Goal: Task Accomplishment & Management: Manage account settings

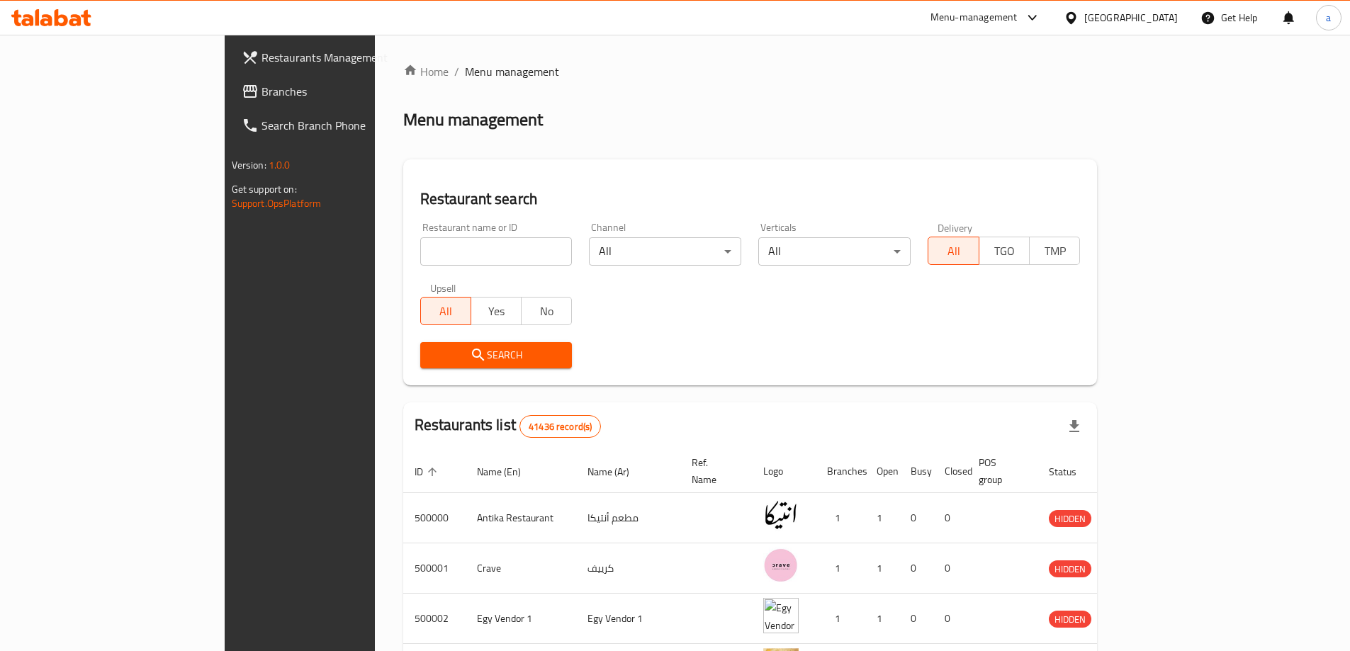
click at [1167, 26] on div "Egypt" at bounding box center [1132, 18] width 94 height 16
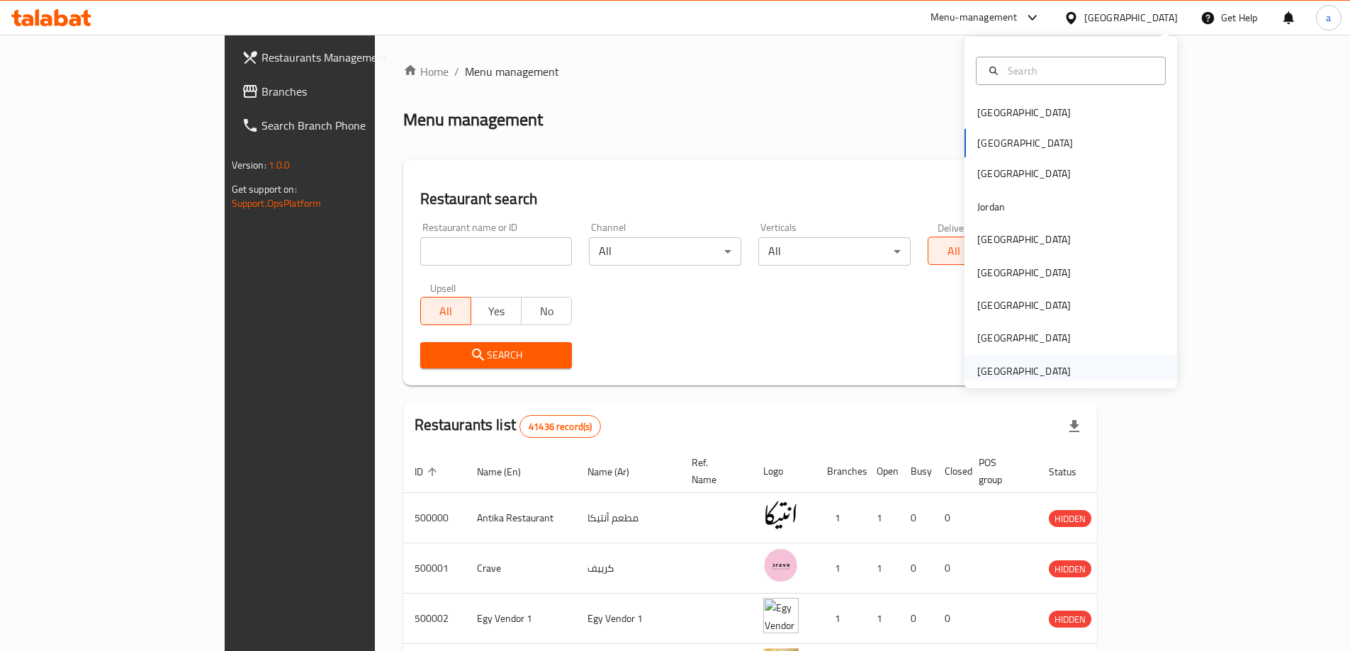
click at [1046, 370] on div "[GEOGRAPHIC_DATA]" at bounding box center [1024, 372] width 94 height 16
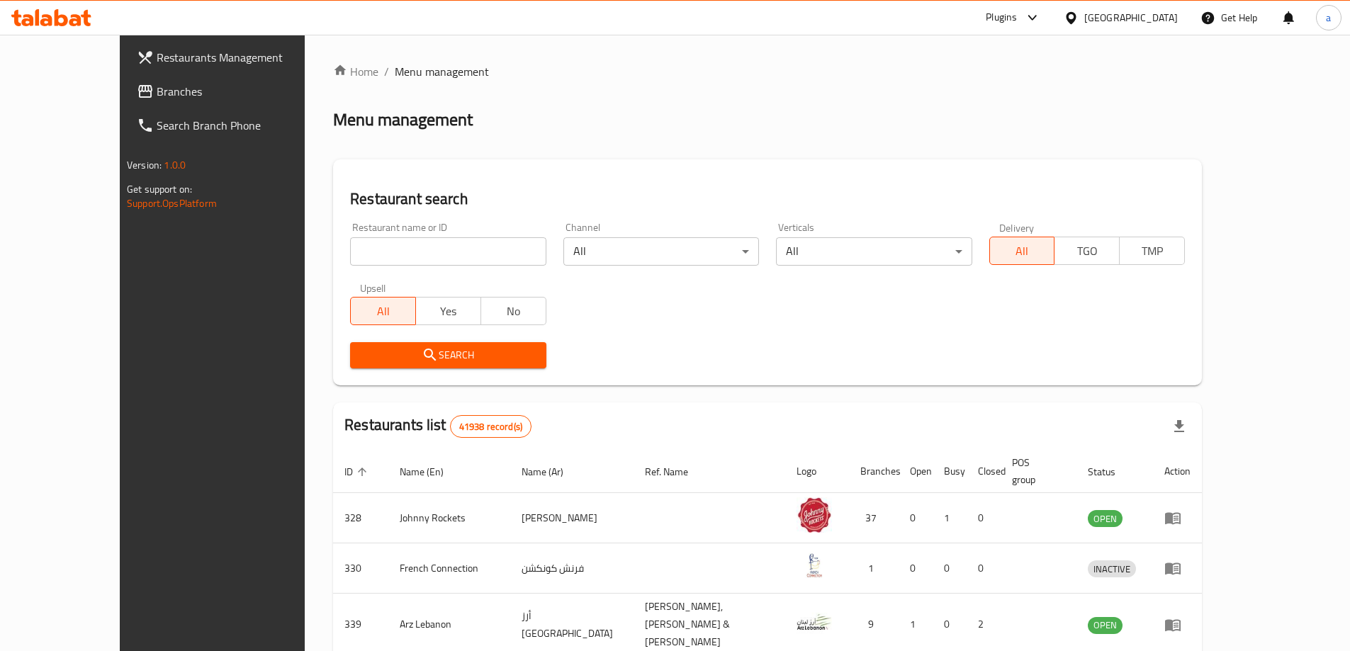
click at [157, 95] on span "Branches" at bounding box center [245, 91] width 177 height 17
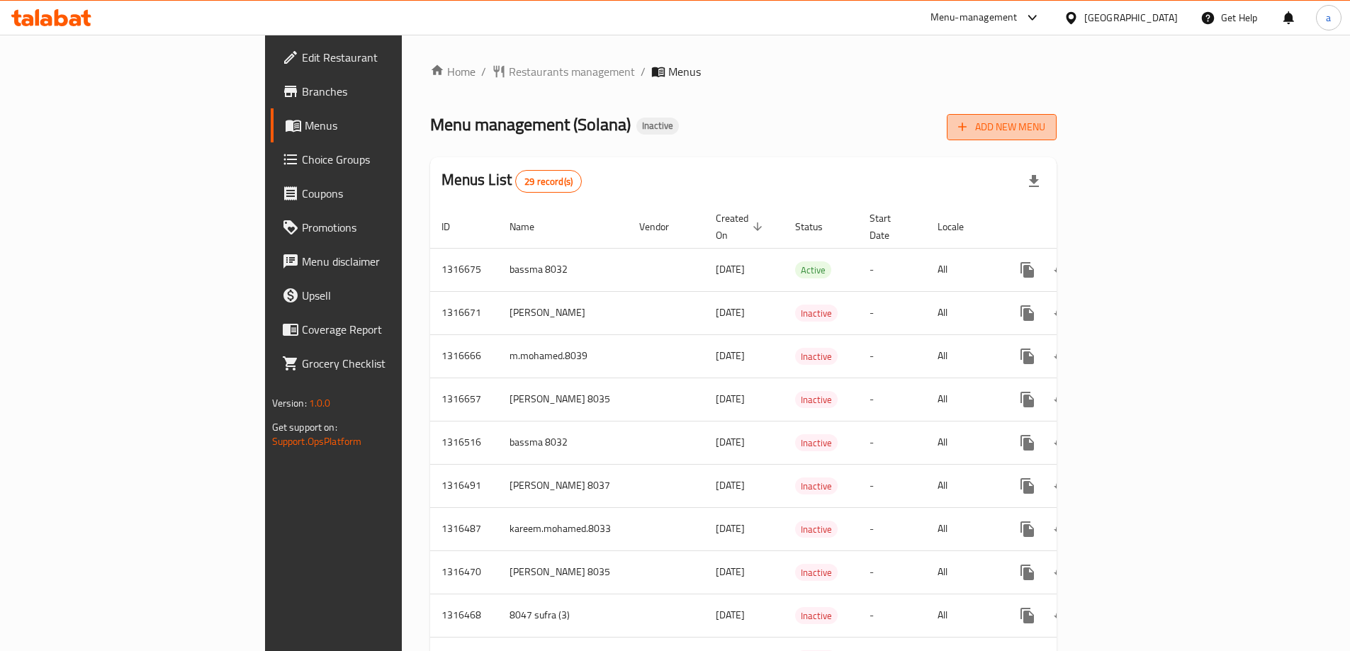
click at [1046, 129] on span "Add New Menu" at bounding box center [1001, 127] width 87 height 18
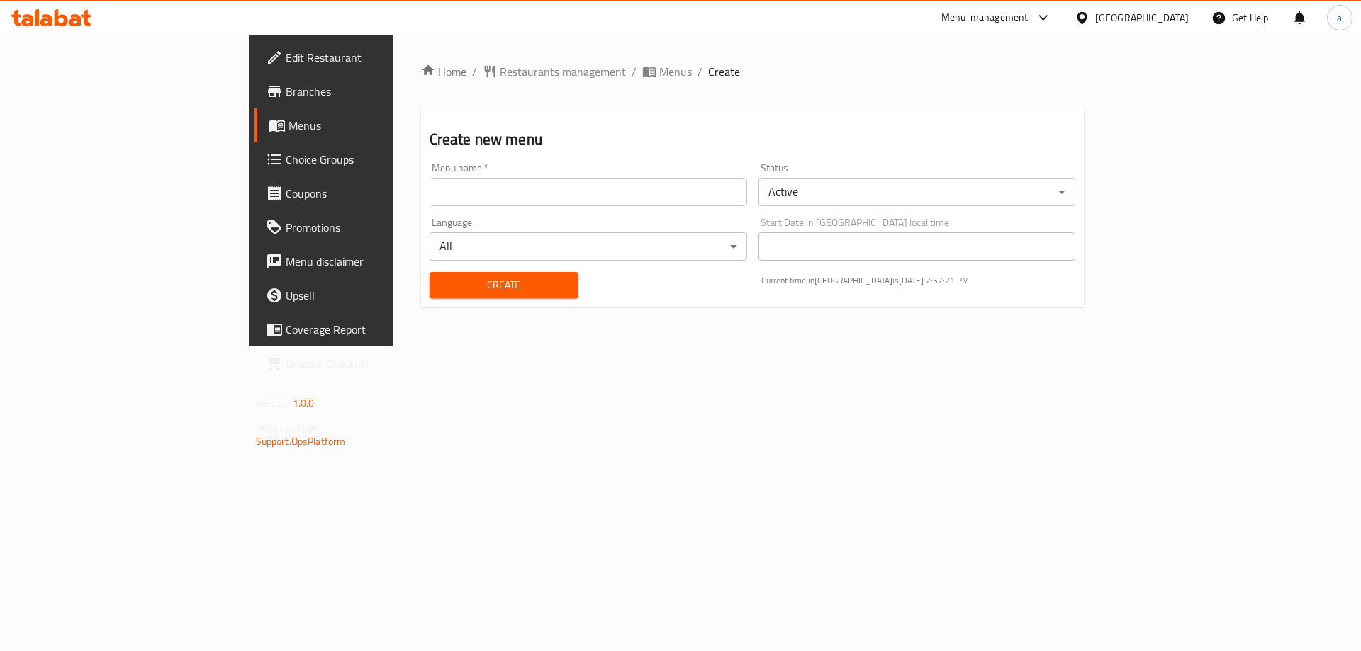
click at [430, 191] on input "text" at bounding box center [589, 192] width 318 height 28
type input "Abdelrhman_8026"
click at [430, 296] on button "Create" at bounding box center [504, 285] width 149 height 26
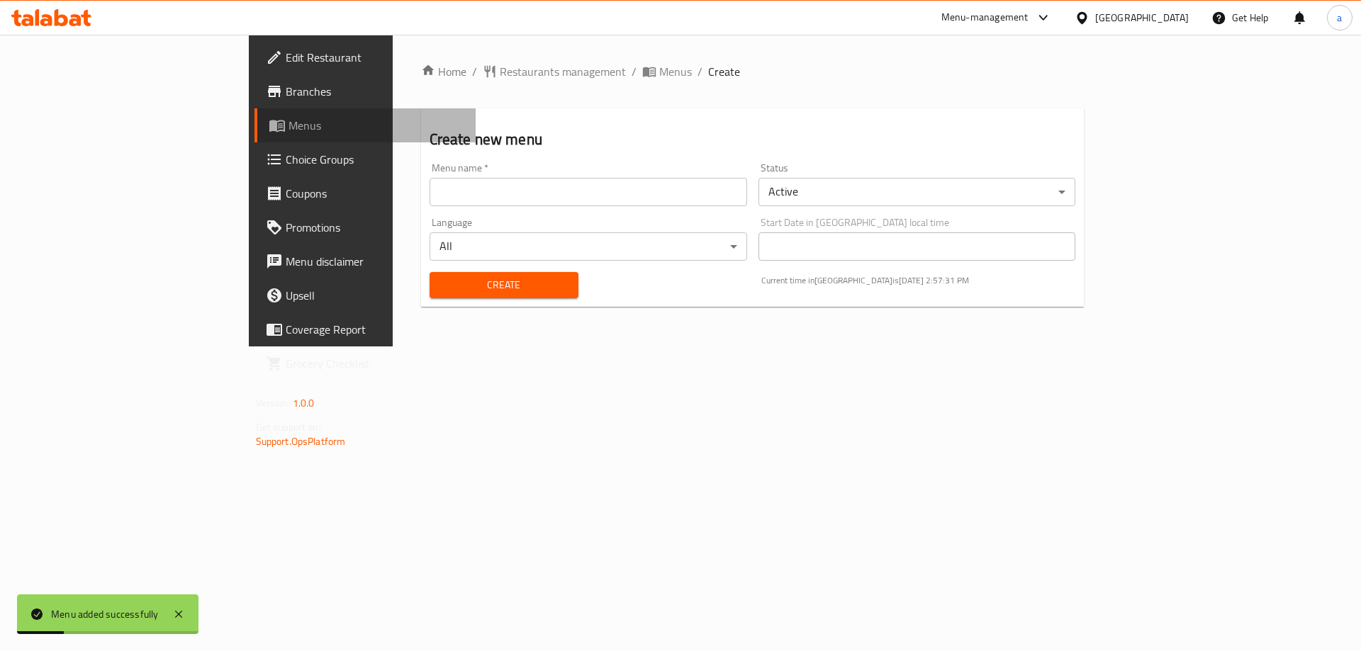
click at [288, 118] on span "Menus" at bounding box center [376, 125] width 177 height 17
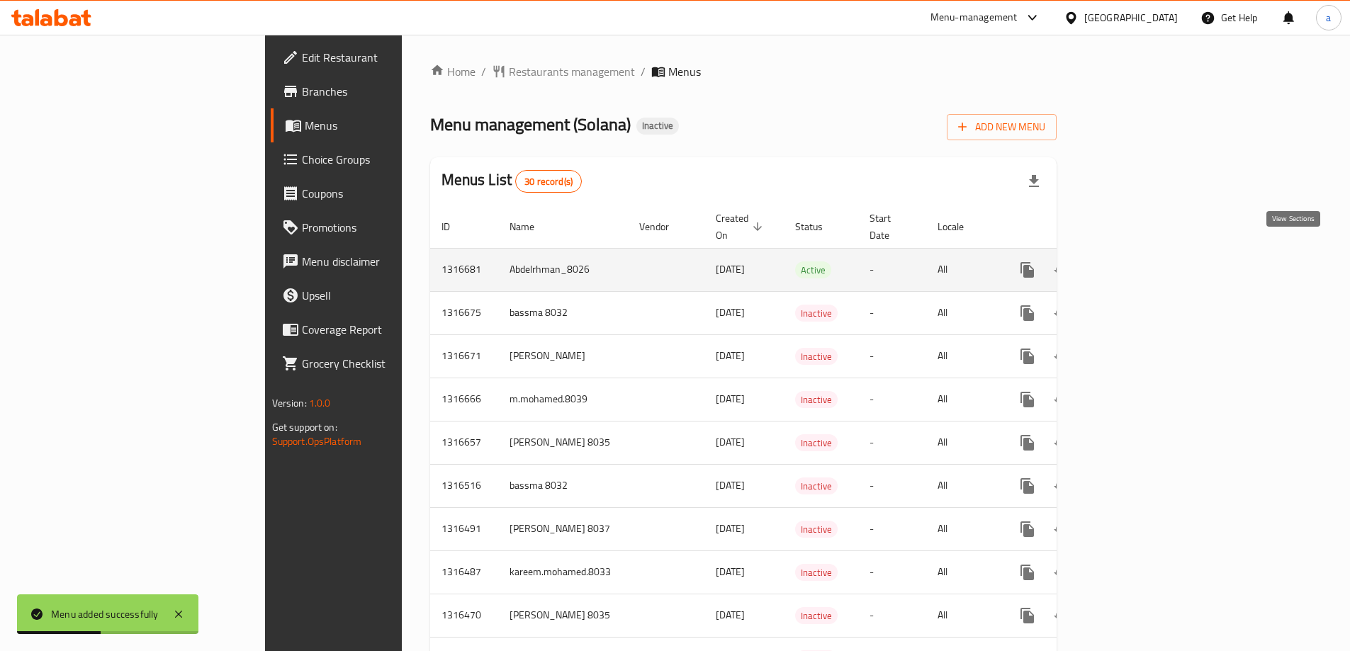
click at [1138, 262] on icon "enhanced table" at bounding box center [1129, 270] width 17 height 17
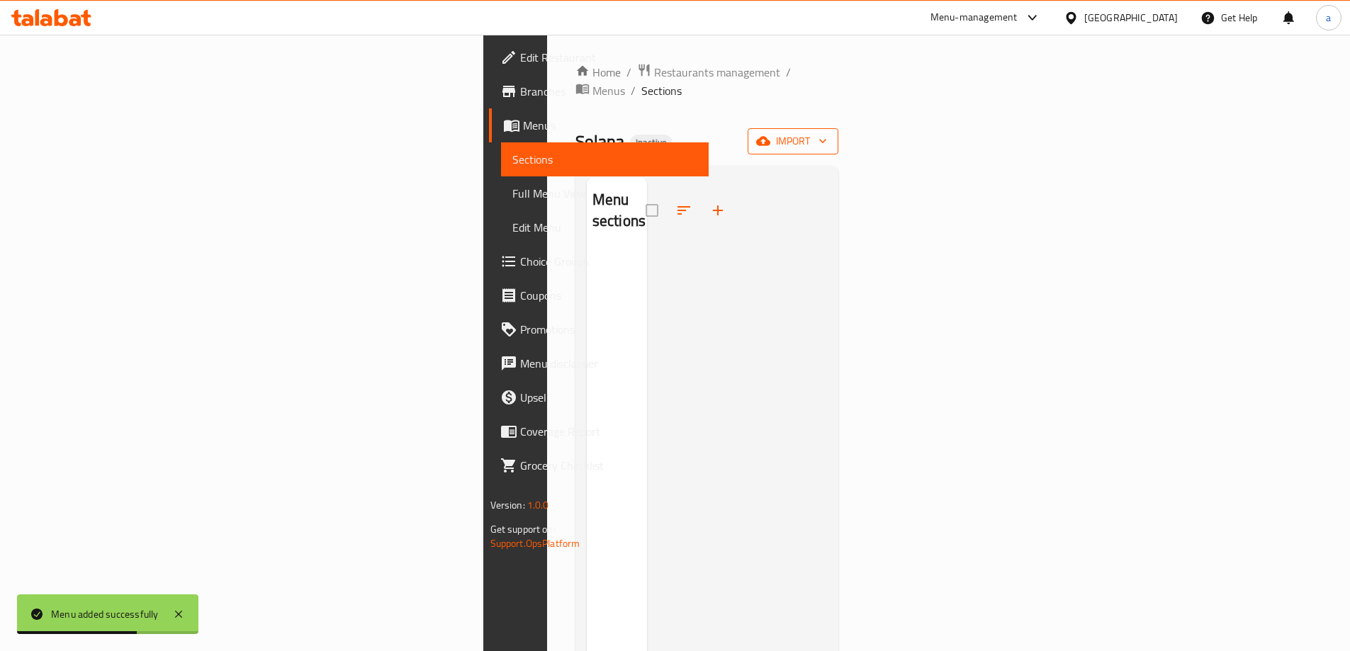
click at [827, 133] on span "import" at bounding box center [793, 142] width 68 height 18
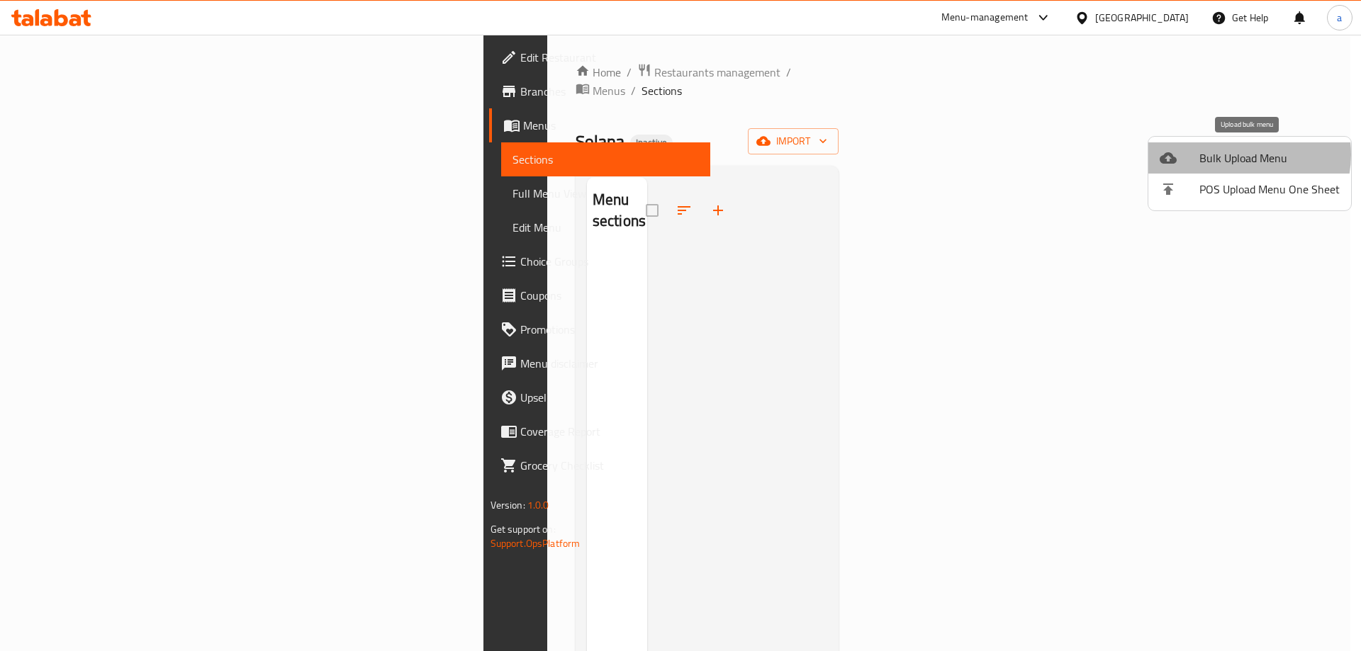
click at [1236, 155] on span "Bulk Upload Menu" at bounding box center [1269, 158] width 140 height 17
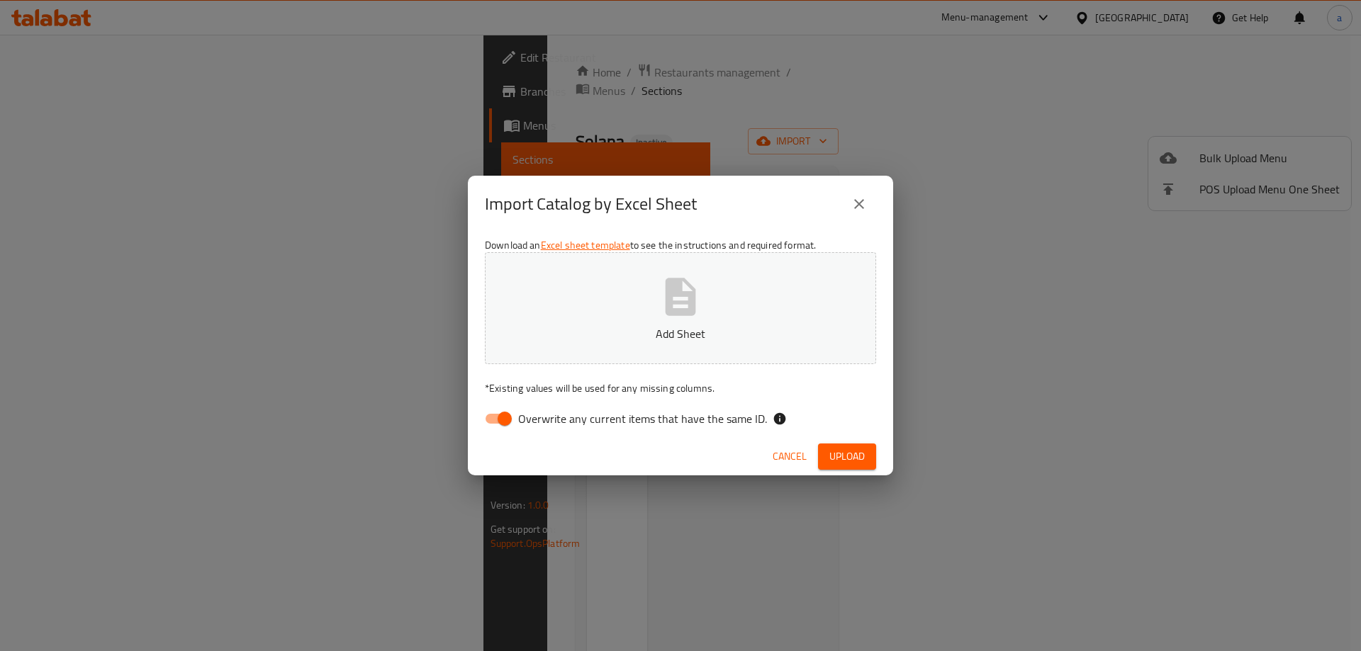
click at [522, 420] on span "Overwrite any current items that have the same ID." at bounding box center [642, 418] width 249 height 17
click at [522, 420] on input "Overwrite any current items that have the same ID." at bounding box center [504, 418] width 81 height 27
checkbox input "false"
click at [849, 460] on span "Upload" at bounding box center [846, 457] width 35 height 18
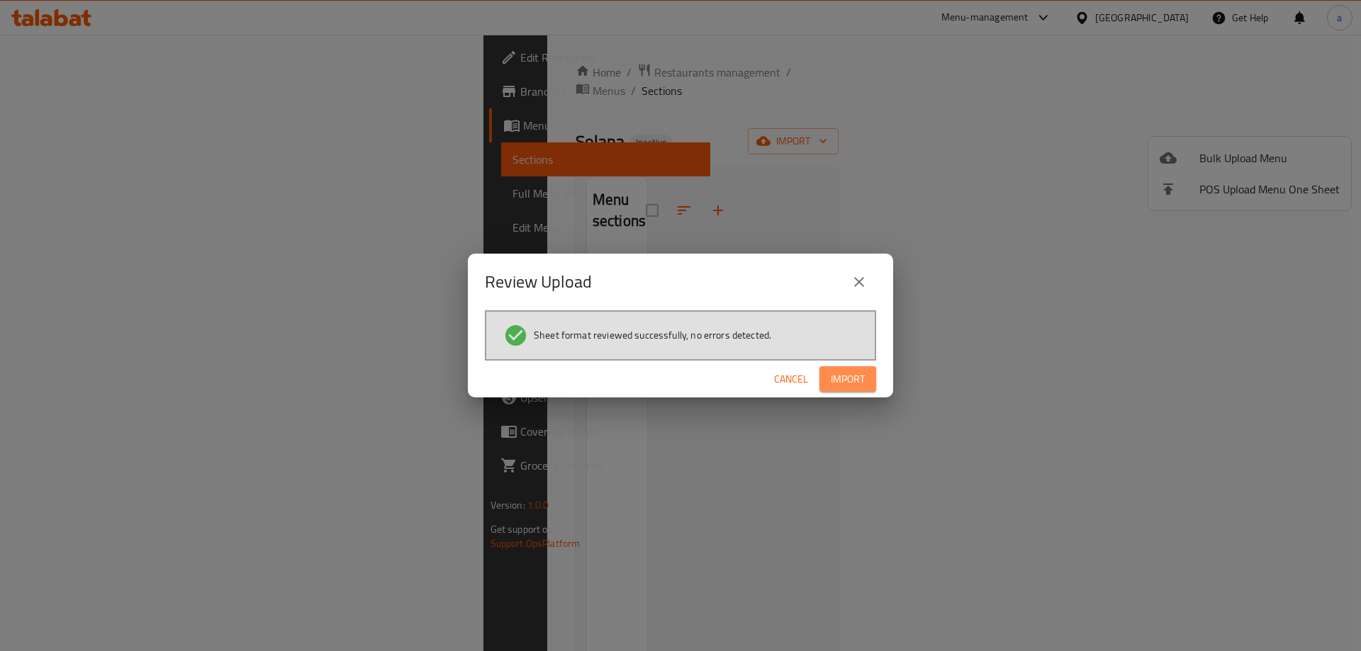
click at [855, 387] on span "Import" at bounding box center [848, 380] width 34 height 18
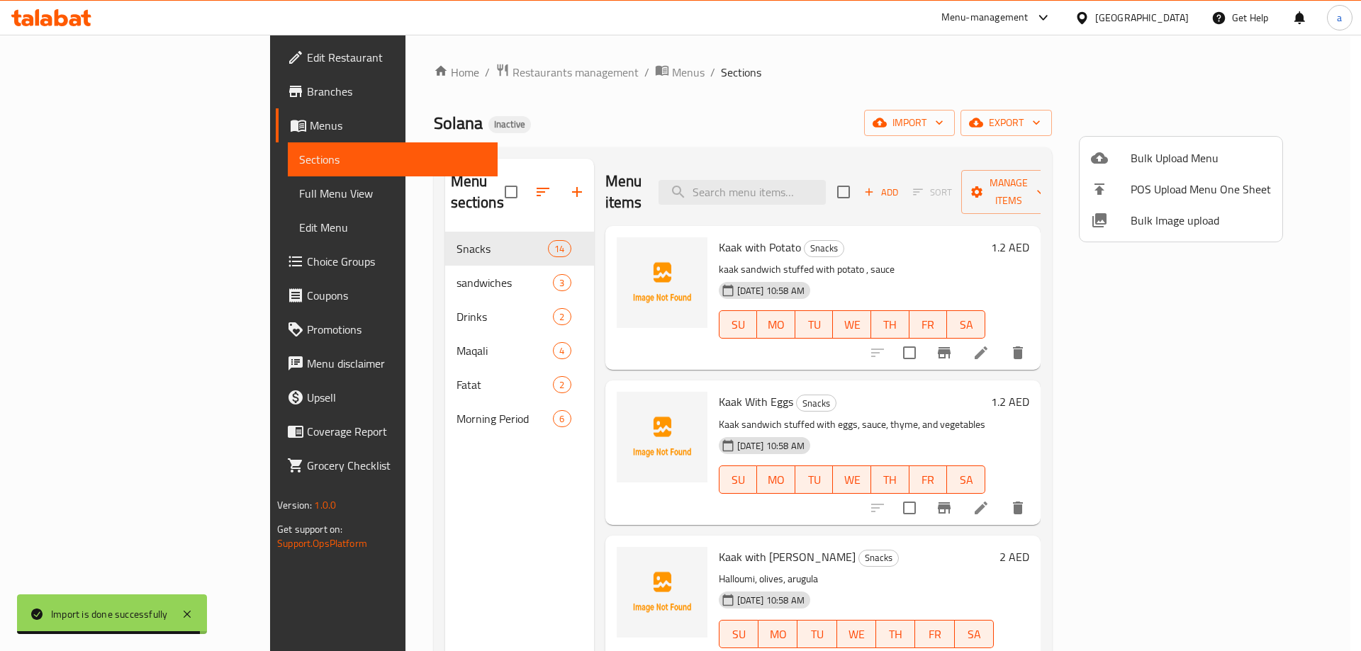
click at [498, 404] on div at bounding box center [680, 325] width 1361 height 651
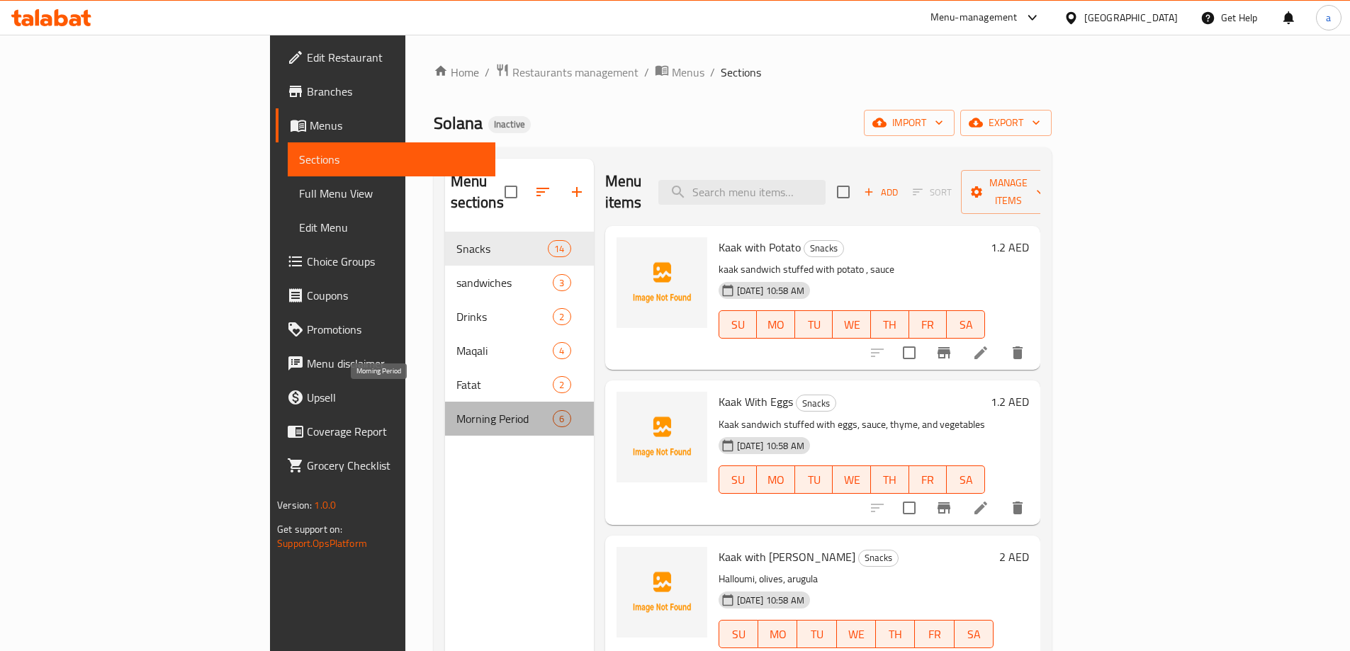
click at [456, 410] on span "Morning Period" at bounding box center [504, 418] width 97 height 17
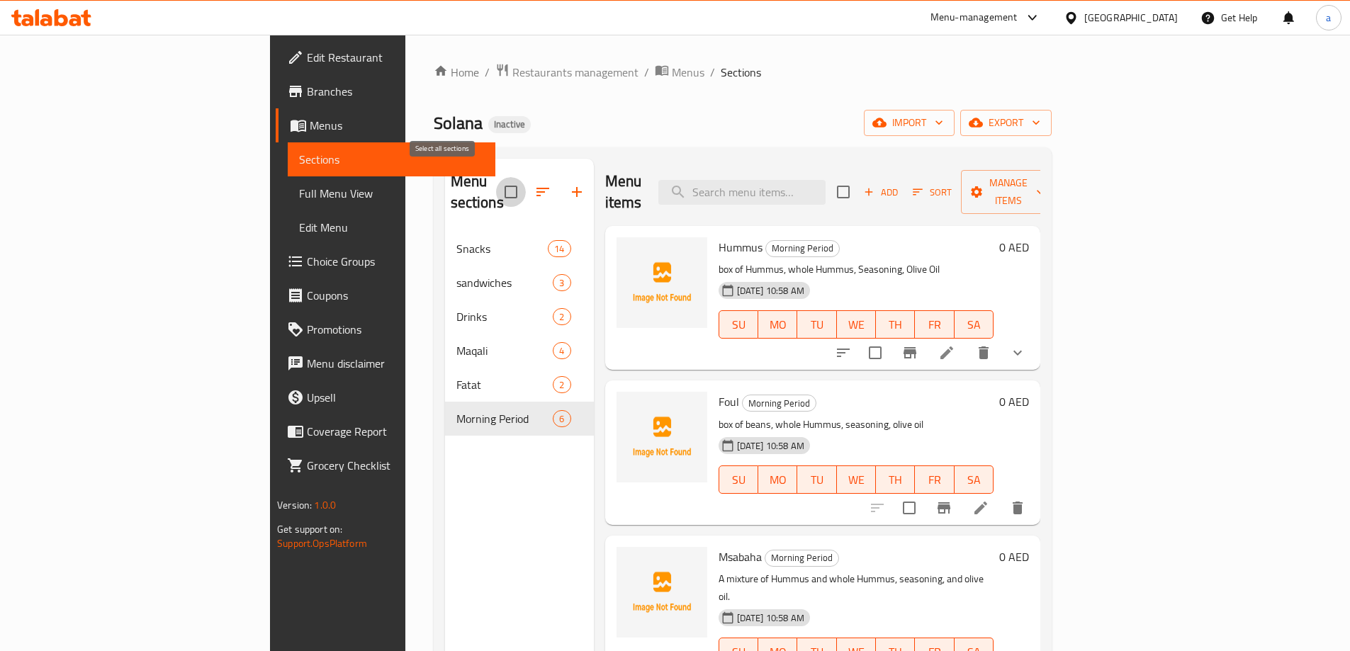
click at [496, 186] on input "checkbox" at bounding box center [511, 192] width 30 height 30
checkbox input "false"
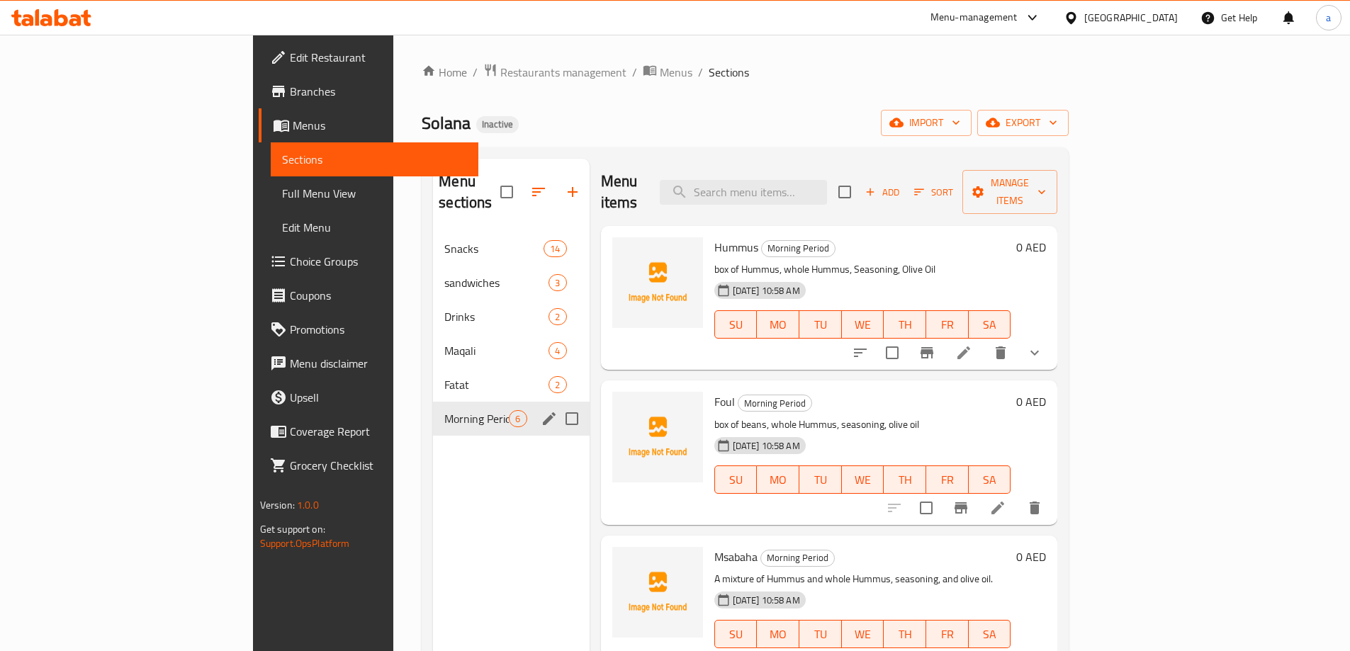
click at [557, 404] on input "Menu sections" at bounding box center [572, 419] width 30 height 30
checkbox input "true"
click at [522, 184] on icon "button" at bounding box center [530, 192] width 17 height 17
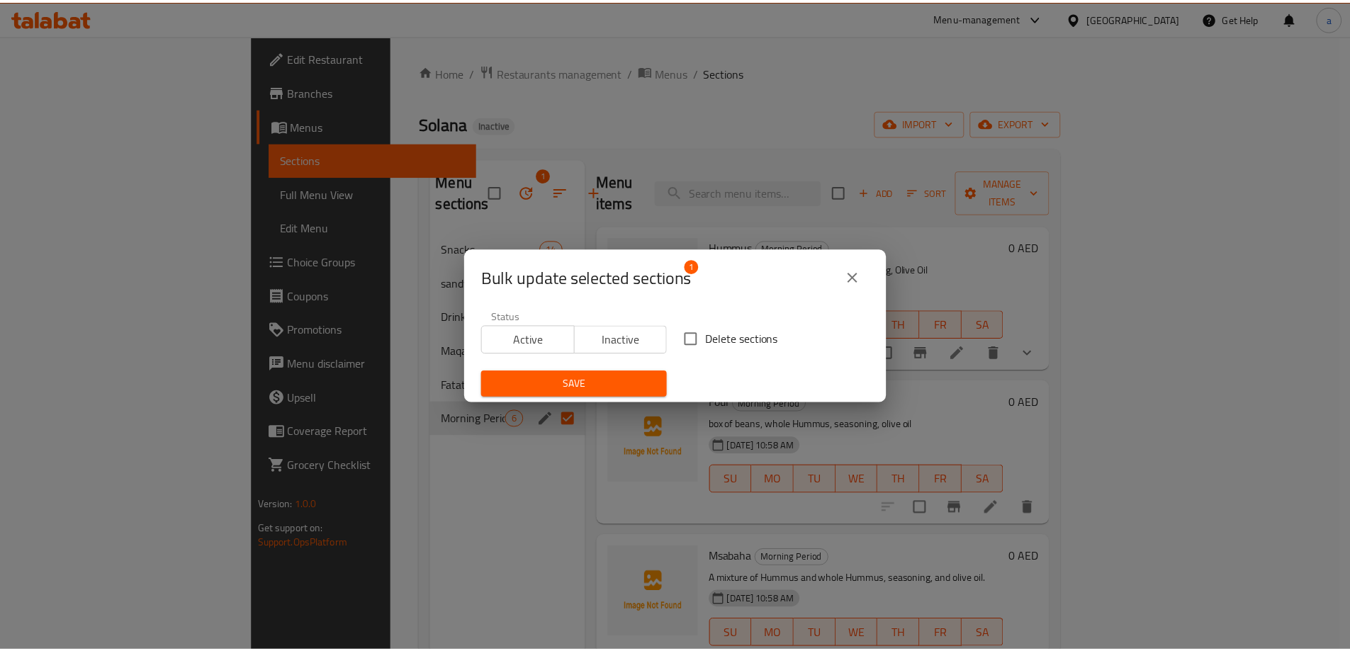
scroll to position [3, 0]
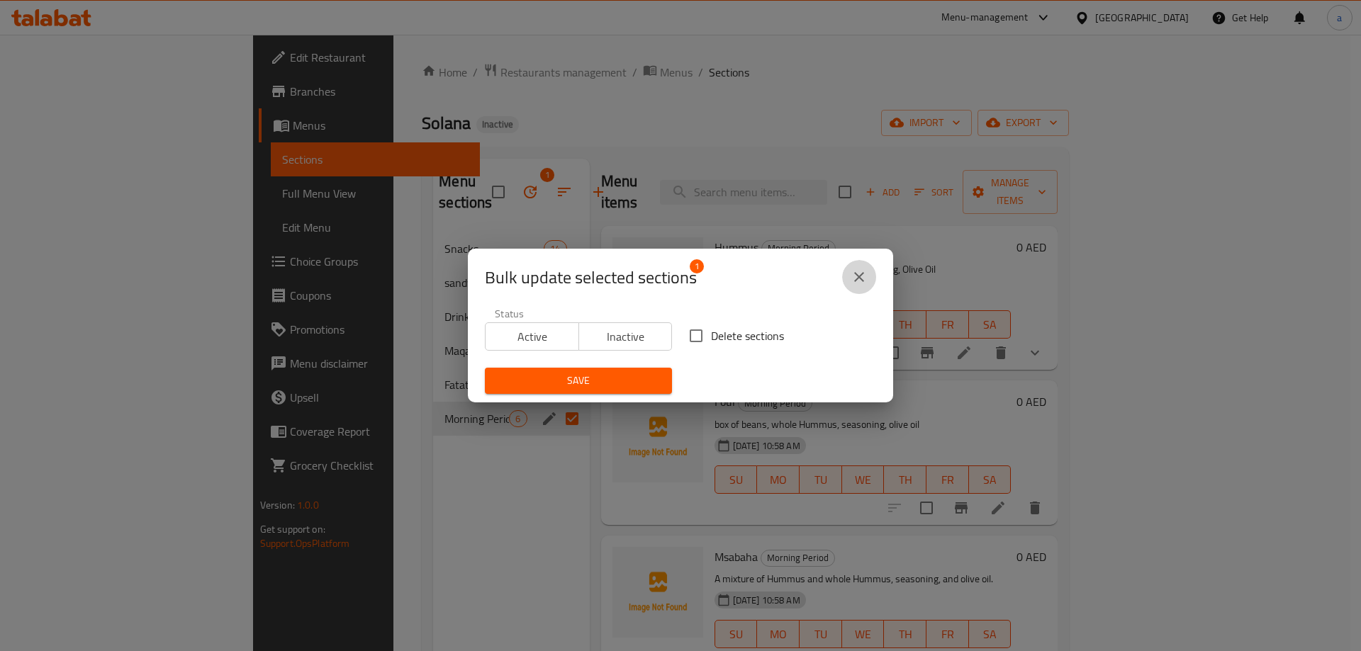
click at [868, 274] on button "close" at bounding box center [859, 277] width 34 height 34
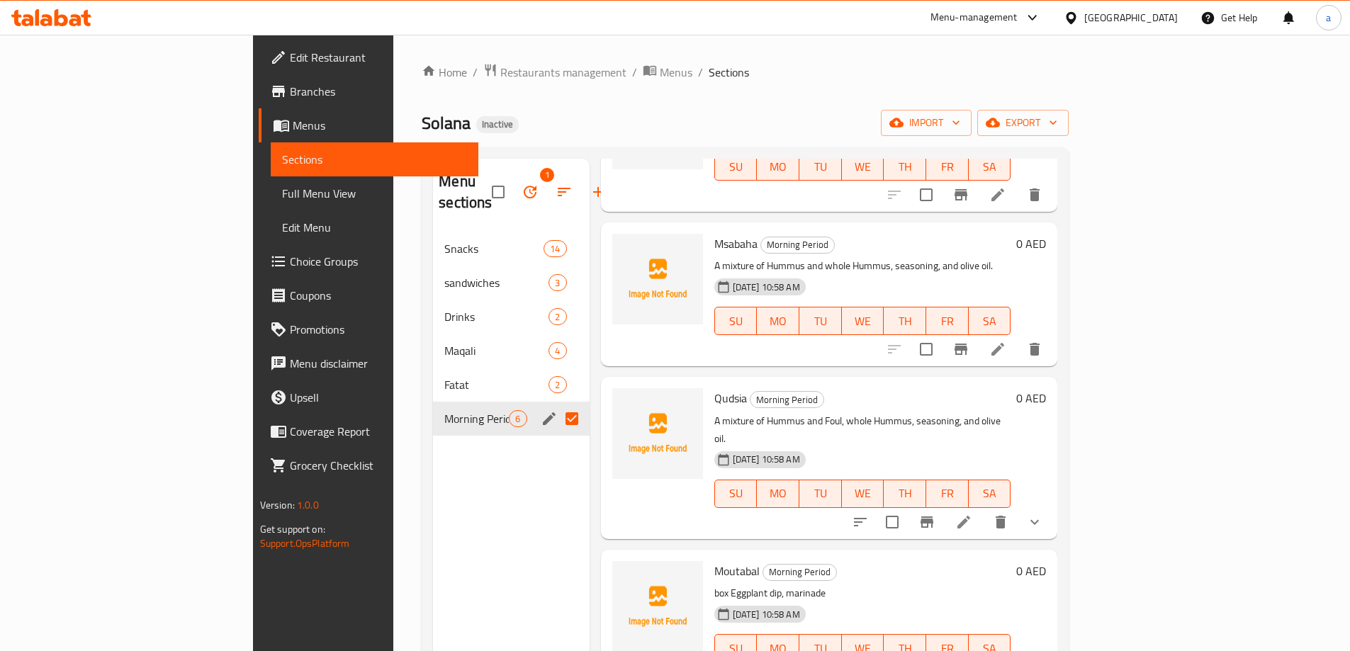
scroll to position [0, 0]
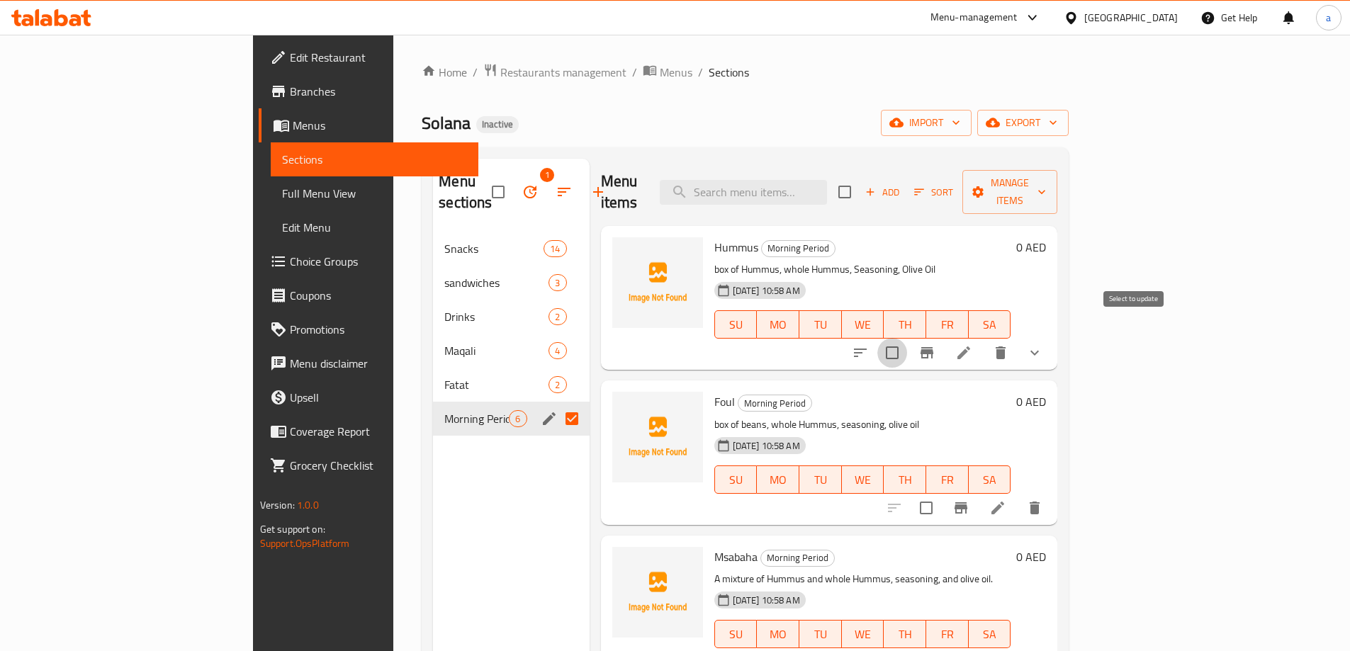
click at [907, 338] on input "checkbox" at bounding box center [893, 353] width 30 height 30
checkbox input "false"
click at [1043, 344] on icon "show more" at bounding box center [1034, 352] width 17 height 17
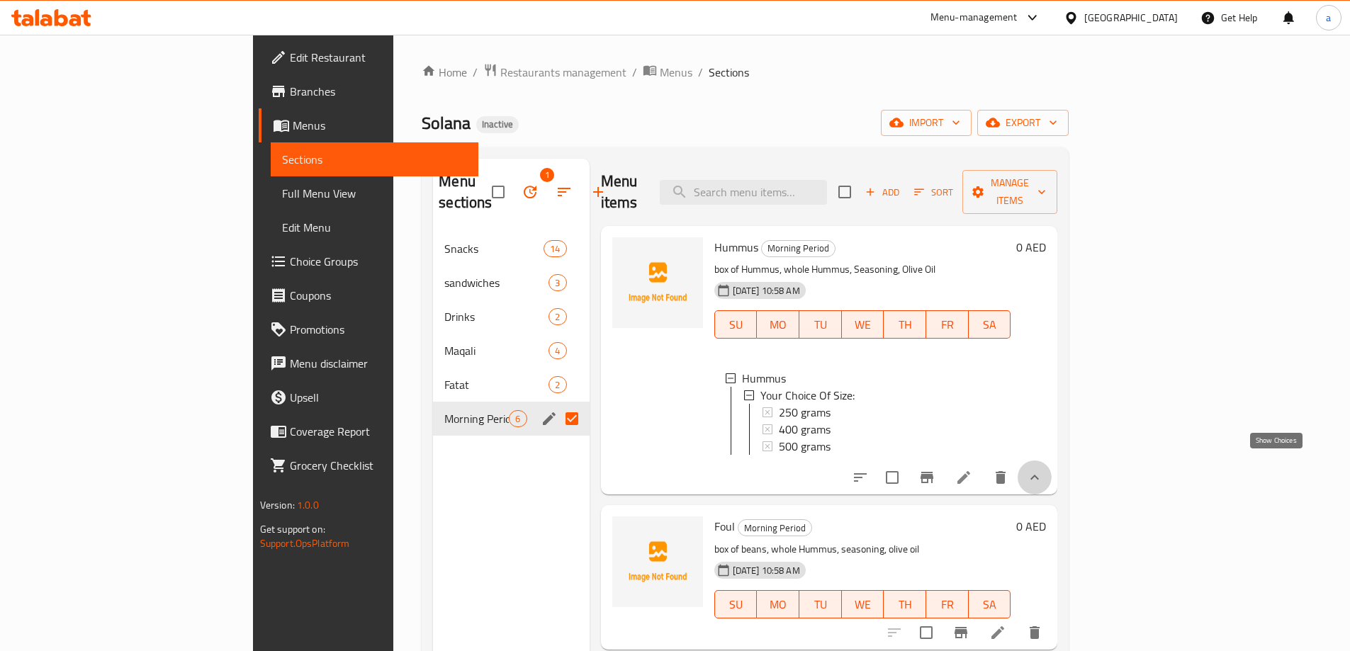
click at [1043, 469] on icon "show more" at bounding box center [1034, 477] width 17 height 17
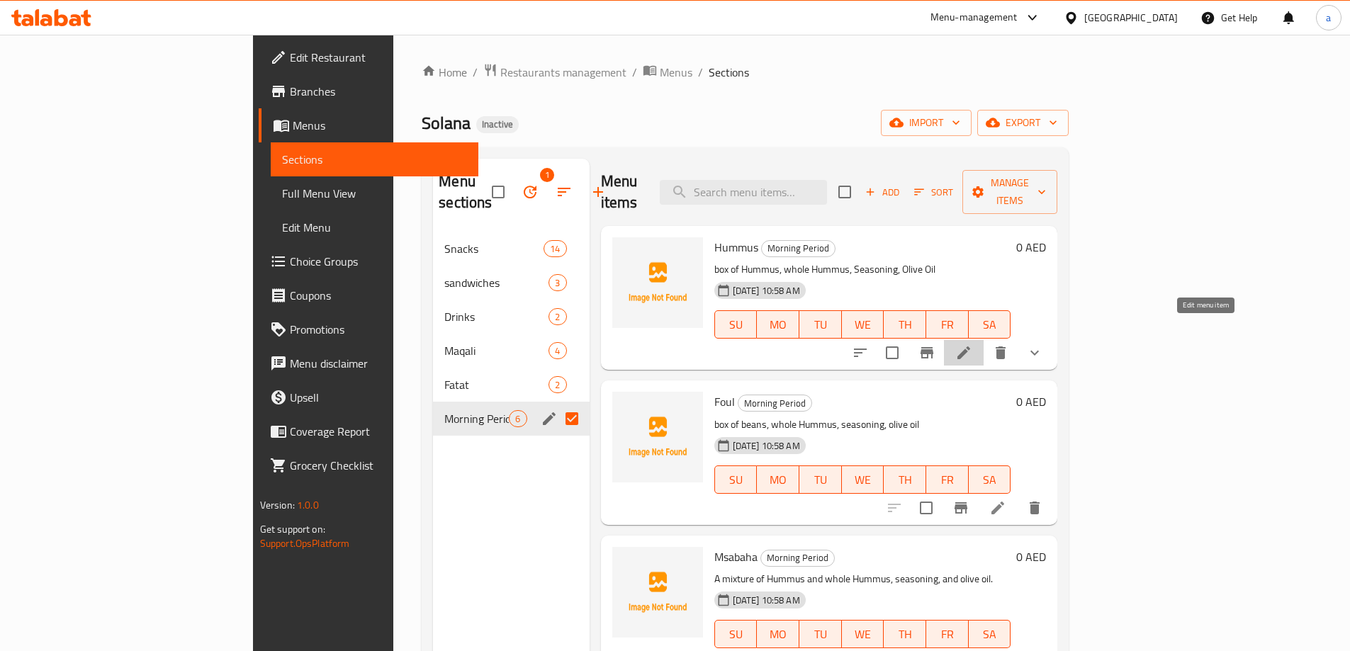
click at [970, 347] on icon at bounding box center [964, 353] width 13 height 13
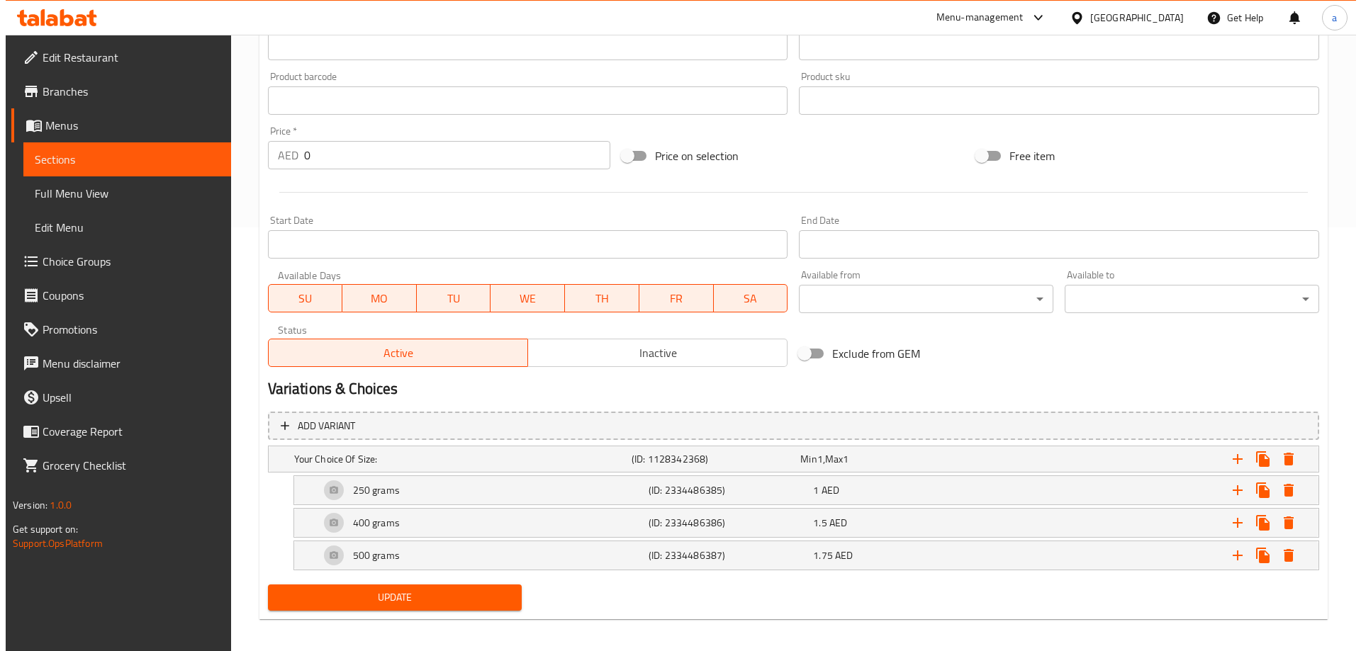
scroll to position [432, 0]
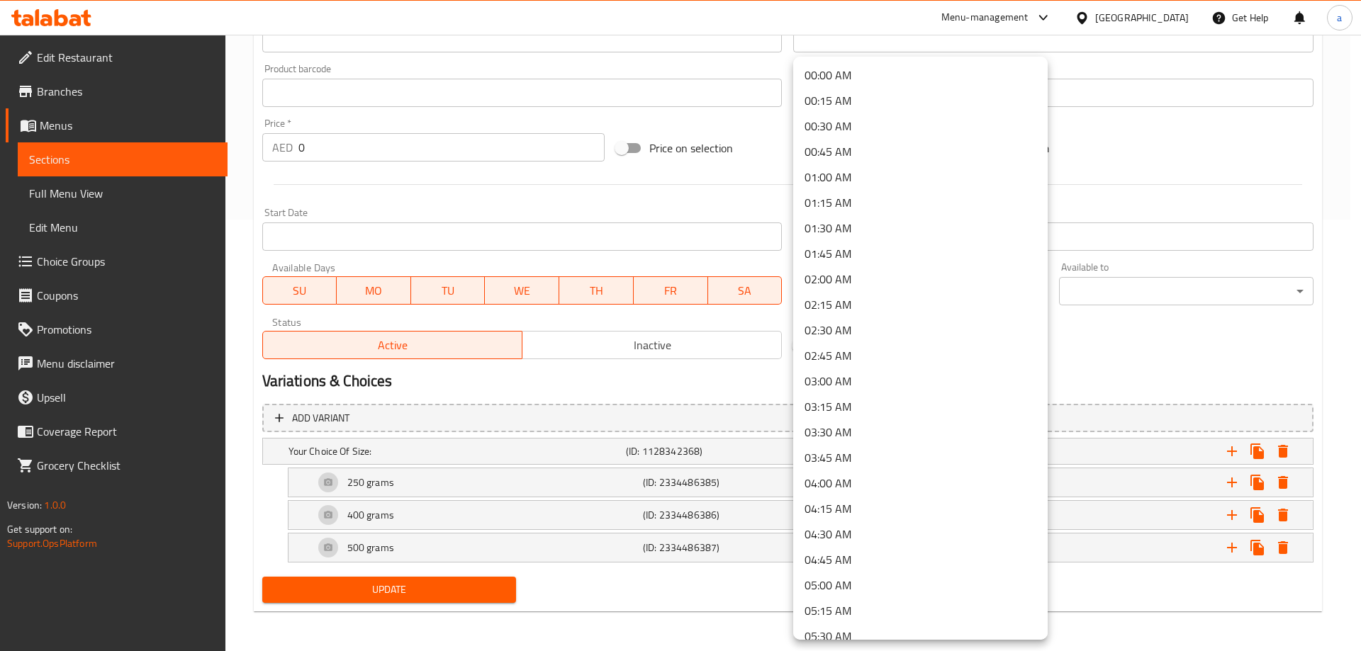
drag, startPoint x: 1204, startPoint y: 352, endPoint x: 1151, endPoint y: 340, distance: 54.0
click at [1203, 352] on div at bounding box center [680, 325] width 1361 height 651
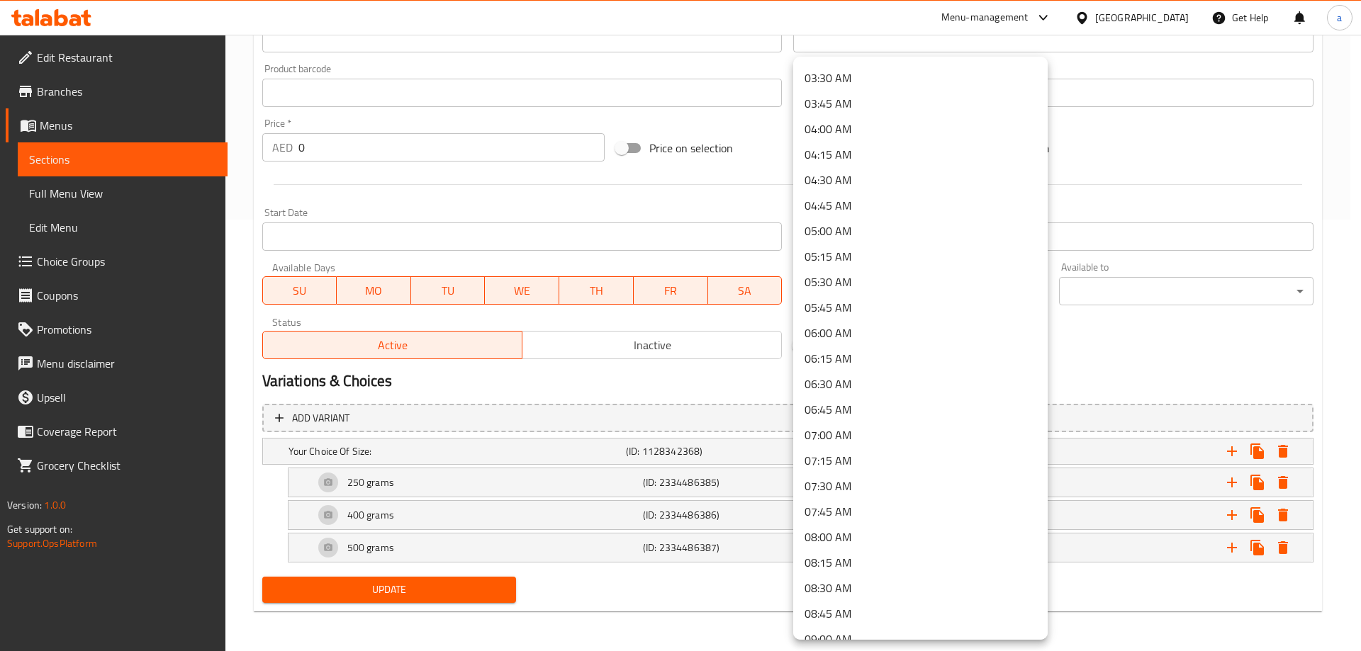
scroll to position [496, 0]
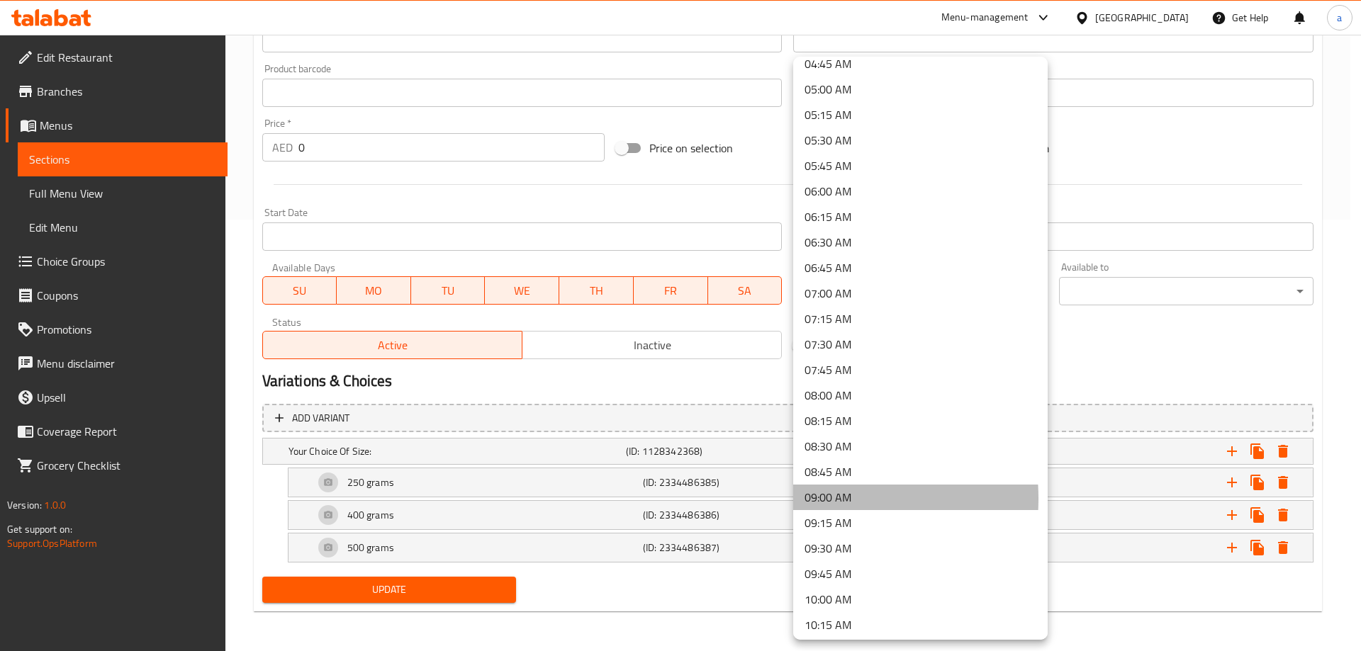
click at [811, 499] on li "09:00 AM" at bounding box center [920, 498] width 254 height 26
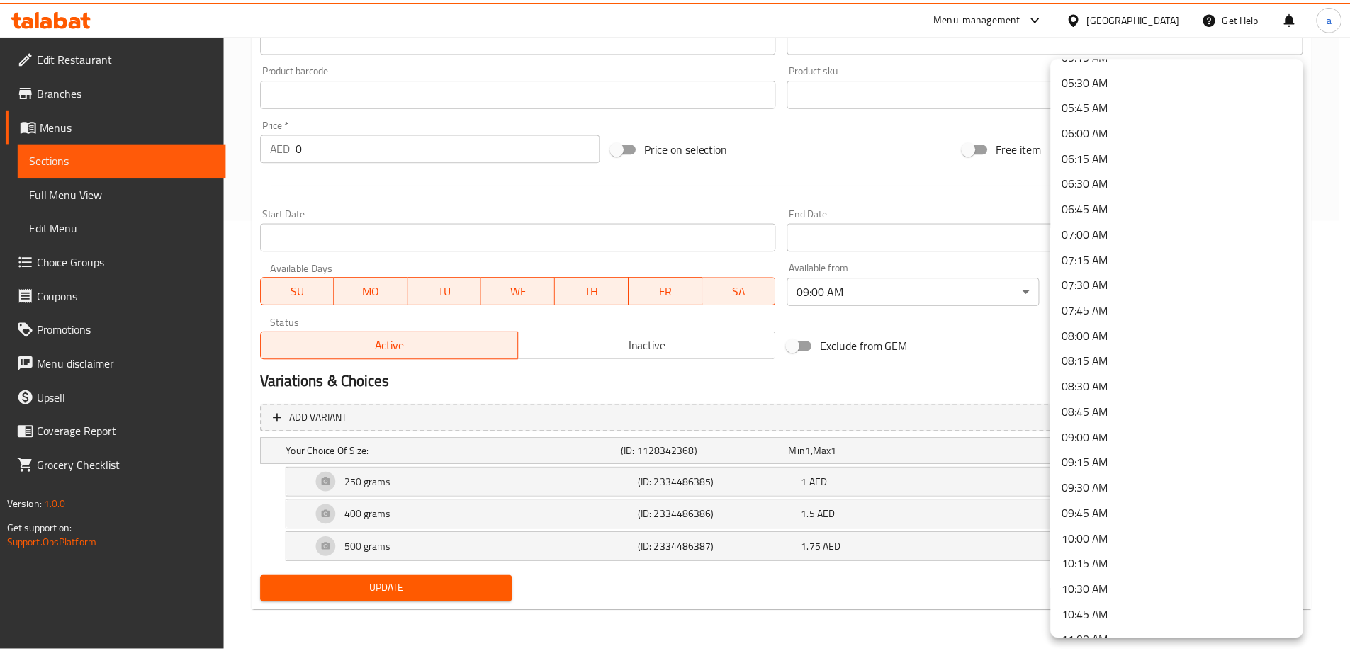
scroll to position [638, 0]
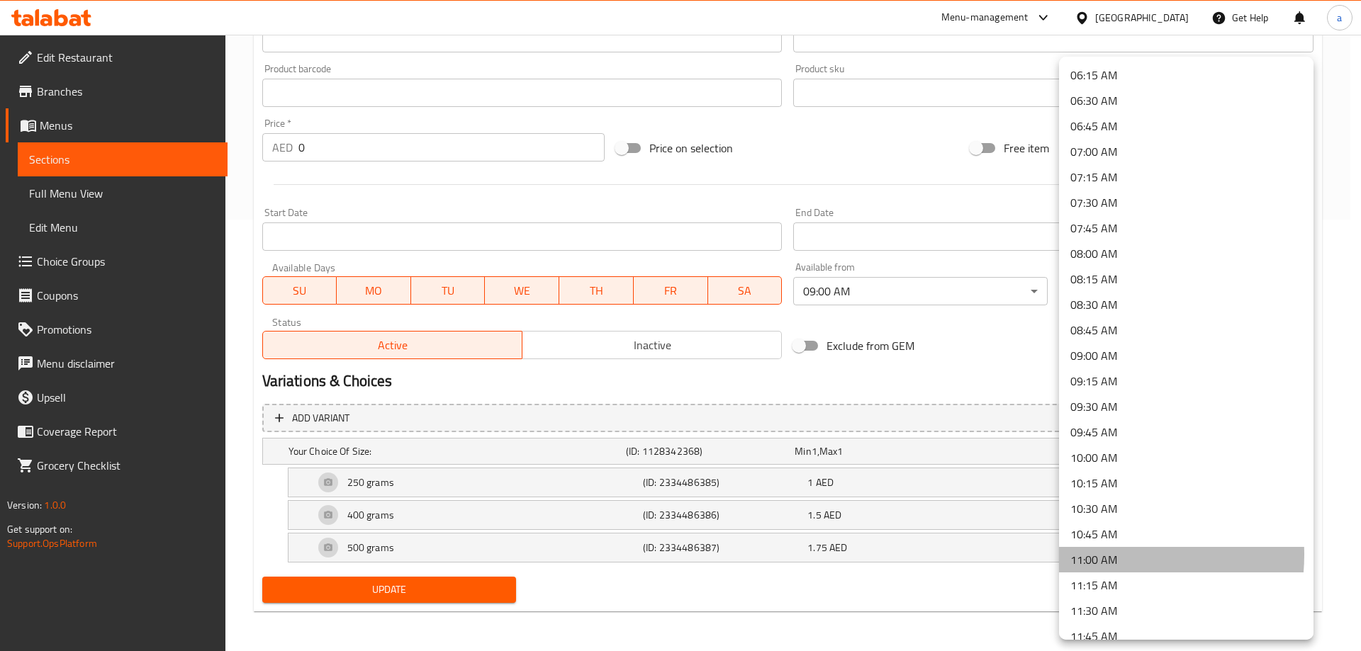
click at [1096, 555] on li "11:00 AM" at bounding box center [1186, 560] width 254 height 26
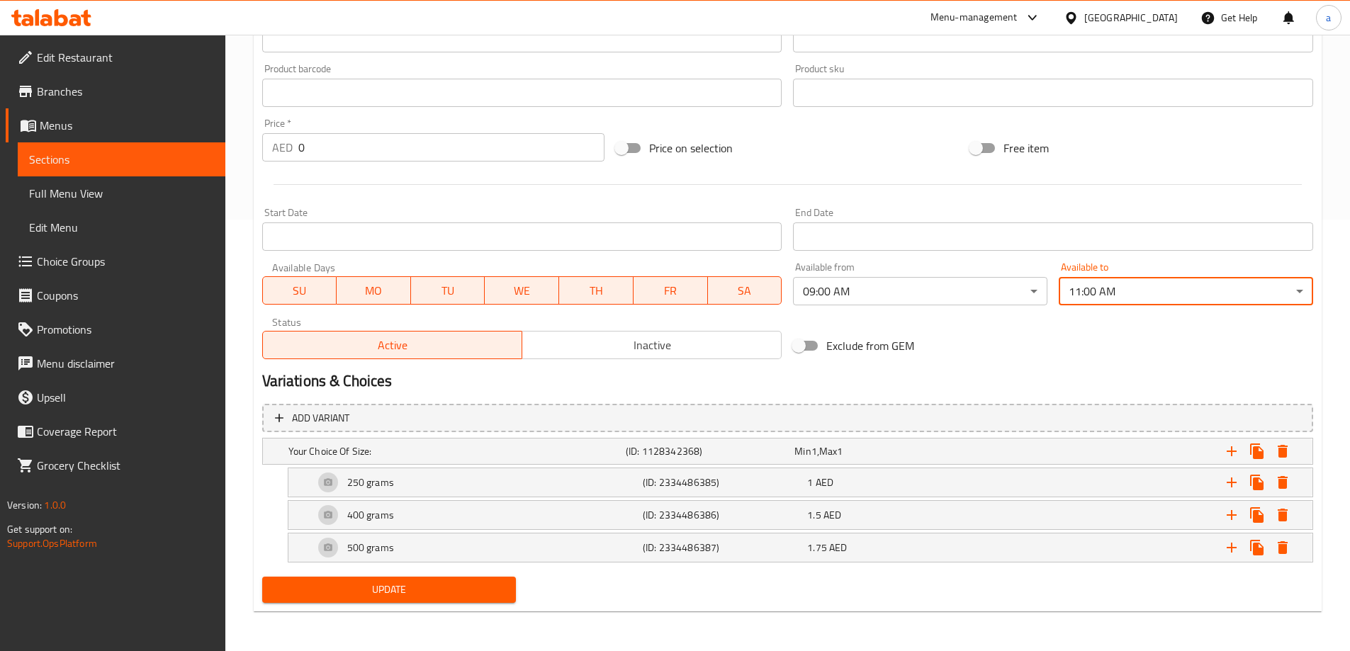
click at [345, 581] on span "Update" at bounding box center [390, 590] width 232 height 18
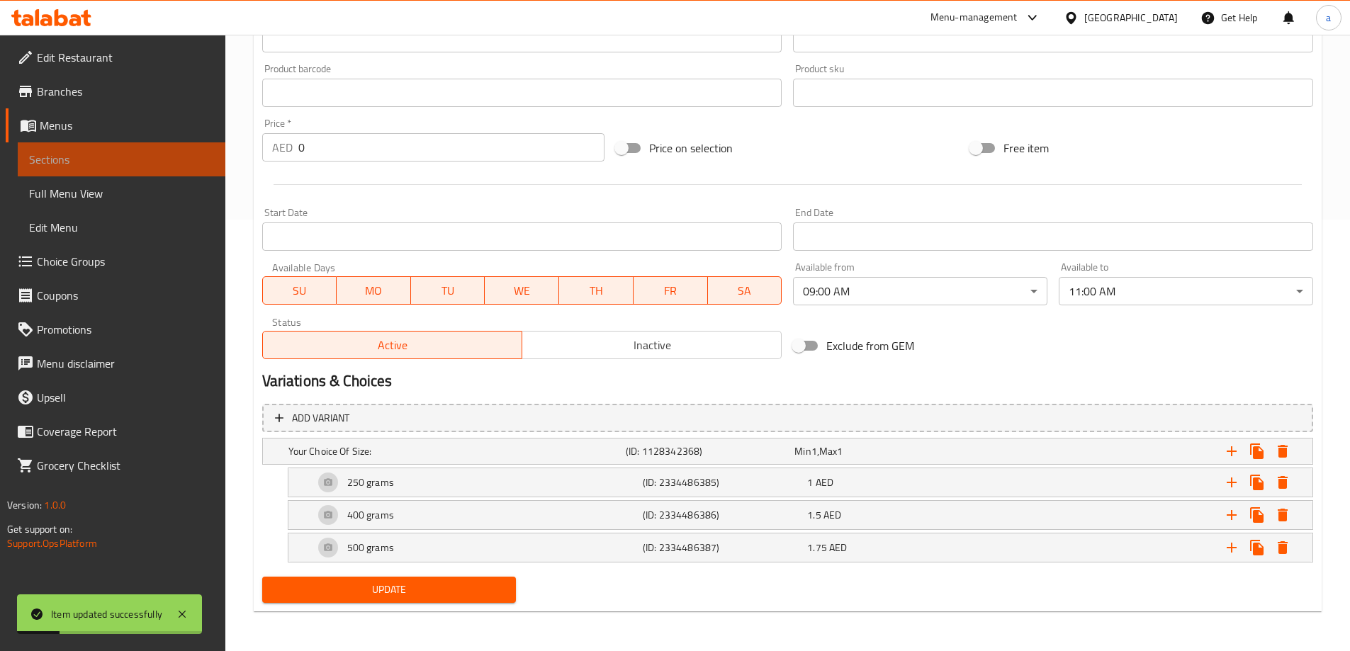
click at [64, 162] on span "Sections" at bounding box center [121, 159] width 185 height 17
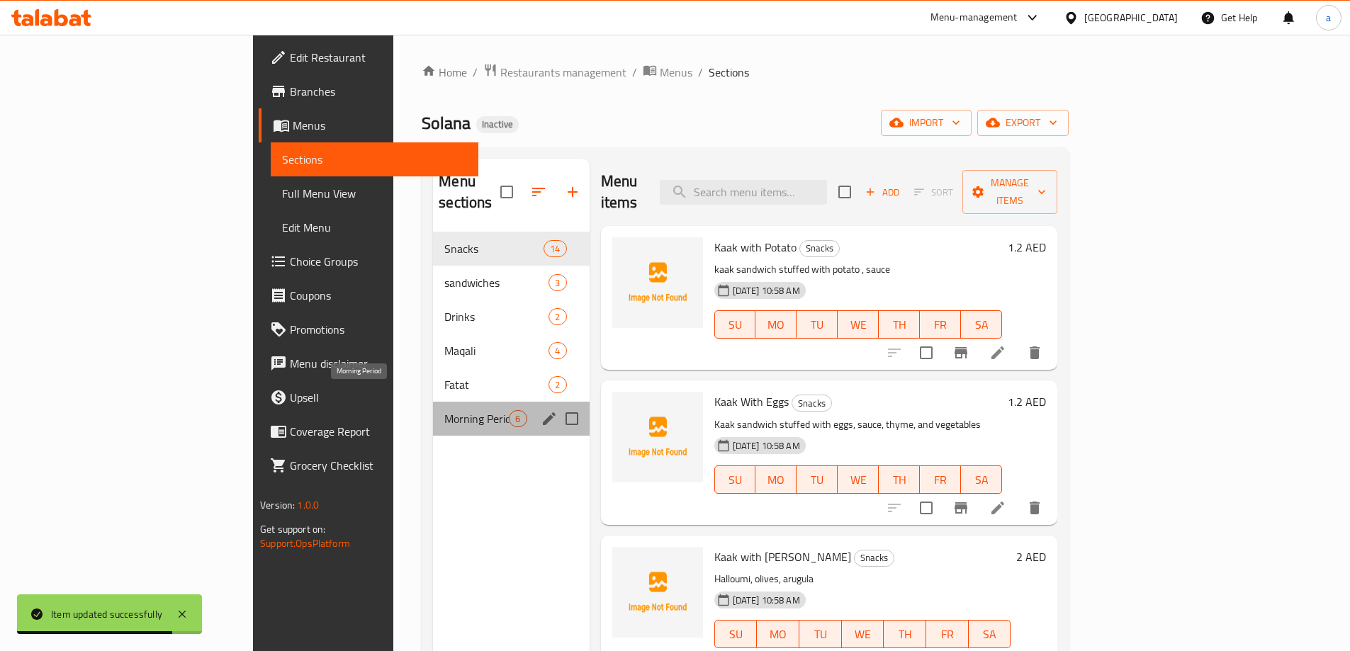
click at [444, 410] on span "Morning Period" at bounding box center [476, 418] width 65 height 17
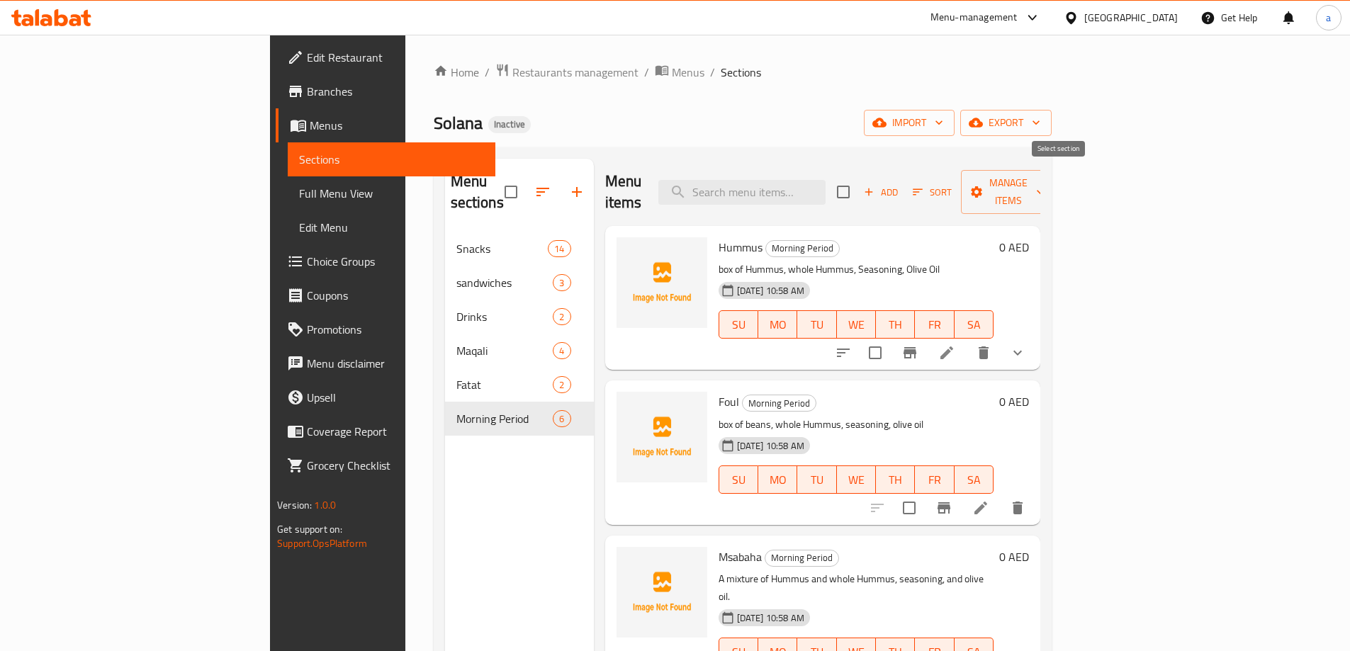
click at [858, 179] on input "checkbox" at bounding box center [844, 192] width 30 height 30
checkbox input "true"
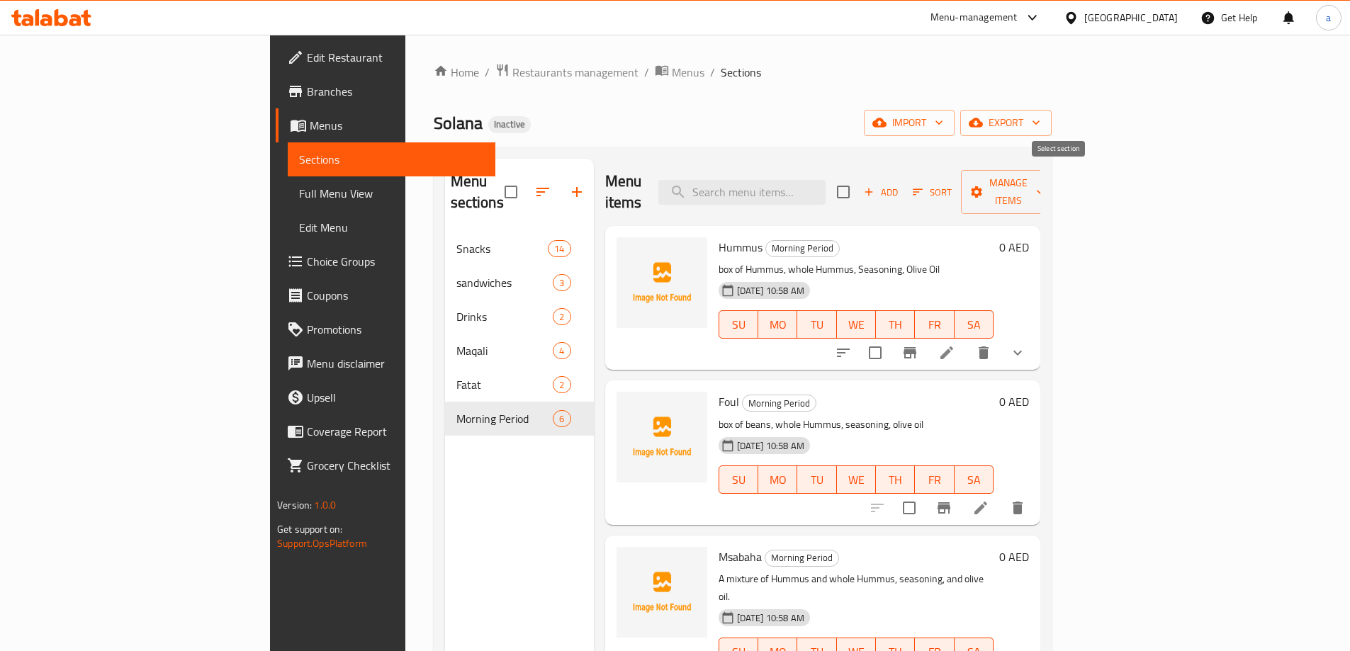
checkbox input "true"
click at [984, 185] on icon "button" at bounding box center [977, 192] width 14 height 14
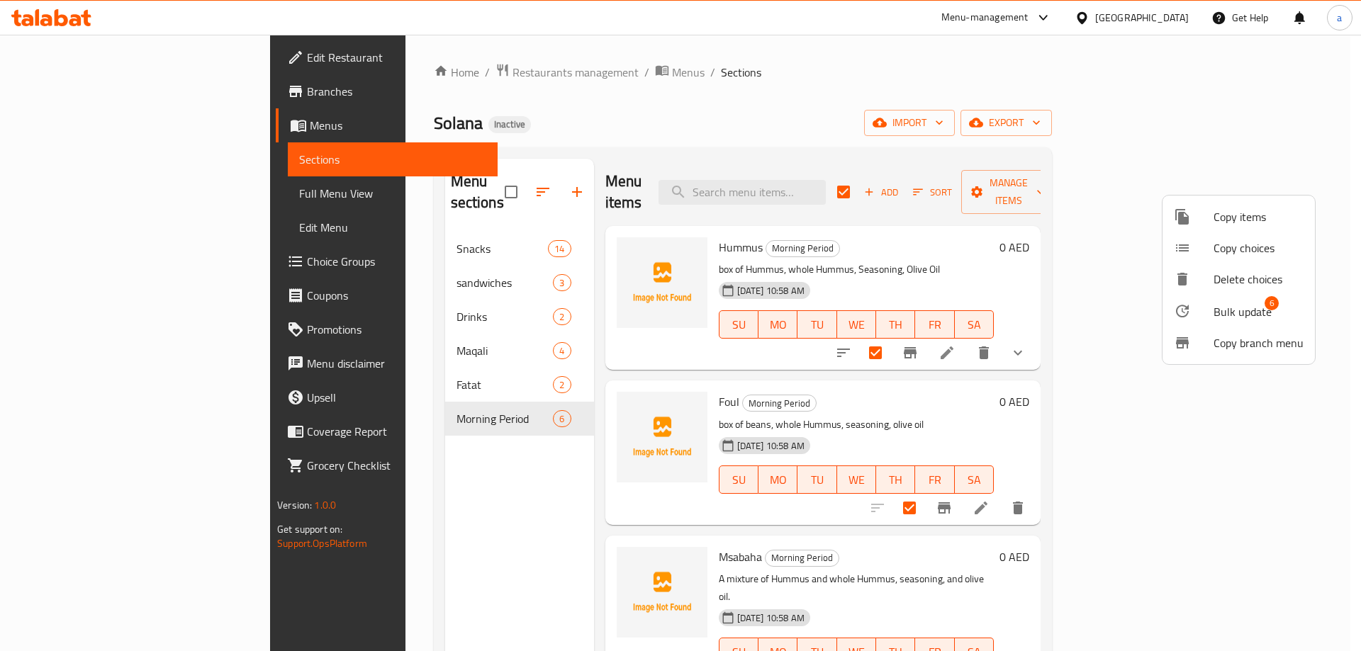
click at [1221, 315] on span "Bulk update" at bounding box center [1243, 311] width 58 height 17
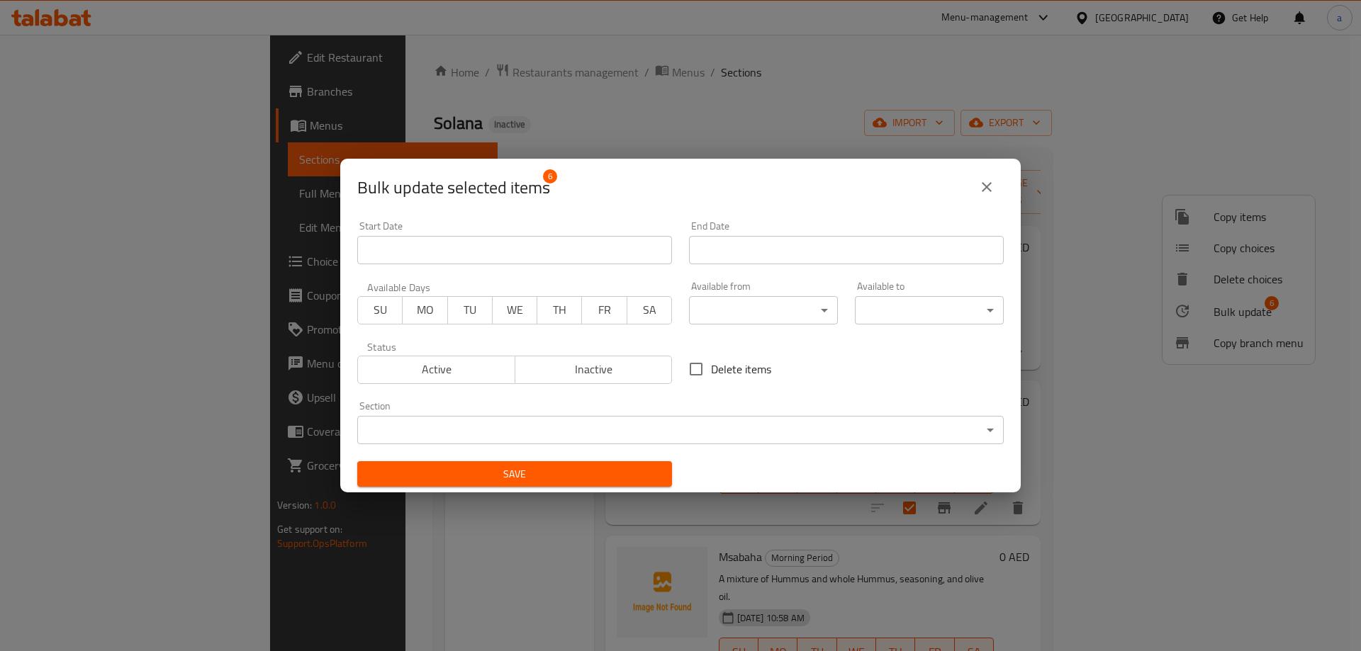
click at [827, 306] on body "​ Menu-management United Arab Emirates Get Help a Edit Restaurant Branches Menu…" at bounding box center [680, 343] width 1361 height 617
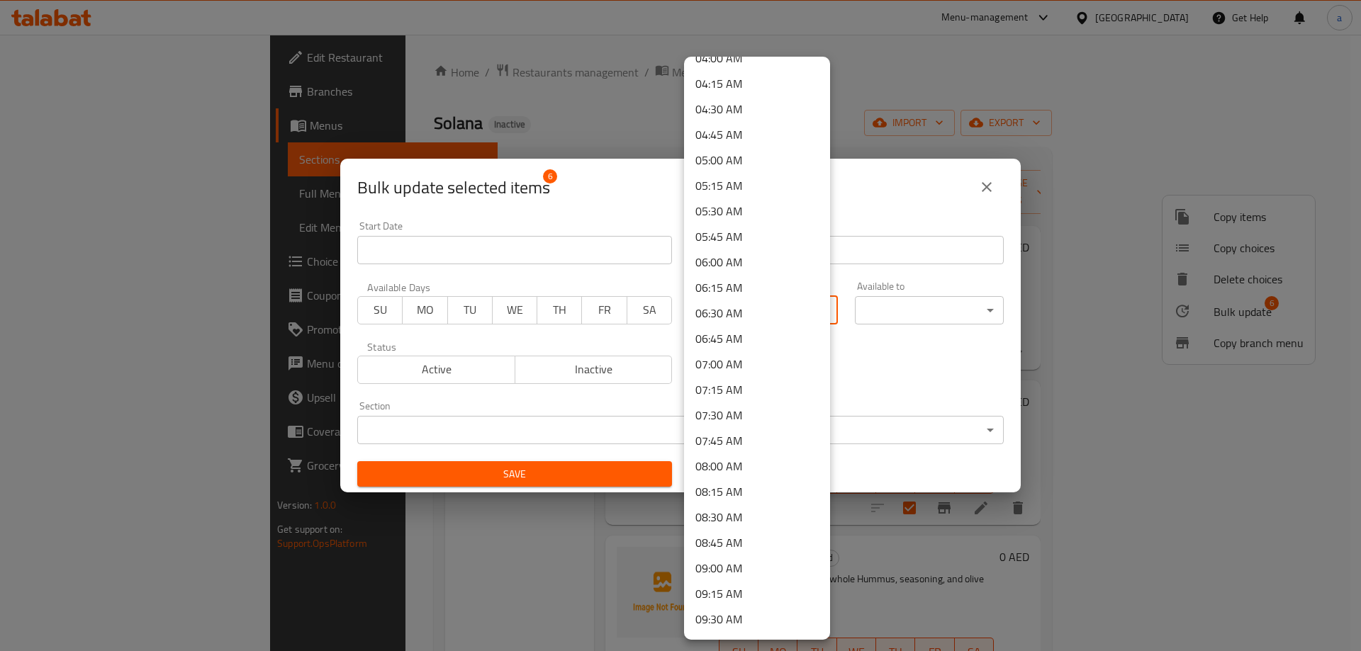
scroll to position [567, 0]
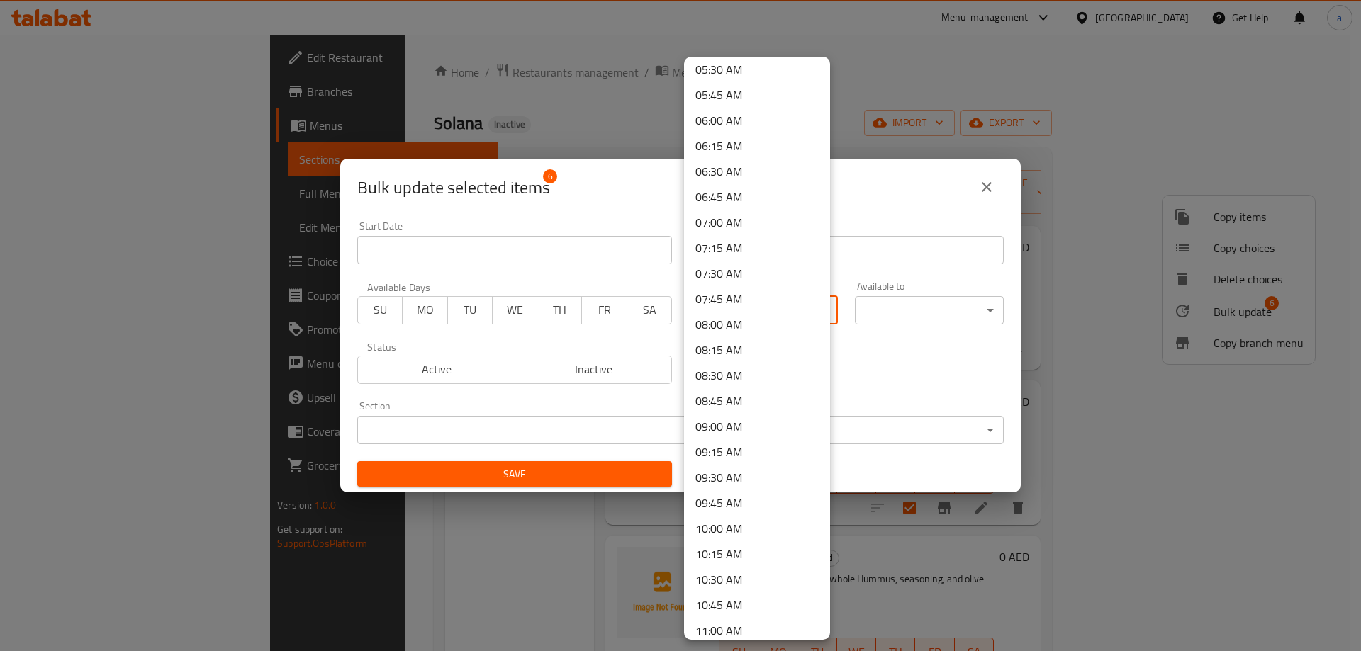
click at [738, 426] on li "09:00 AM" at bounding box center [757, 427] width 146 height 26
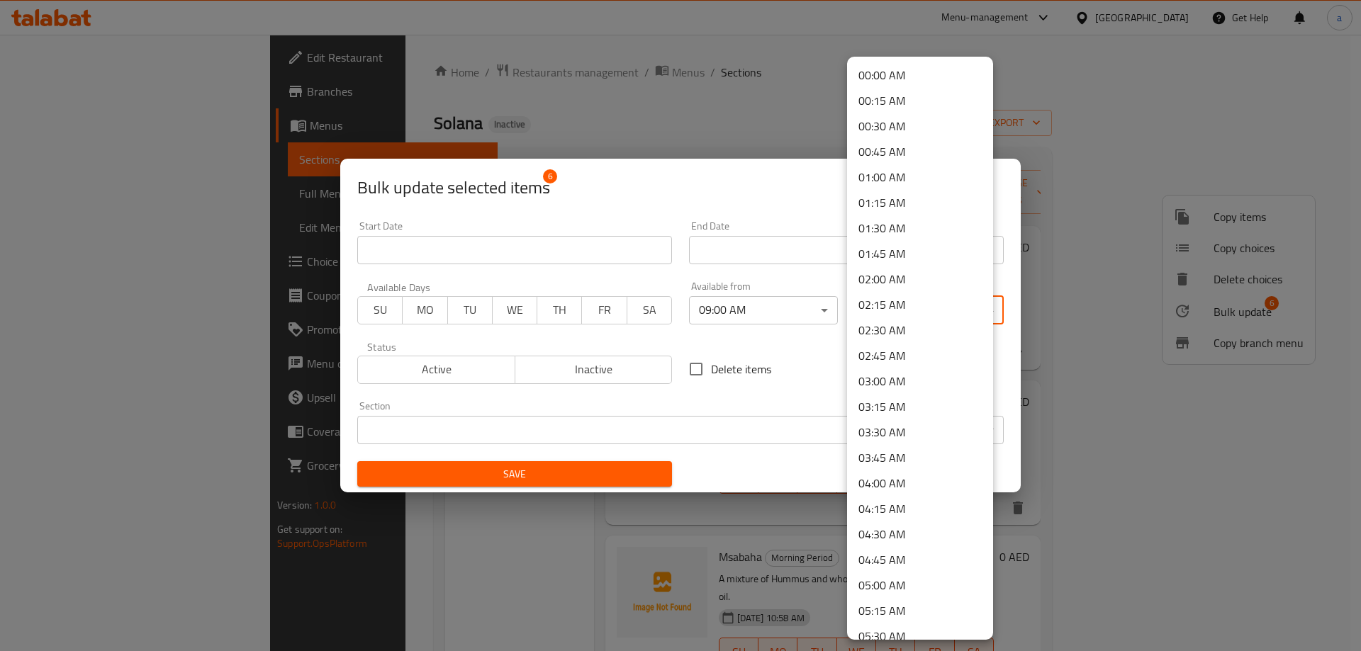
click at [902, 311] on body "​ Menu-management United Arab Emirates Get Help a Edit Restaurant Branches Menu…" at bounding box center [680, 343] width 1361 height 617
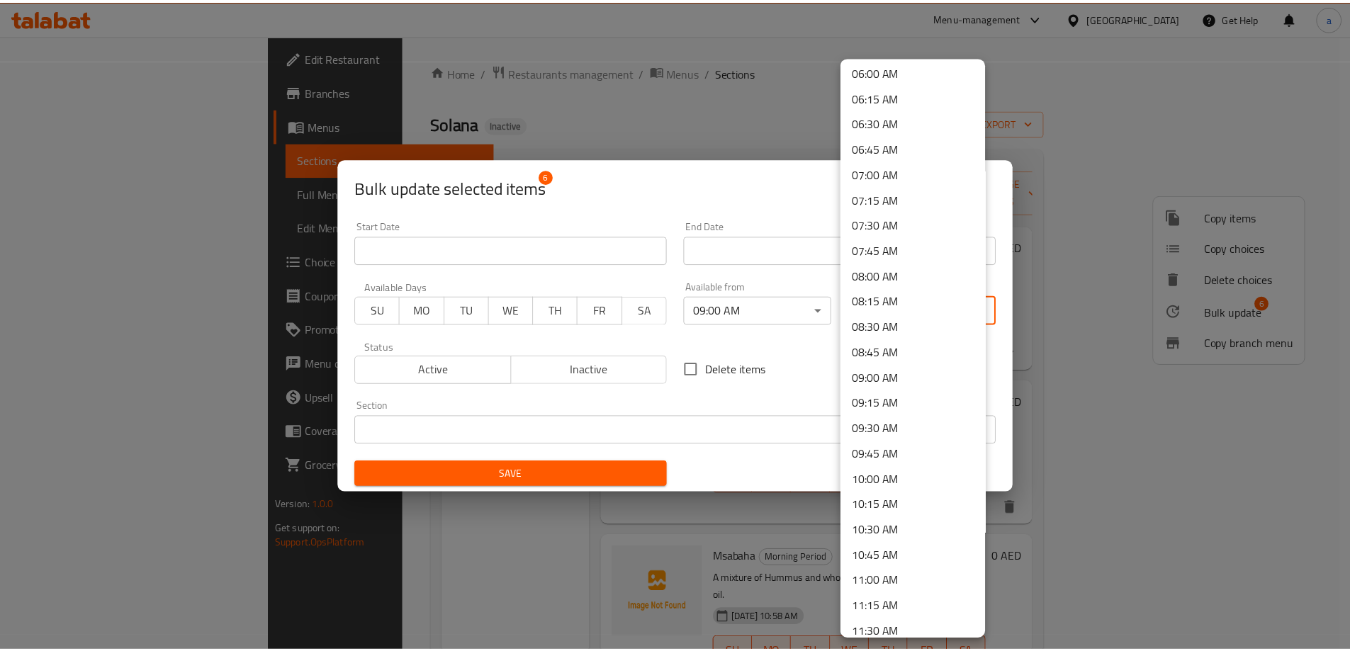
scroll to position [709, 0]
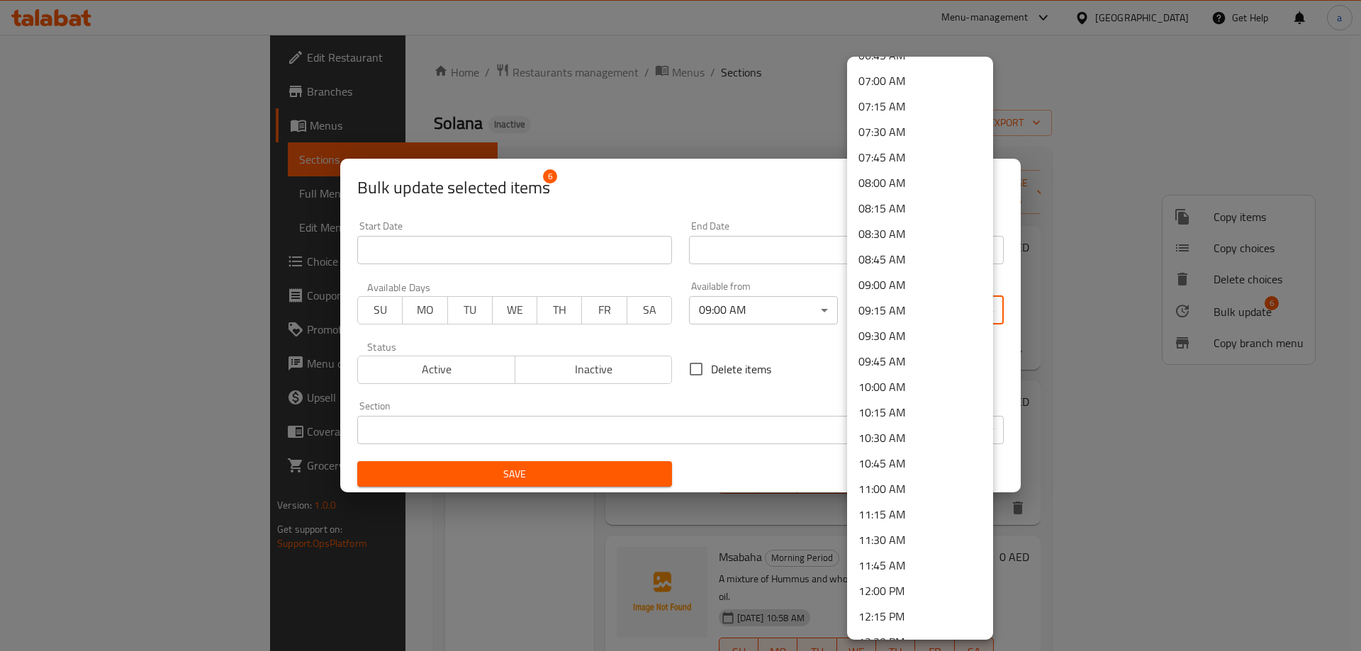
click at [891, 494] on li "11:00 AM" at bounding box center [920, 489] width 146 height 26
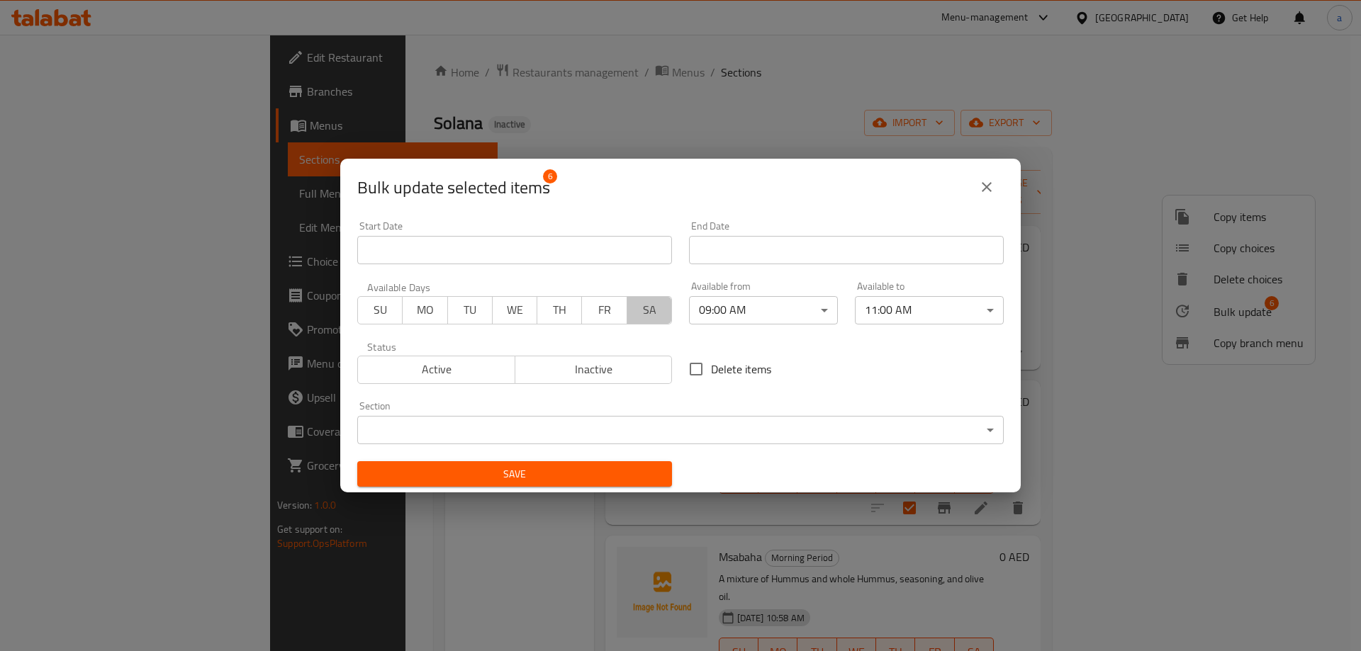
click at [644, 318] on span "SA" at bounding box center [649, 310] width 33 height 21
click at [598, 315] on span "FR" at bounding box center [604, 310] width 33 height 21
click at [537, 307] on button "TH" at bounding box center [559, 310] width 45 height 28
click at [517, 310] on span "WE" at bounding box center [514, 310] width 33 height 21
click at [454, 304] on span "TU" at bounding box center [469, 310] width 33 height 21
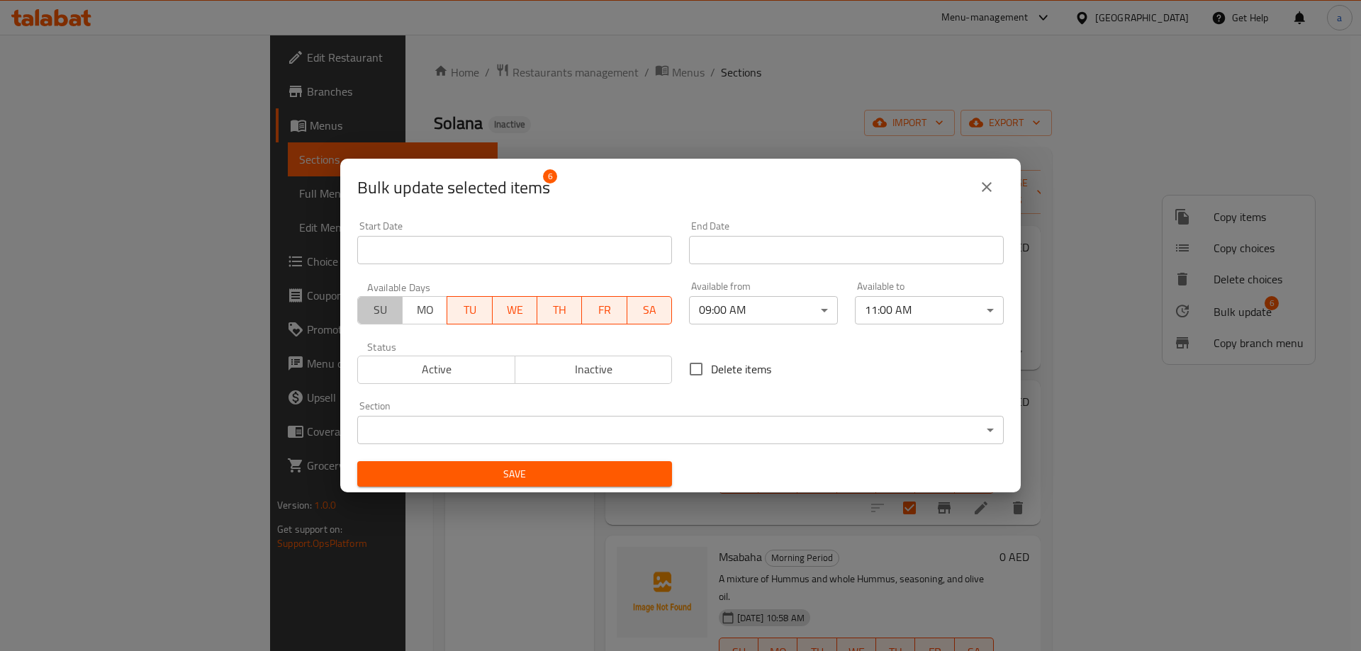
click at [398, 305] on button "SU" at bounding box center [379, 310] width 45 height 28
click at [413, 306] on span "MO" at bounding box center [424, 310] width 33 height 21
click at [480, 381] on button "Active" at bounding box center [436, 370] width 158 height 28
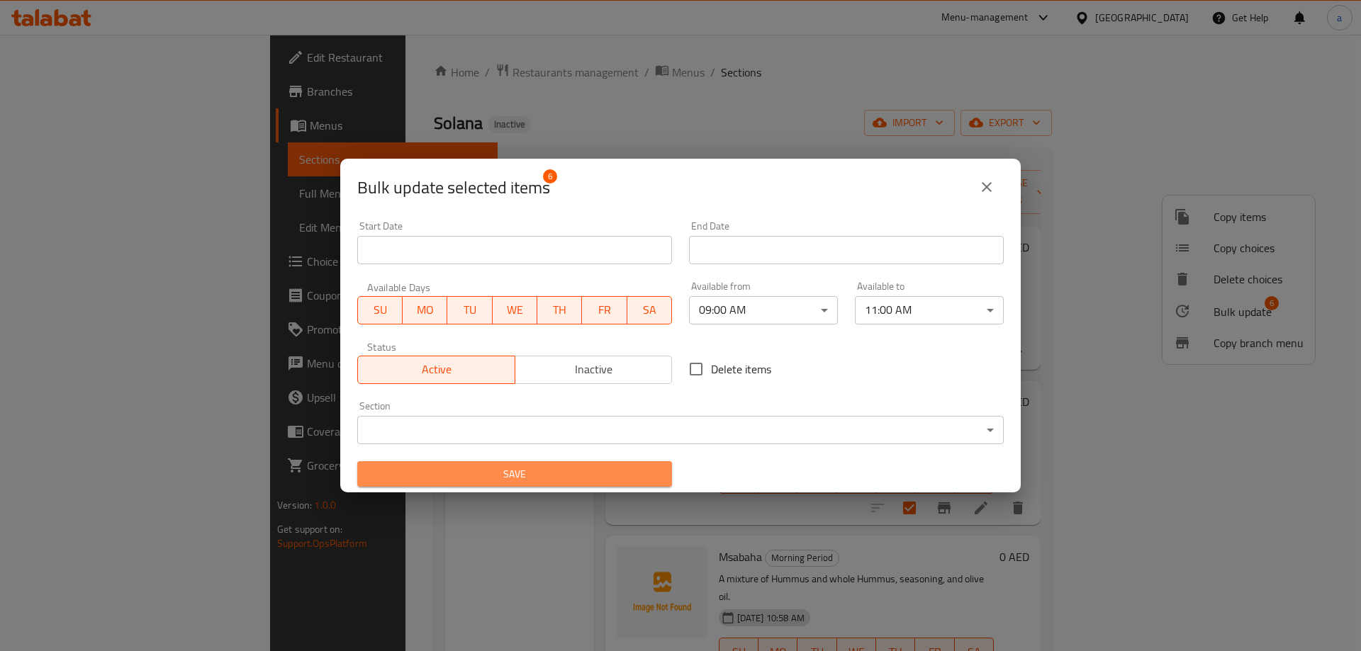
click at [539, 476] on span "Save" at bounding box center [515, 475] width 292 height 18
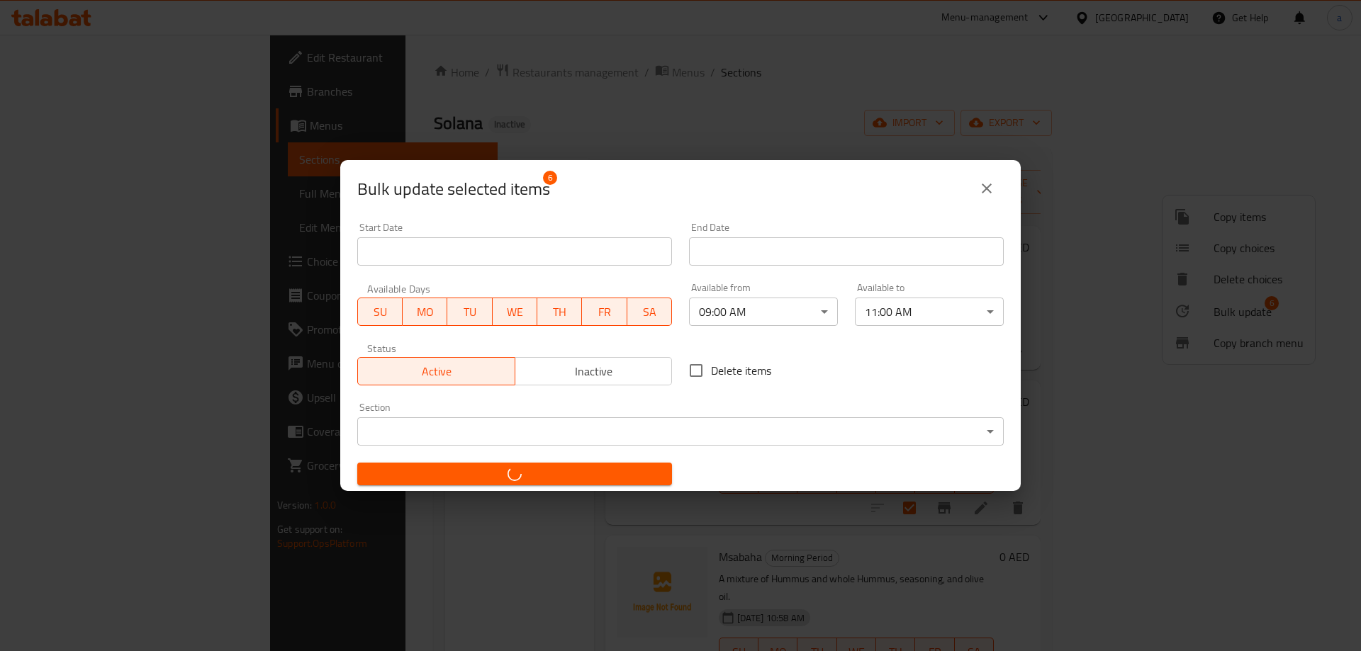
checkbox input "false"
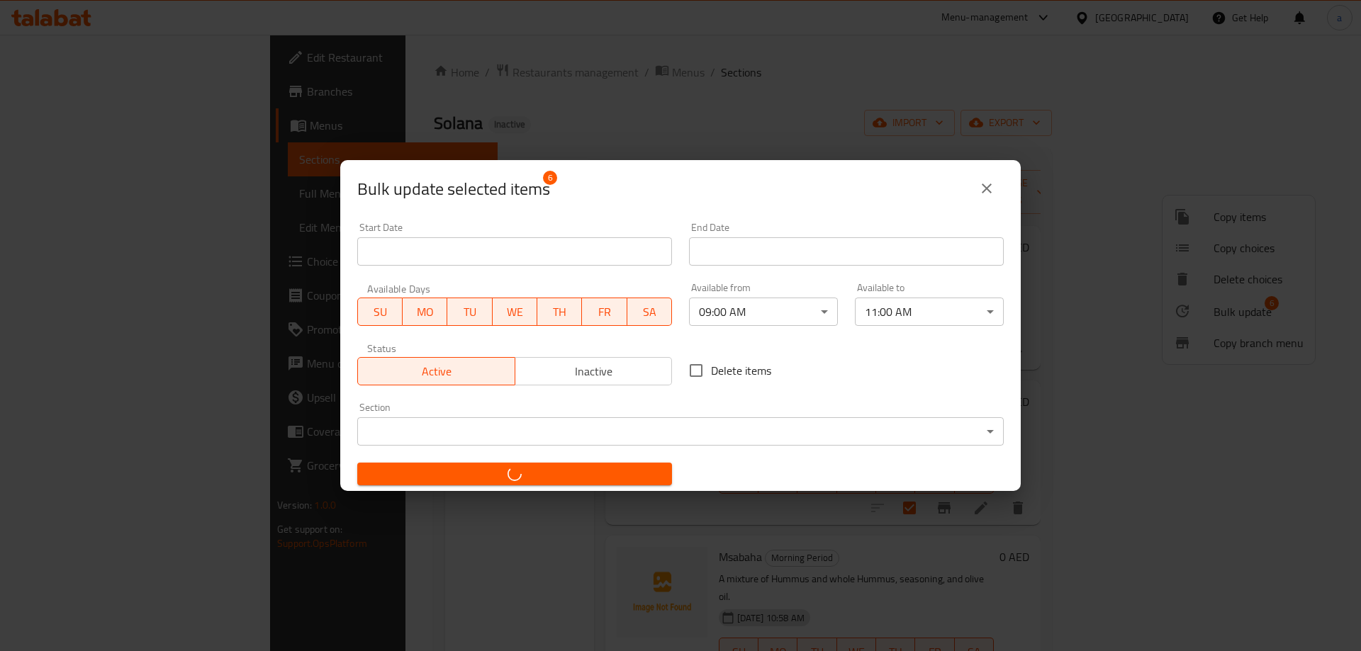
checkbox input "false"
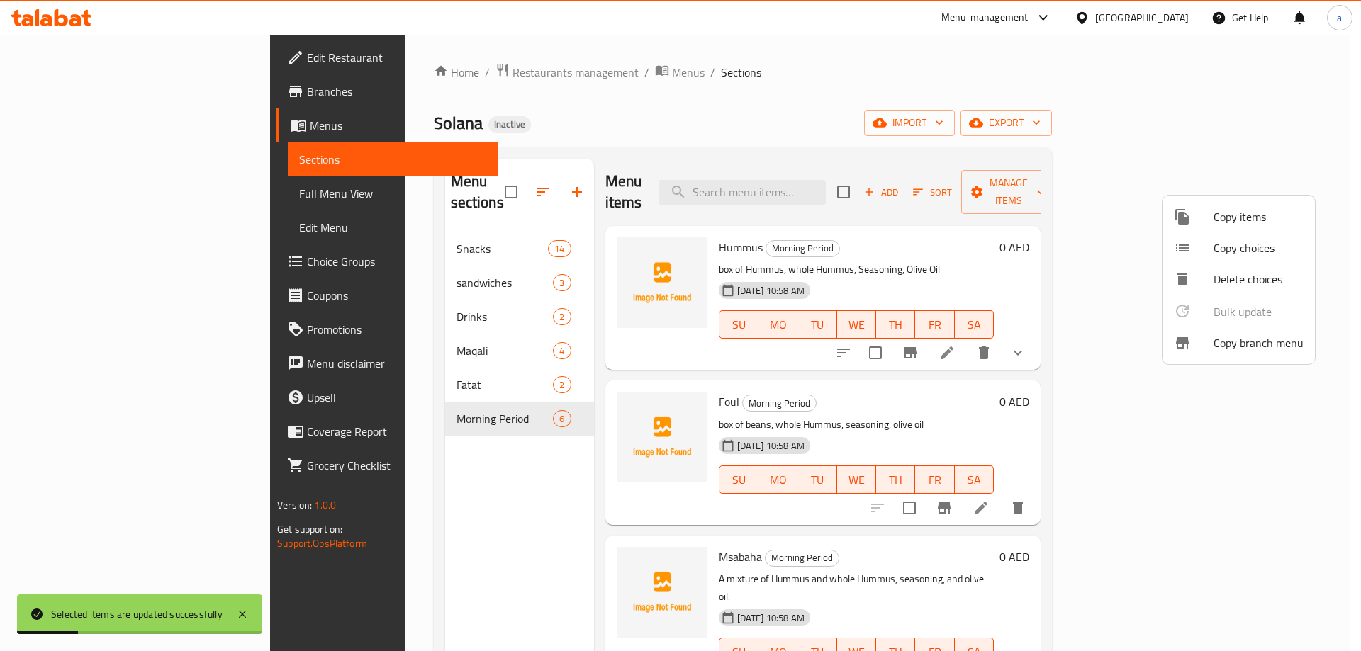
click at [1102, 392] on div at bounding box center [680, 325] width 1361 height 651
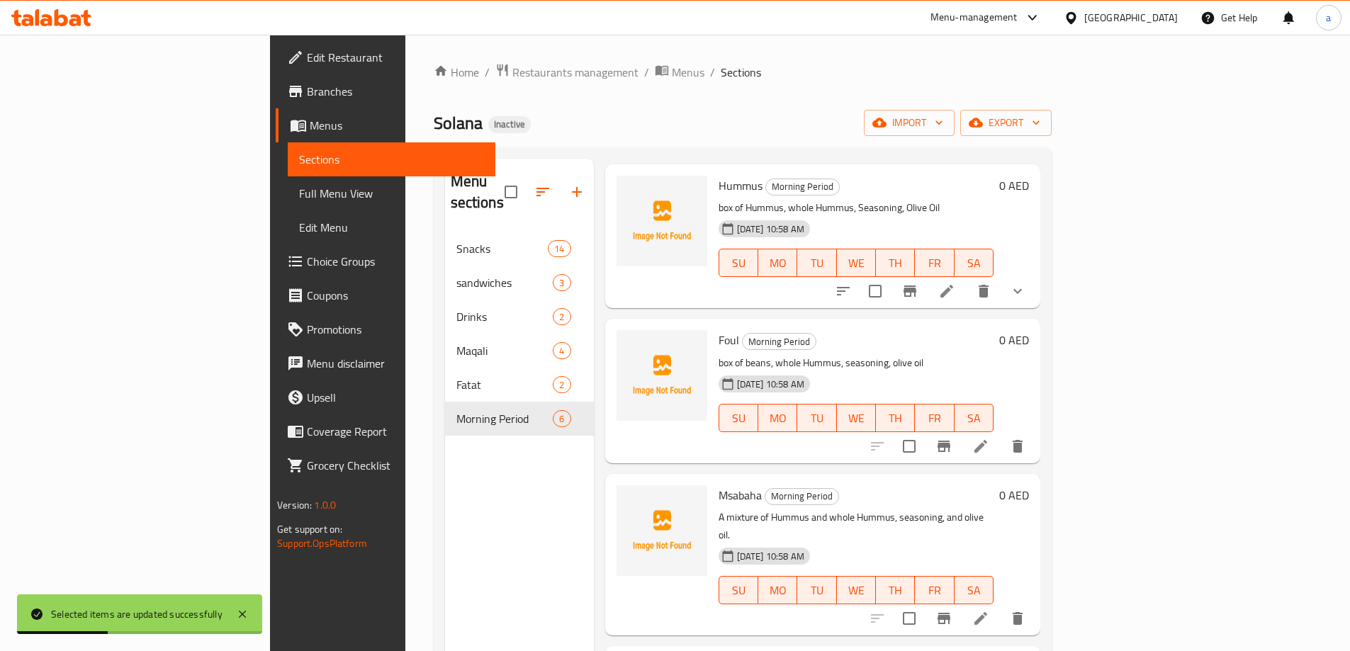
scroll to position [142, 0]
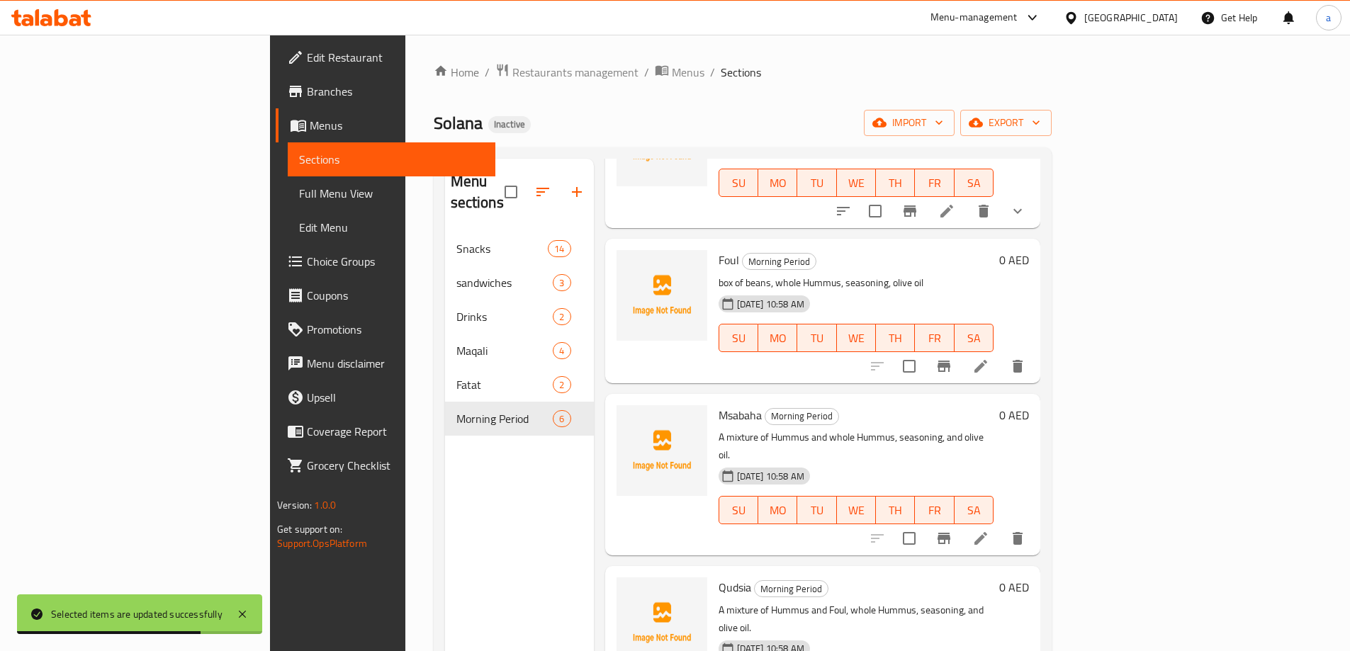
click at [299, 196] on span "Full Menu View" at bounding box center [391, 193] width 185 height 17
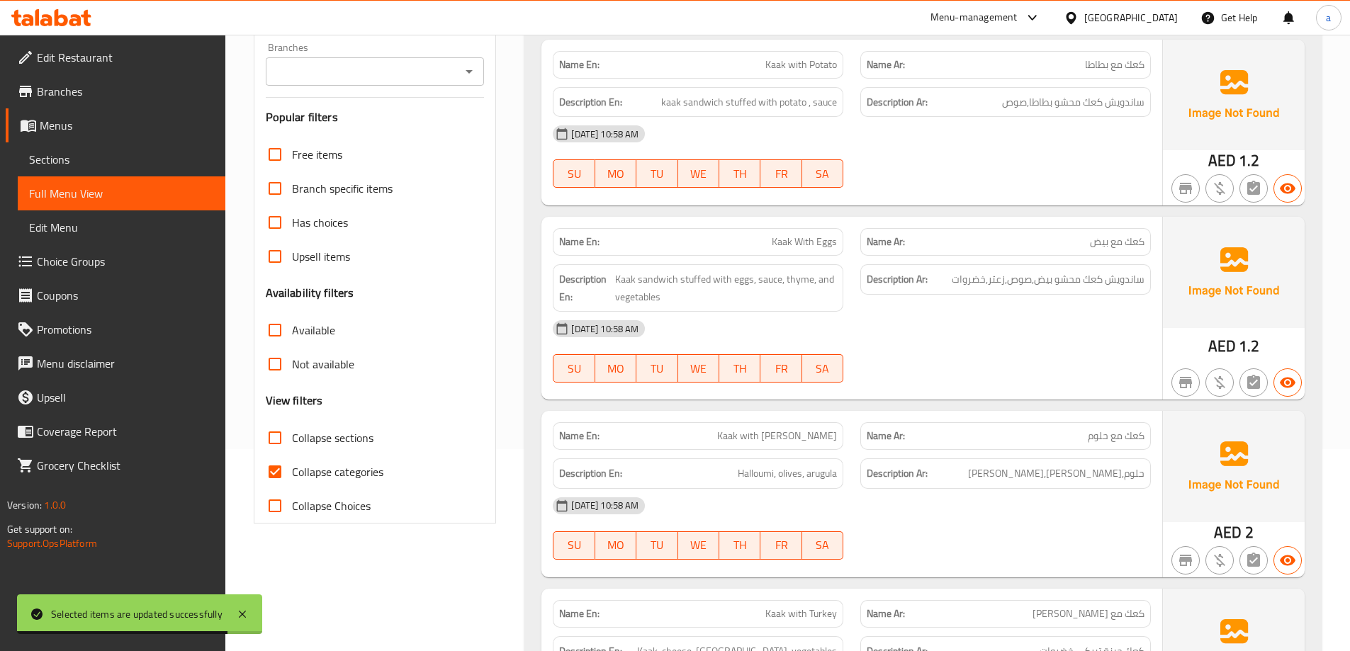
scroll to position [425, 0]
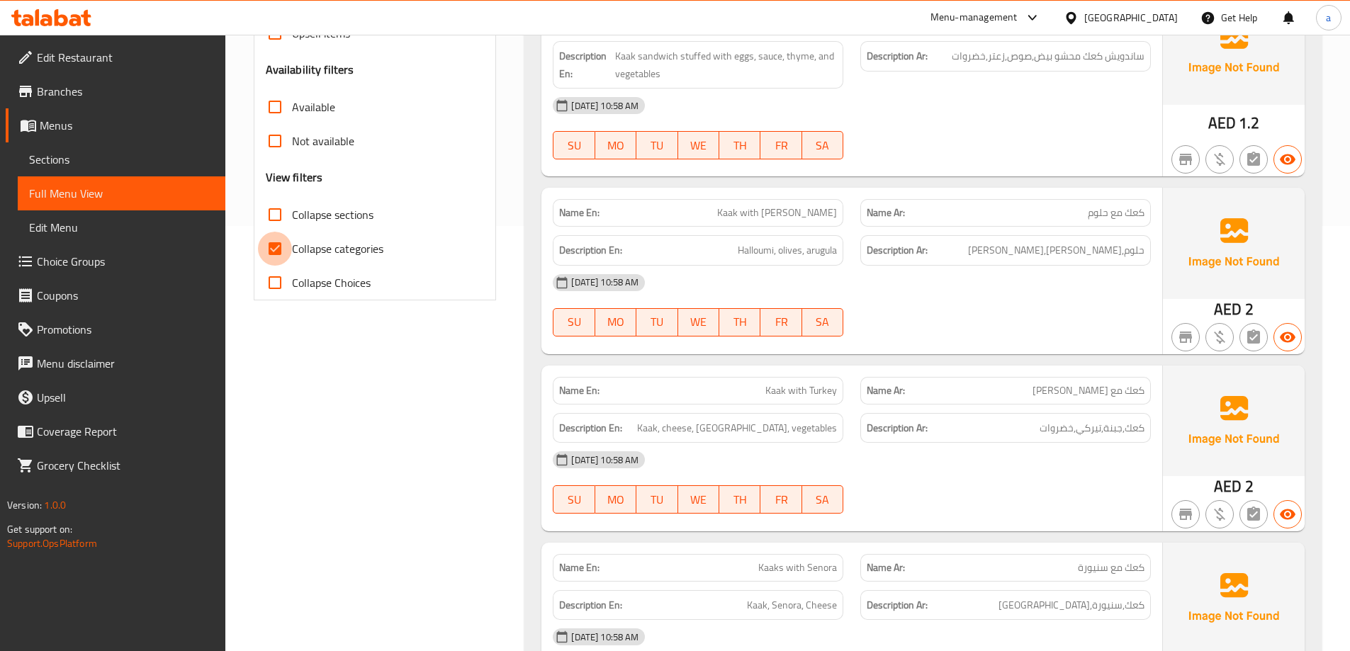
click at [276, 249] on input "Collapse categories" at bounding box center [275, 249] width 34 height 34
checkbox input "false"
click at [274, 281] on input "Collapse Choices" at bounding box center [275, 283] width 34 height 34
checkbox input "false"
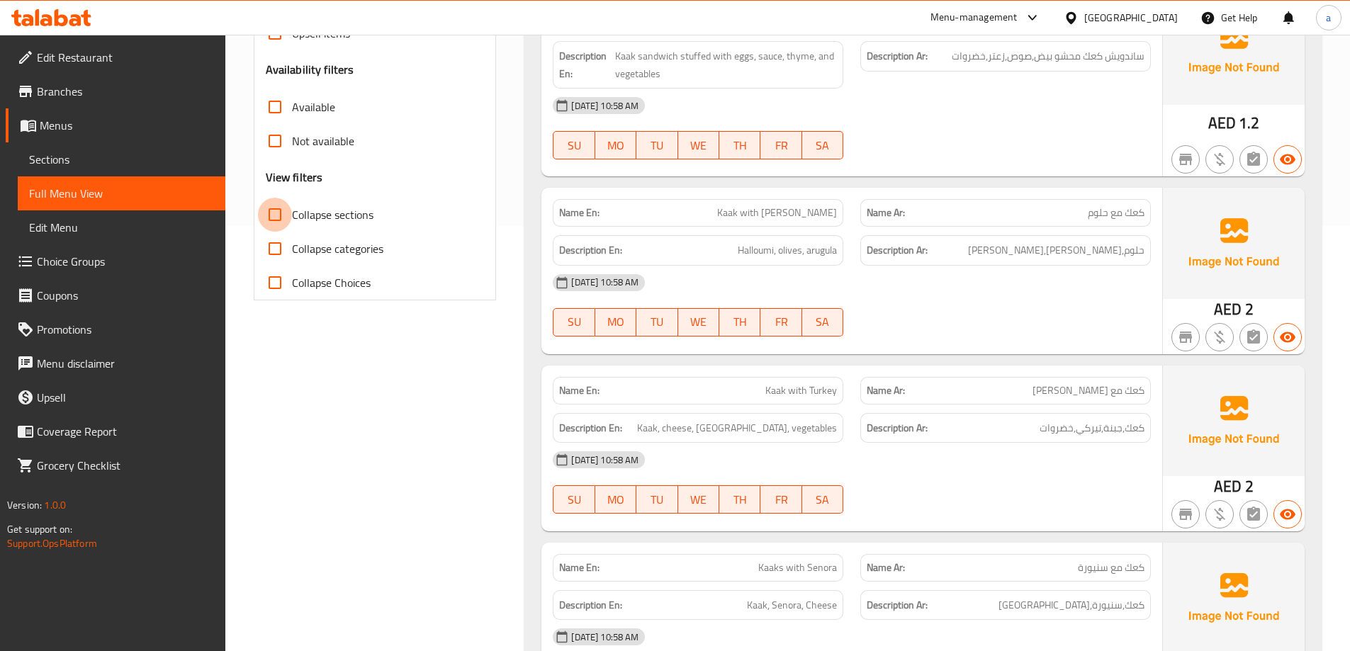
click at [278, 213] on input "Collapse sections" at bounding box center [275, 215] width 34 height 34
checkbox input "true"
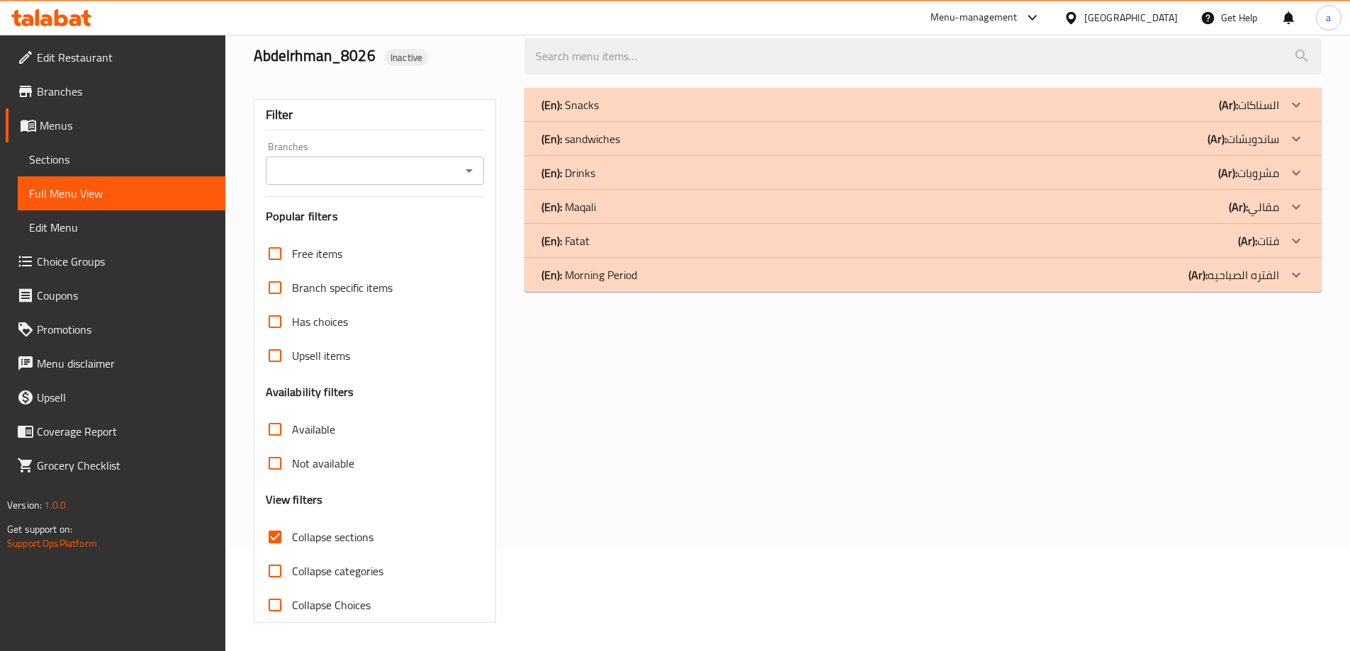
scroll to position [103, 0]
click at [1283, 274] on div at bounding box center [1296, 275] width 34 height 34
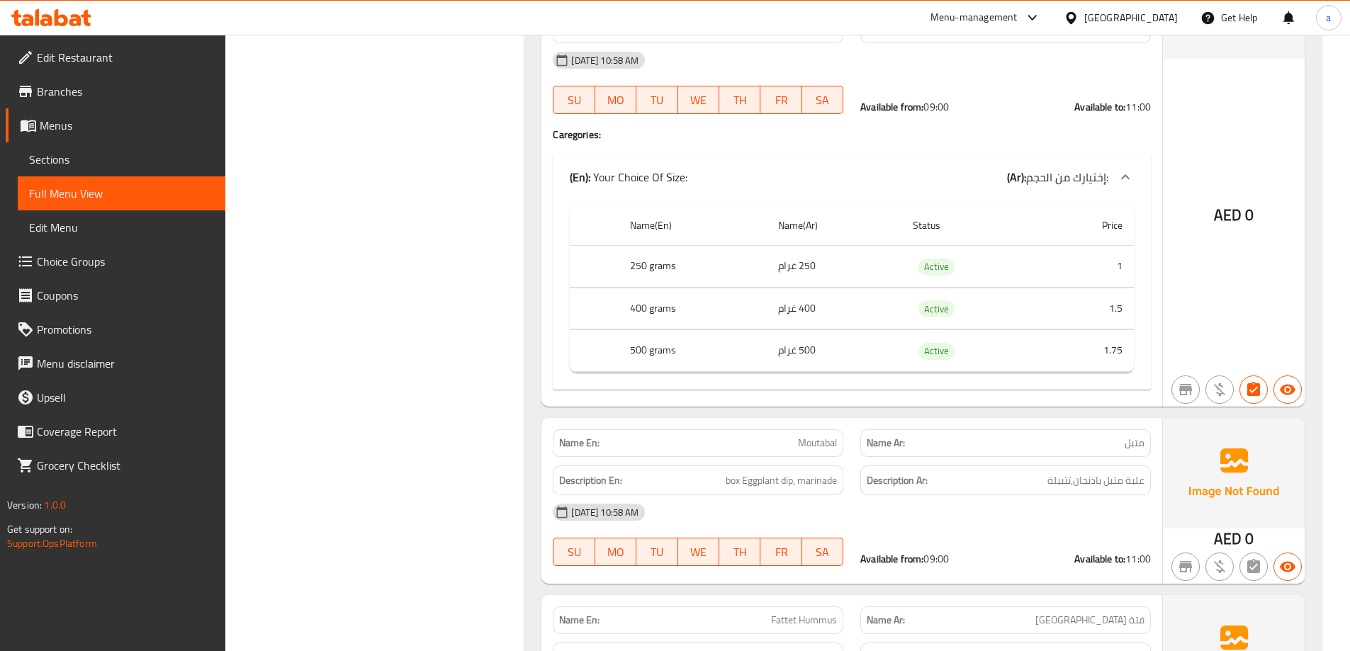
scroll to position [1483, 0]
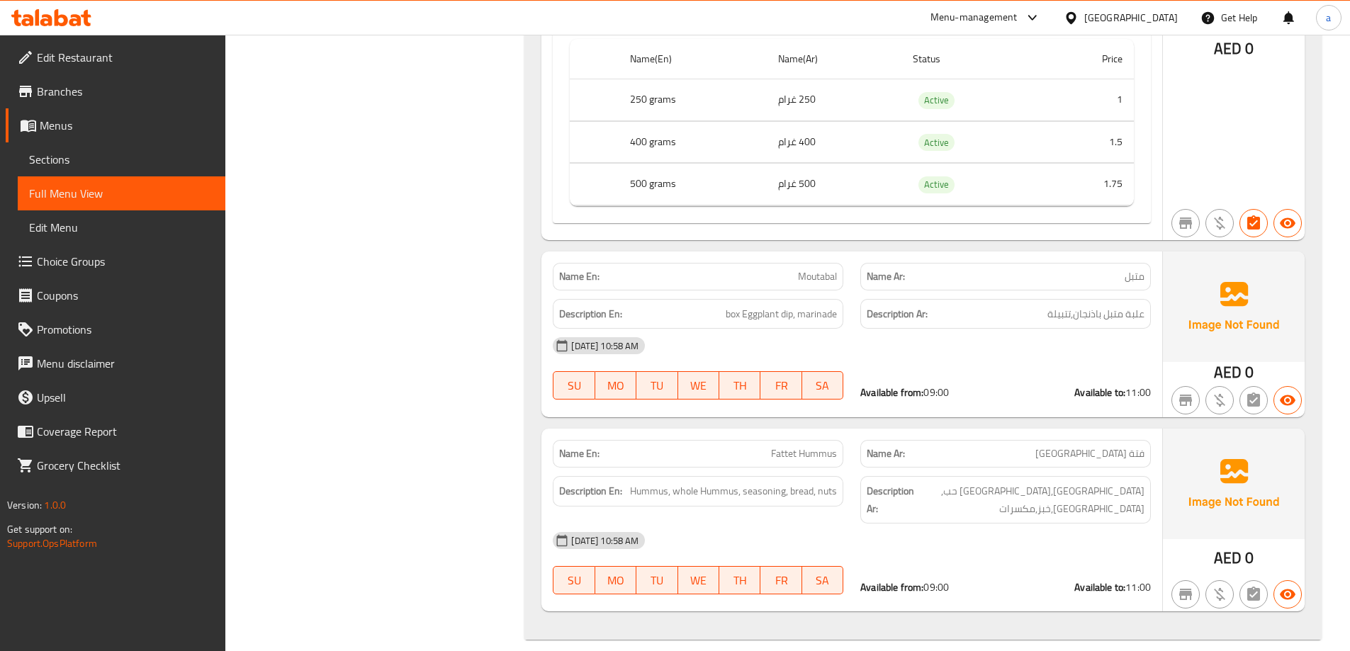
click at [50, 164] on span "Sections" at bounding box center [121, 159] width 185 height 17
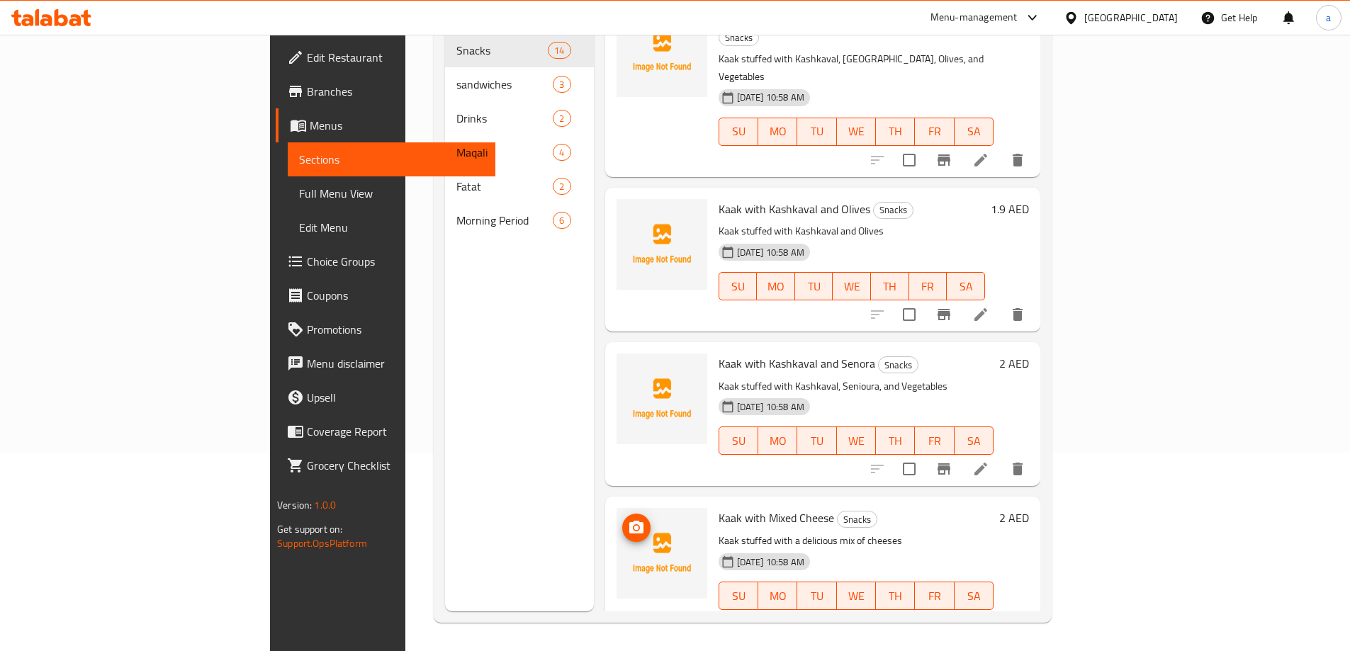
scroll to position [1552, 0]
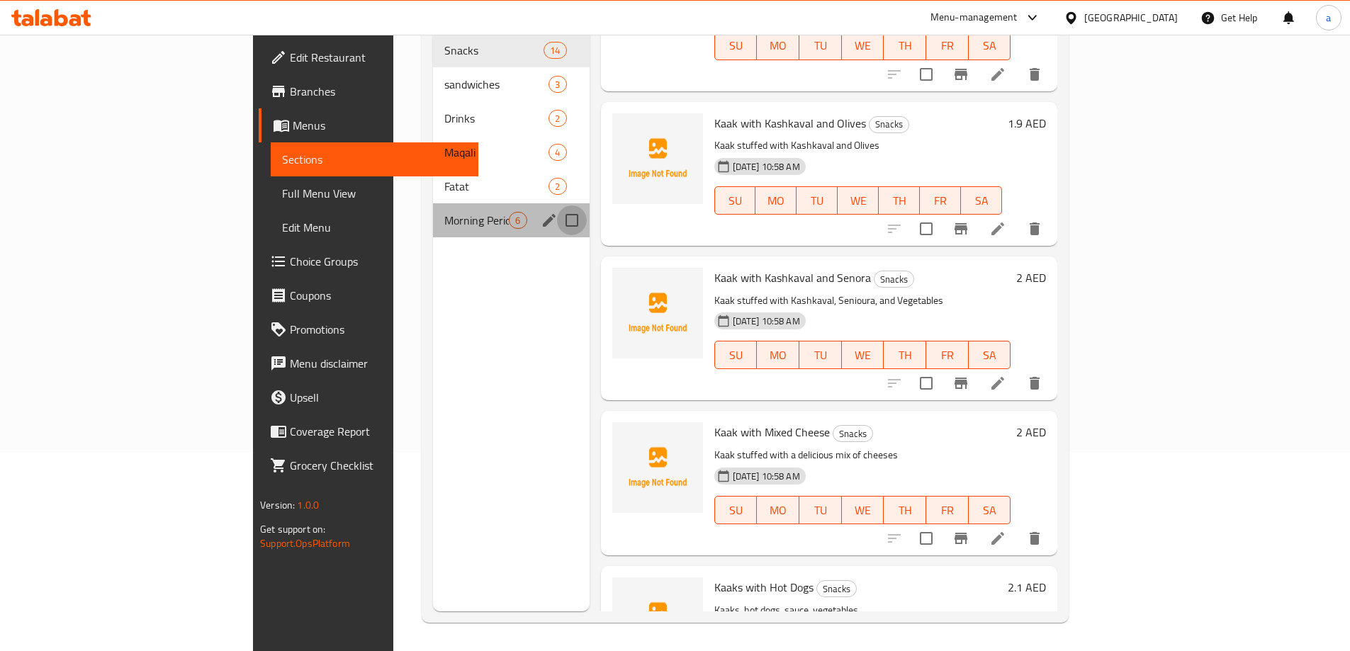
click at [557, 206] on input "Menu sections" at bounding box center [572, 221] width 30 height 30
checkbox input "true"
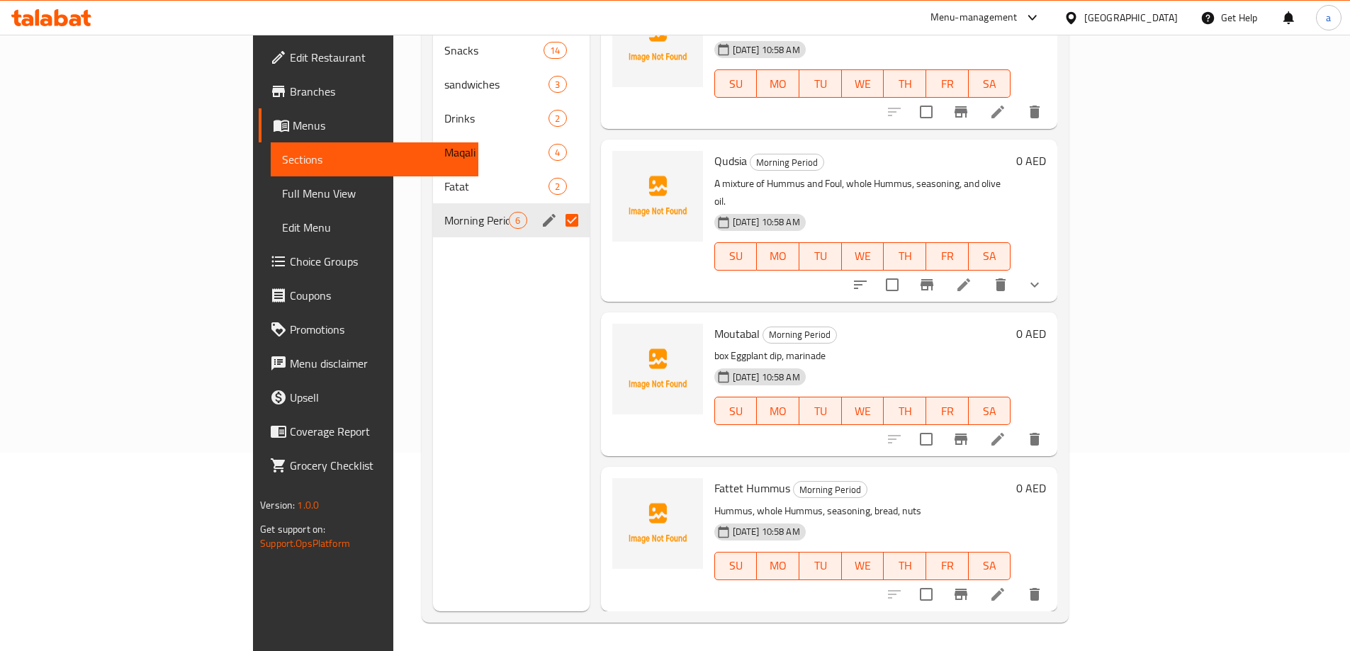
scroll to position [313, 0]
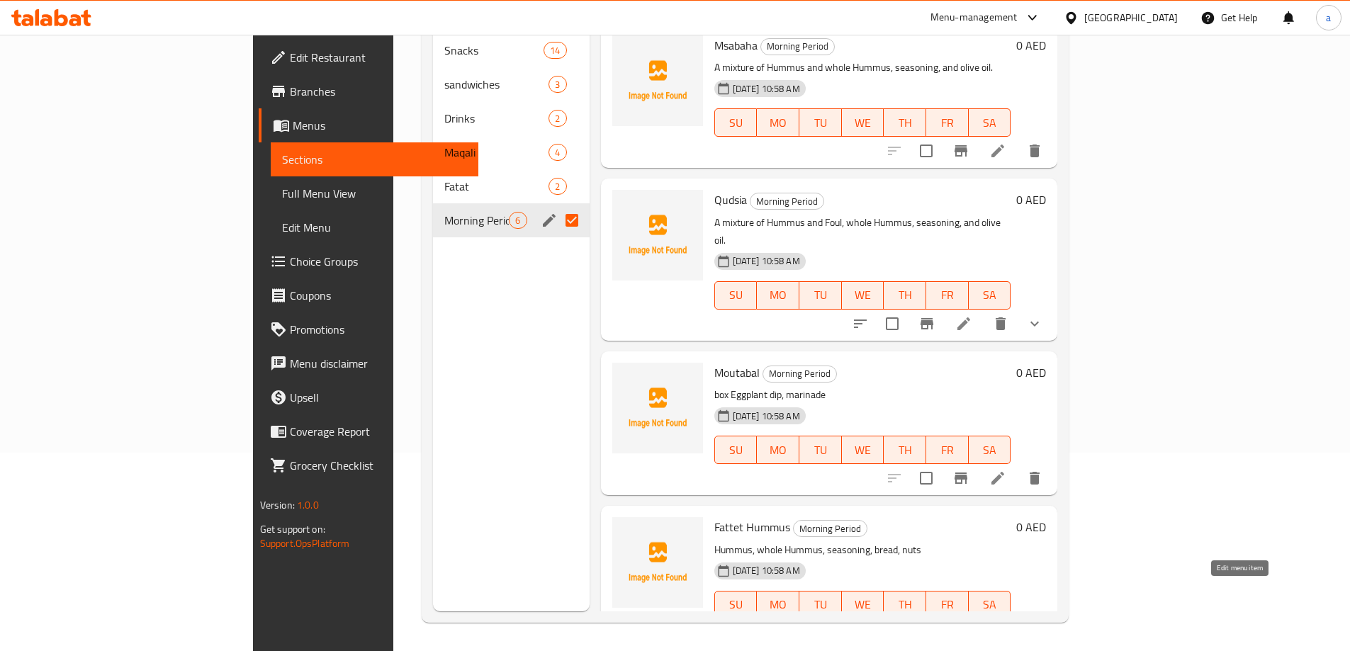
click at [1007, 625] on icon at bounding box center [998, 633] width 17 height 17
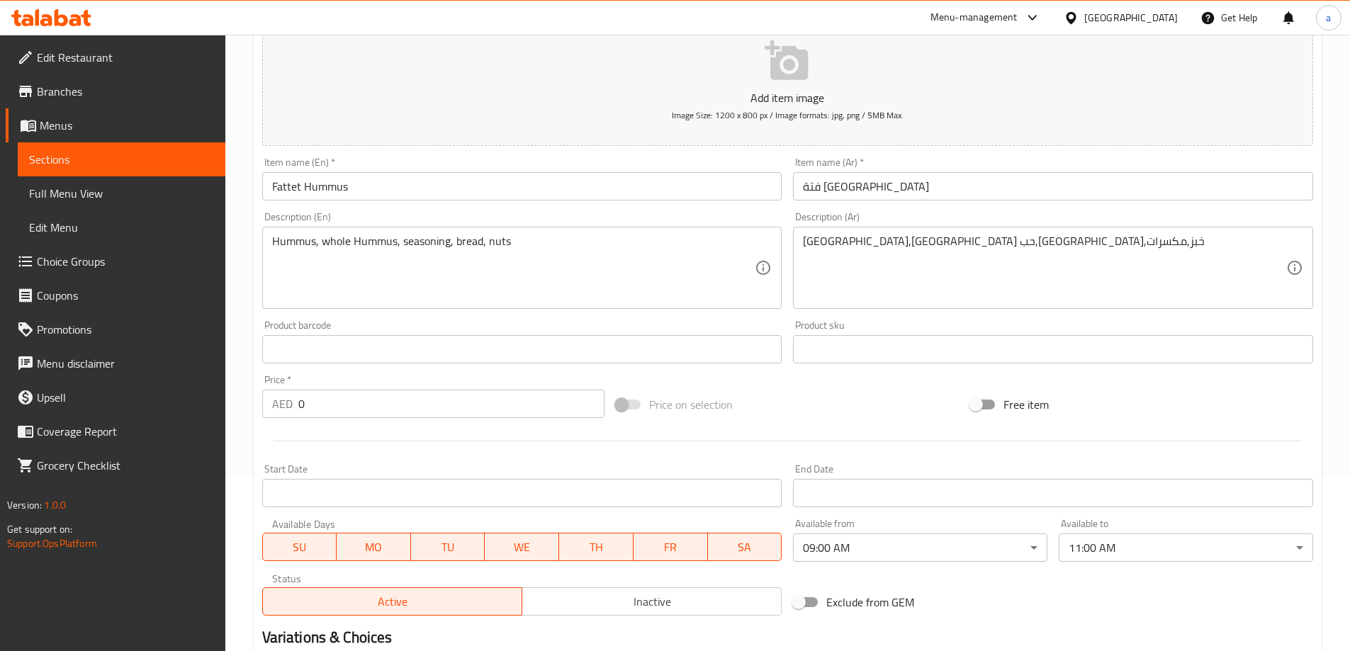
scroll to position [339, 0]
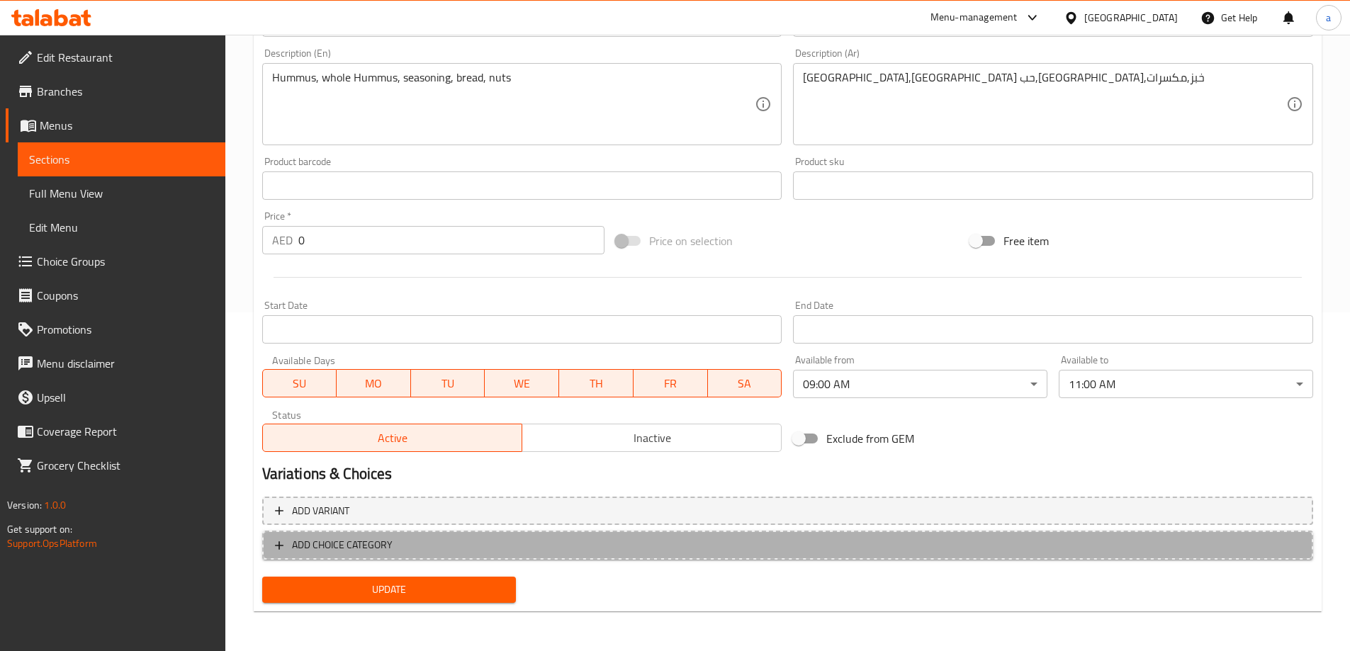
click at [571, 551] on span "ADD CHOICE CATEGORY" at bounding box center [788, 546] width 1026 height 18
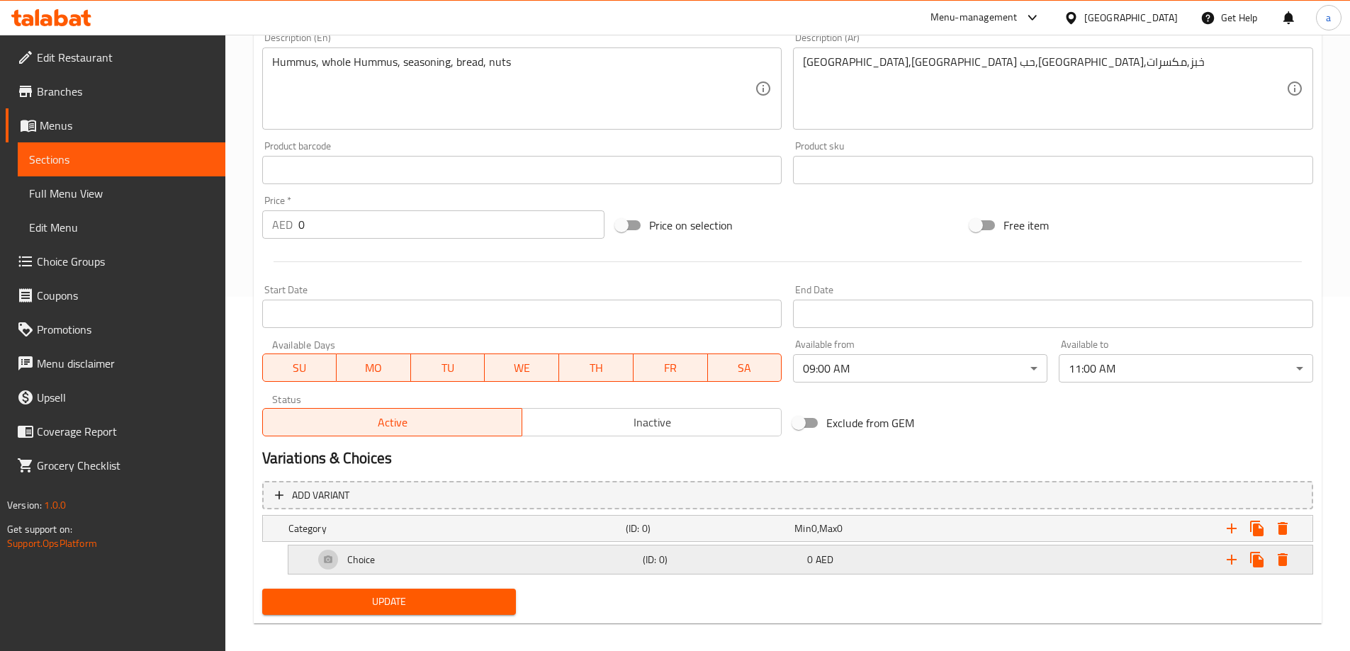
scroll to position [366, 0]
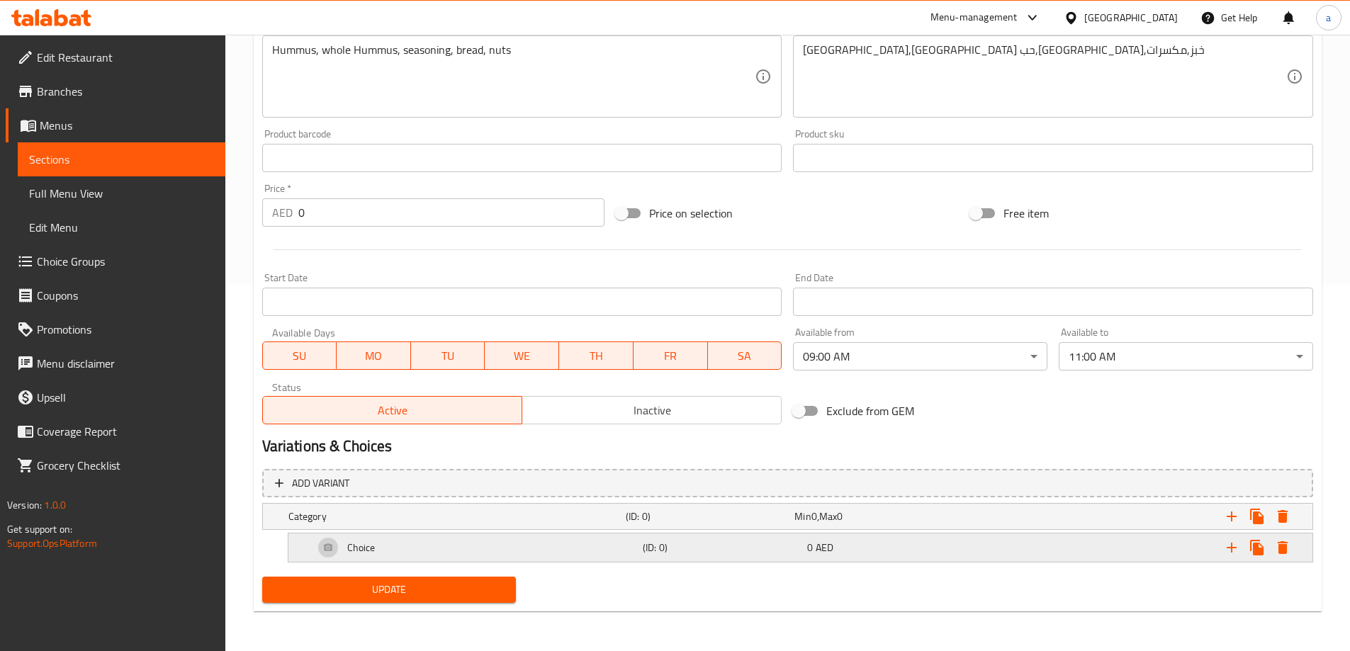
click at [800, 544] on h5 "(ID: 0)" at bounding box center [722, 548] width 159 height 14
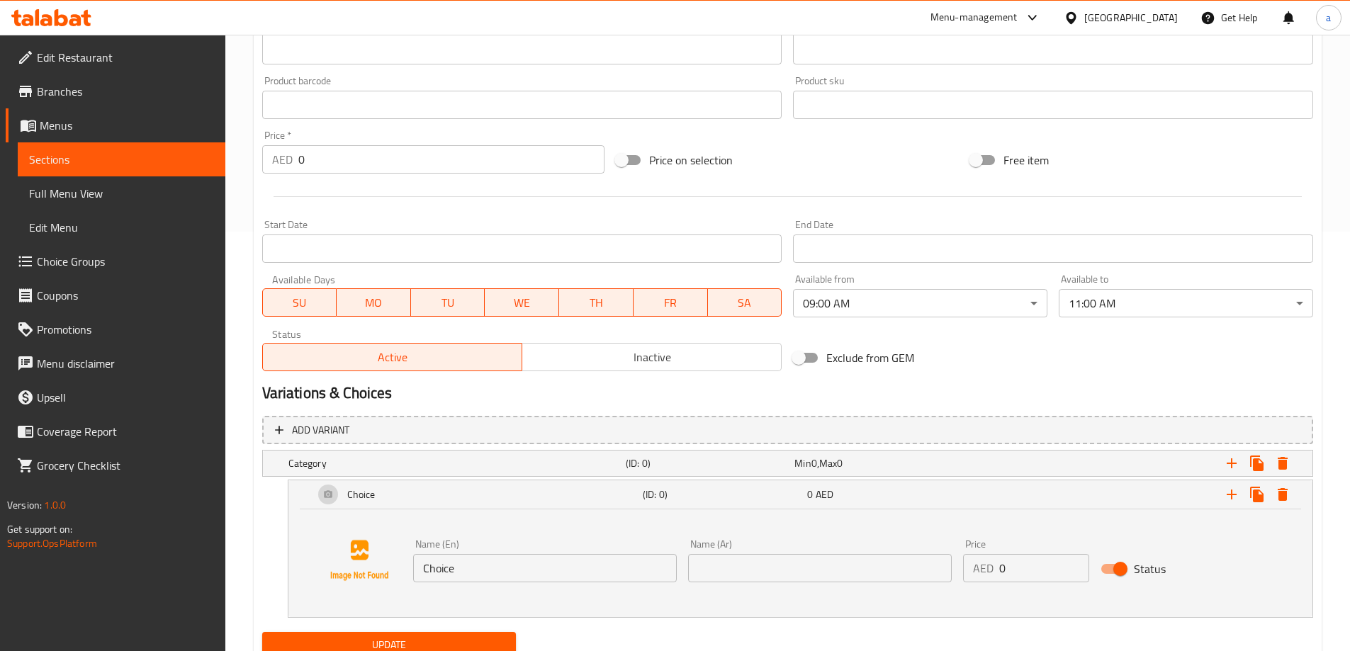
scroll to position [475, 0]
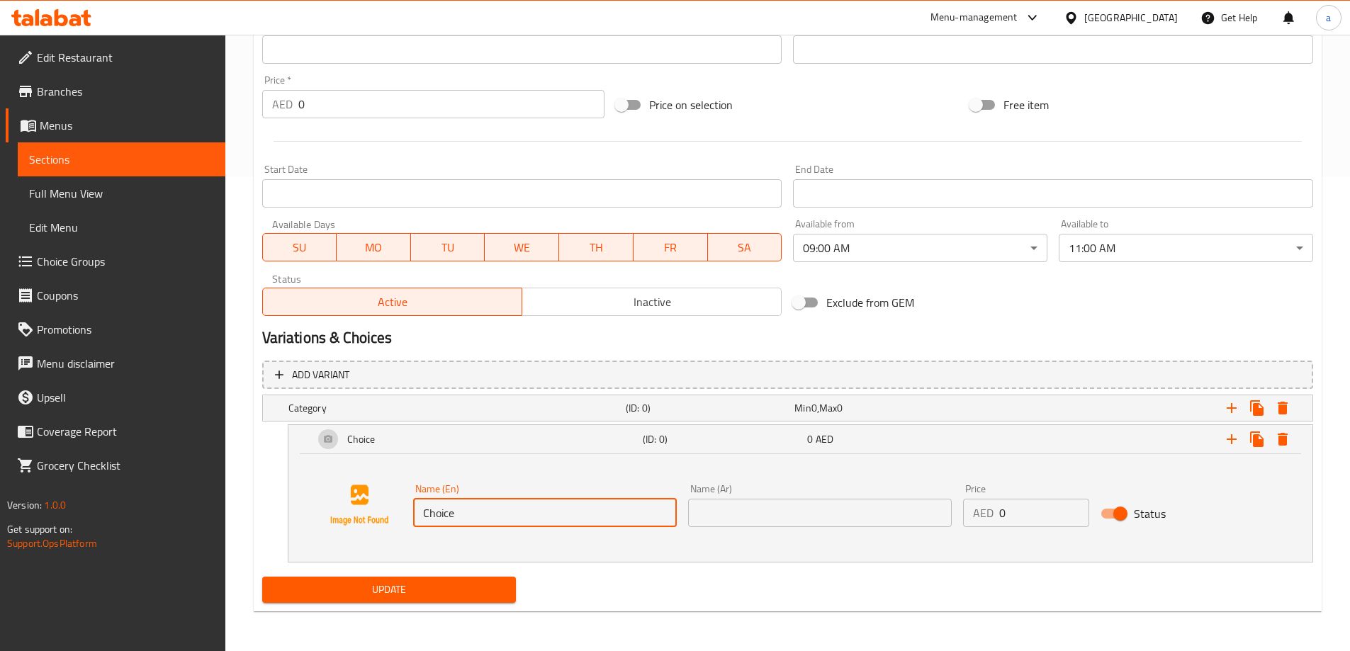
click at [595, 520] on input "Choice" at bounding box center [545, 513] width 264 height 28
paste input "Your Choice Of Size:"
type input "Your Choice Of Size:"
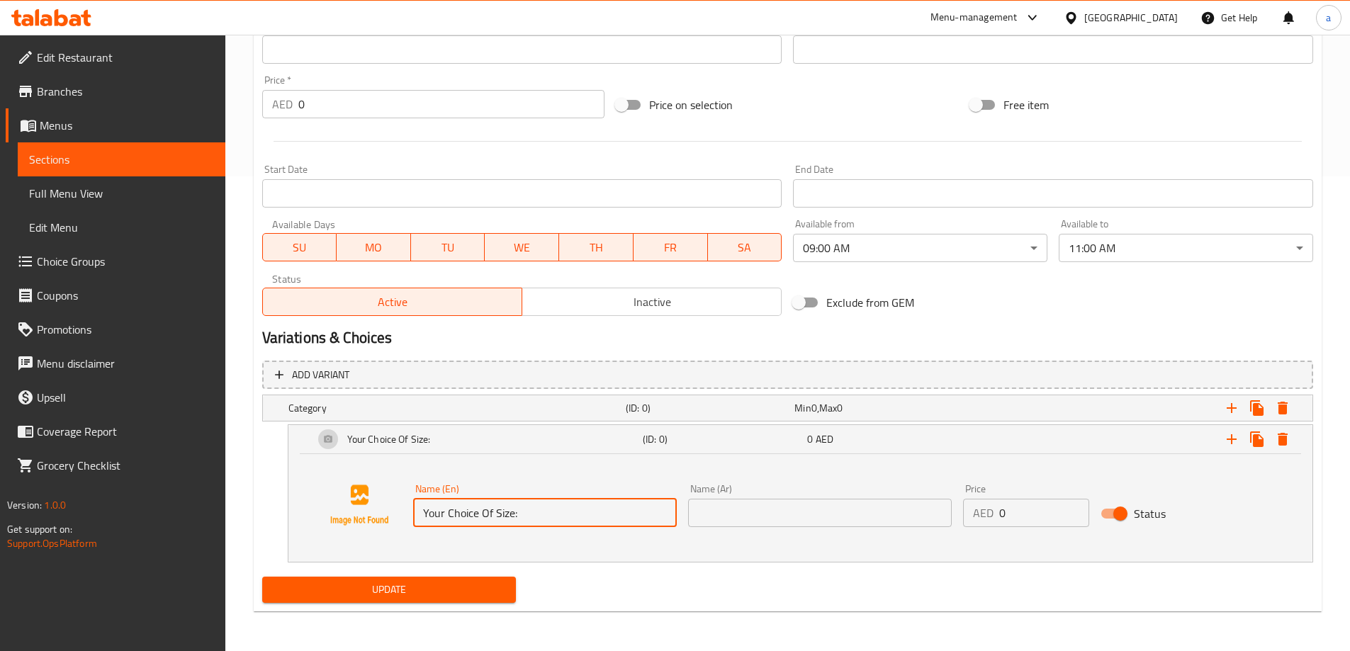
click at [778, 507] on input "text" at bounding box center [820, 513] width 264 height 28
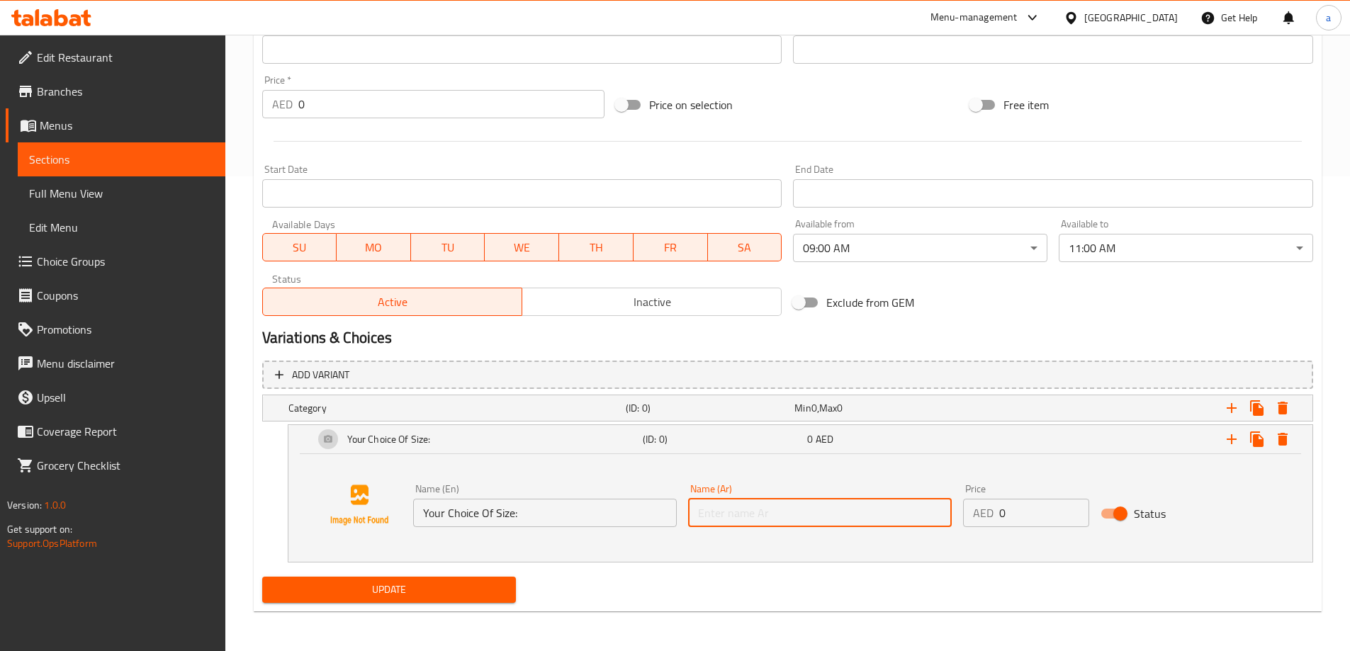
paste input "إختيارك من الحجم:"
type input "إختيارك من الحجم:"
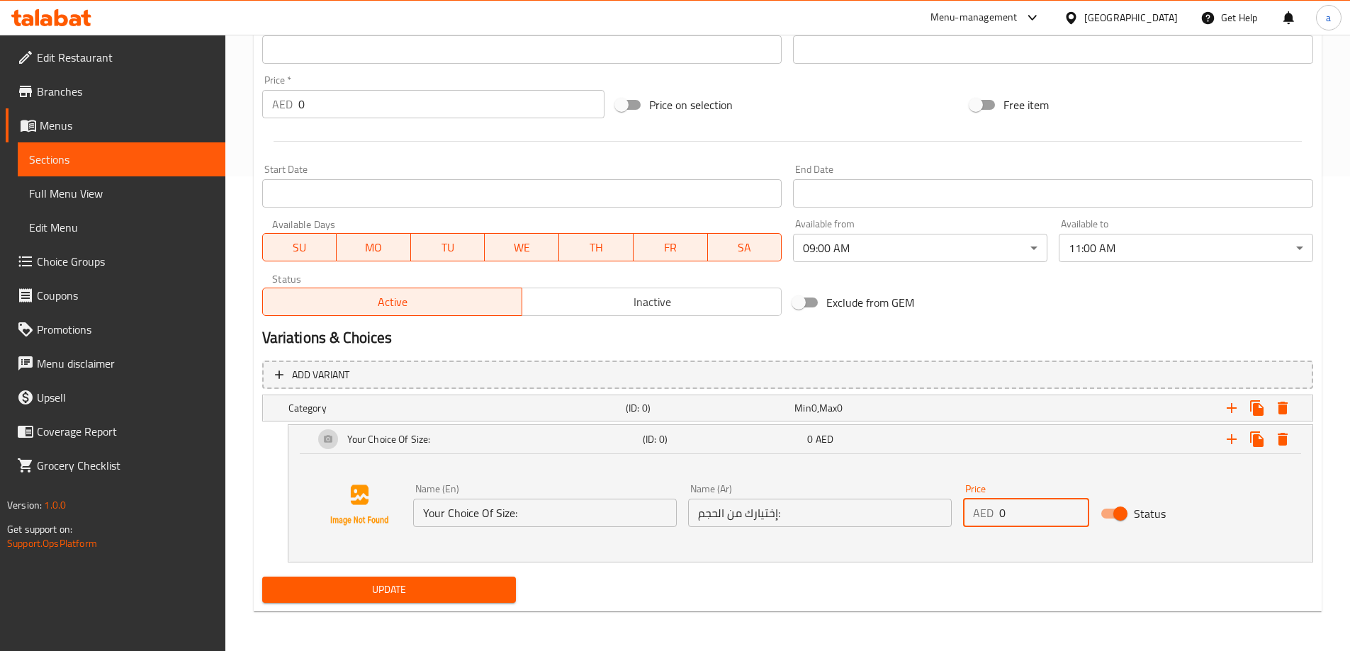
click at [1006, 510] on input "0" at bounding box center [1044, 513] width 90 height 28
drag, startPoint x: 997, startPoint y: 512, endPoint x: 1004, endPoint y: 516, distance: 7.9
click at [1004, 516] on div "AED 0 Price" at bounding box center [1026, 513] width 126 height 28
type input "2.25"
click at [426, 597] on span "Update" at bounding box center [390, 590] width 232 height 18
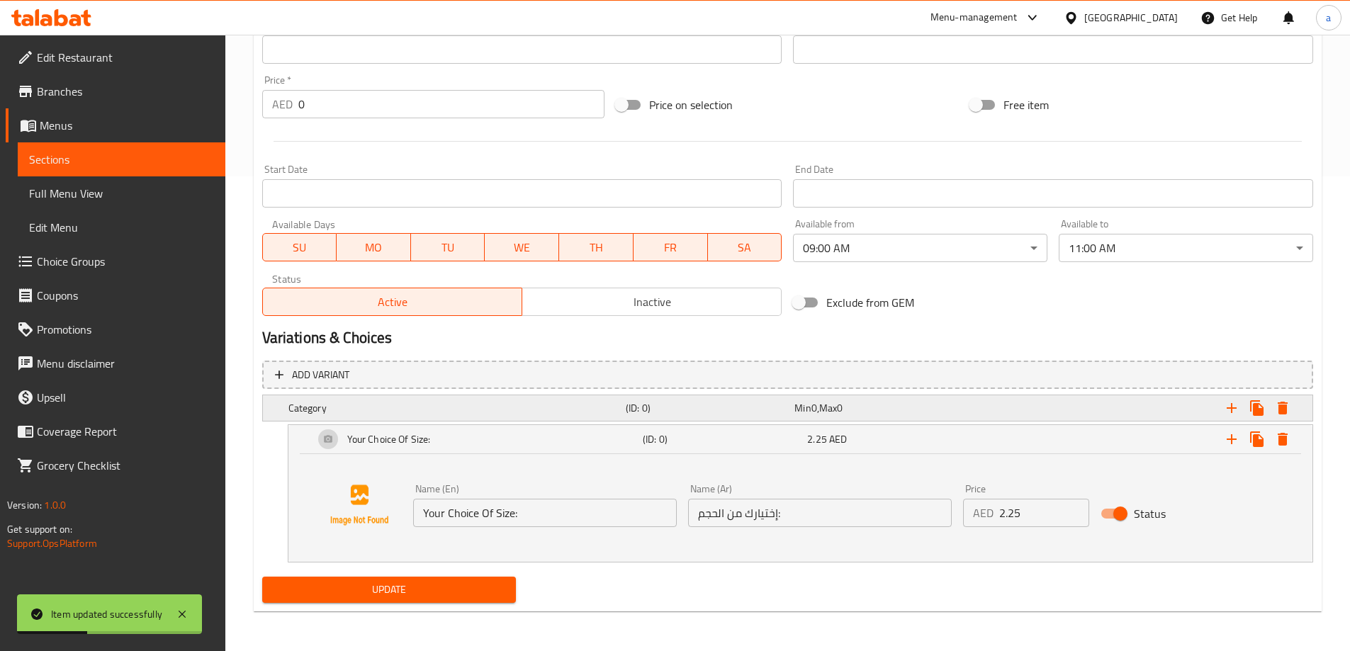
click at [872, 402] on div "Min 0 , Max 0" at bounding box center [876, 408] width 163 height 14
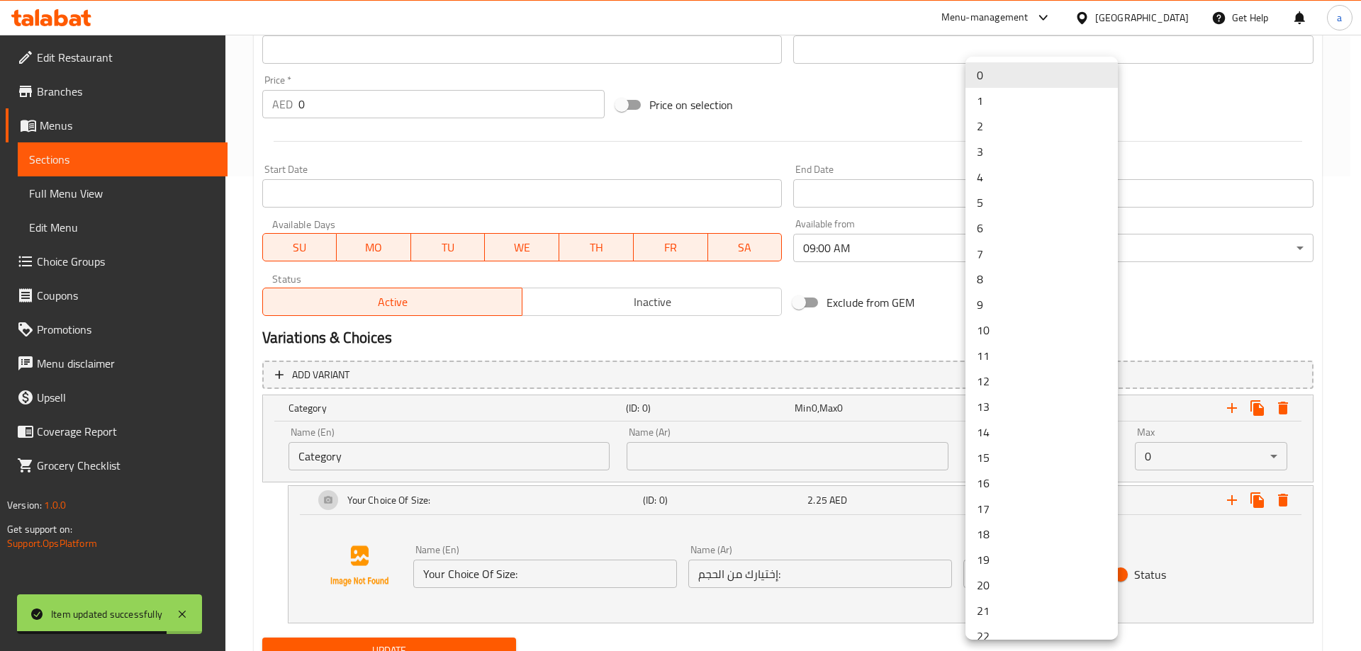
click at [1006, 94] on li "1" at bounding box center [1041, 101] width 152 height 26
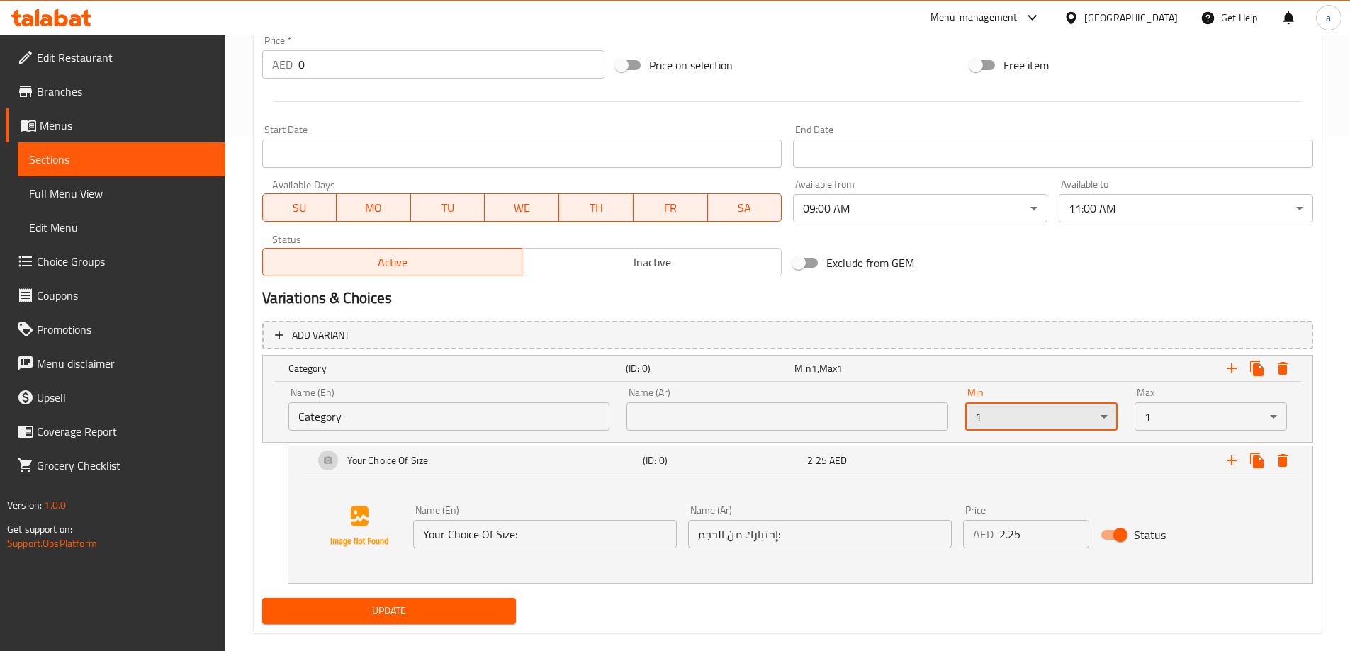
scroll to position [536, 0]
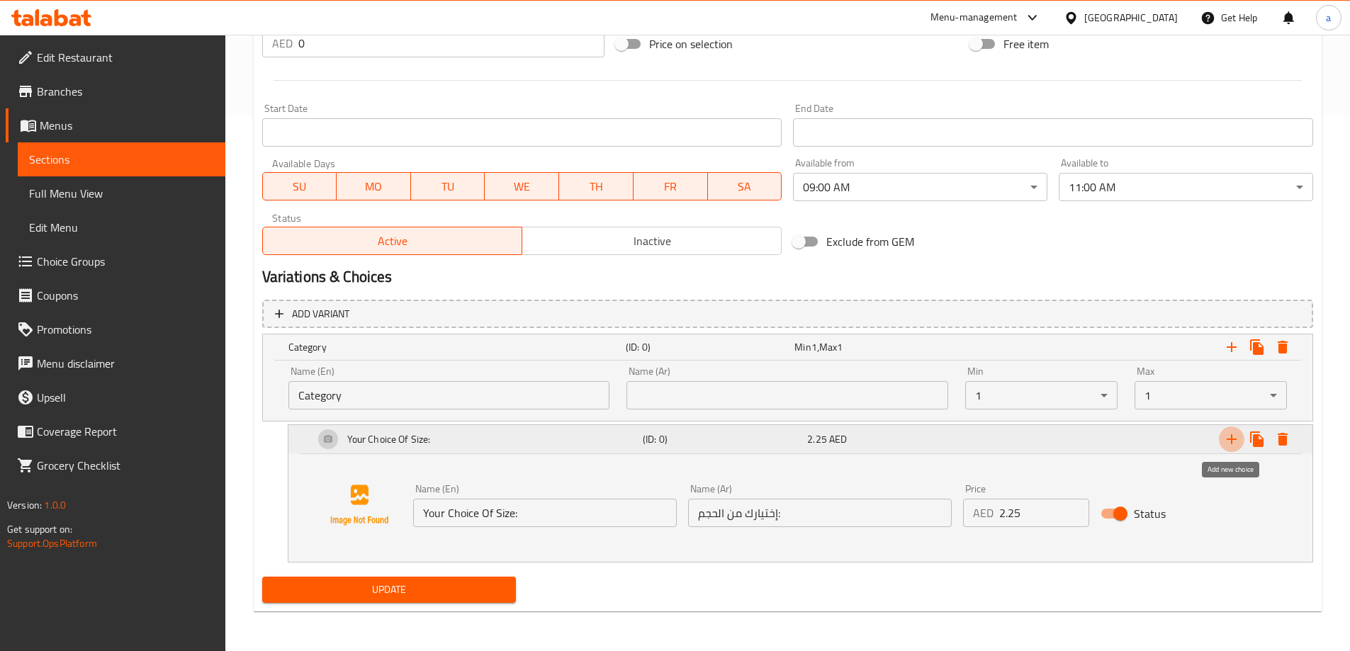
click at [1233, 444] on icon "Expand" at bounding box center [1231, 439] width 17 height 17
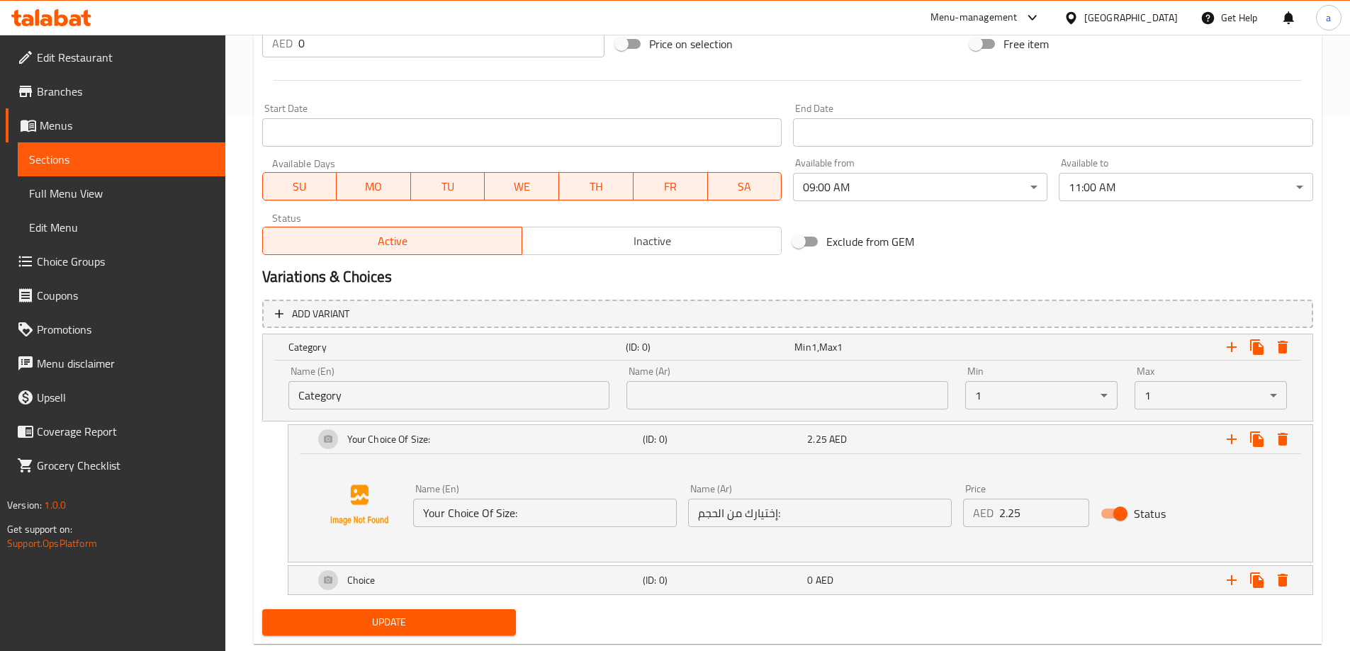
click at [775, 603] on div "Add variant Category (ID: 0) Min 1 , Max 1 Name (En) Category Name (En) Name (A…" at bounding box center [788, 449] width 1063 height 310
click at [774, 596] on div "Choice (ID: 0) 0 AED" at bounding box center [804, 581] width 987 height 34
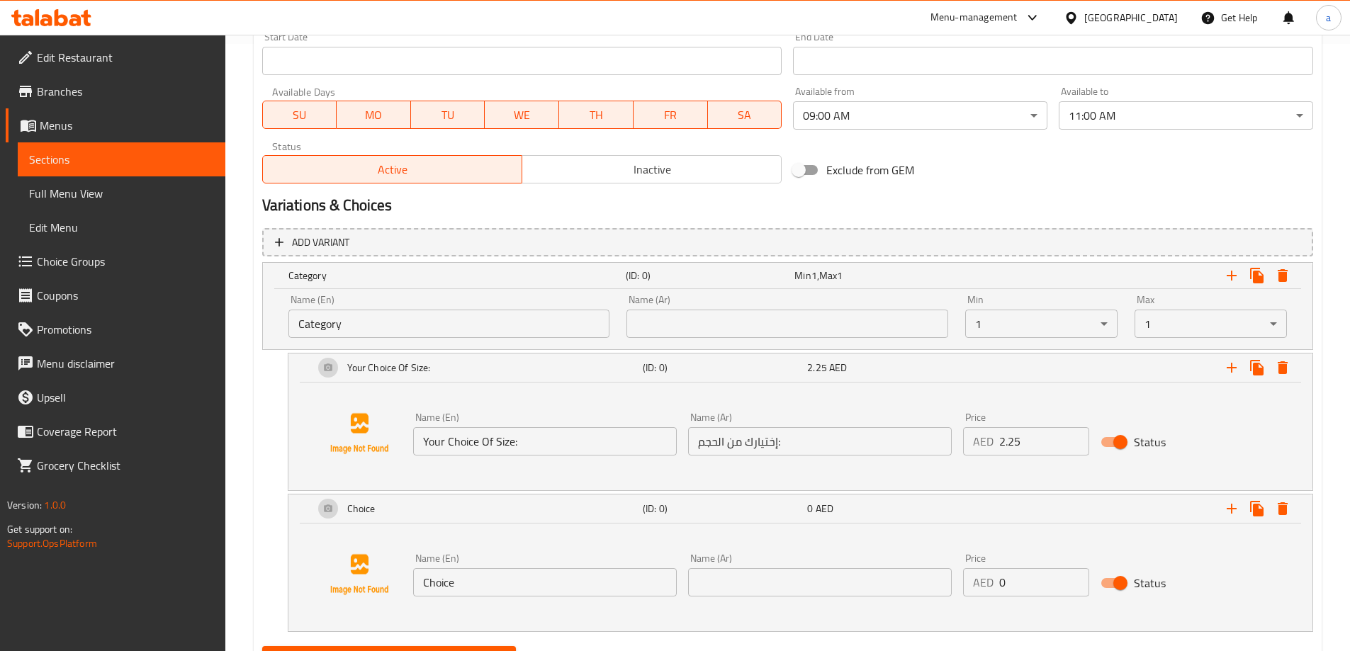
scroll to position [677, 0]
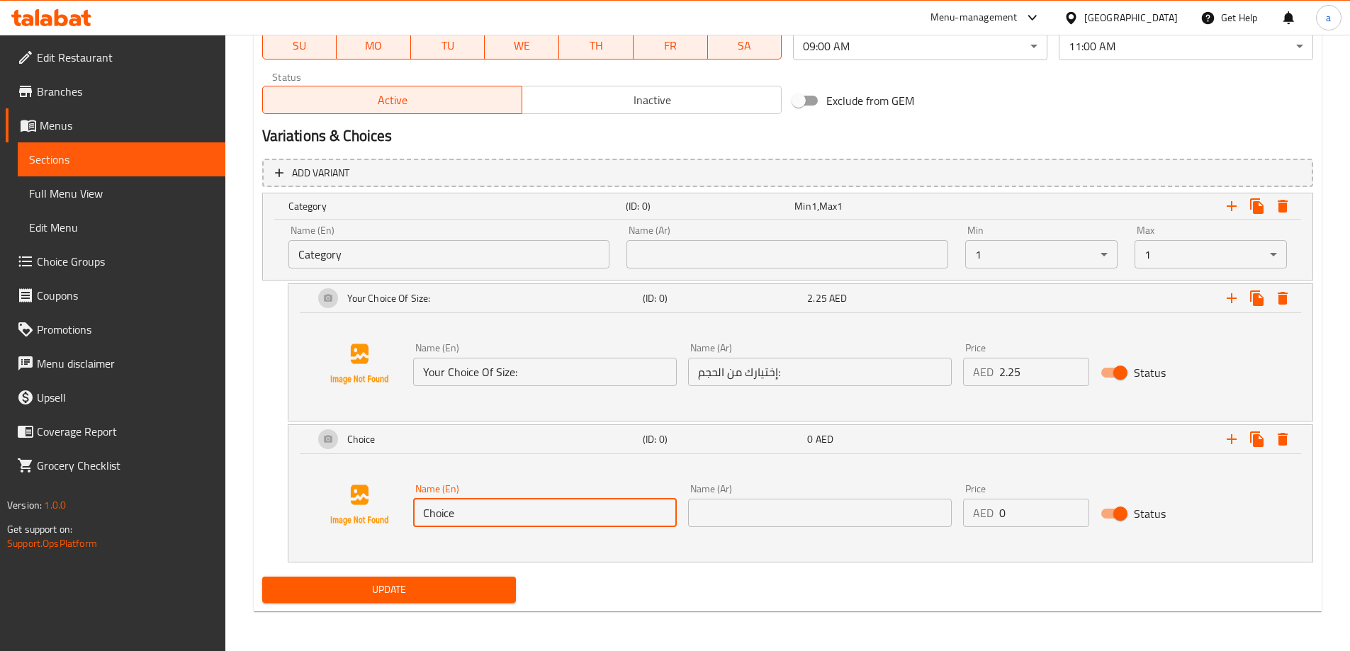
click at [491, 505] on input "Choice" at bounding box center [545, 513] width 264 height 28
paste input "Your Choice Of Size:"
type input "Your Choice Of Size:"
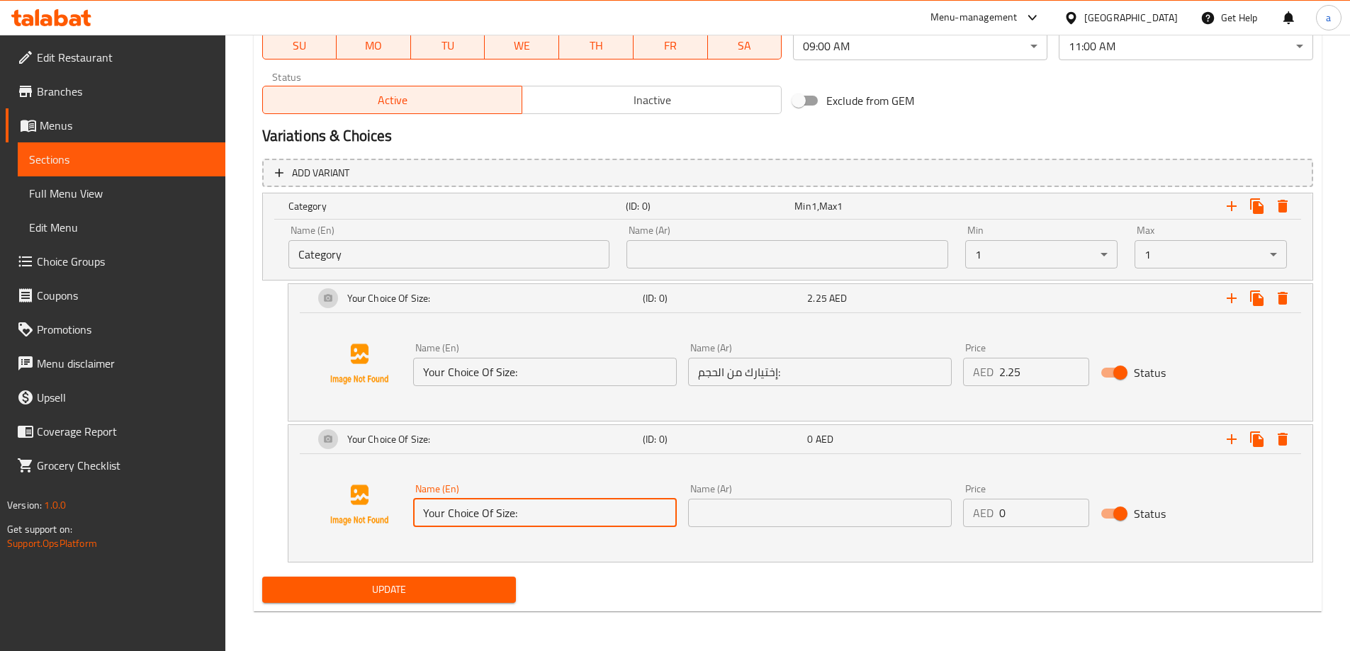
click at [748, 515] on input "text" at bounding box center [820, 513] width 264 height 28
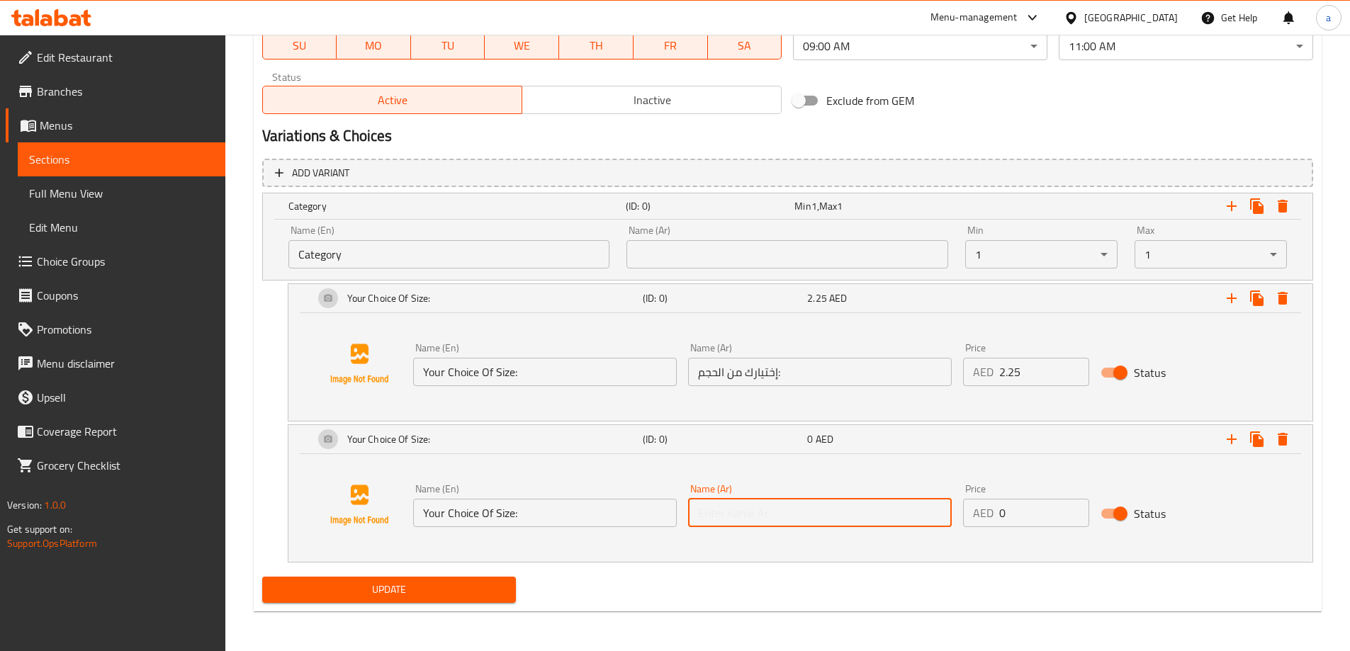
paste input "إختيارك من الحجم:"
click at [718, 512] on input "إختيارك من الحجم:" at bounding box center [820, 513] width 264 height 28
type input "إختيارك من الحجم:"
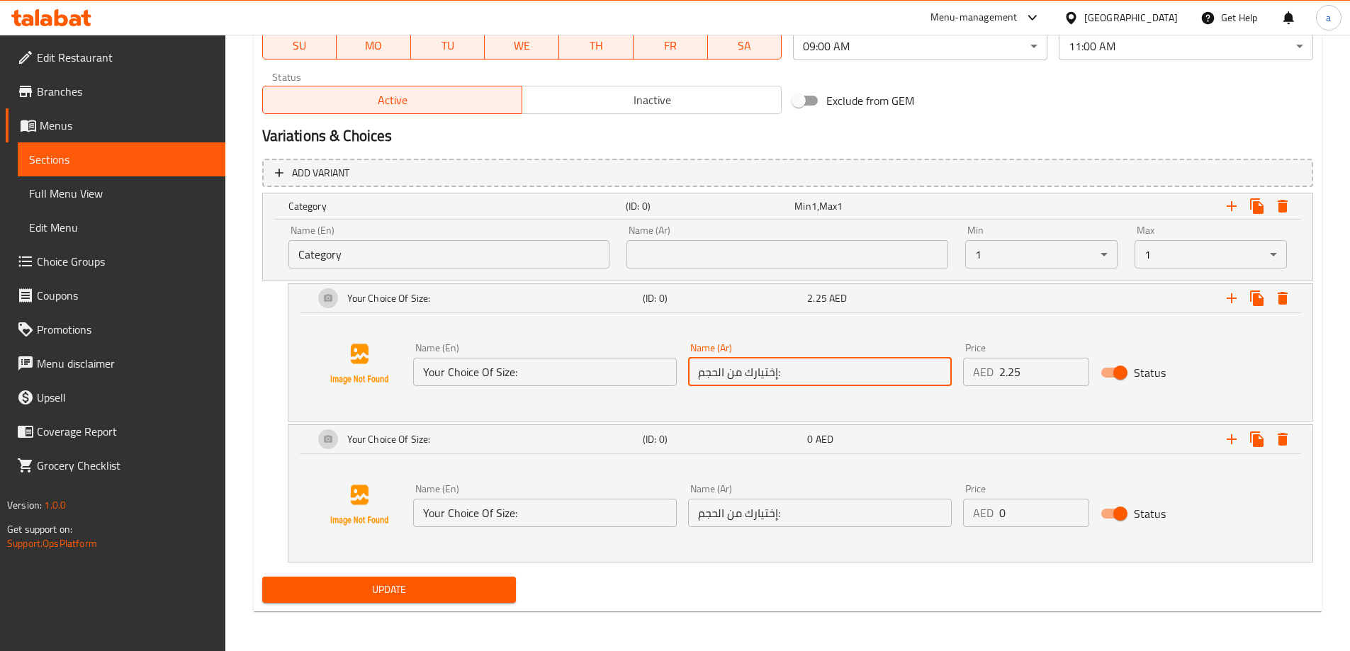
click at [719, 372] on input "إختيارك من الحجم:" at bounding box center [820, 372] width 264 height 28
drag, startPoint x: 719, startPoint y: 372, endPoint x: 681, endPoint y: 372, distance: 37.6
click at [681, 372] on div "Name (En) Your Choice Of Size: Name (En) Name (Ar) إختيارك من الحجم: Name (Ar) …" at bounding box center [821, 364] width 826 height 55
type input "إختيارك من الحجم:"
click at [1003, 515] on input "0" at bounding box center [1044, 513] width 90 height 28
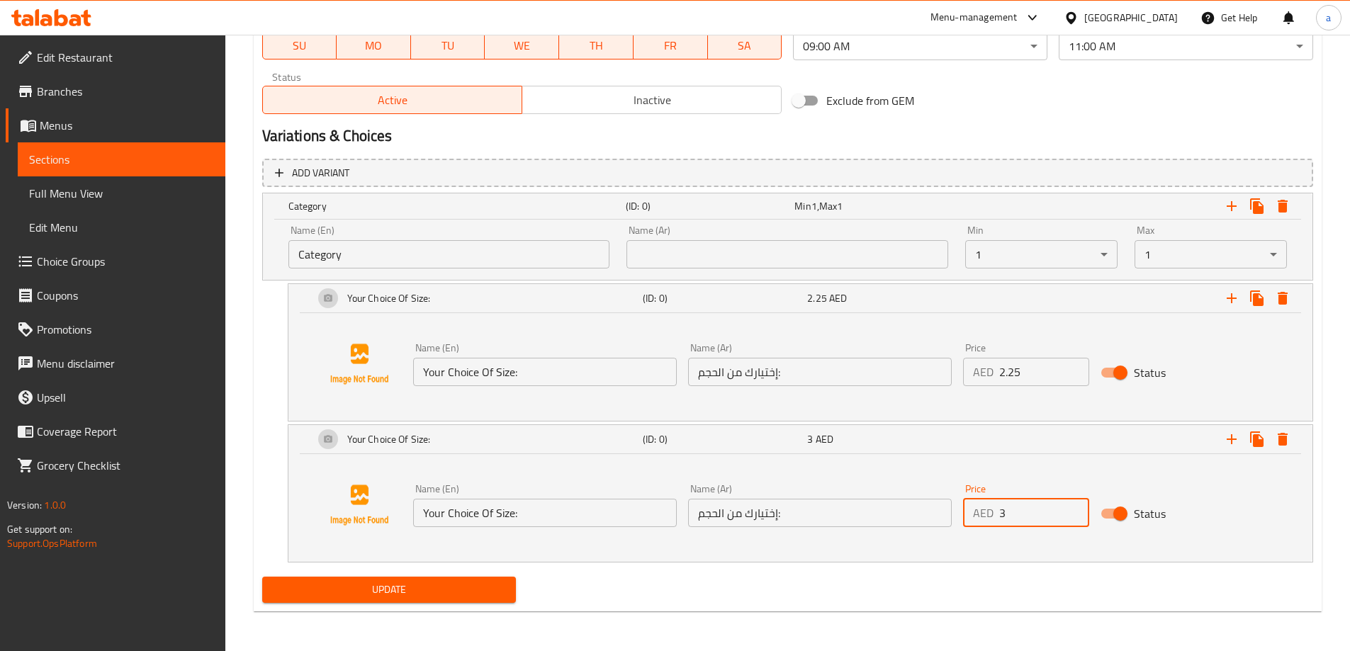
type input "3"
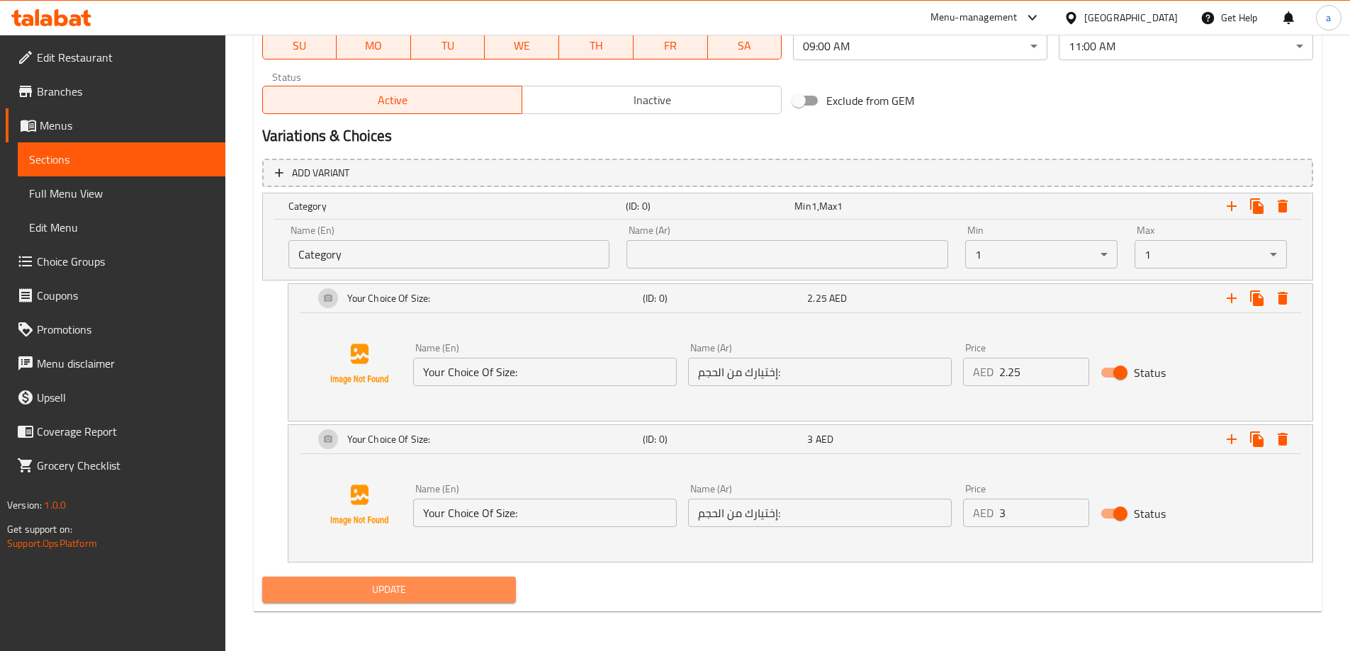
click at [444, 588] on span "Update" at bounding box center [390, 590] width 232 height 18
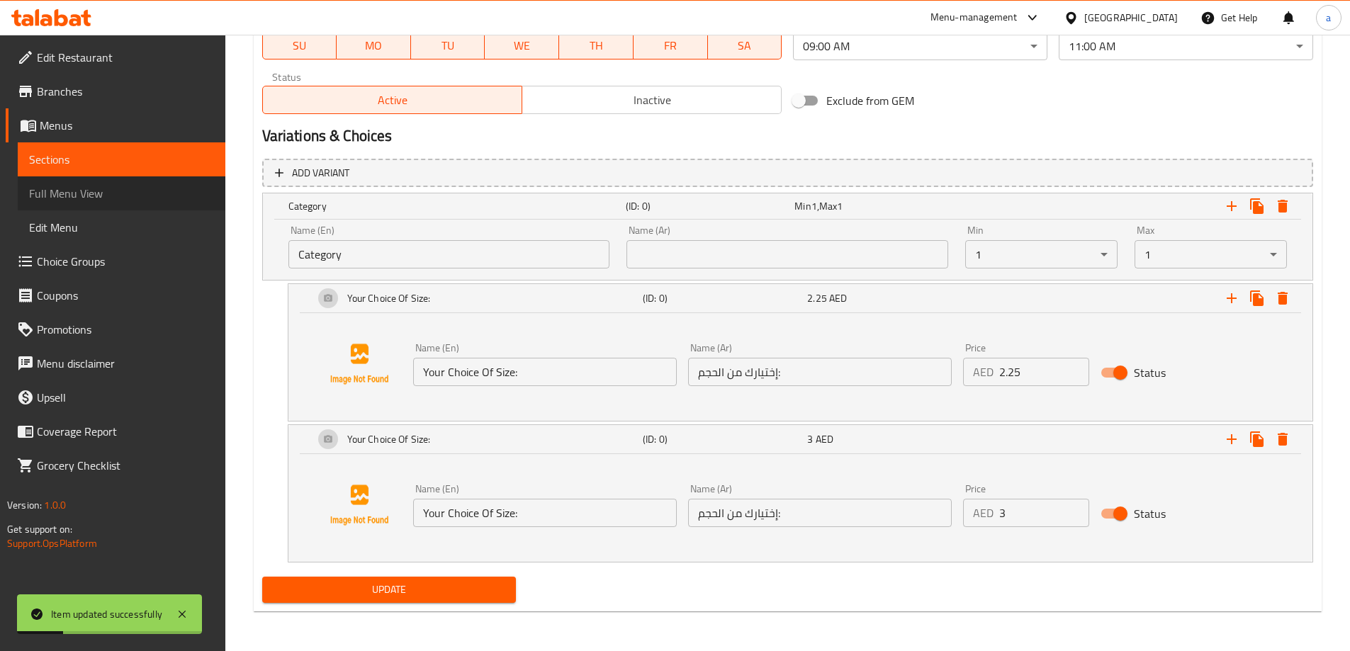
click at [72, 192] on span "Full Menu View" at bounding box center [121, 193] width 185 height 17
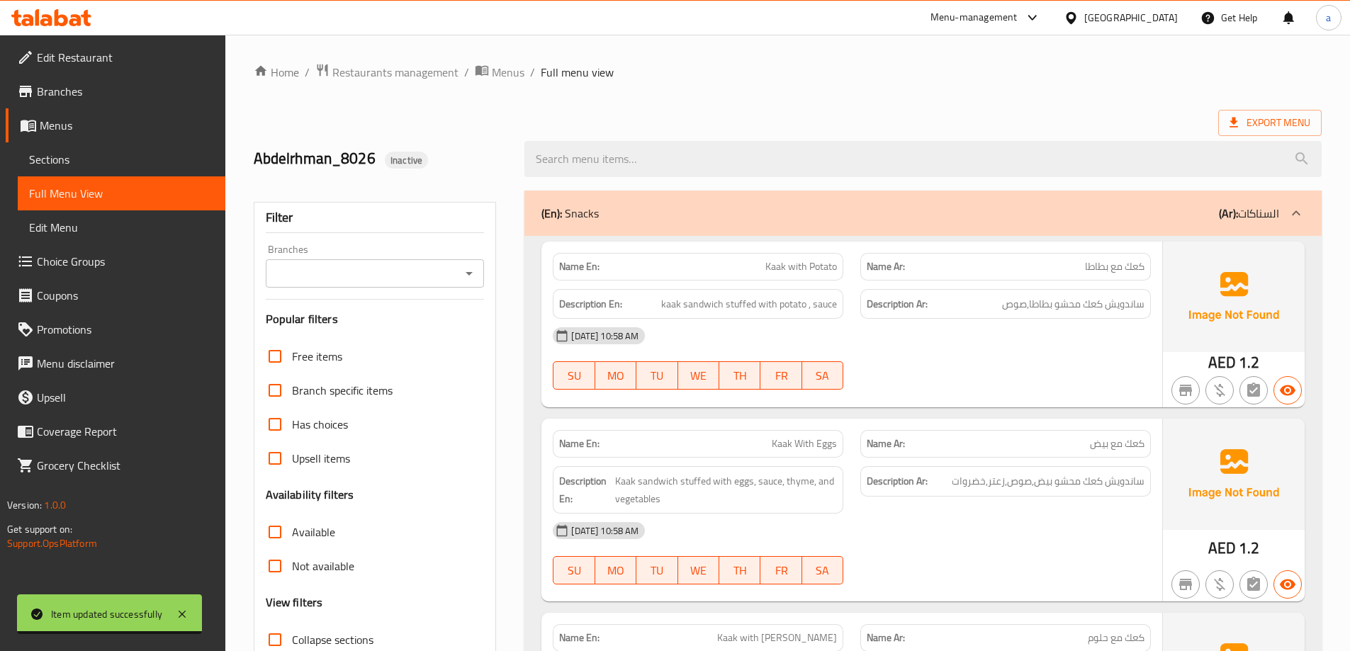
scroll to position [284, 0]
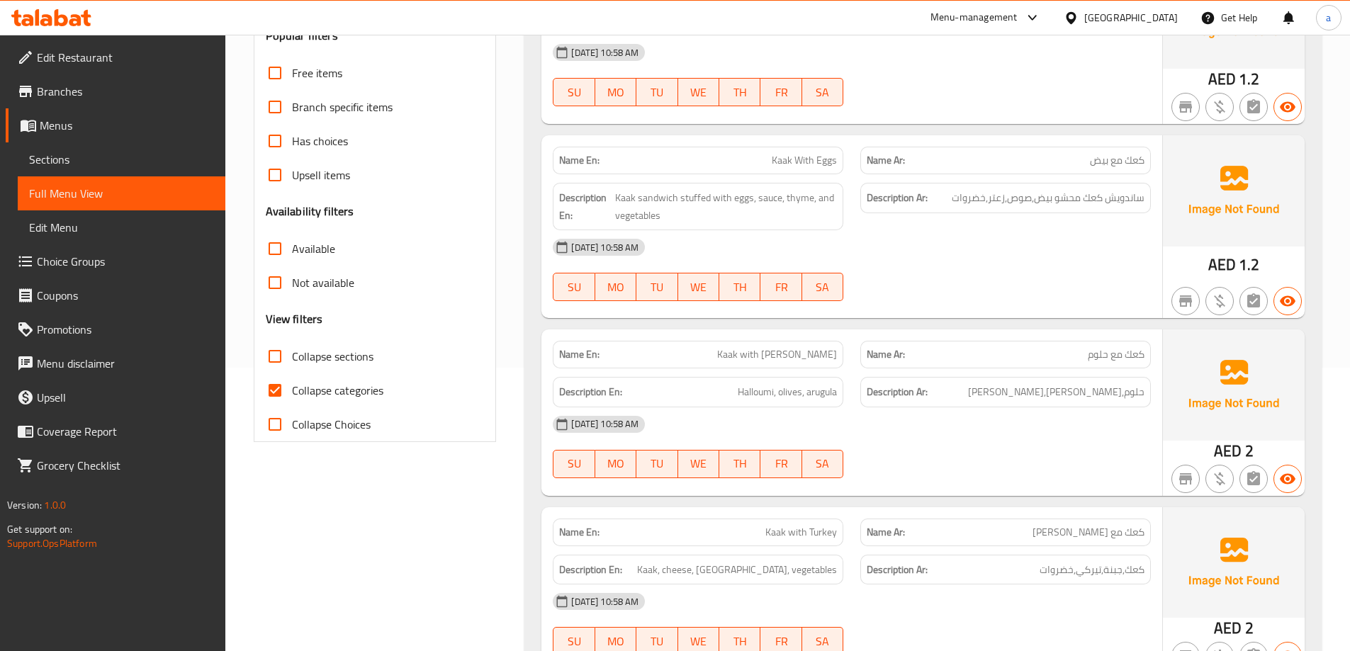
click at [272, 358] on input "Collapse sections" at bounding box center [275, 357] width 34 height 34
checkbox input "true"
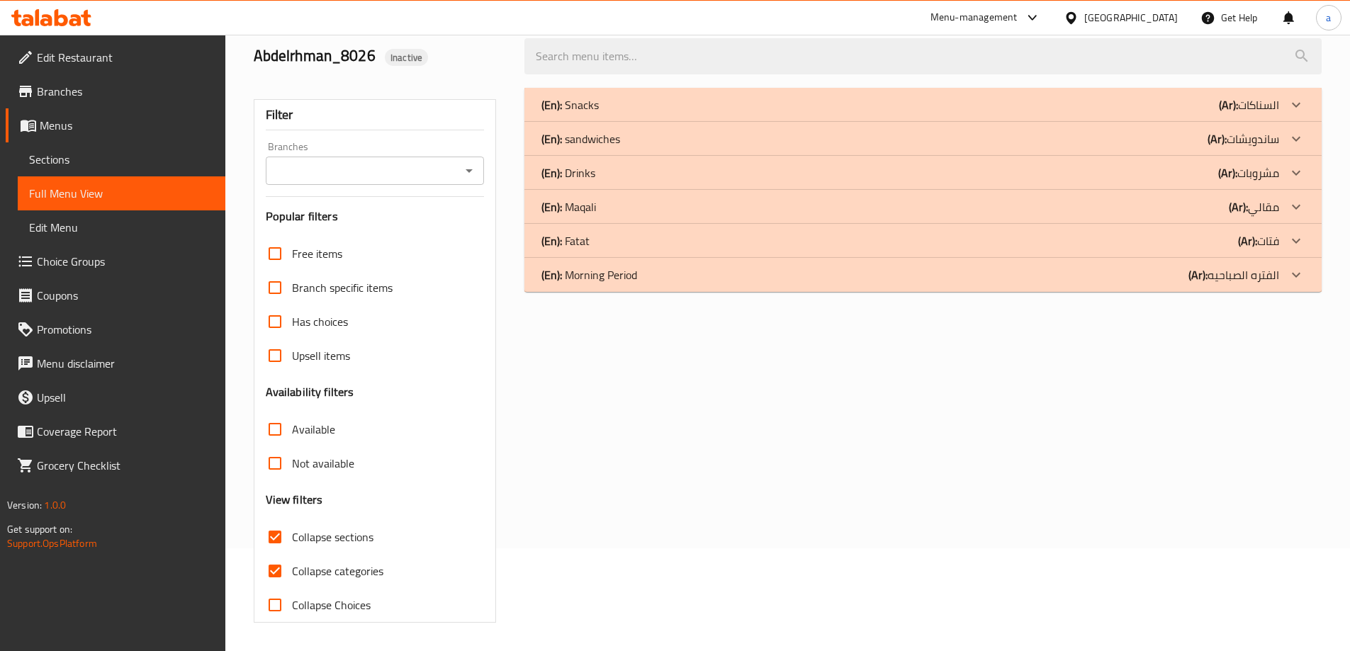
click at [272, 554] on input "Collapse categories" at bounding box center [275, 571] width 34 height 34
checkbox input "false"
click at [1172, 280] on div "(En): Morning Period (Ar): الفتره الصباحيه" at bounding box center [911, 275] width 738 height 17
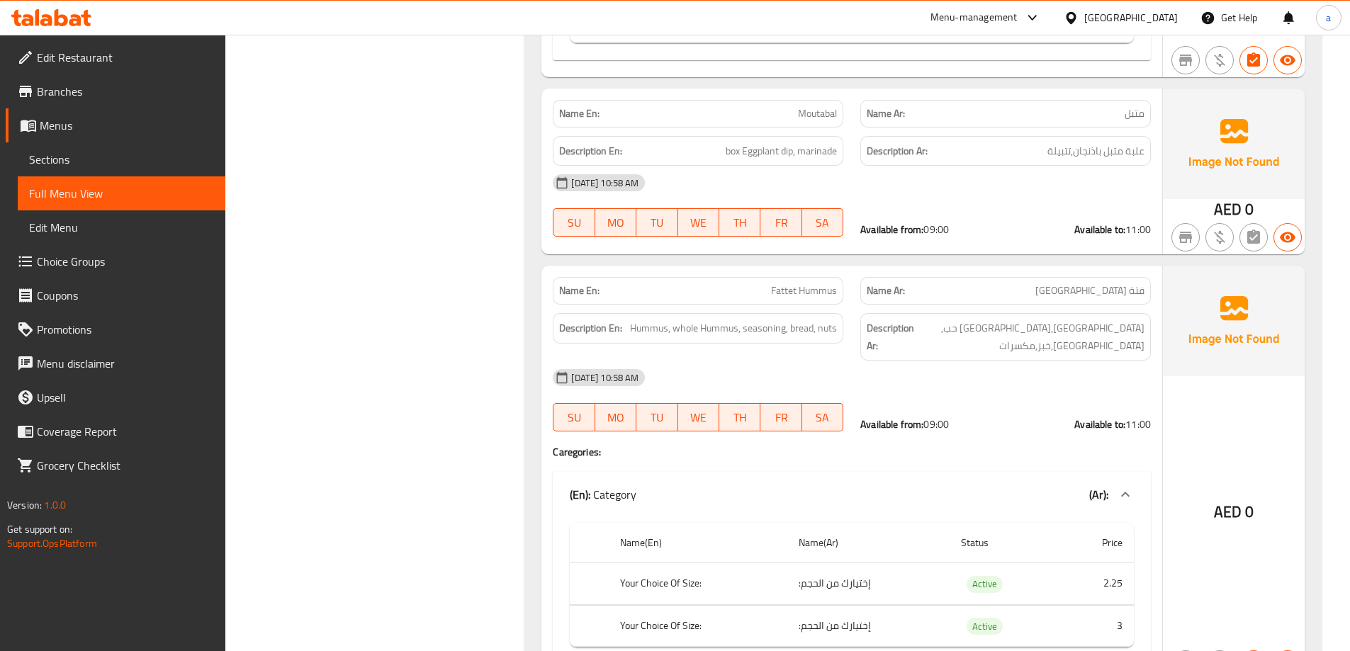
scroll to position [1716, 0]
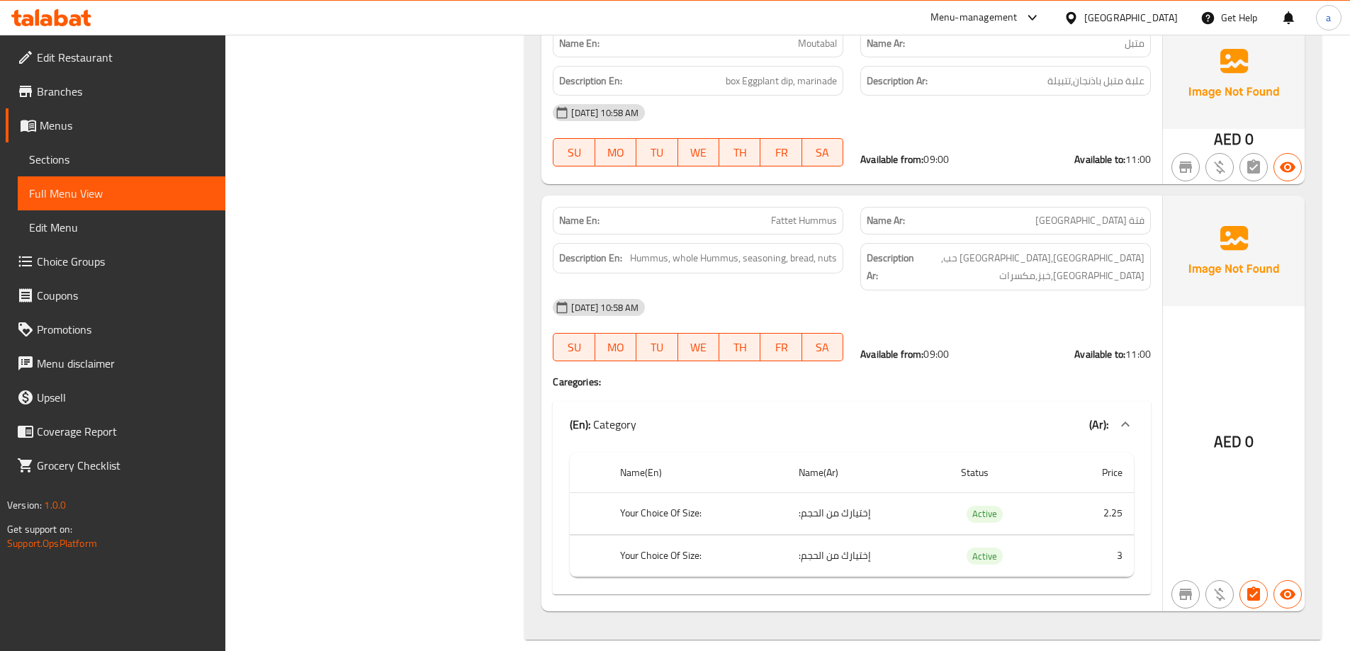
click at [70, 167] on span "Sections" at bounding box center [121, 159] width 185 height 17
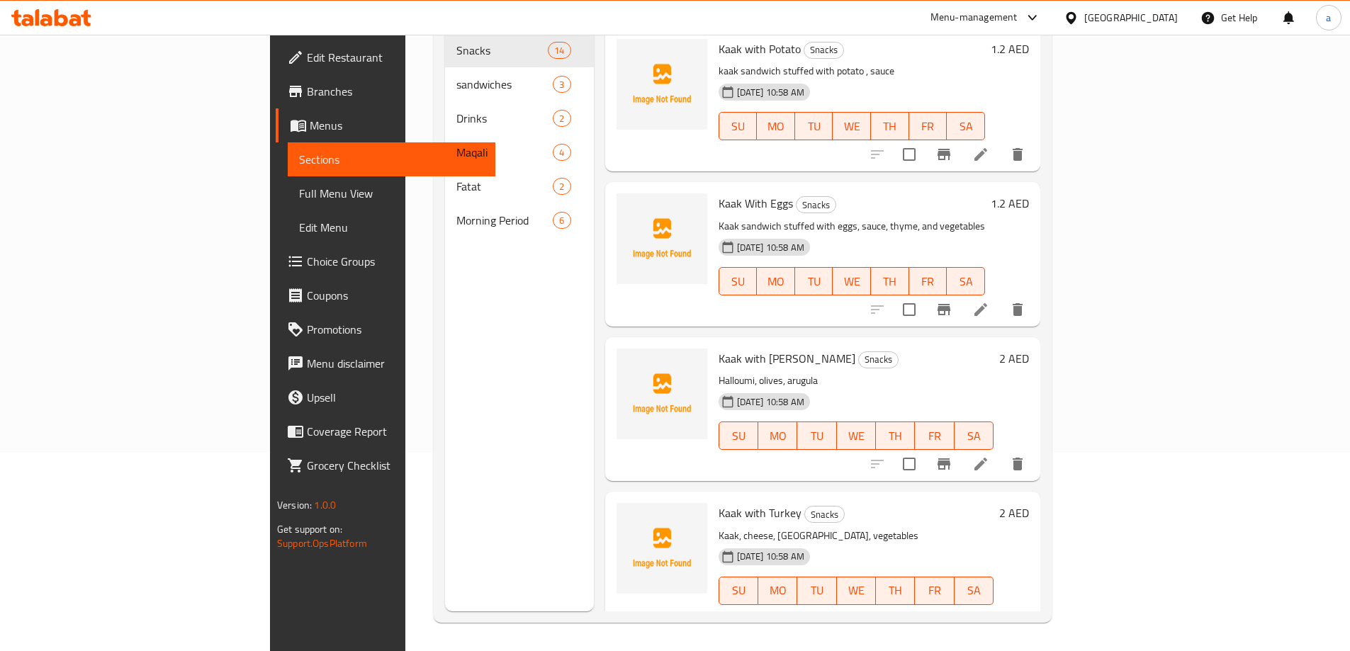
scroll to position [198, 0]
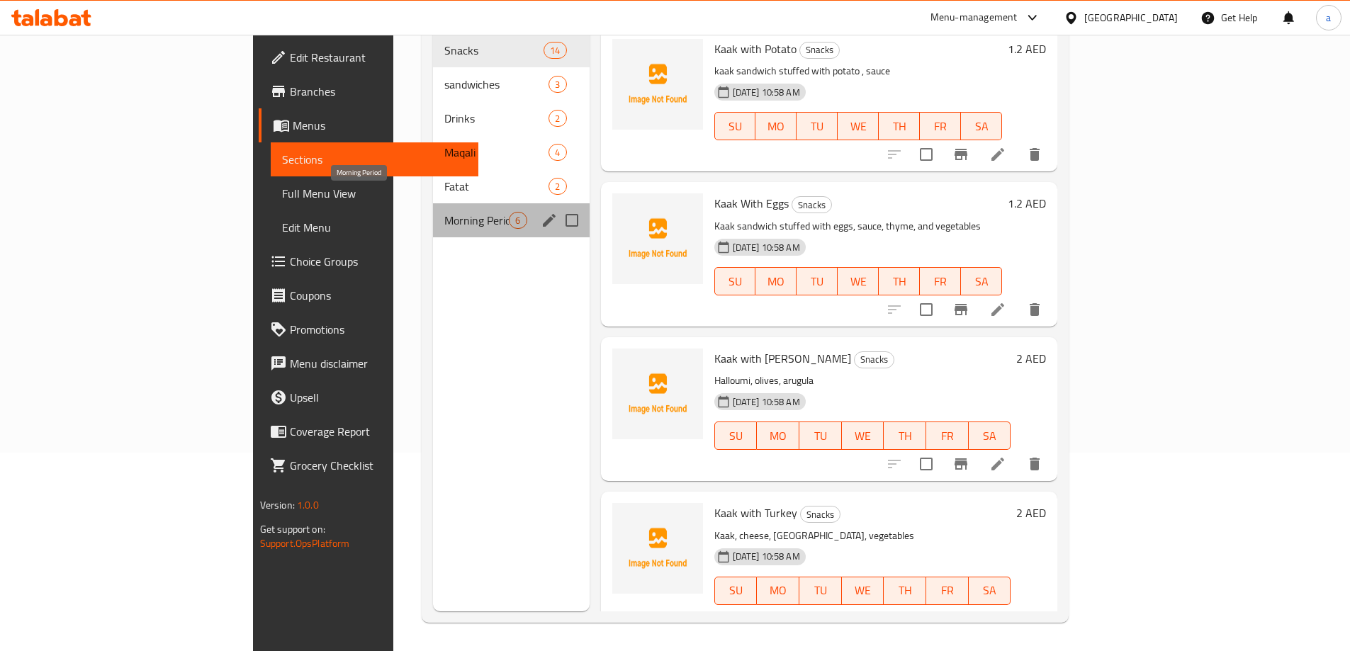
click at [444, 212] on span "Morning Period" at bounding box center [476, 220] width 65 height 17
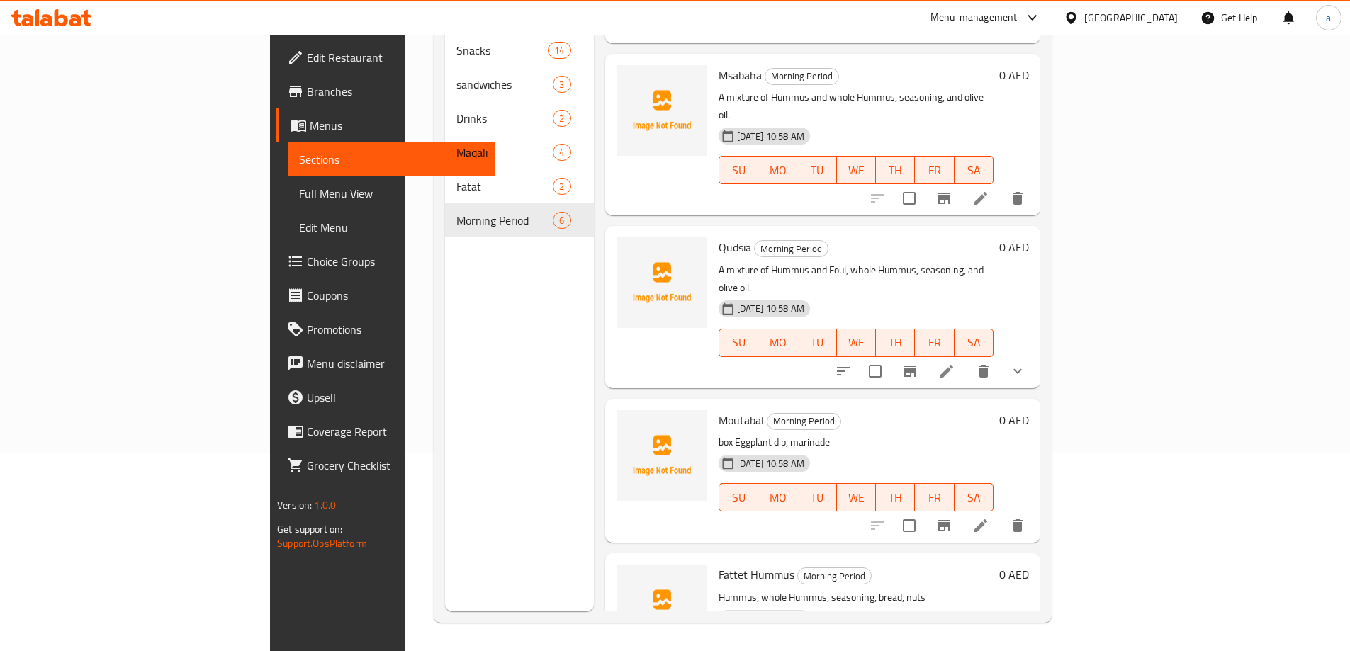
scroll to position [313, 0]
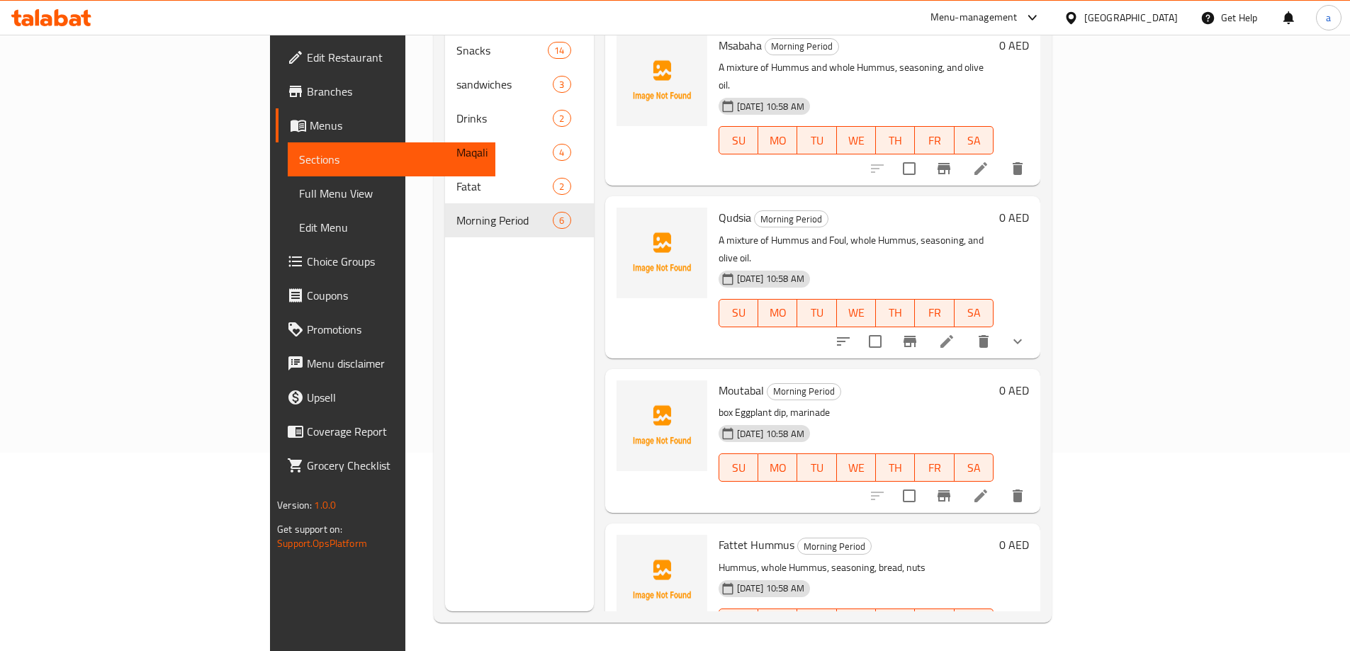
click at [956, 643] on icon at bounding box center [947, 651] width 17 height 17
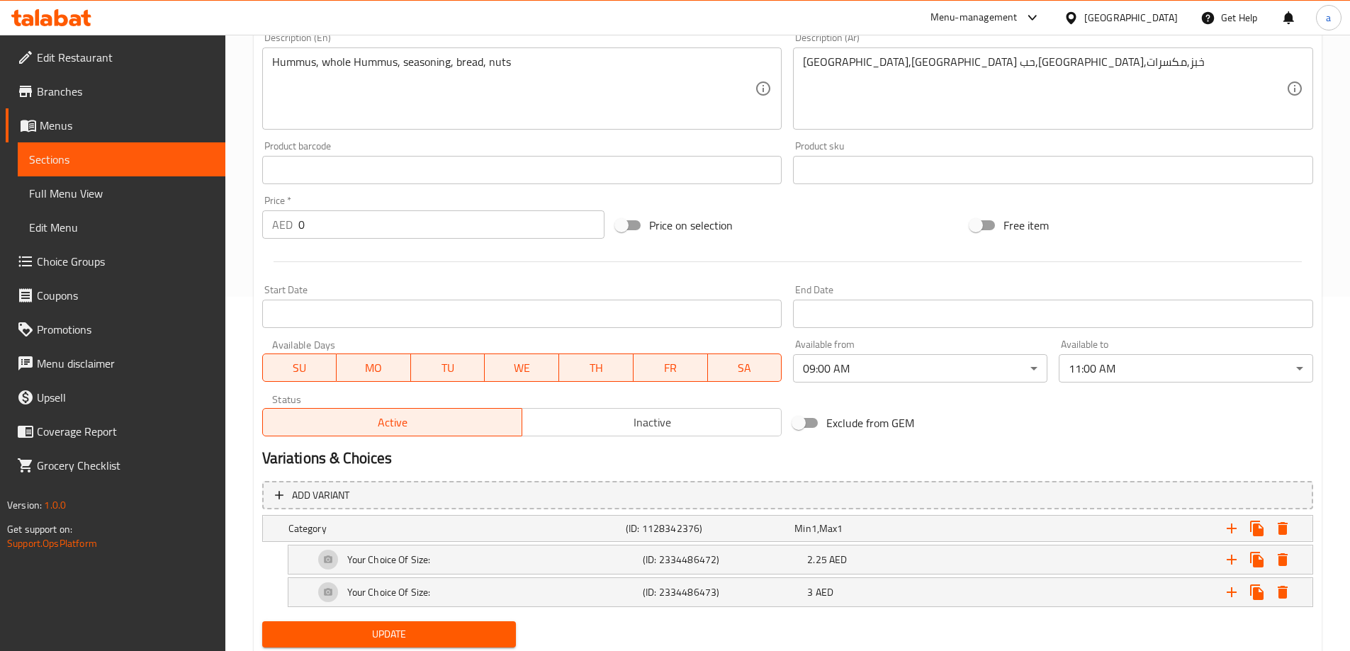
scroll to position [399, 0]
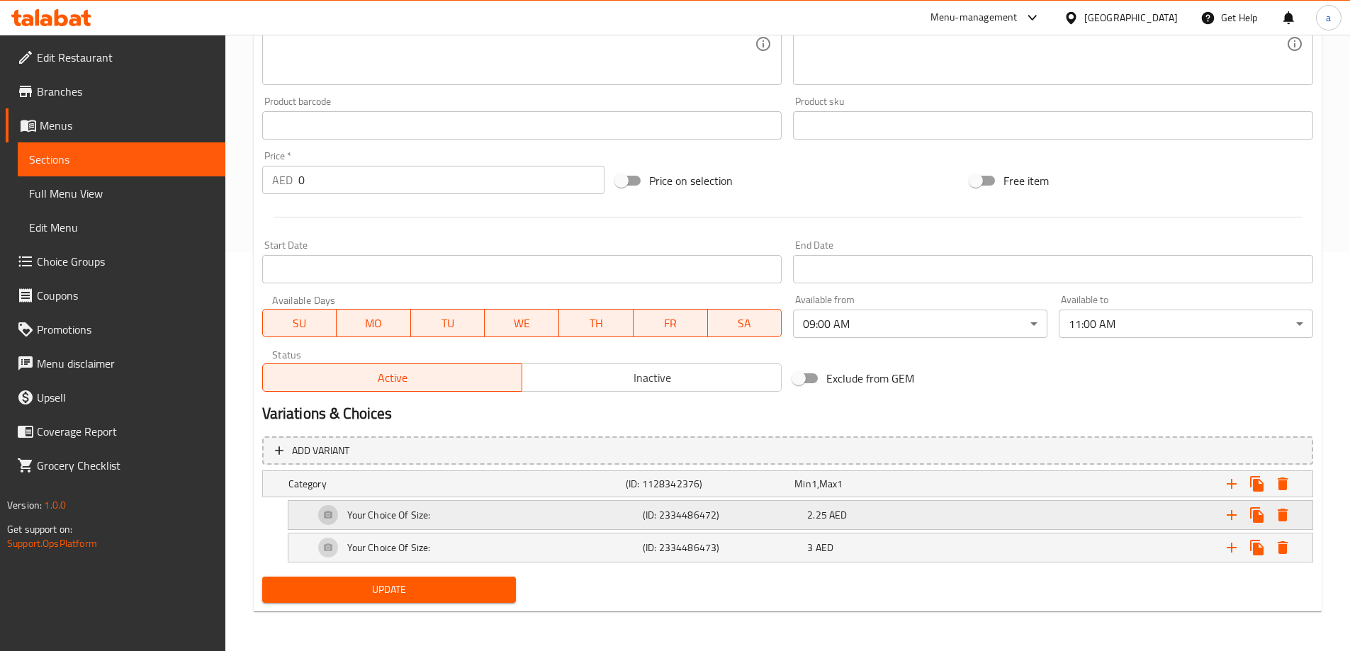
click at [555, 520] on div "Your Choice Of Size:" at bounding box center [475, 515] width 329 height 34
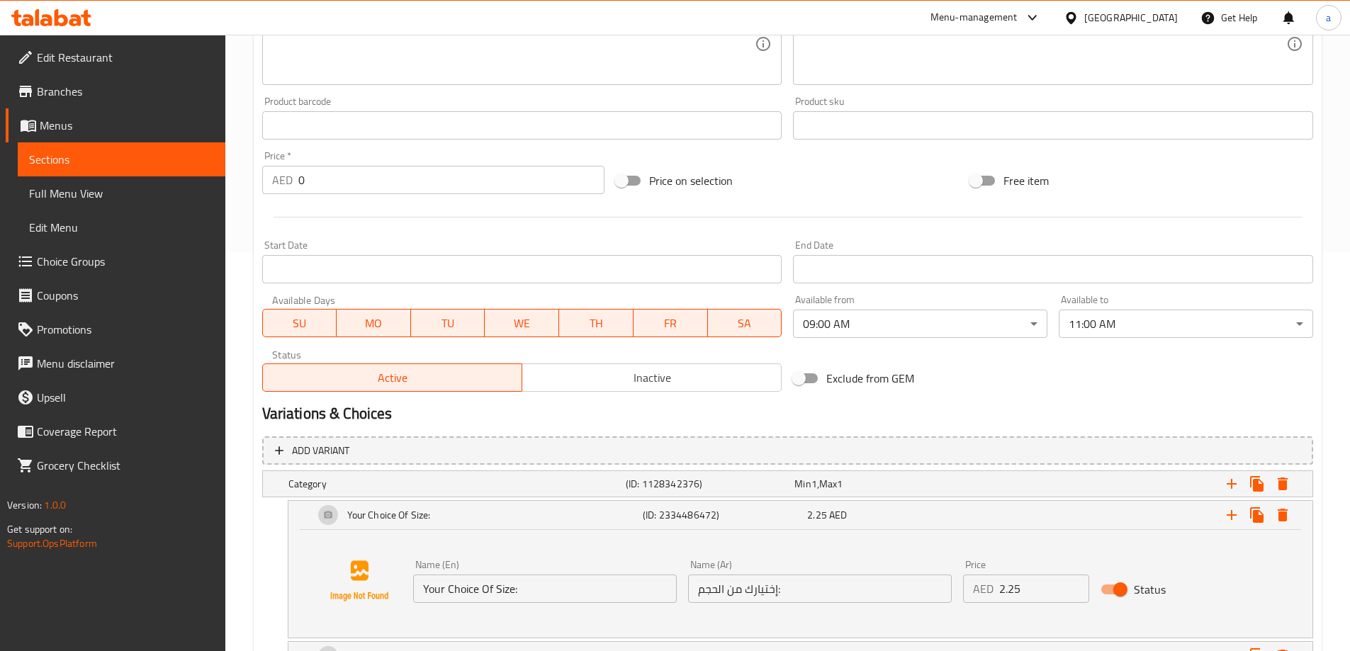
scroll to position [508, 0]
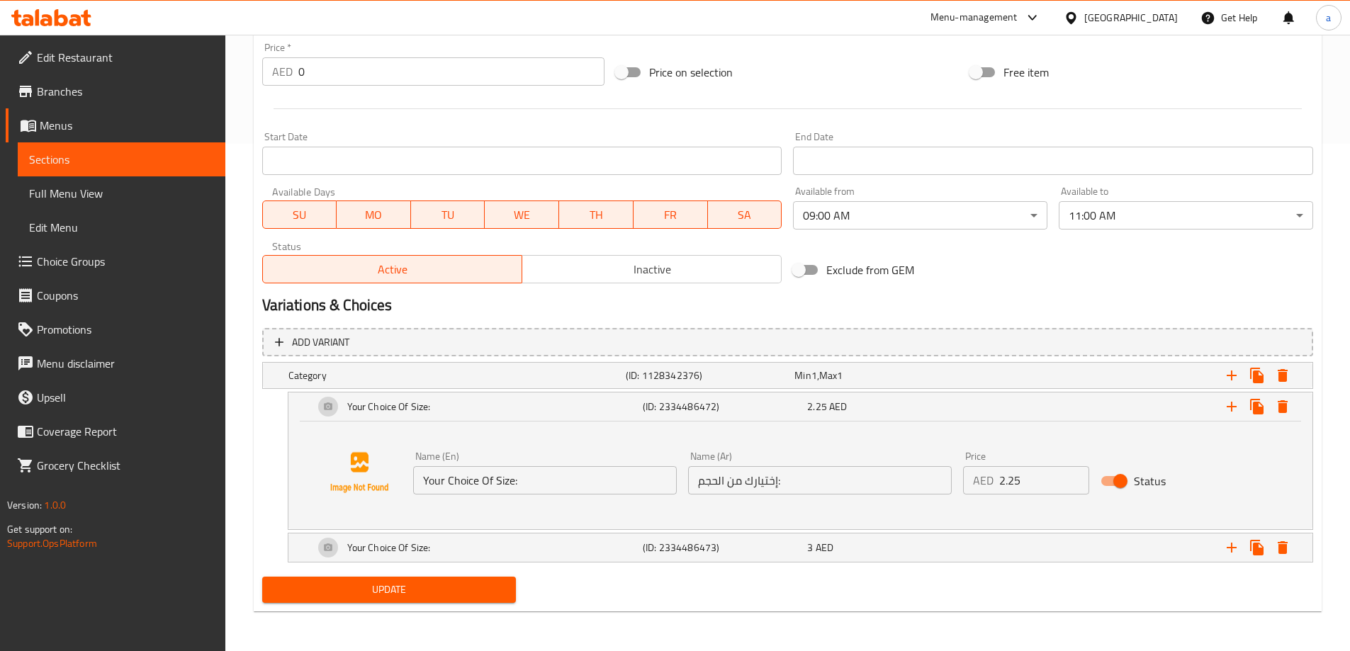
click at [540, 484] on input "Your Choice Of Size:" at bounding box center [545, 480] width 264 height 28
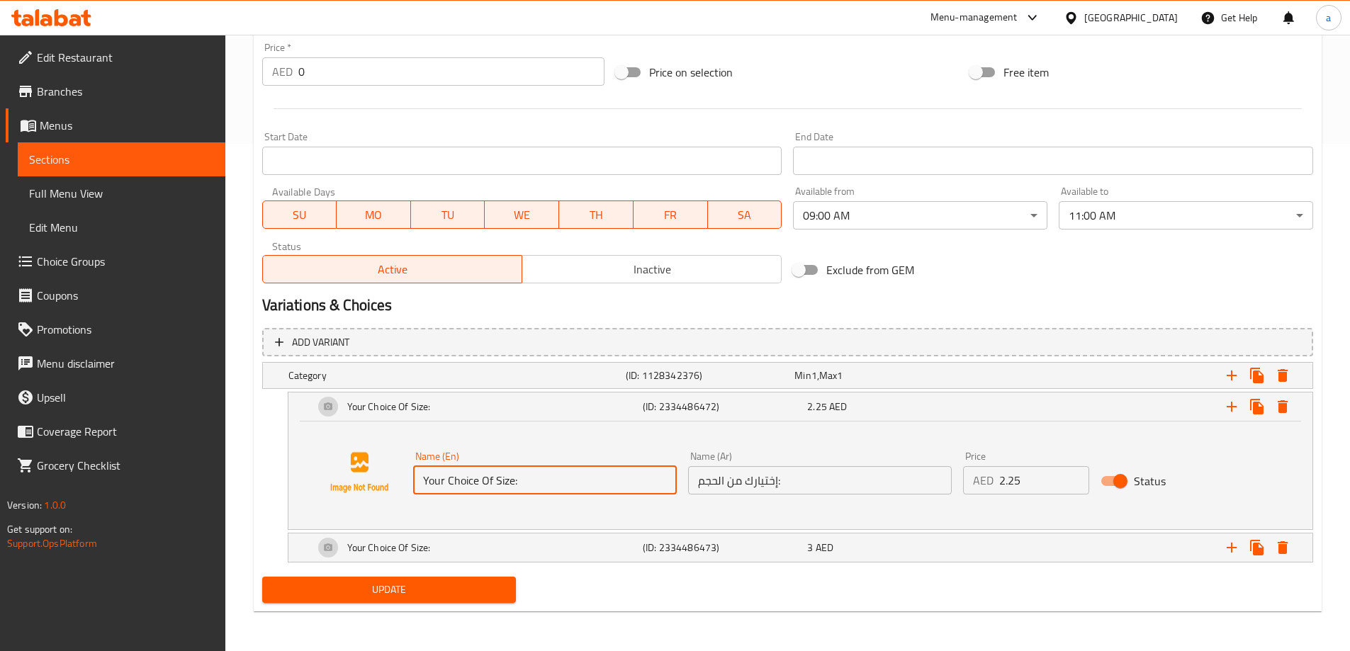
click at [540, 484] on input "Your Choice Of Size:" at bounding box center [545, 480] width 264 height 28
paste input "1000 grams"
type input "1000 grams"
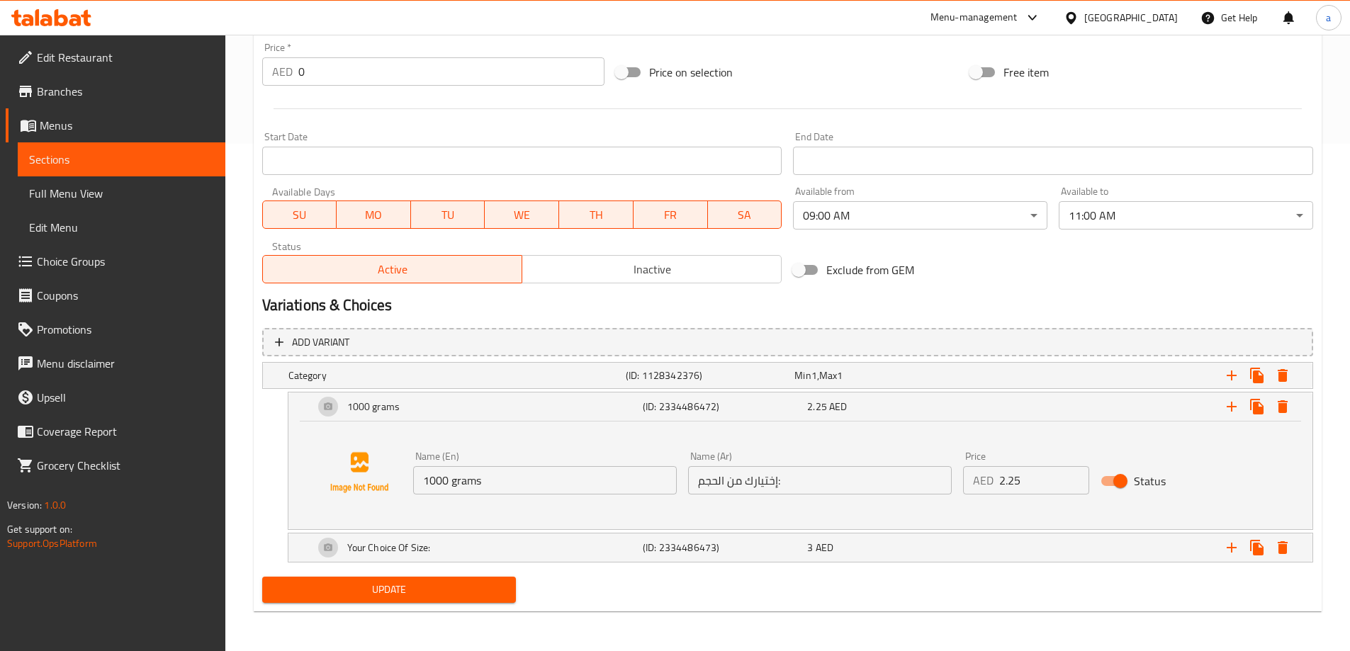
click at [816, 482] on input "إختيارك من الحجم:" at bounding box center [820, 480] width 264 height 28
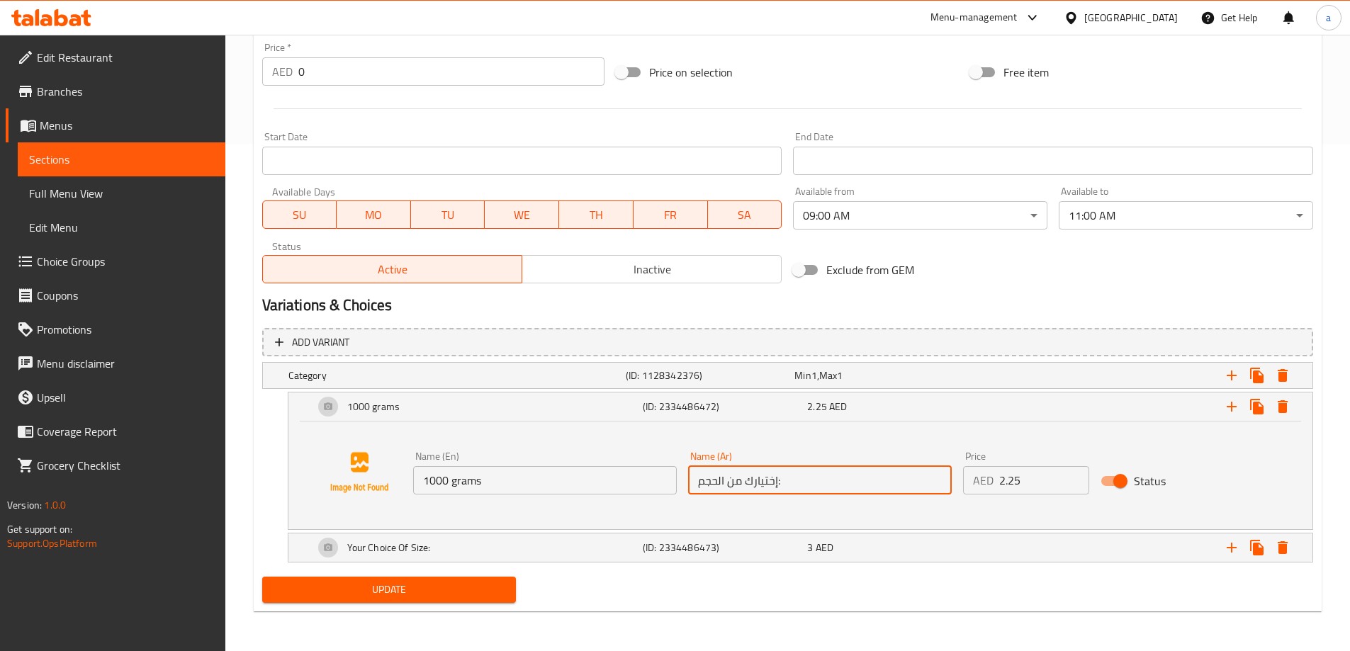
click at [816, 482] on input "إختيارك من الحجم:" at bounding box center [820, 480] width 264 height 28
paste input "750غرام"
drag, startPoint x: 722, startPoint y: 483, endPoint x: 663, endPoint y: 481, distance: 58.9
click at [663, 481] on div "Name (En) 1000 grams Name (En) Name (Ar) 750غرام Name (Ar) Price AED 2.25 Price…" at bounding box center [821, 473] width 826 height 55
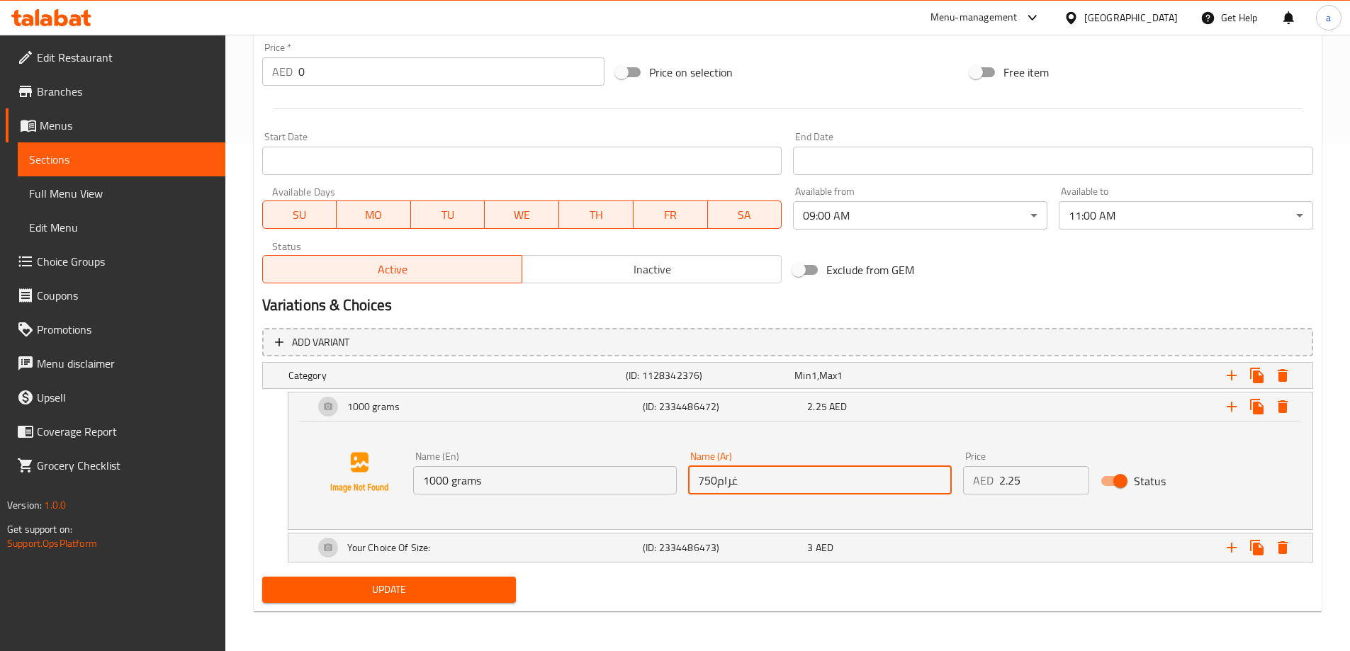
type input "750غرام"
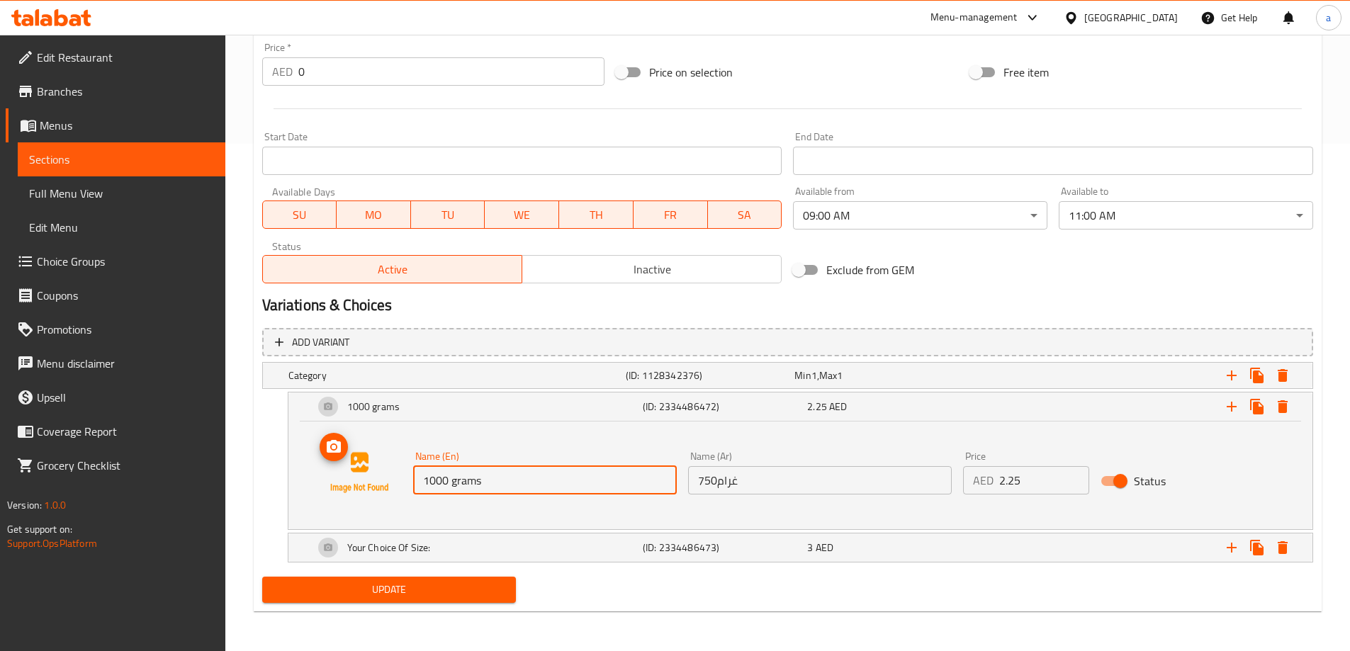
drag, startPoint x: 483, startPoint y: 480, endPoint x: 391, endPoint y: 468, distance: 93.6
click at [391, 468] on div "Name (En) 1000 grams Name (En) Name (Ar) 750غرام Name (Ar) Price AED 2.25 Price…" at bounding box center [801, 473] width 990 height 108
paste input "75"
type input "750 grams"
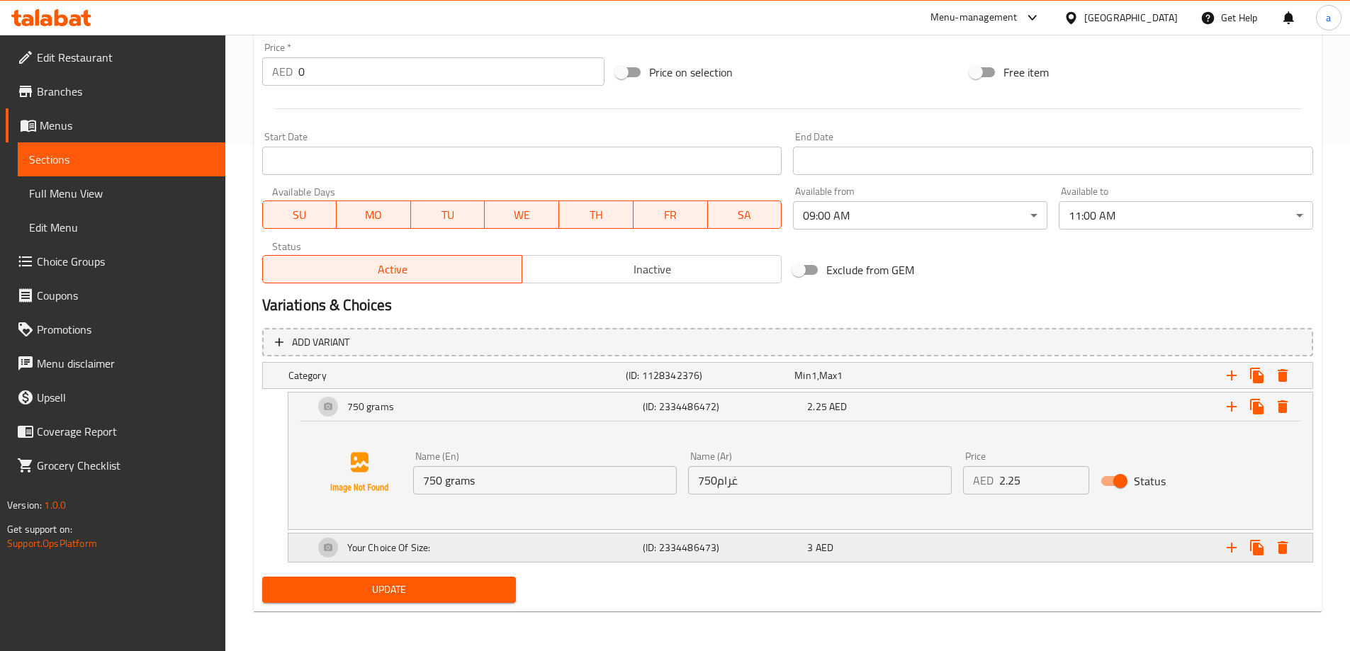
click at [428, 561] on div "Your Choice Of Size:" at bounding box center [475, 548] width 329 height 34
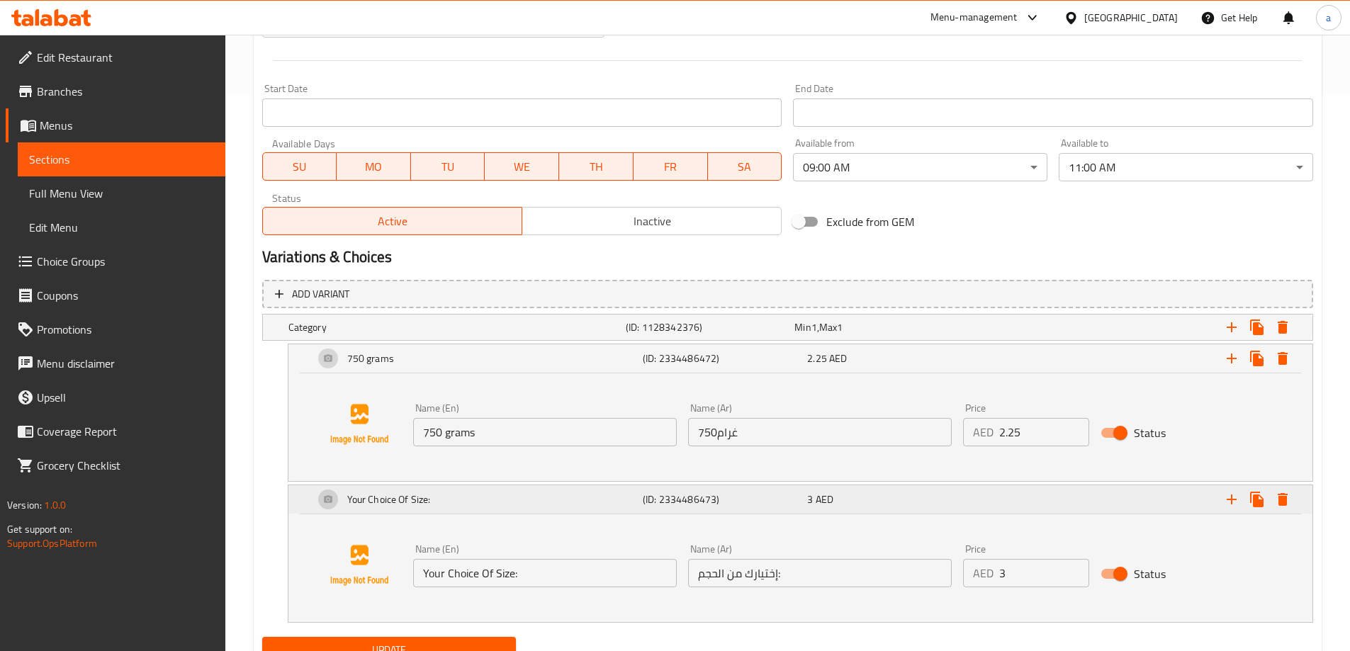
scroll to position [616, 0]
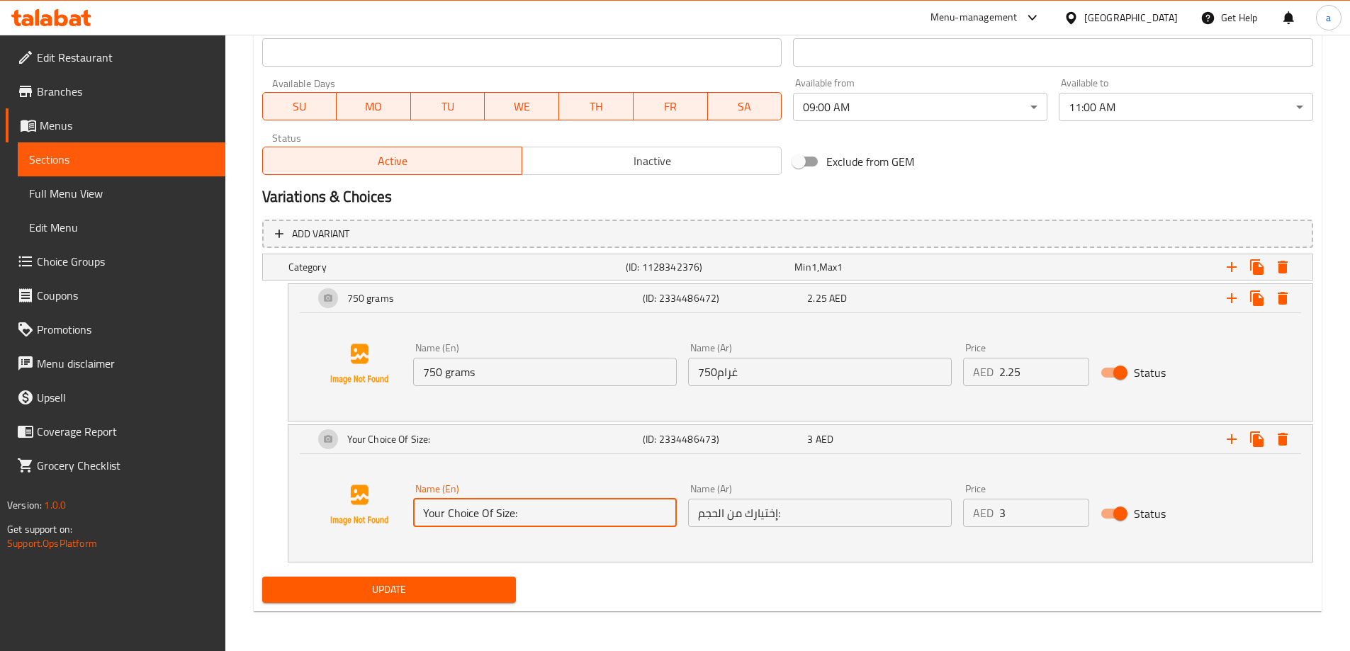
drag, startPoint x: 528, startPoint y: 514, endPoint x: 420, endPoint y: 508, distance: 108.6
click at [420, 508] on input "Your Choice Of Size:" at bounding box center [545, 513] width 264 height 28
paste input "1000 grams"
type input "1000 grams"
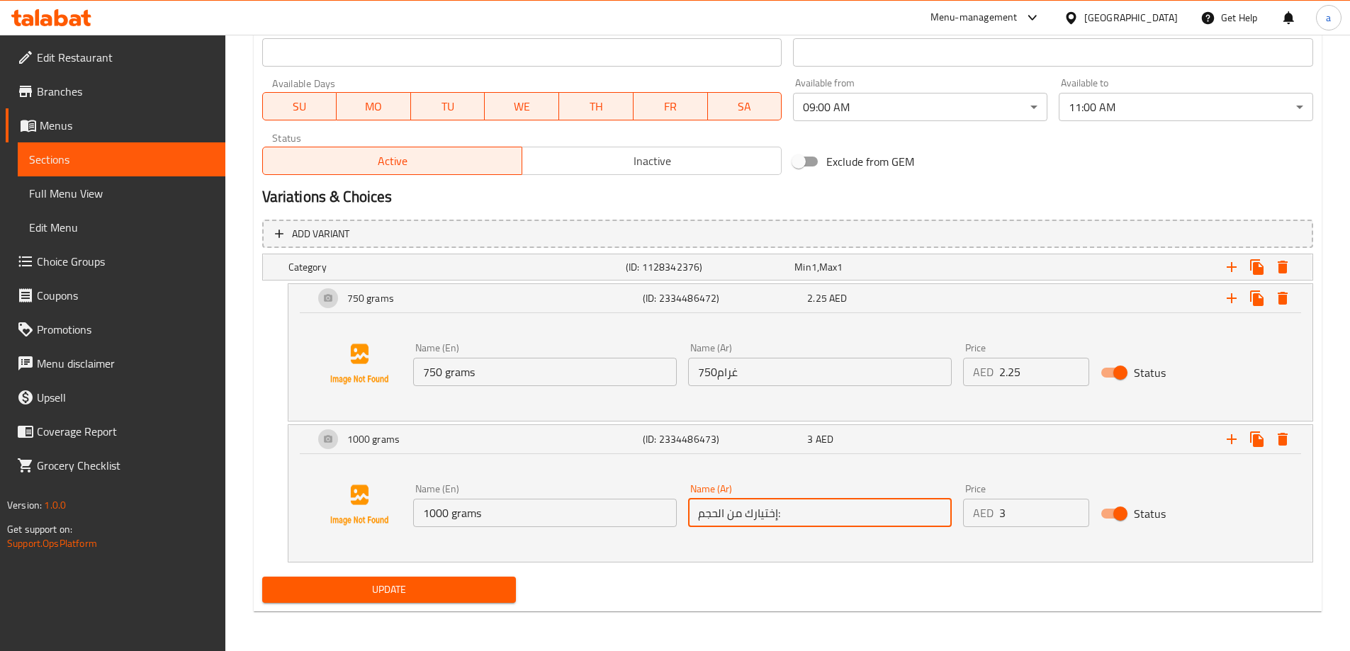
drag, startPoint x: 751, startPoint y: 516, endPoint x: 778, endPoint y: 516, distance: 26.2
click at [778, 516] on input "إختيارك من الحجم:" at bounding box center [820, 513] width 264 height 28
drag, startPoint x: 695, startPoint y: 514, endPoint x: 795, endPoint y: 520, distance: 100.1
click at [795, 520] on input "إختيارك من الحجم:" at bounding box center [820, 513] width 264 height 28
paste input "1000 غرام"
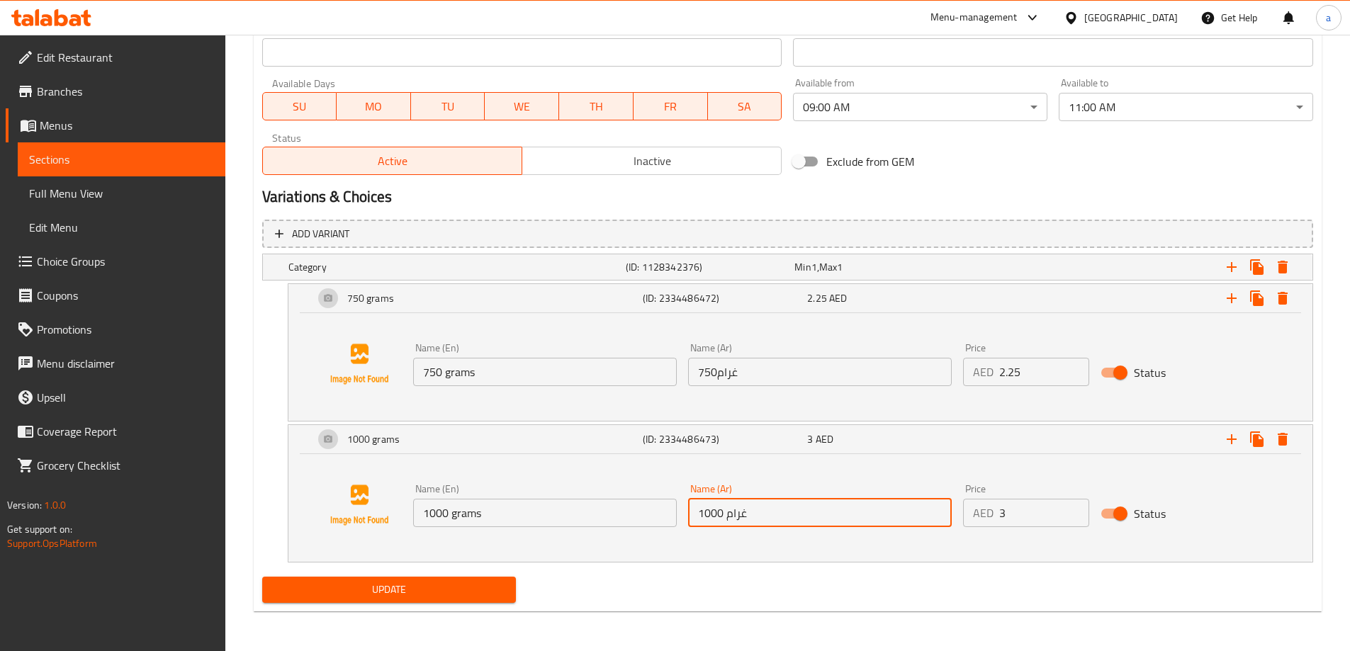
click at [724, 512] on input "1000 غرام" at bounding box center [820, 513] width 264 height 28
click at [719, 513] on input "1000 غرام" at bounding box center [820, 513] width 264 height 28
drag, startPoint x: 721, startPoint y: 514, endPoint x: 680, endPoint y: 509, distance: 40.7
click at [680, 509] on div "Name (En) 1000 grams Name (En) Name (Ar) 1000 غرام Name (Ar) Price AED 3 Price …" at bounding box center [821, 505] width 826 height 55
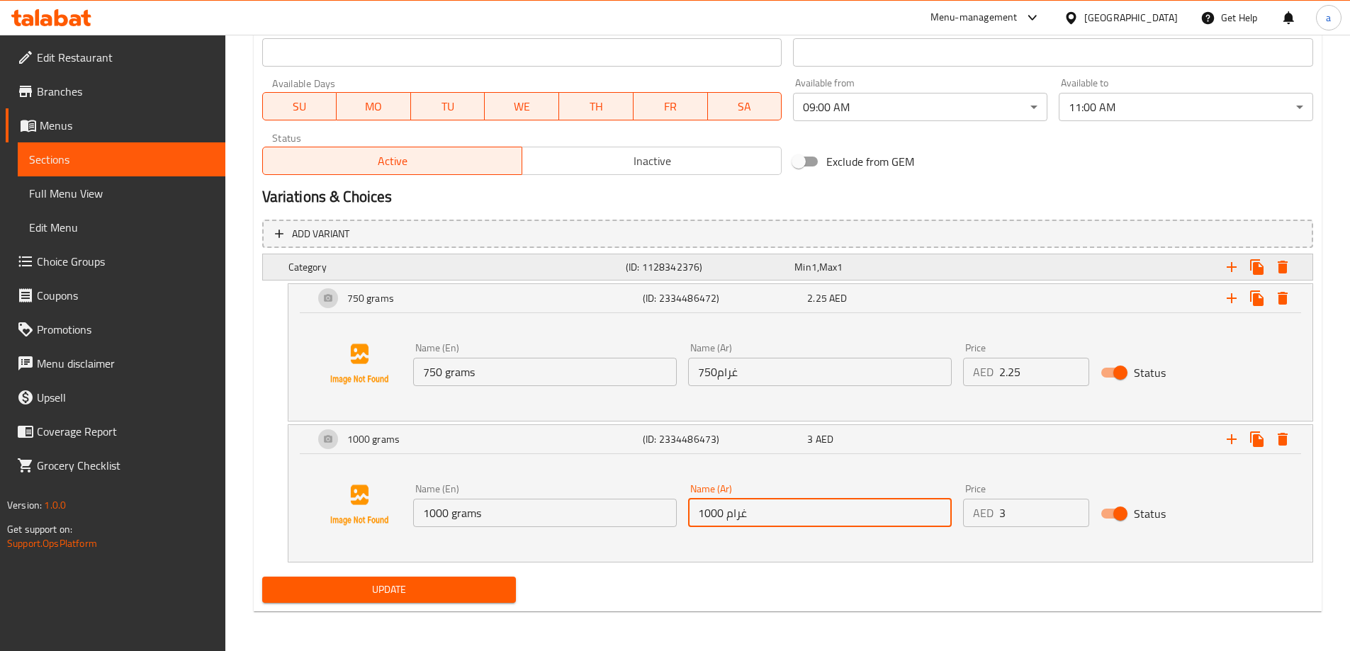
type input "1000 غرام"
click at [389, 272] on h5 "Category" at bounding box center [454, 267] width 332 height 14
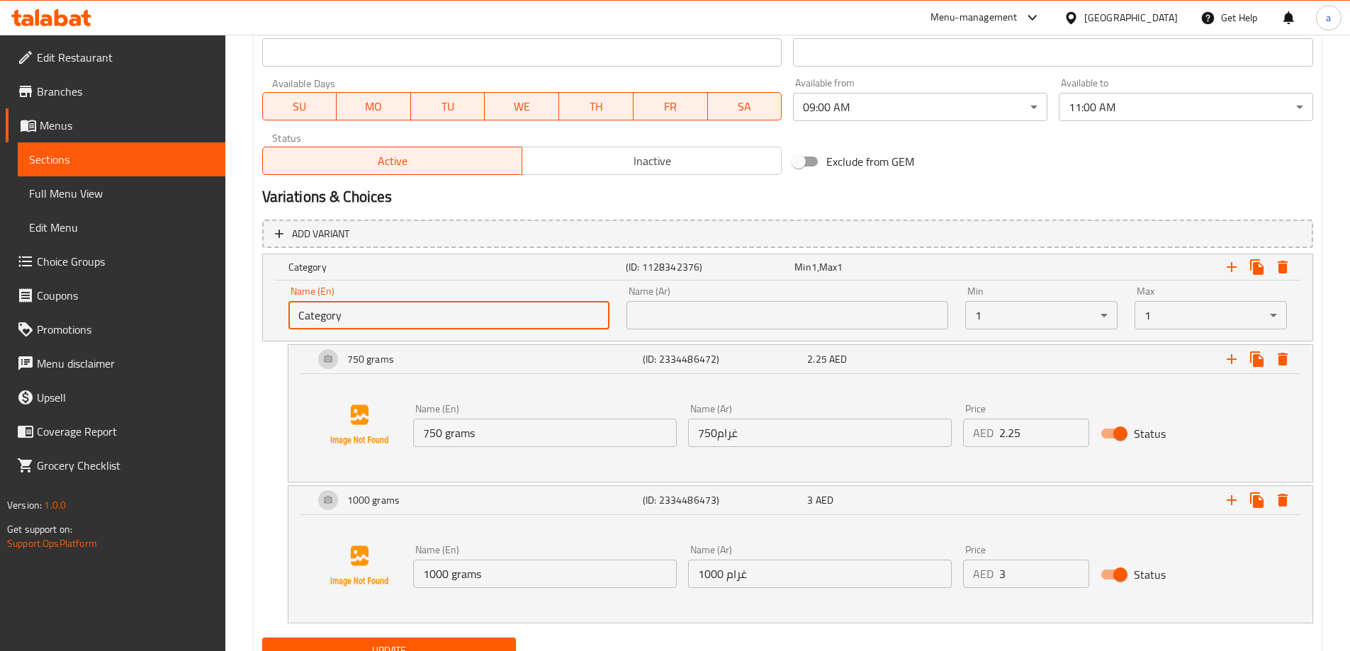
drag, startPoint x: 371, startPoint y: 310, endPoint x: 297, endPoint y: 312, distance: 74.4
click at [297, 312] on input "Category" at bounding box center [449, 315] width 322 height 28
paste input "Your Choice Of Size:"
type input "Your Choice Of Size:"
click at [729, 315] on input "text" at bounding box center [788, 315] width 322 height 28
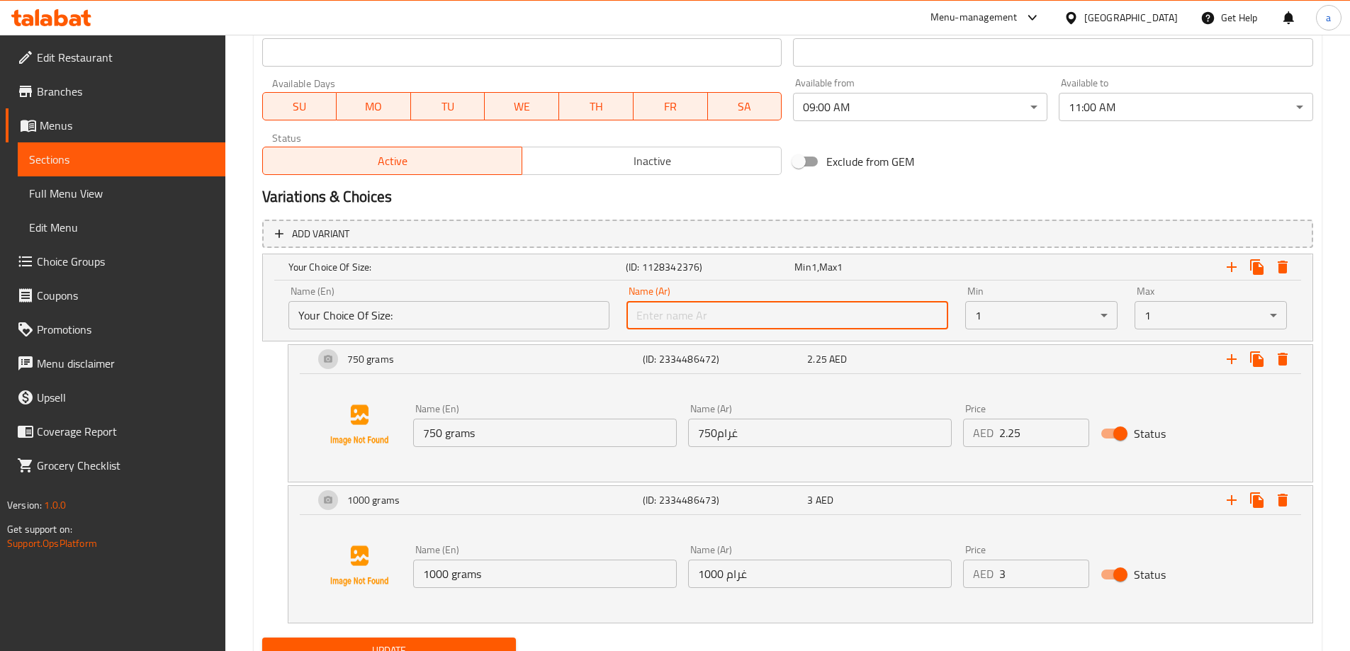
paste input "إختيارك من الحجم:"
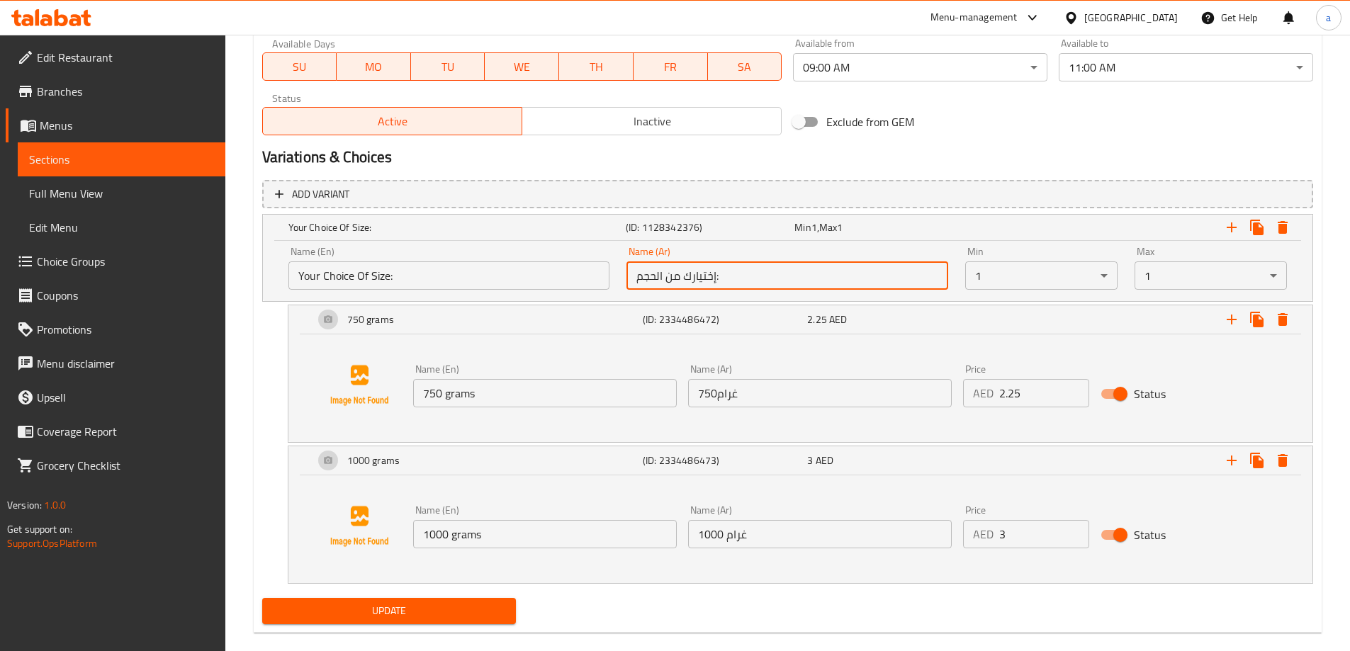
scroll to position [677, 0]
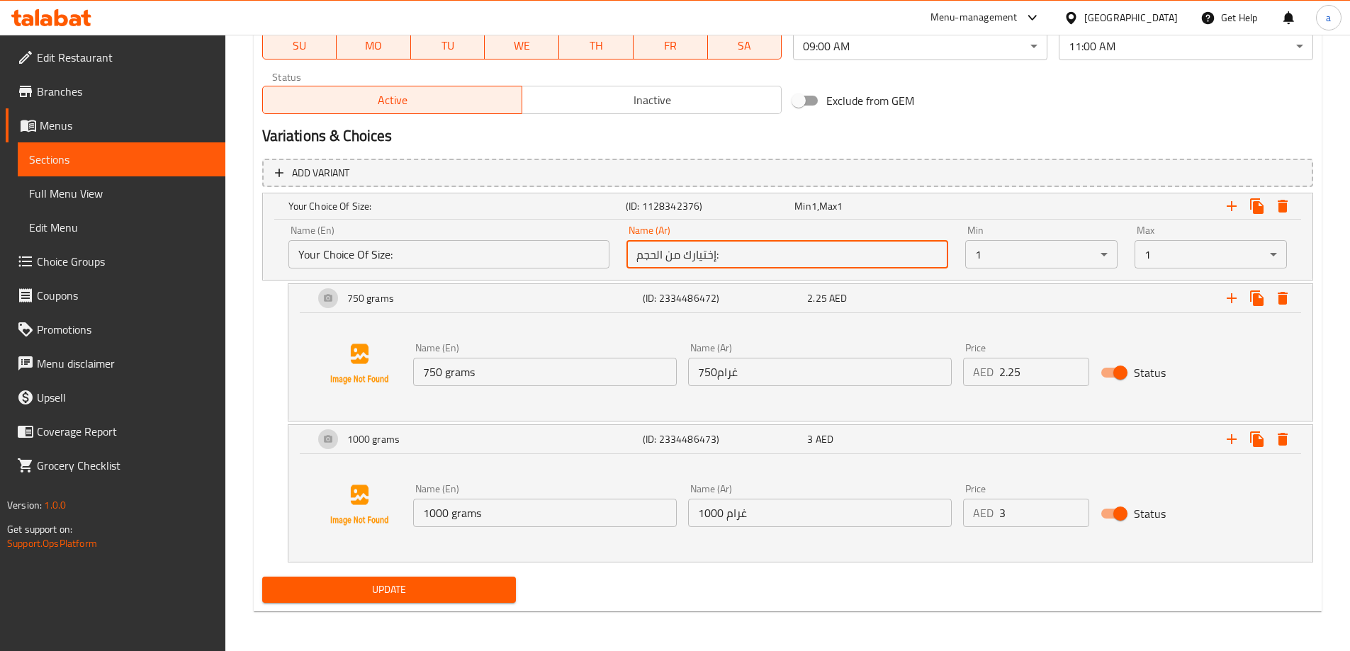
type input "إختيارك من الحجم:"
click at [405, 590] on span "Update" at bounding box center [390, 590] width 232 height 18
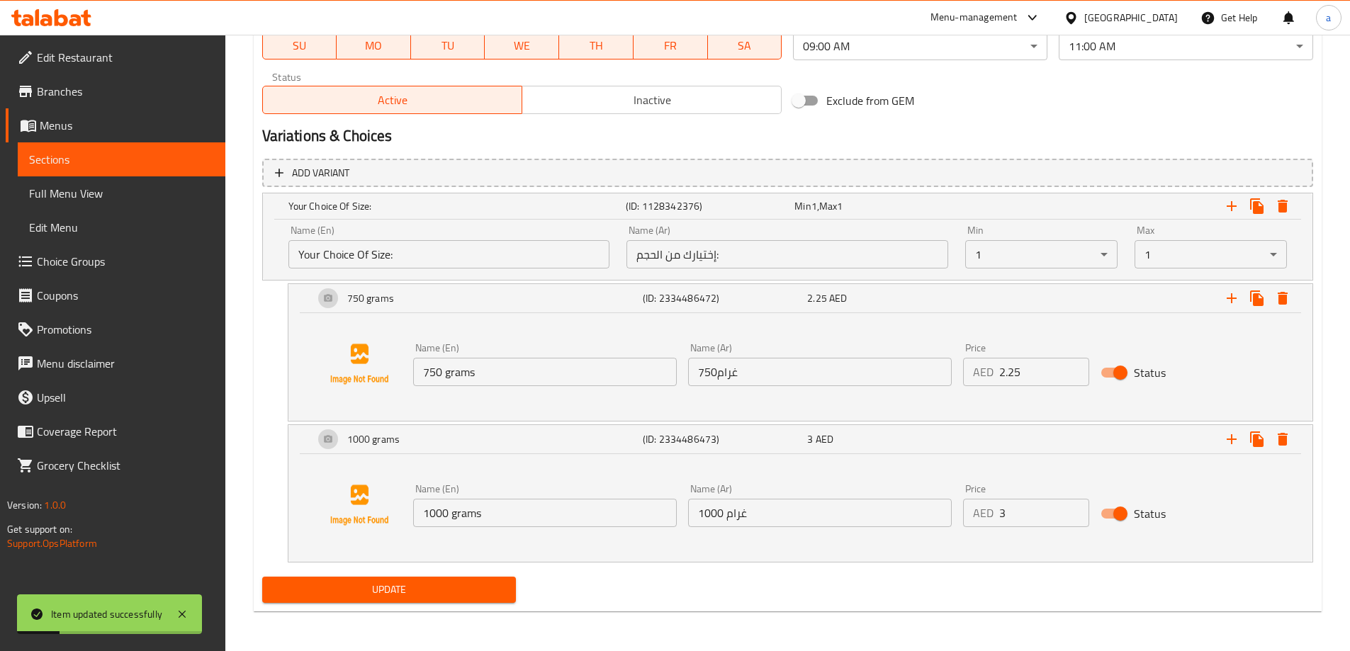
click at [63, 159] on span "Sections" at bounding box center [121, 159] width 185 height 17
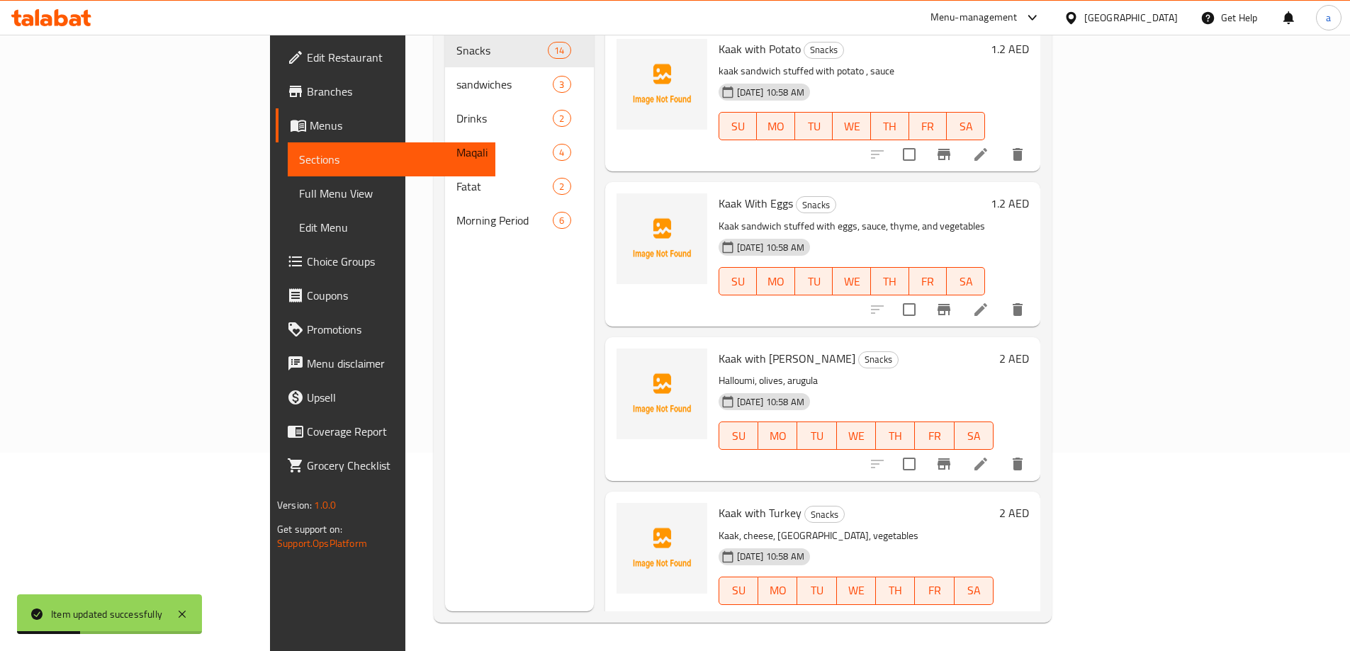
scroll to position [425, 0]
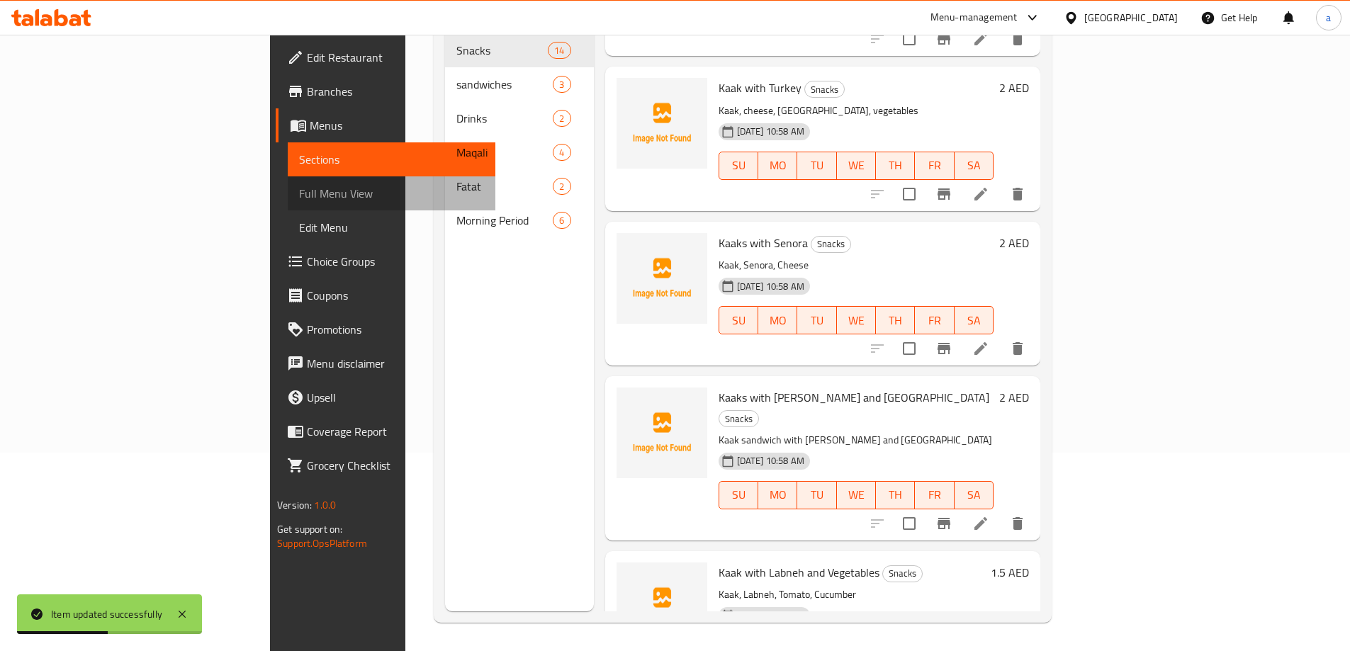
click at [299, 190] on span "Full Menu View" at bounding box center [391, 193] width 185 height 17
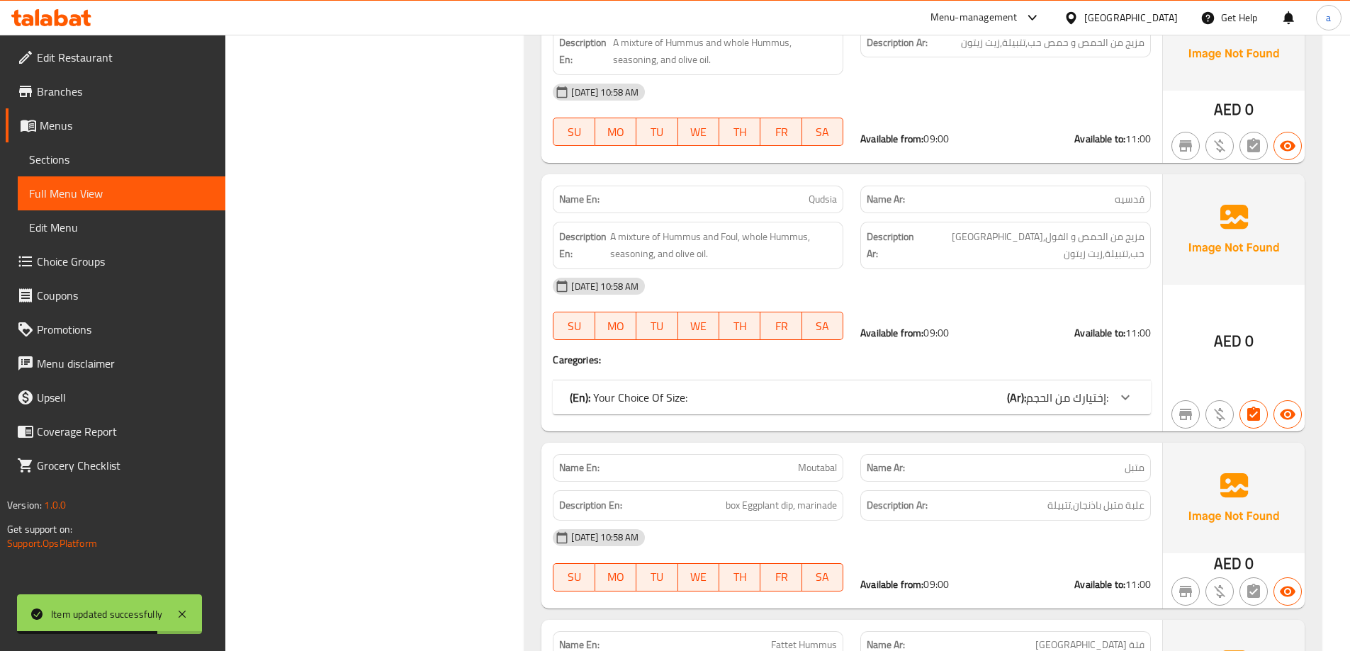
scroll to position [5938, 0]
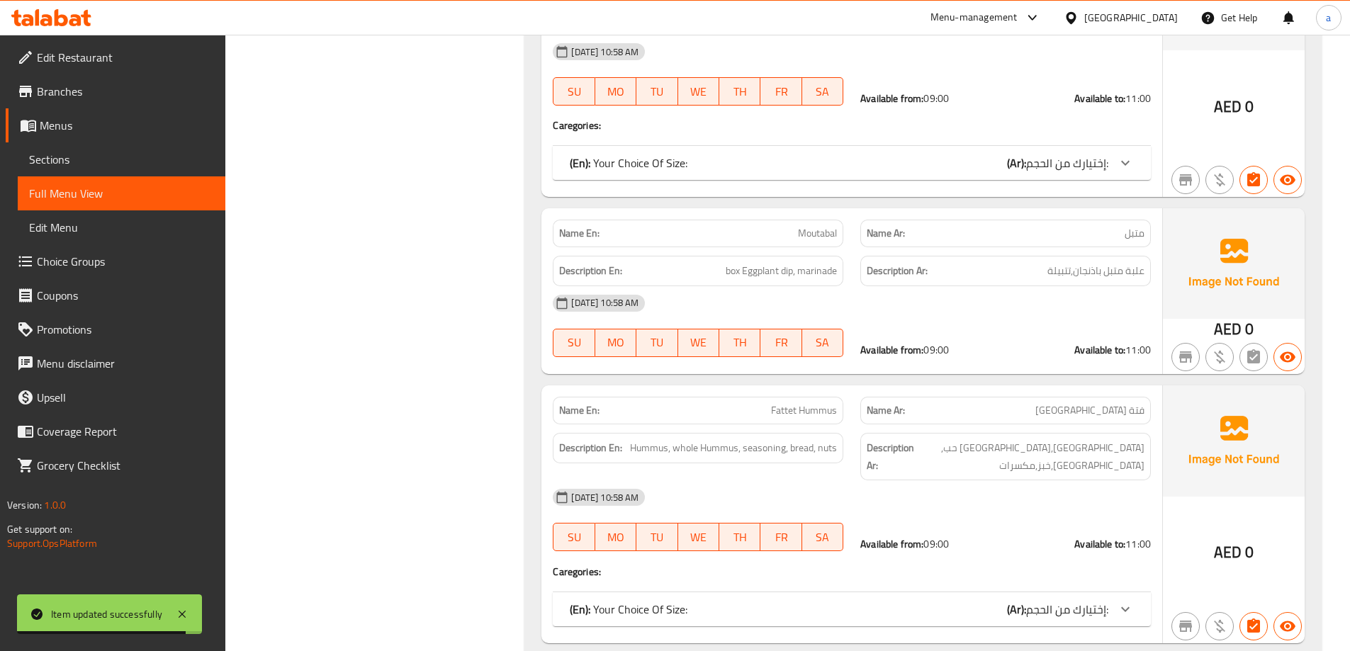
click at [943, 601] on div "(En): Your Choice Of Size: (Ar): إختيارك من الحجم:" at bounding box center [839, 609] width 539 height 17
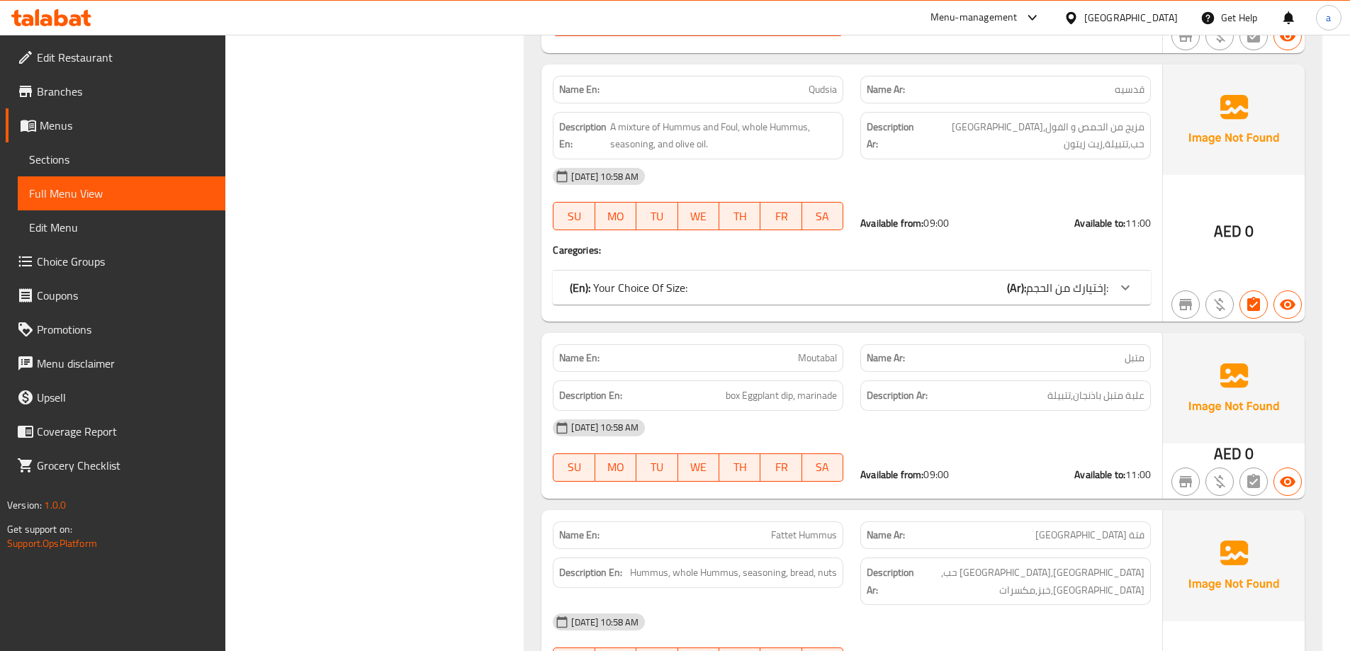
scroll to position [5742, 0]
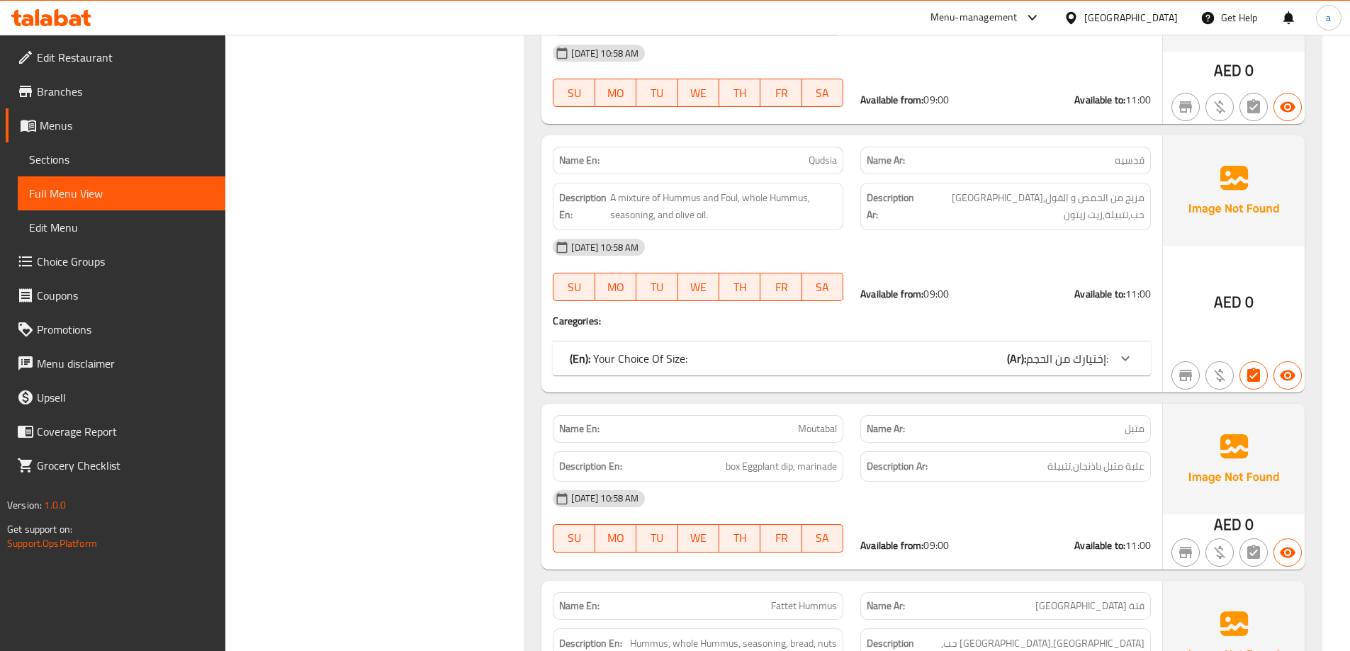
click at [651, 350] on p "(En): Your Choice Of Size:" at bounding box center [629, 358] width 118 height 17
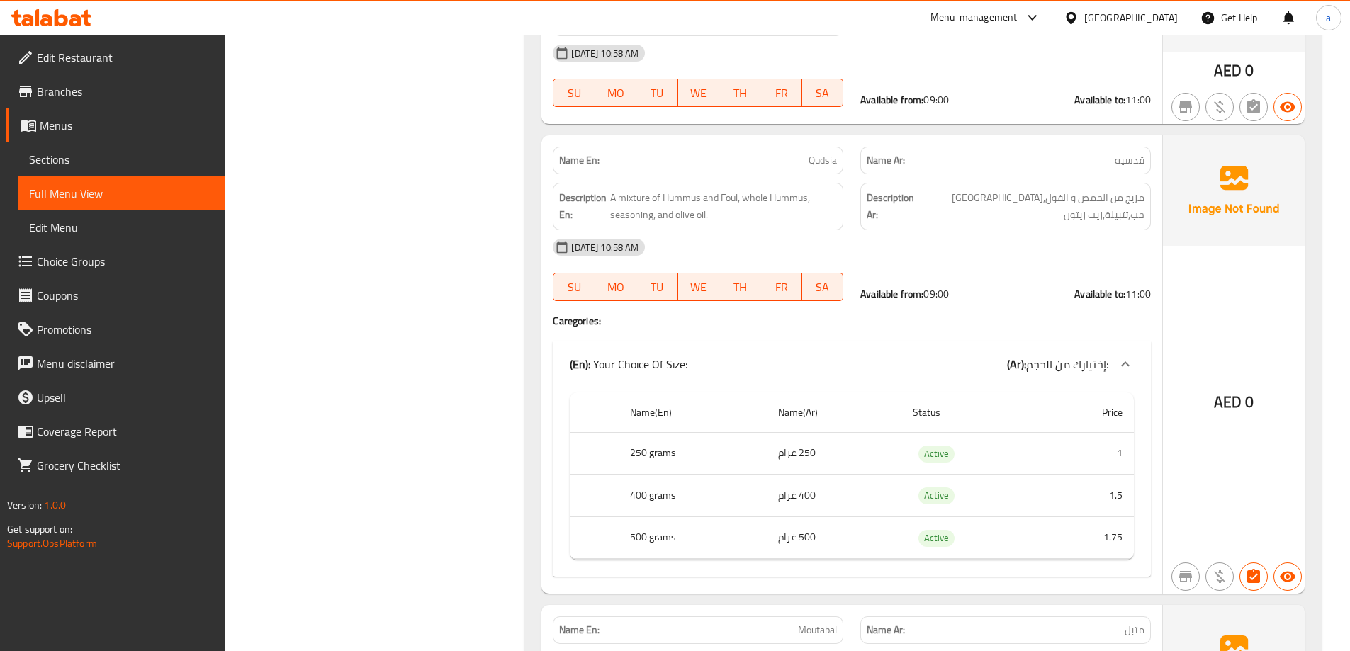
click at [651, 356] on p "(En): Your Choice Of Size:" at bounding box center [629, 364] width 118 height 17
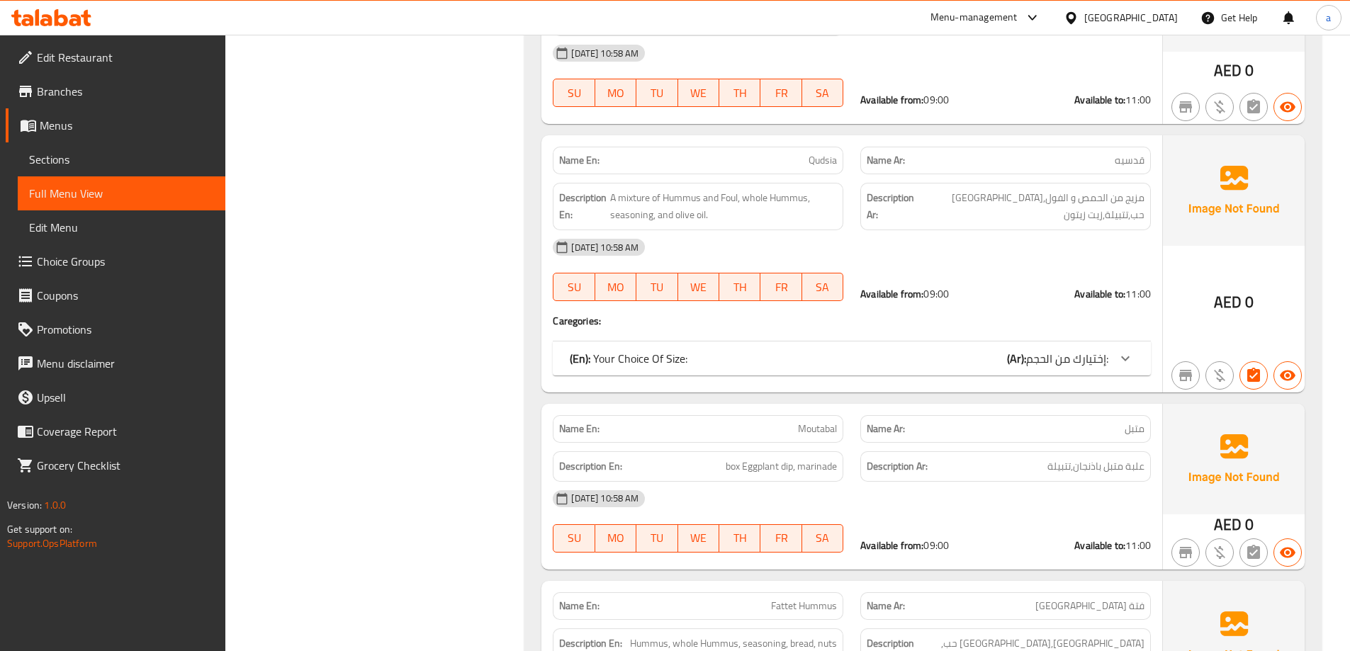
click at [1028, 530] on div "Available from: 09:00 Available to: 11:00" at bounding box center [1006, 545] width 308 height 31
click at [35, 256] on span at bounding box center [27, 261] width 20 height 17
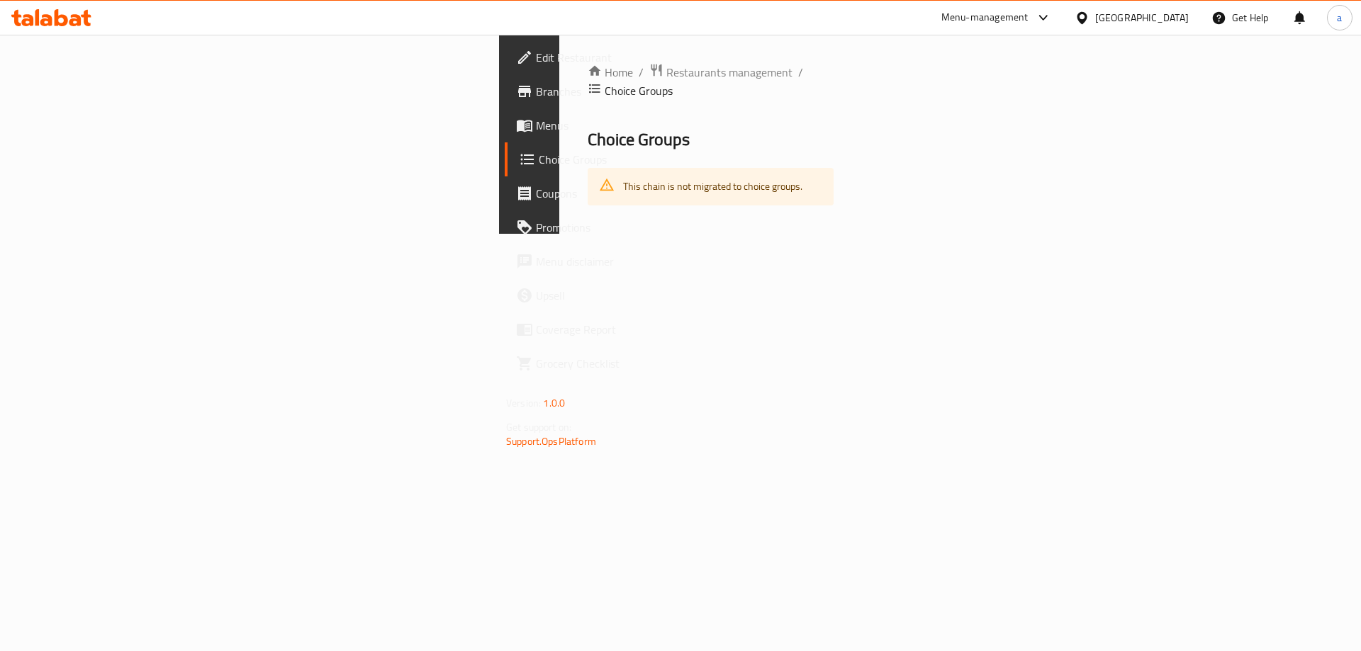
click at [536, 128] on span "Menus" at bounding box center [625, 125] width 179 height 17
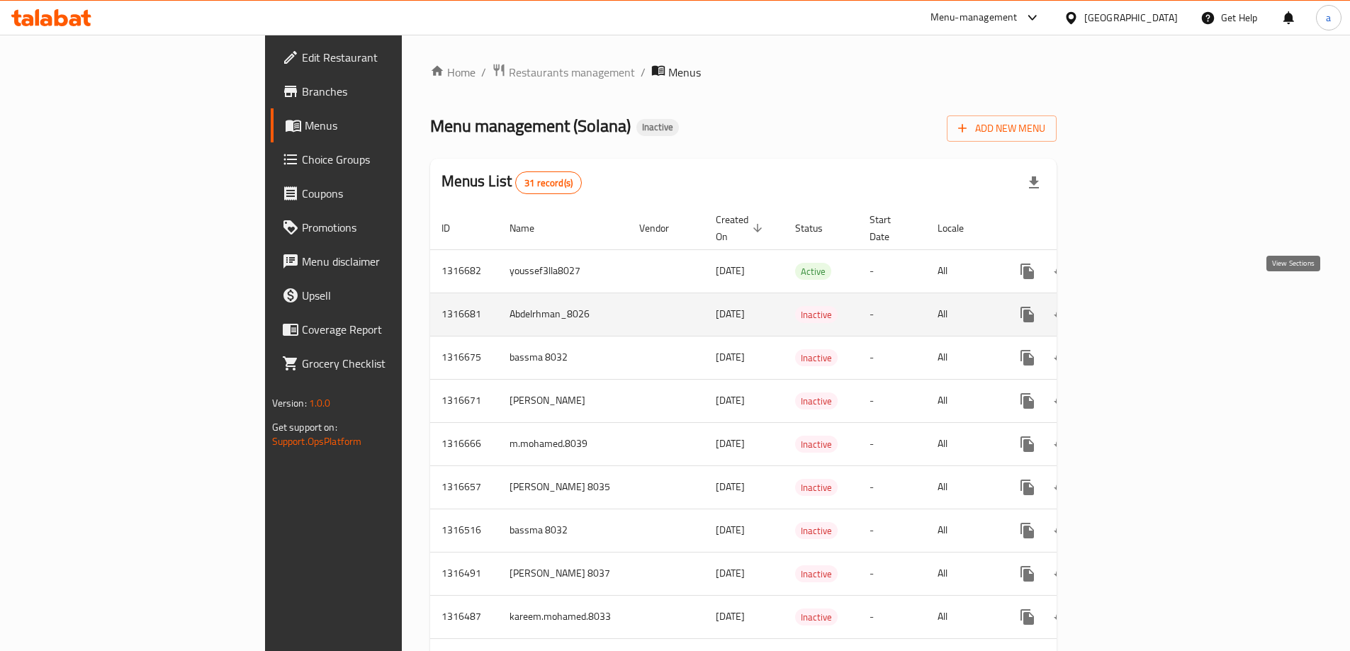
click at [1138, 306] on icon "enhanced table" at bounding box center [1129, 314] width 17 height 17
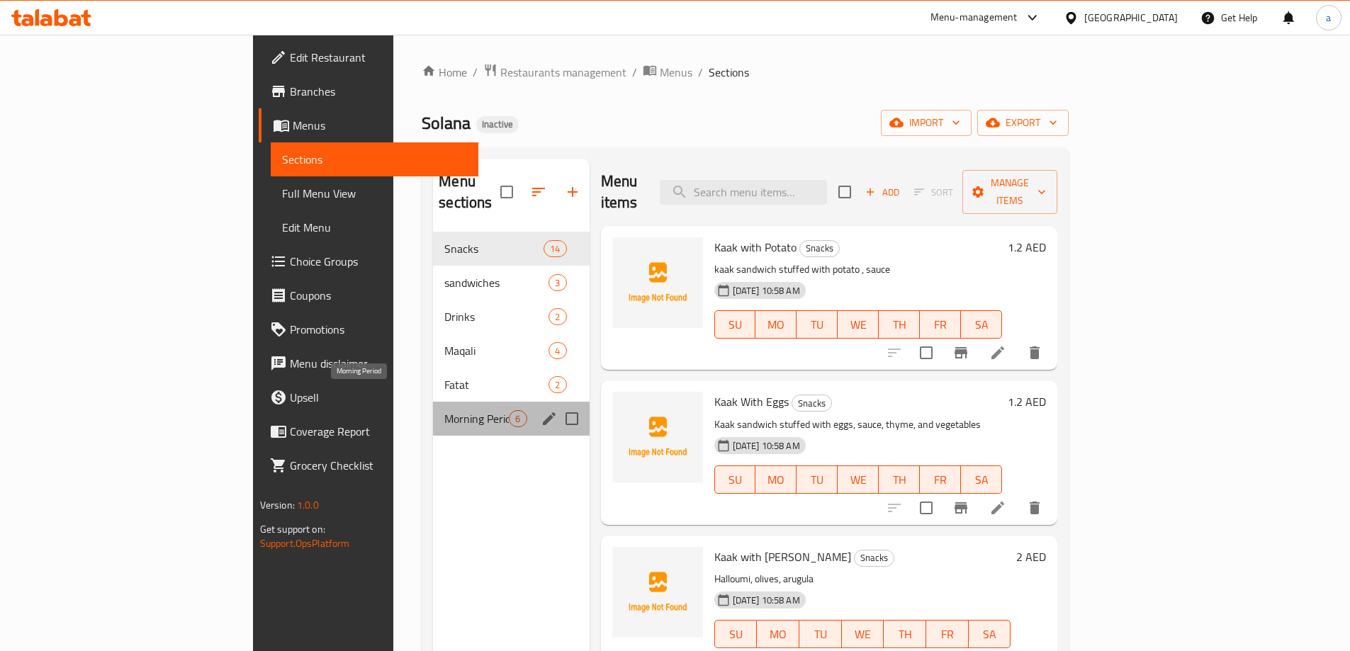
click at [444, 410] on span "Morning Period" at bounding box center [476, 418] width 65 height 17
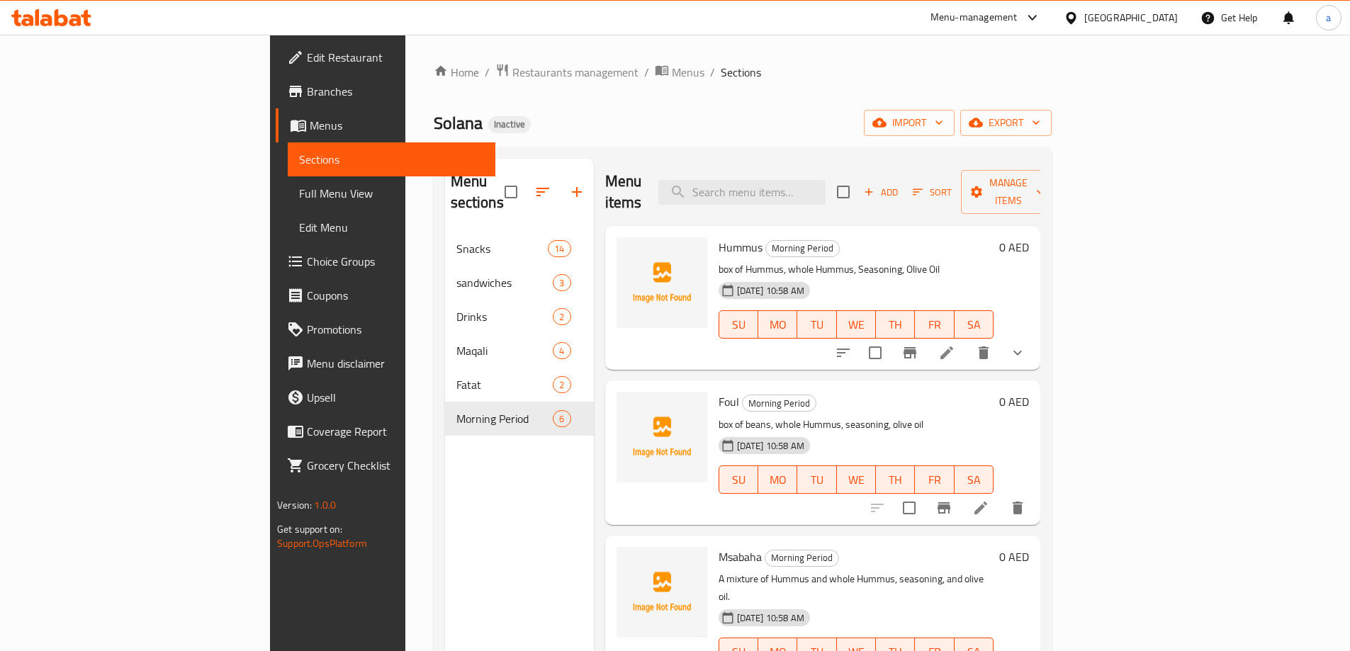
click at [299, 187] on span "Full Menu View" at bounding box center [391, 193] width 185 height 17
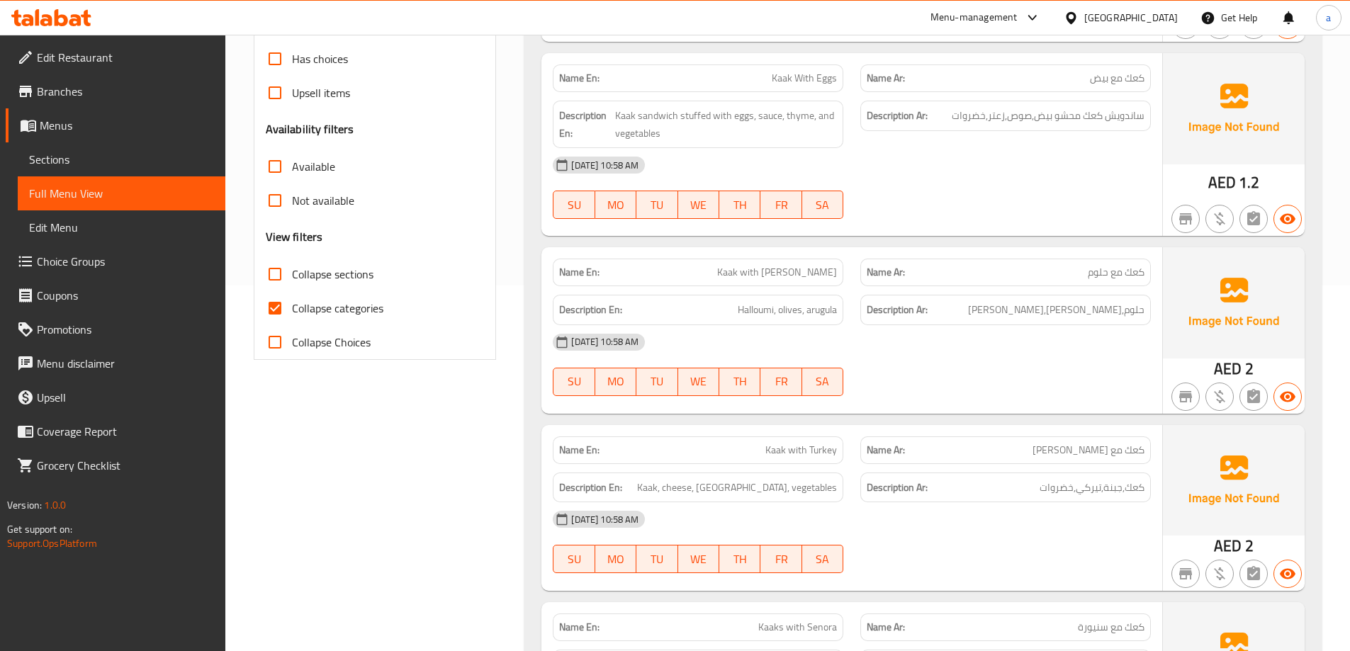
scroll to position [496, 0]
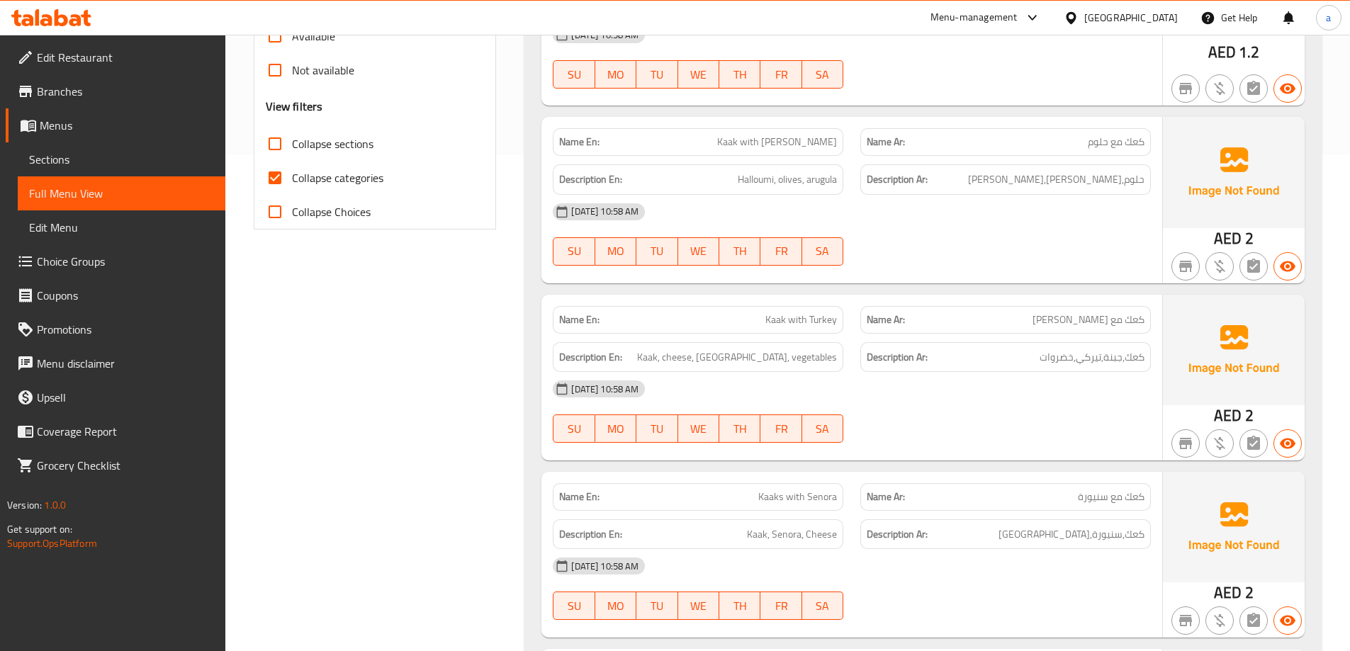
click at [284, 181] on input "Collapse categories" at bounding box center [275, 178] width 34 height 34
checkbox input "false"
click at [278, 151] on input "Collapse sections" at bounding box center [275, 144] width 34 height 34
checkbox input "true"
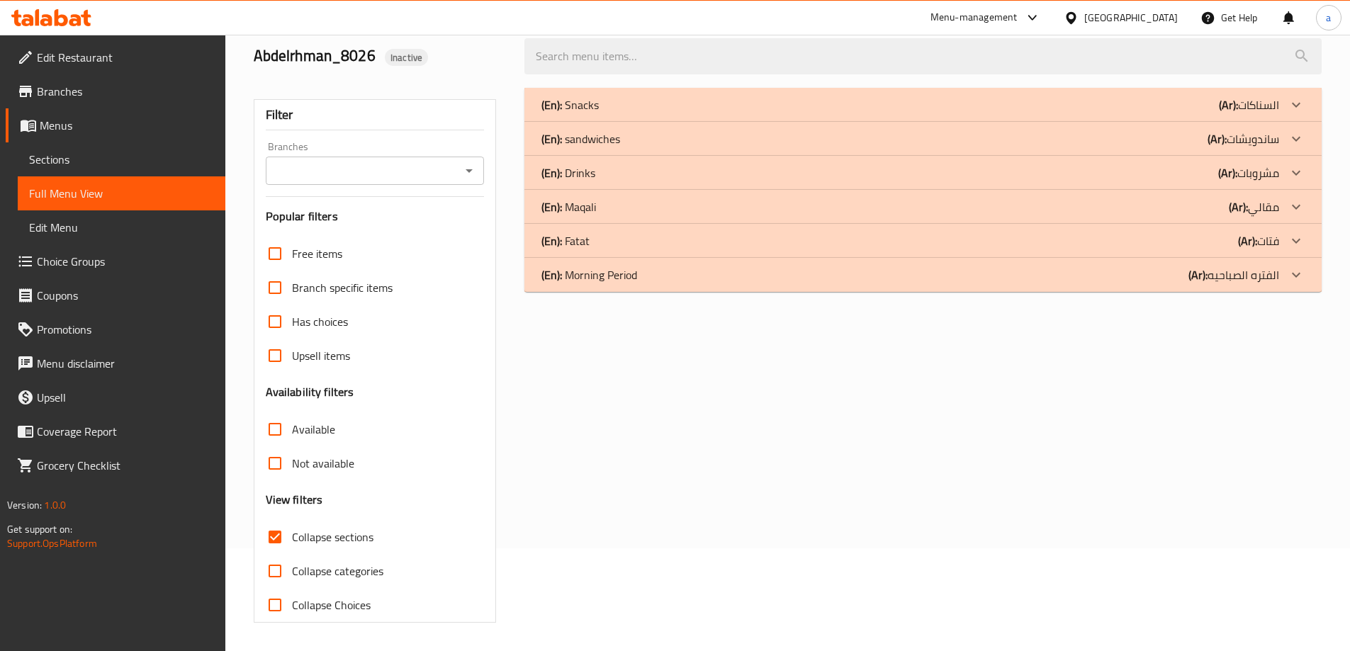
scroll to position [103, 0]
click at [1269, 274] on p "(Ar): الفتره الصباحيه" at bounding box center [1234, 275] width 91 height 17
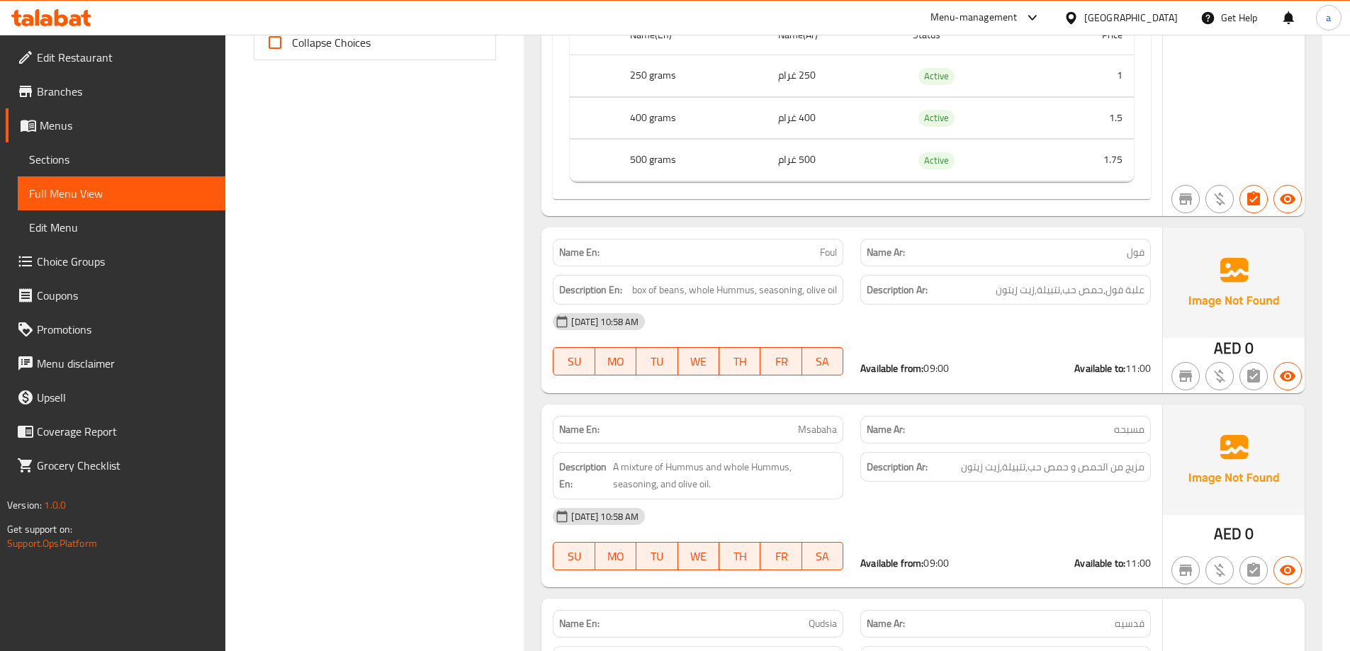
scroll to position [670, 0]
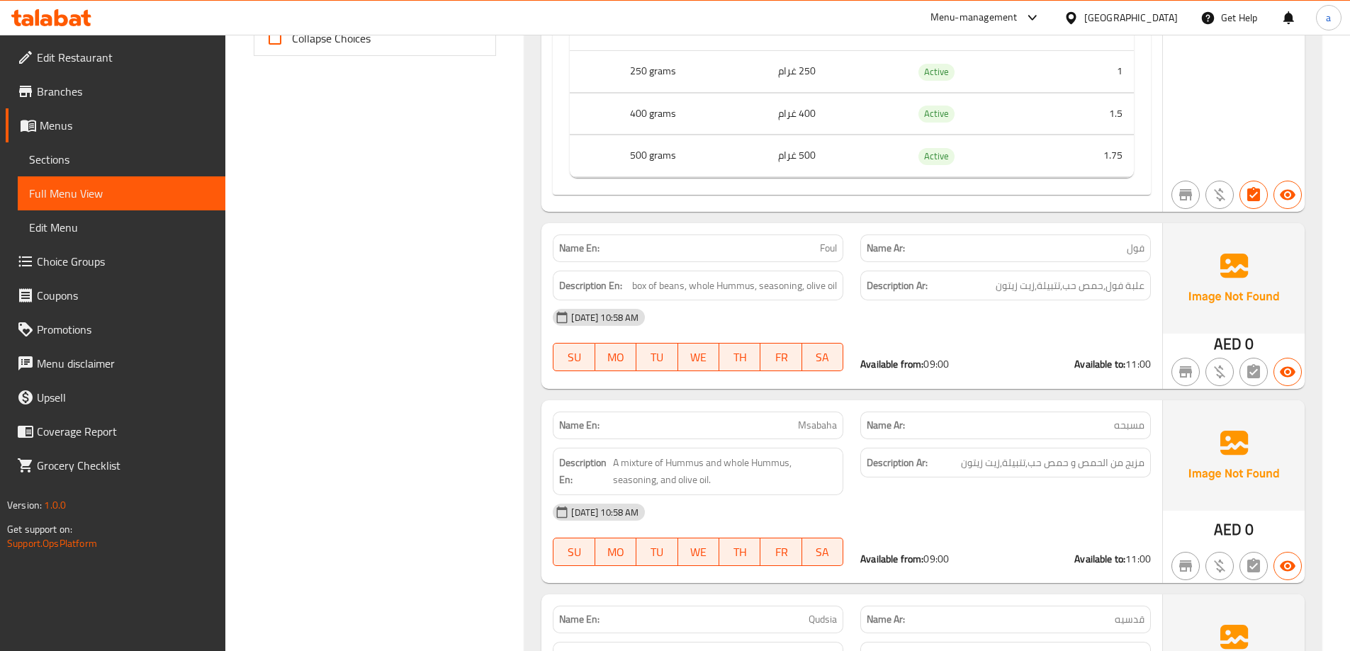
click at [813, 250] on p "Name En: Foul" at bounding box center [698, 248] width 278 height 15
click at [822, 249] on span "Foul" at bounding box center [828, 248] width 17 height 15
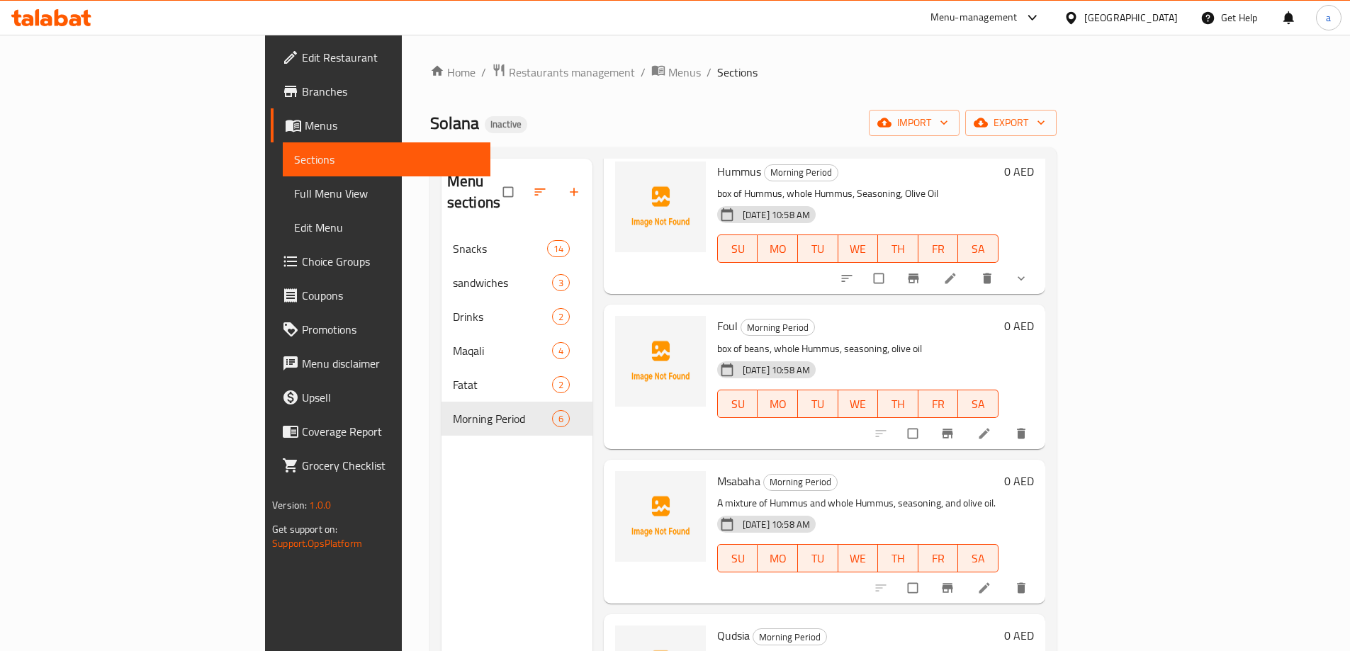
scroll to position [213, 0]
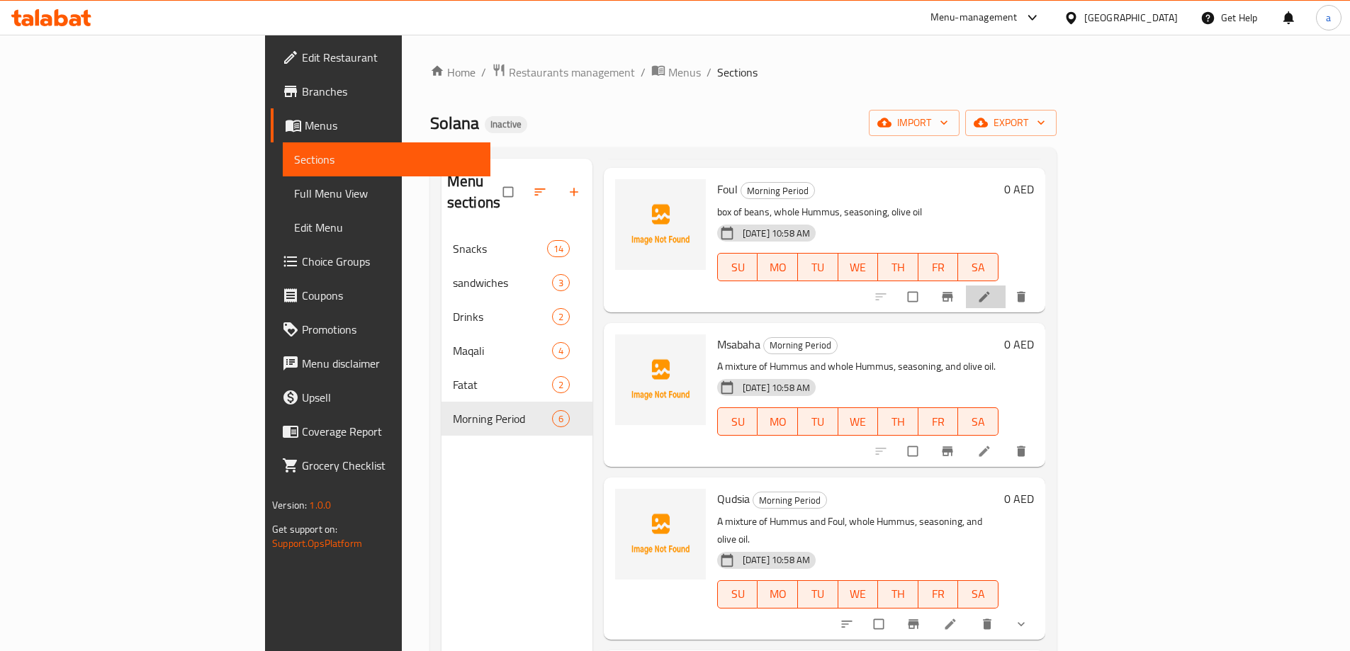
click at [990, 291] on icon at bounding box center [984, 296] width 11 height 11
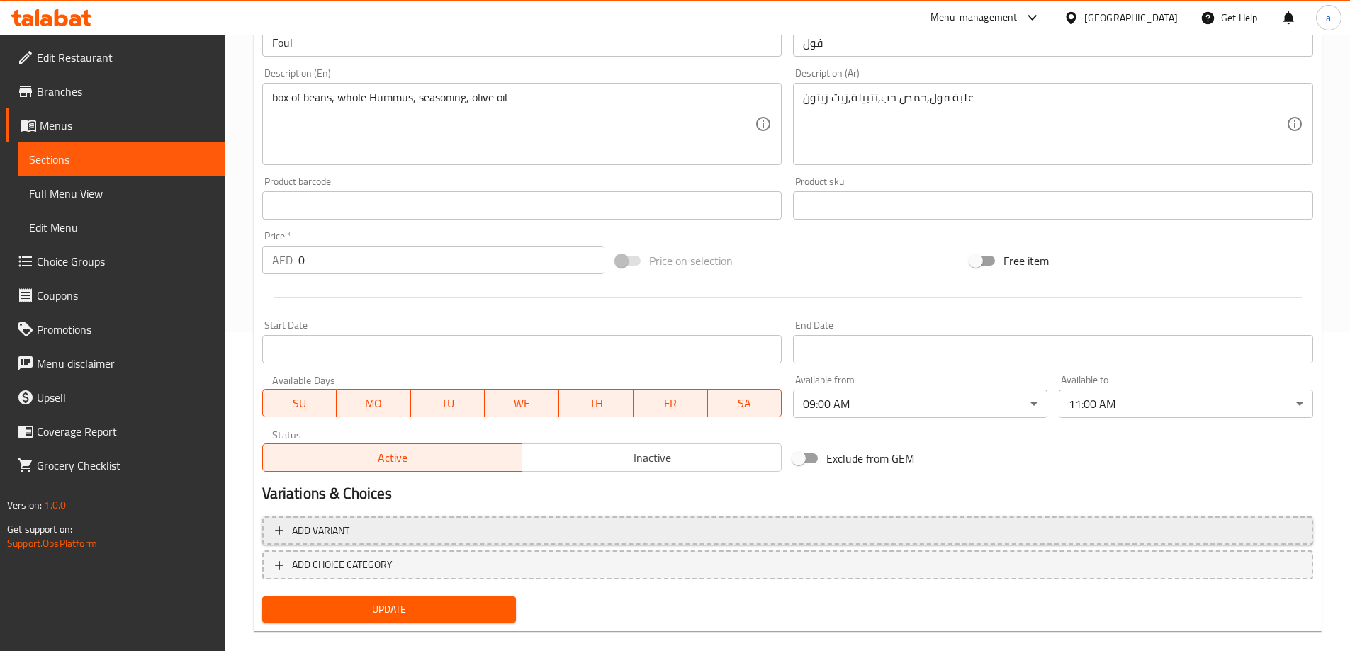
scroll to position [339, 0]
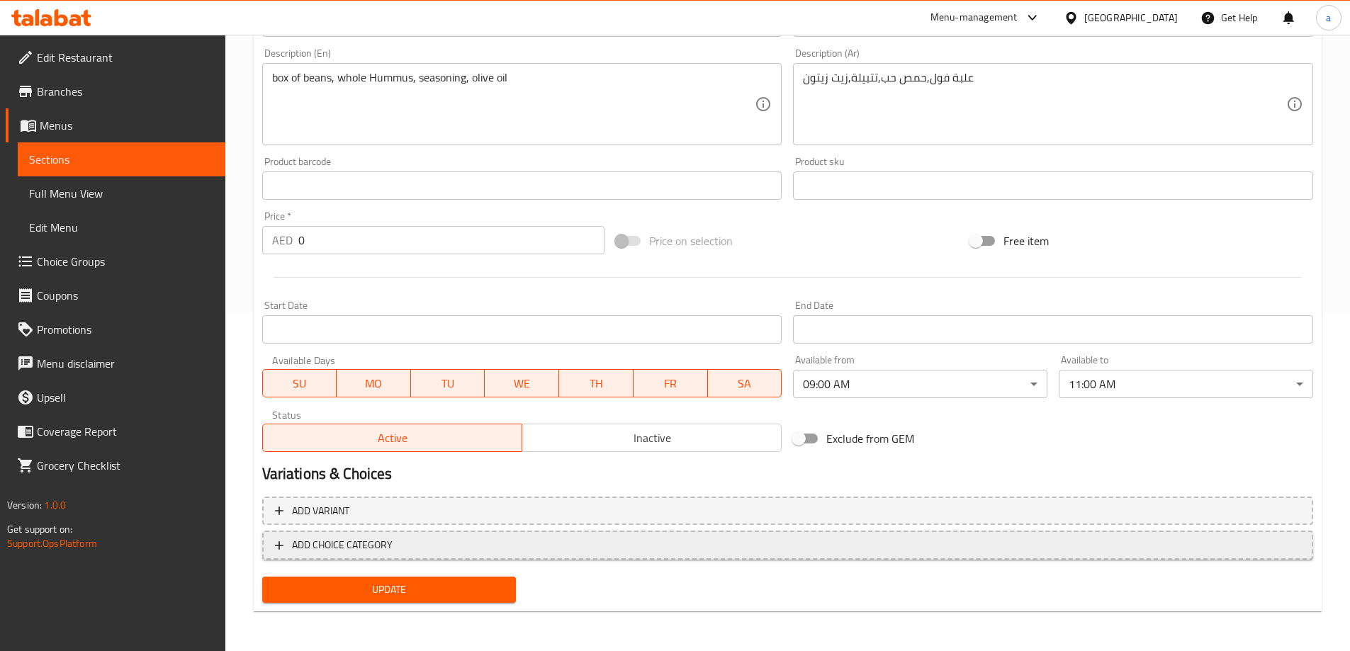
click at [580, 537] on span "ADD CHOICE CATEGORY" at bounding box center [788, 546] width 1026 height 18
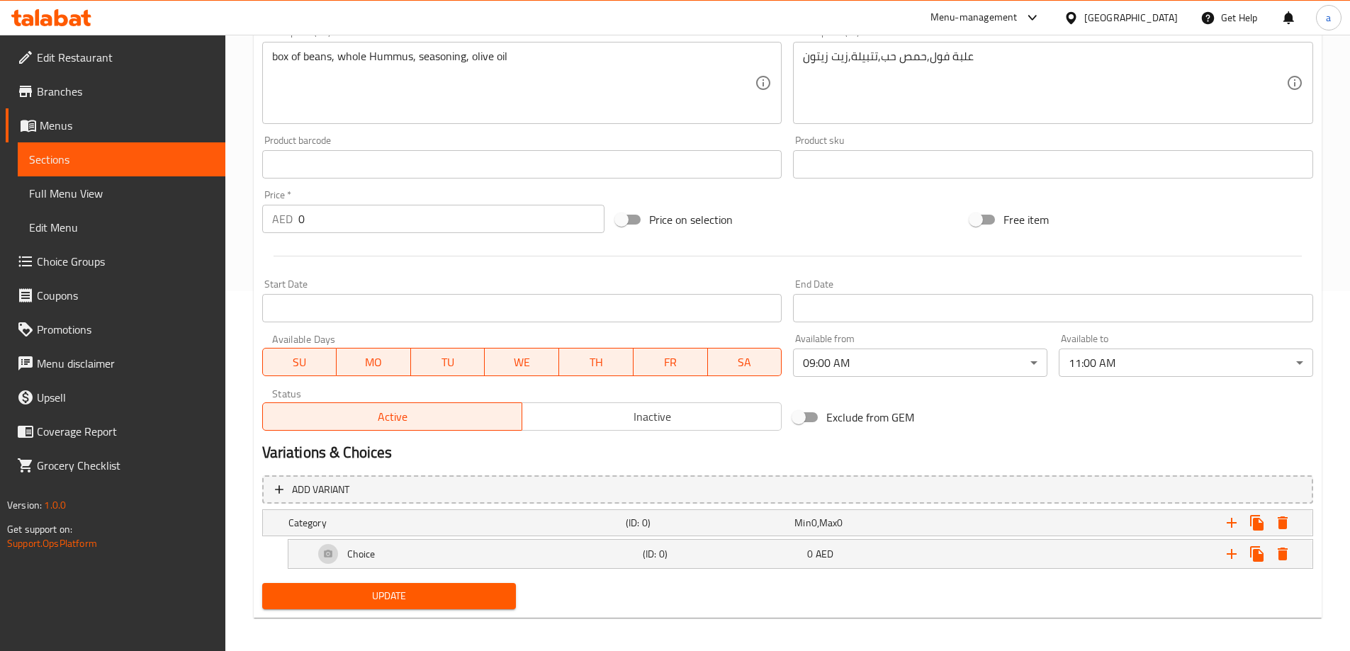
scroll to position [366, 0]
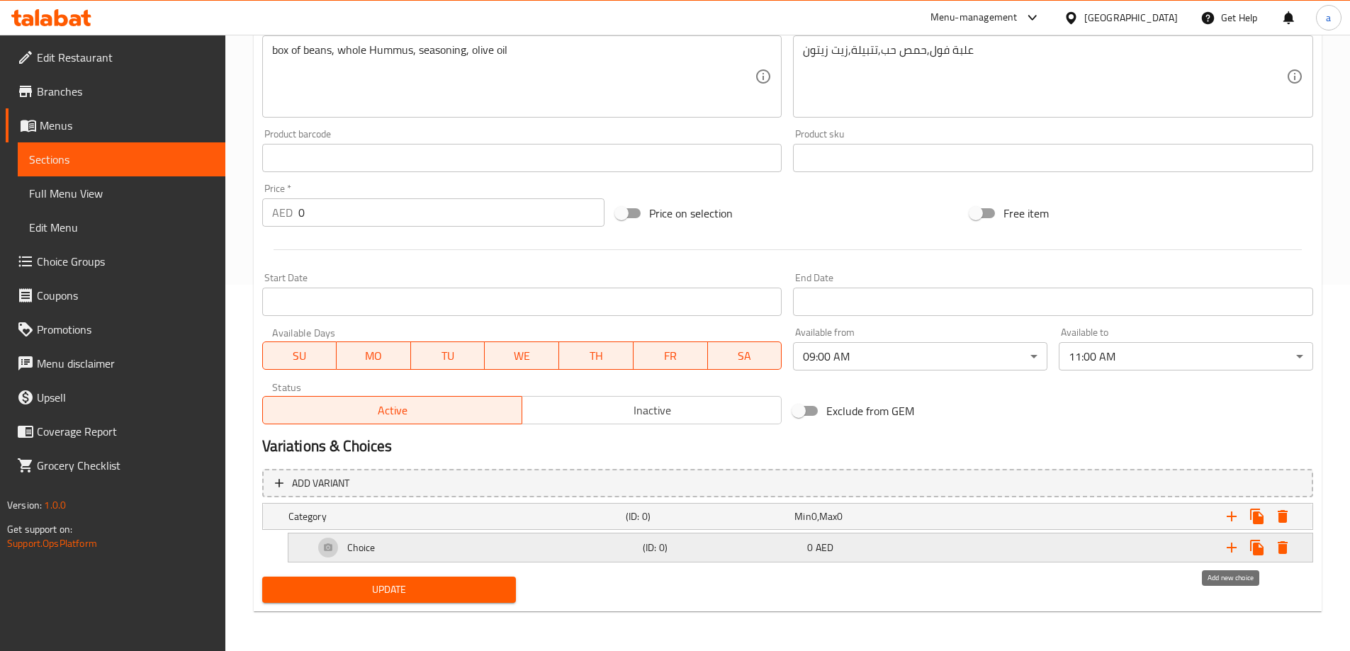
click at [1231, 549] on icon "Expand" at bounding box center [1232, 548] width 10 height 10
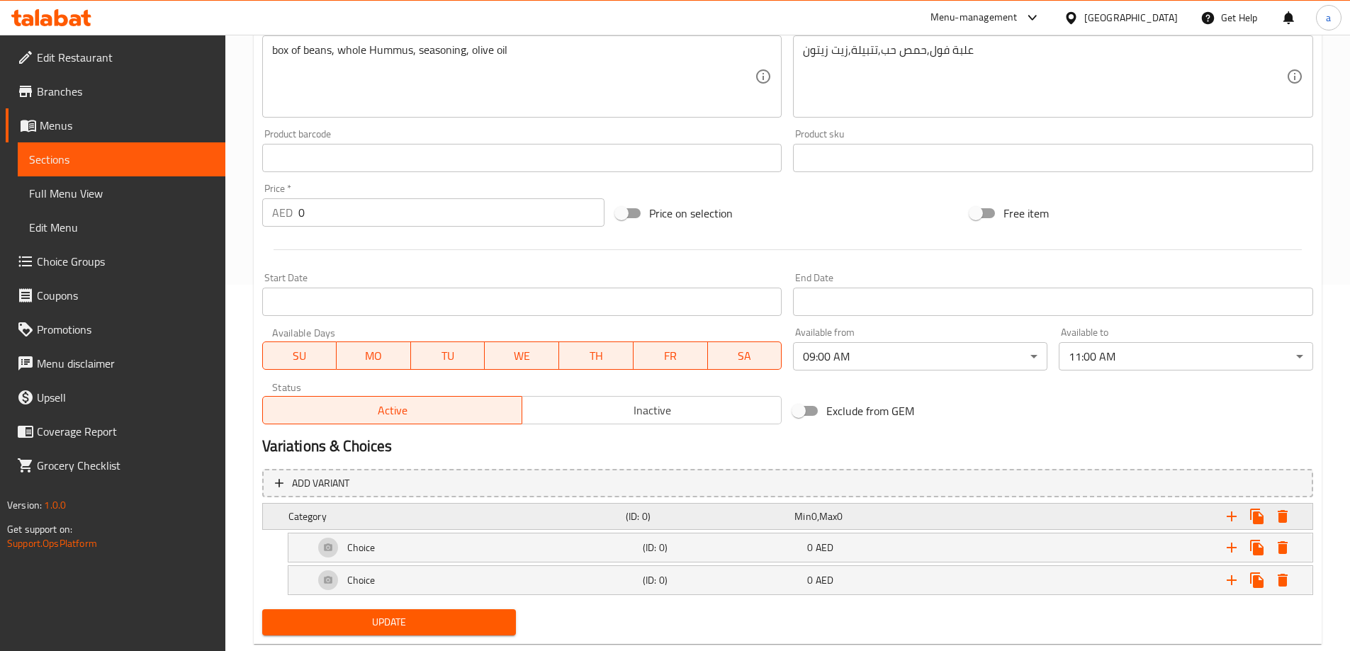
click at [459, 505] on div "Category (ID: 0) Min 0 , Max 0" at bounding box center [792, 516] width 1013 height 31
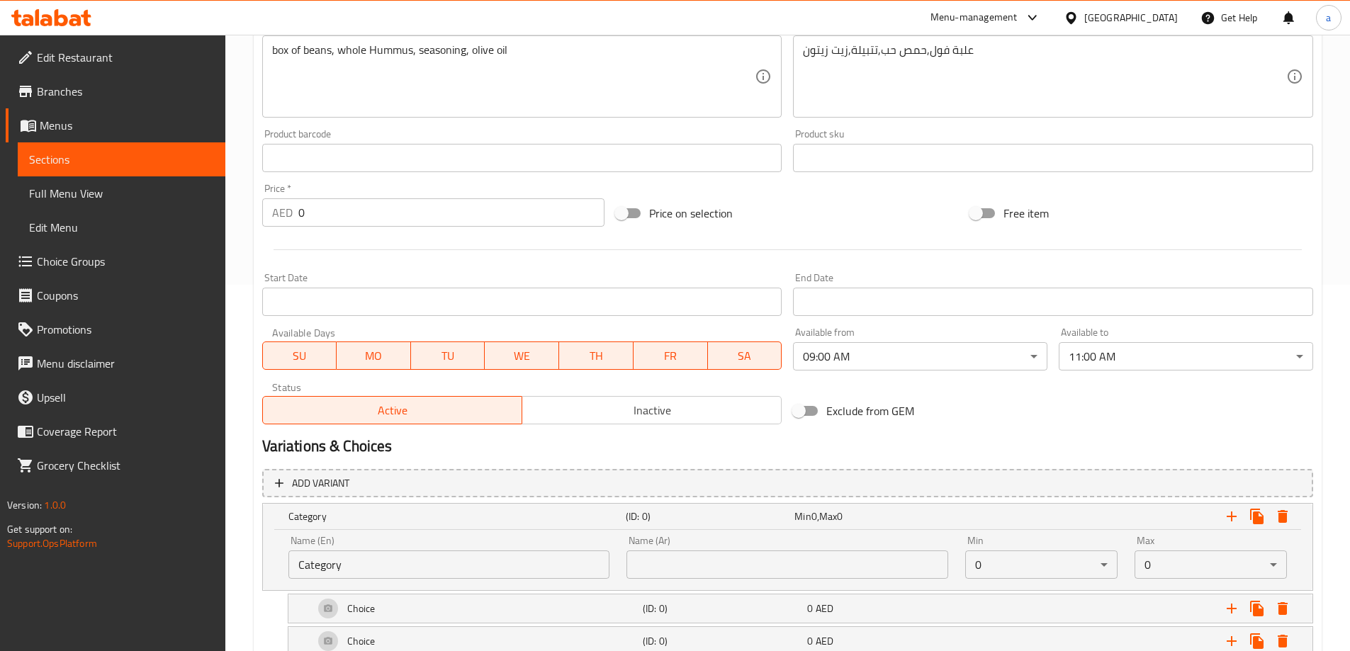
click at [373, 561] on input "Category" at bounding box center [449, 565] width 322 height 28
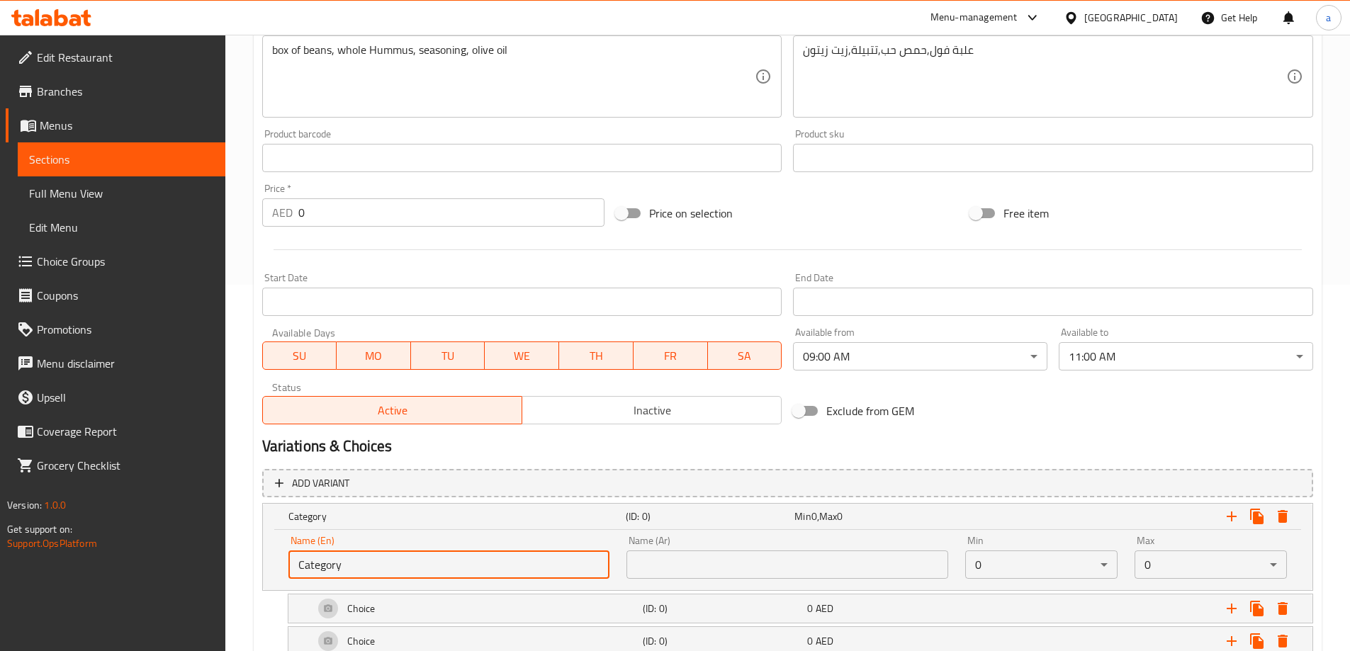
click at [373, 562] on input "Category" at bounding box center [449, 565] width 322 height 28
paste input "Your Choice Of Size:"
type input "Your Choice Of Size:"
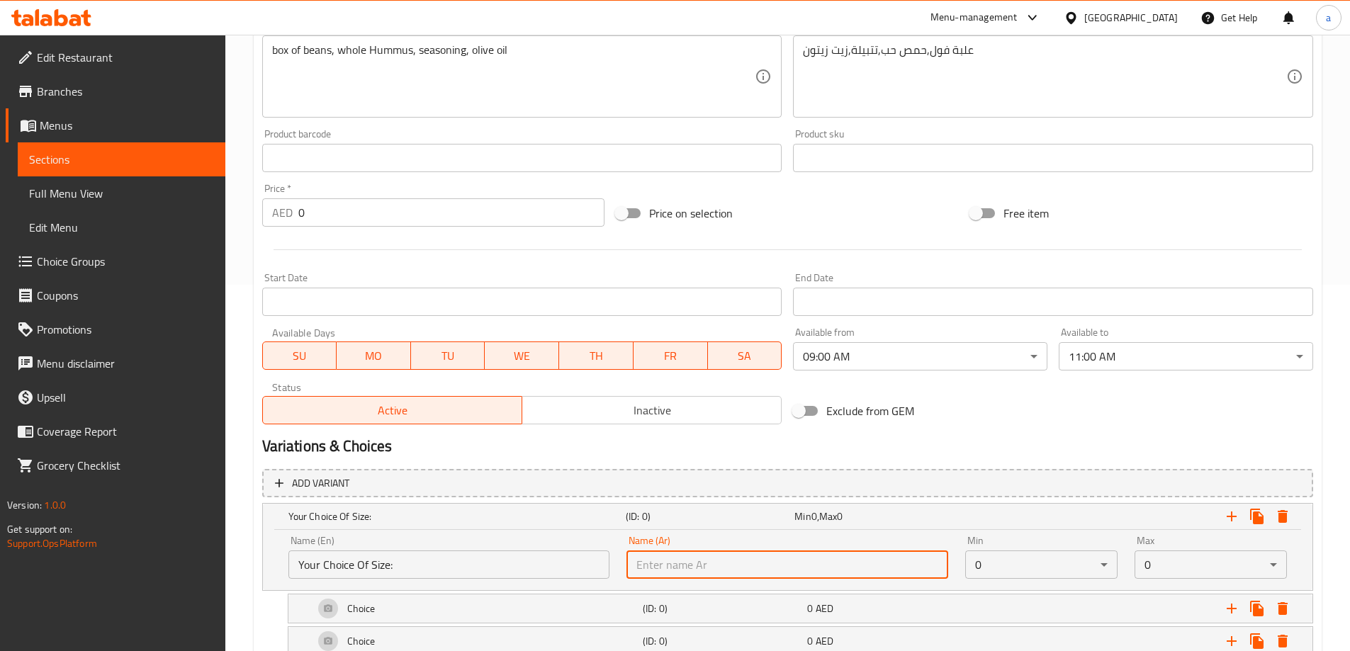
click at [758, 573] on input "text" at bounding box center [788, 565] width 322 height 28
drag, startPoint x: 658, startPoint y: 568, endPoint x: 577, endPoint y: 571, distance: 80.9
click at [577, 571] on div "Name (En) Your Choice Of Size: Name (En) Name (Ar) إختيارك من الحجم: Name (Ar) …" at bounding box center [788, 557] width 1016 height 60
type input "إختيارك من الحجم:"
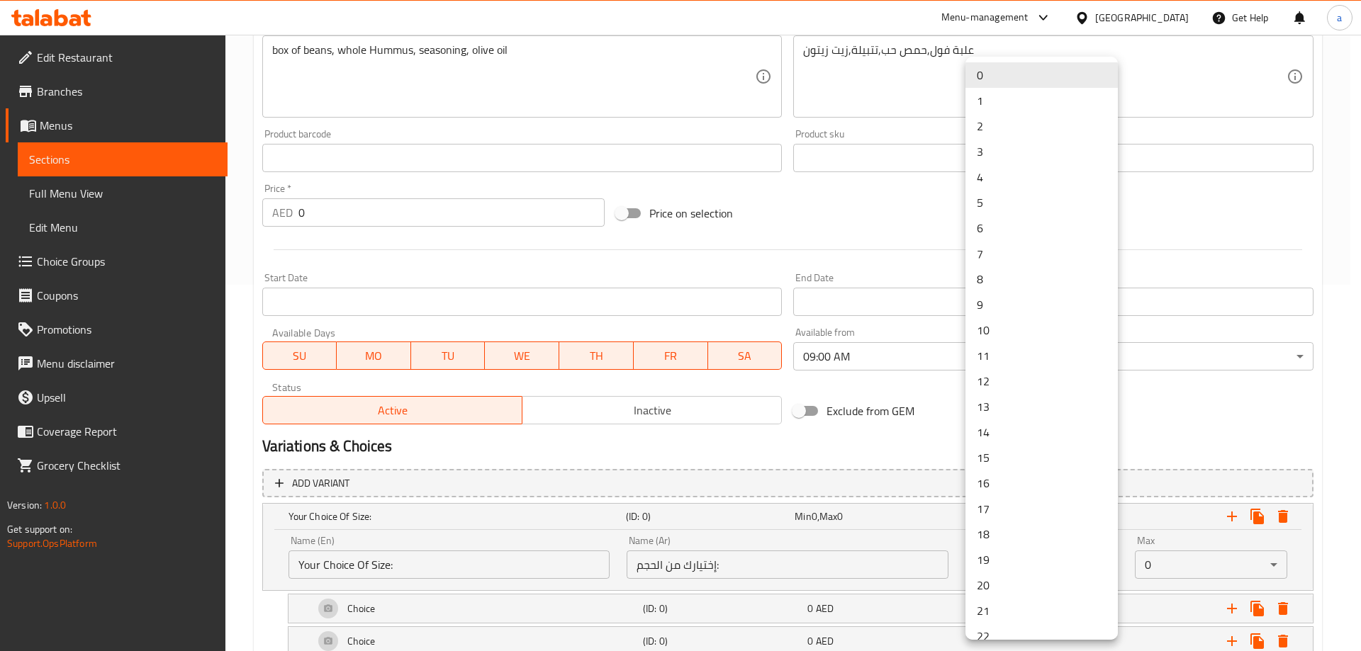
click at [998, 93] on li "1" at bounding box center [1041, 101] width 152 height 26
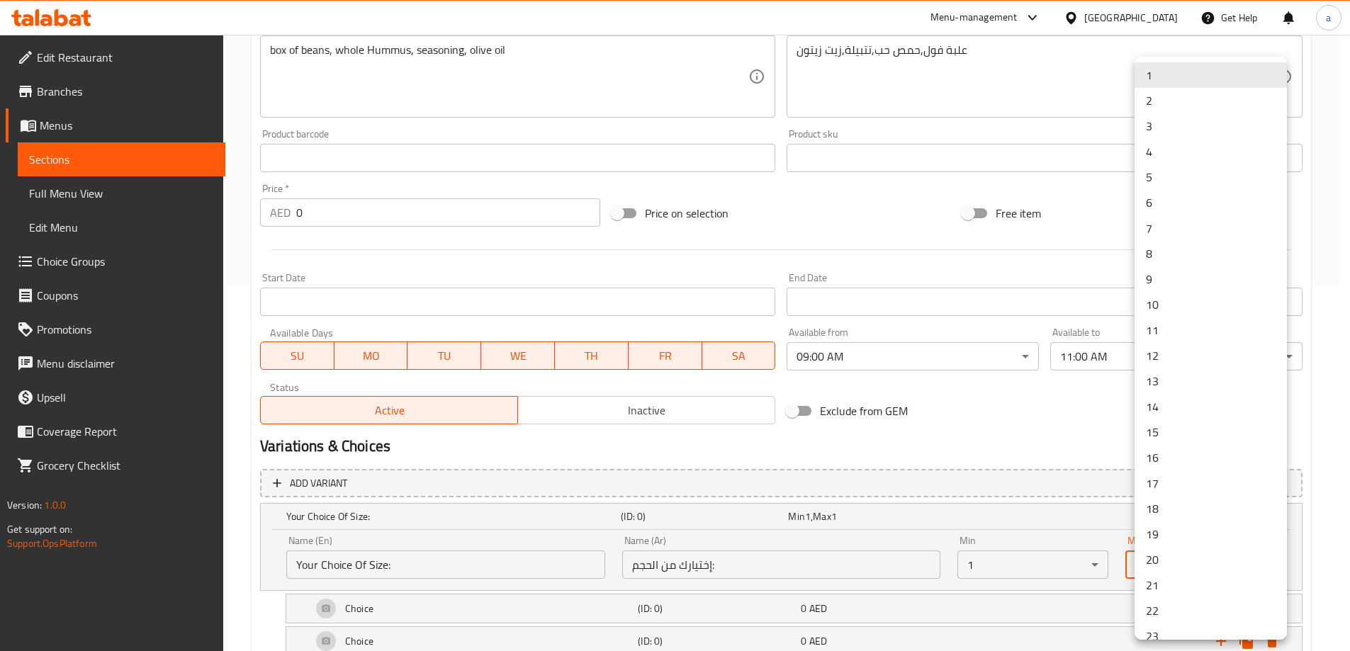
click at [1049, 525] on div at bounding box center [680, 325] width 1361 height 651
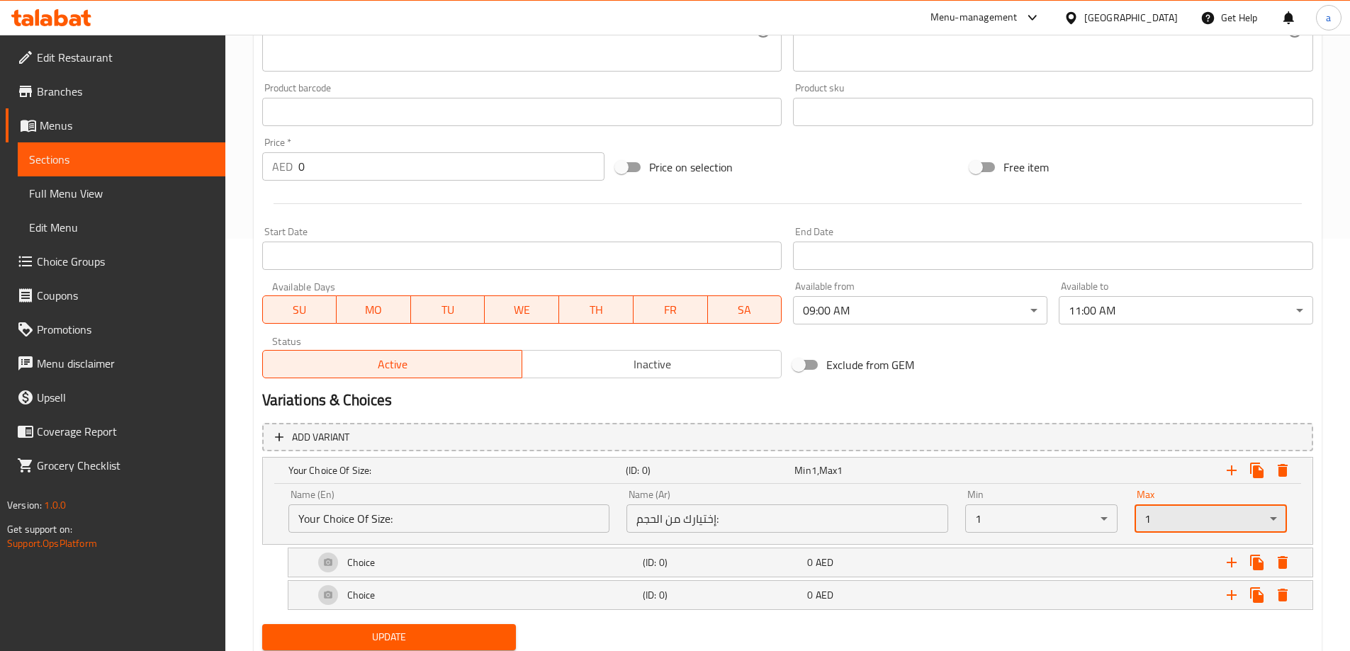
scroll to position [460, 0]
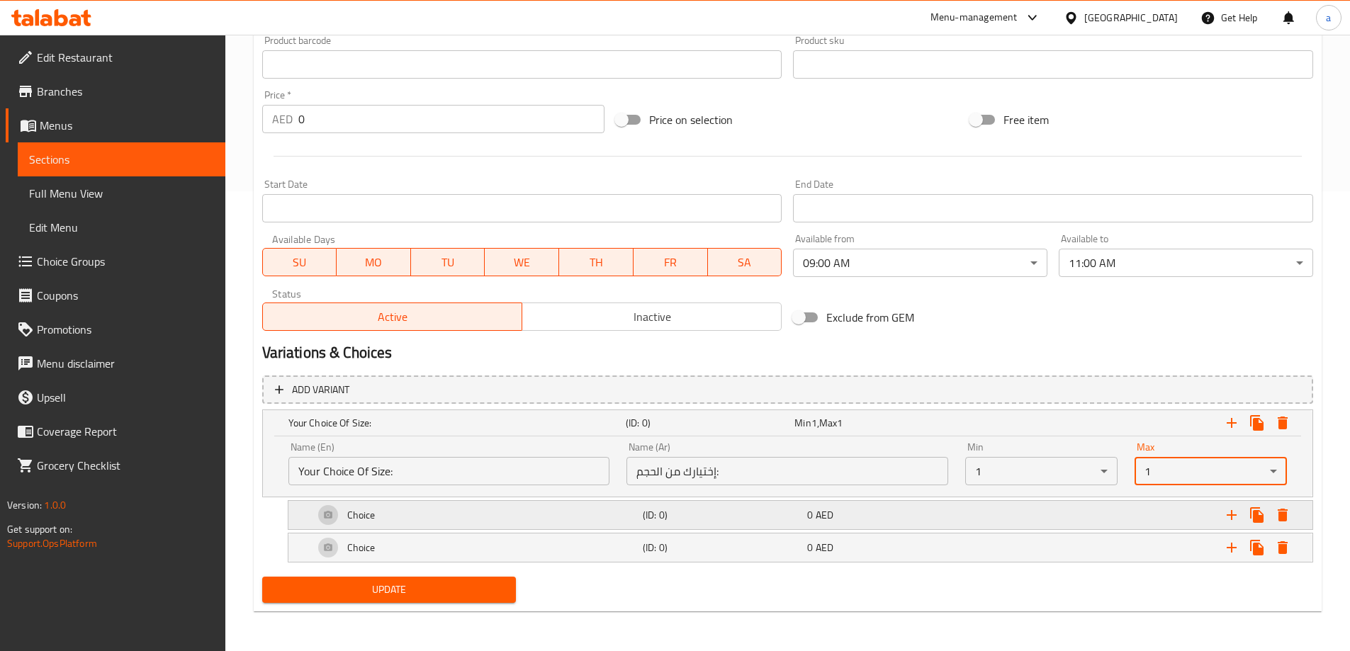
click at [425, 512] on div "Choice" at bounding box center [475, 515] width 329 height 34
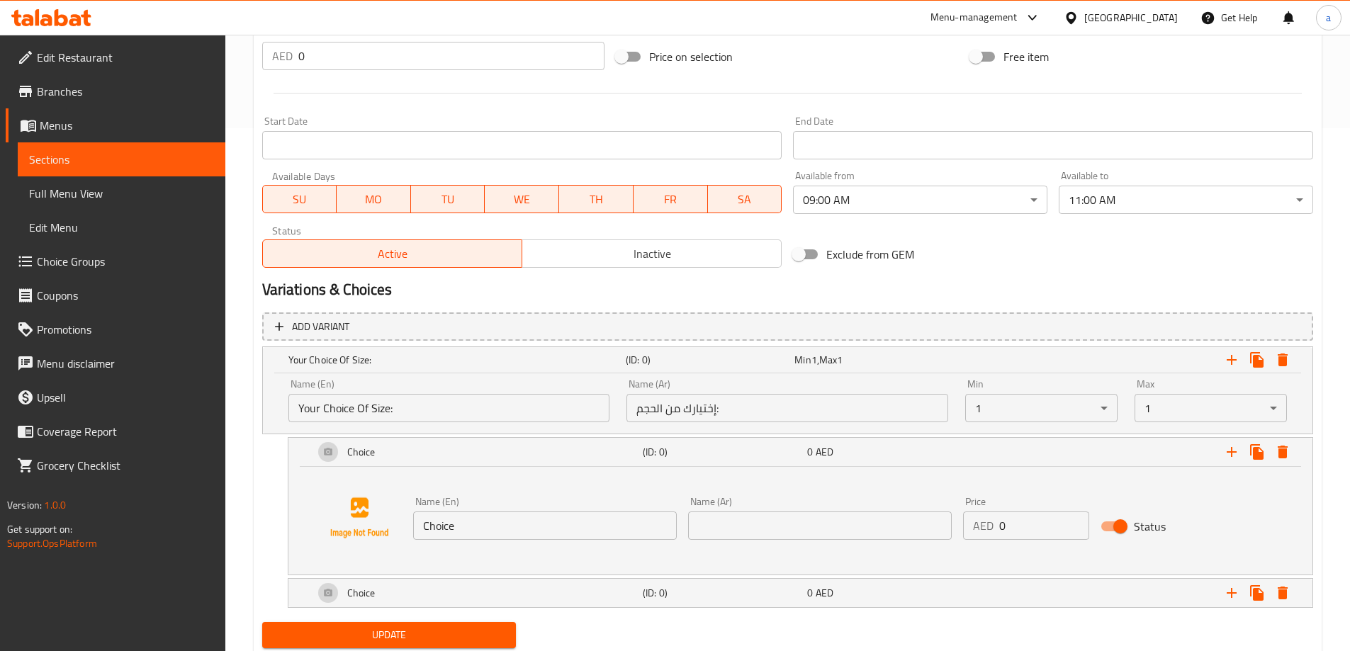
scroll to position [568, 0]
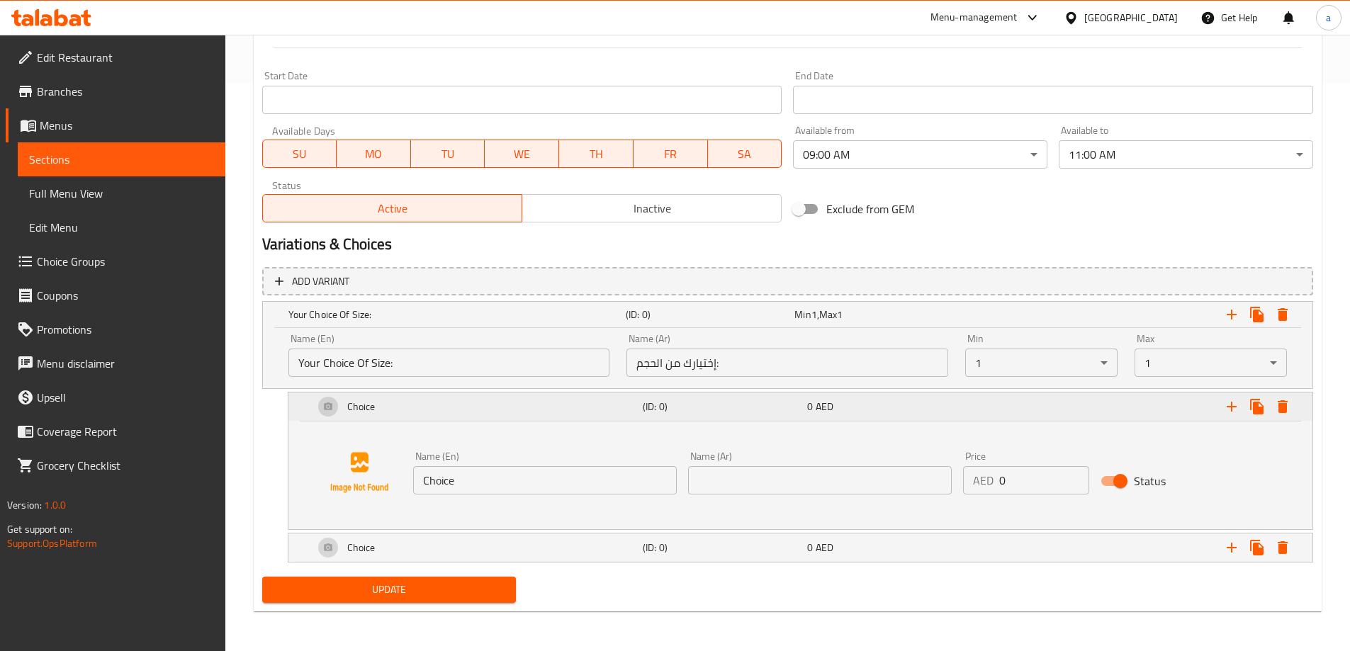
click at [1232, 407] on icon "Expand" at bounding box center [1232, 407] width 10 height 10
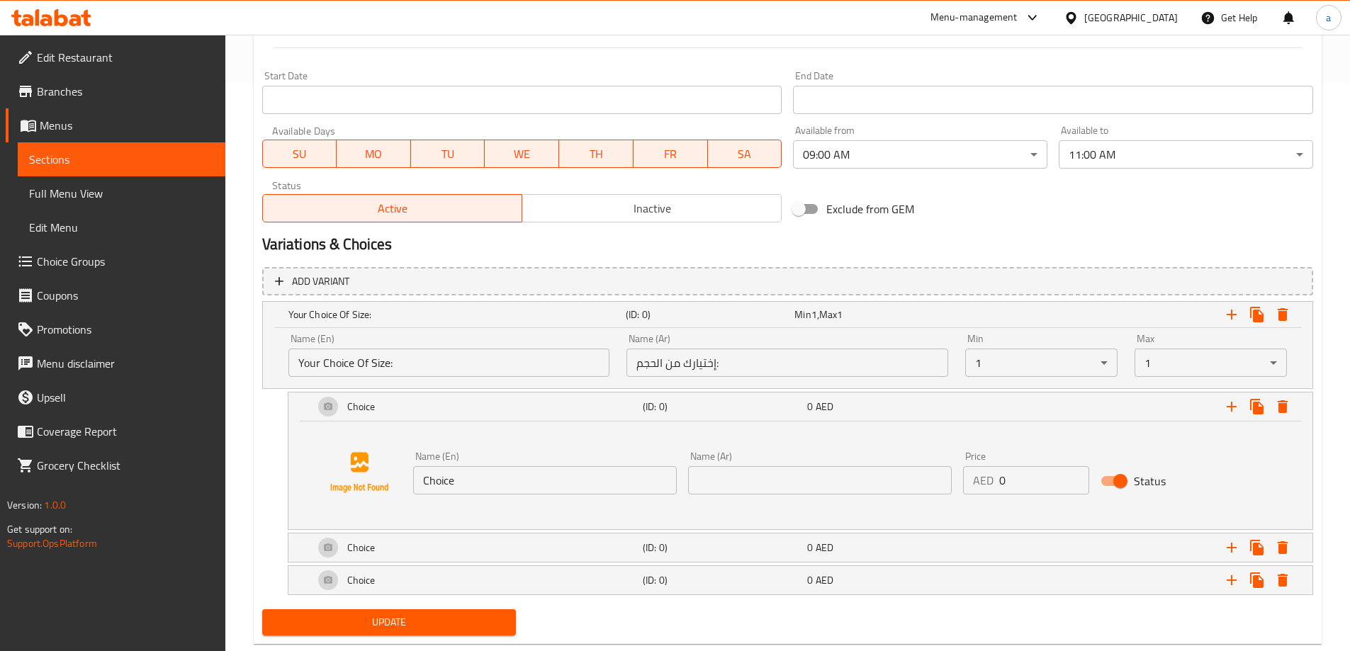
click at [482, 483] on input "Choice" at bounding box center [545, 480] width 264 height 28
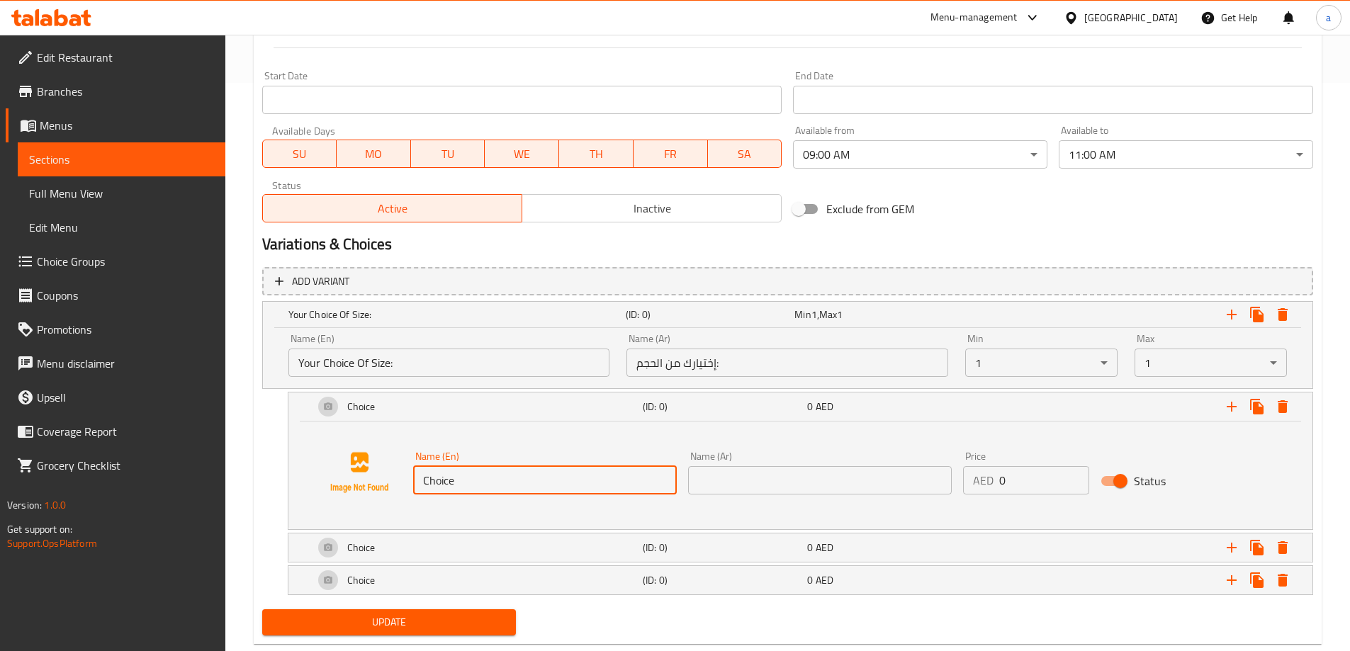
click at [482, 483] on input "Choice" at bounding box center [545, 480] width 264 height 28
click at [492, 476] on input "Choice" at bounding box center [545, 480] width 264 height 28
paste input "250 grams"
type input "250 grams"
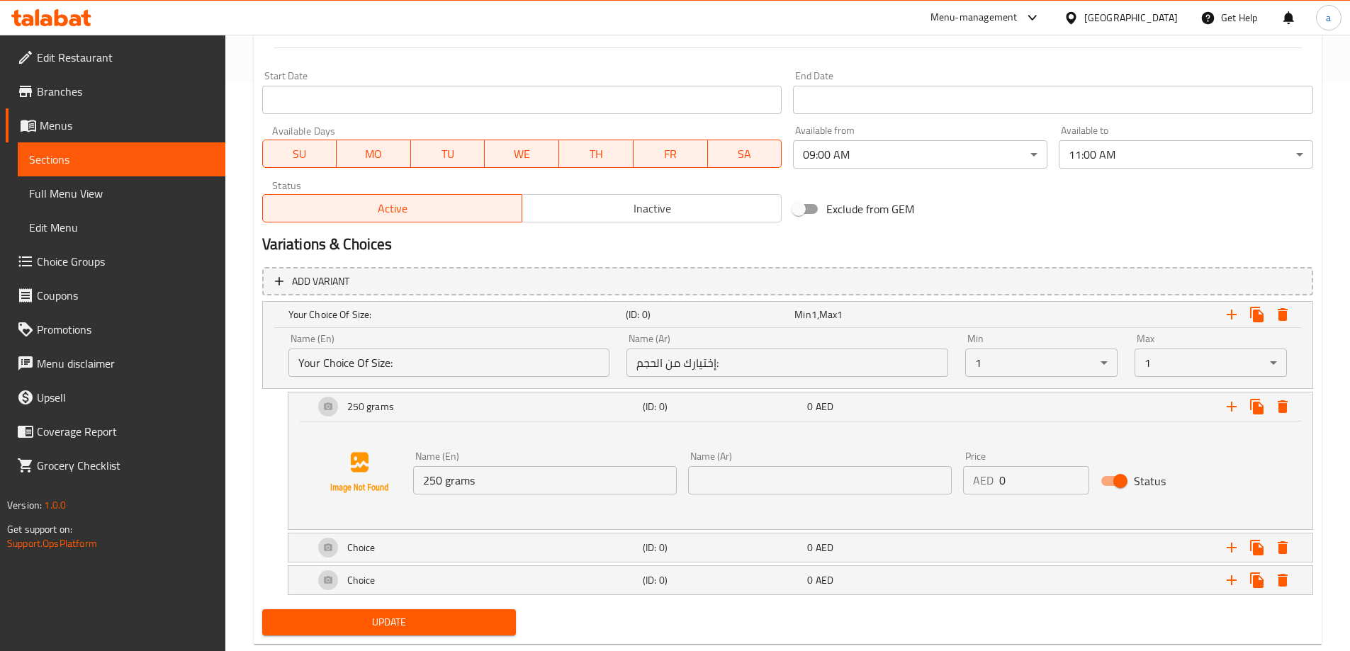
click at [751, 481] on input "text" at bounding box center [820, 480] width 264 height 28
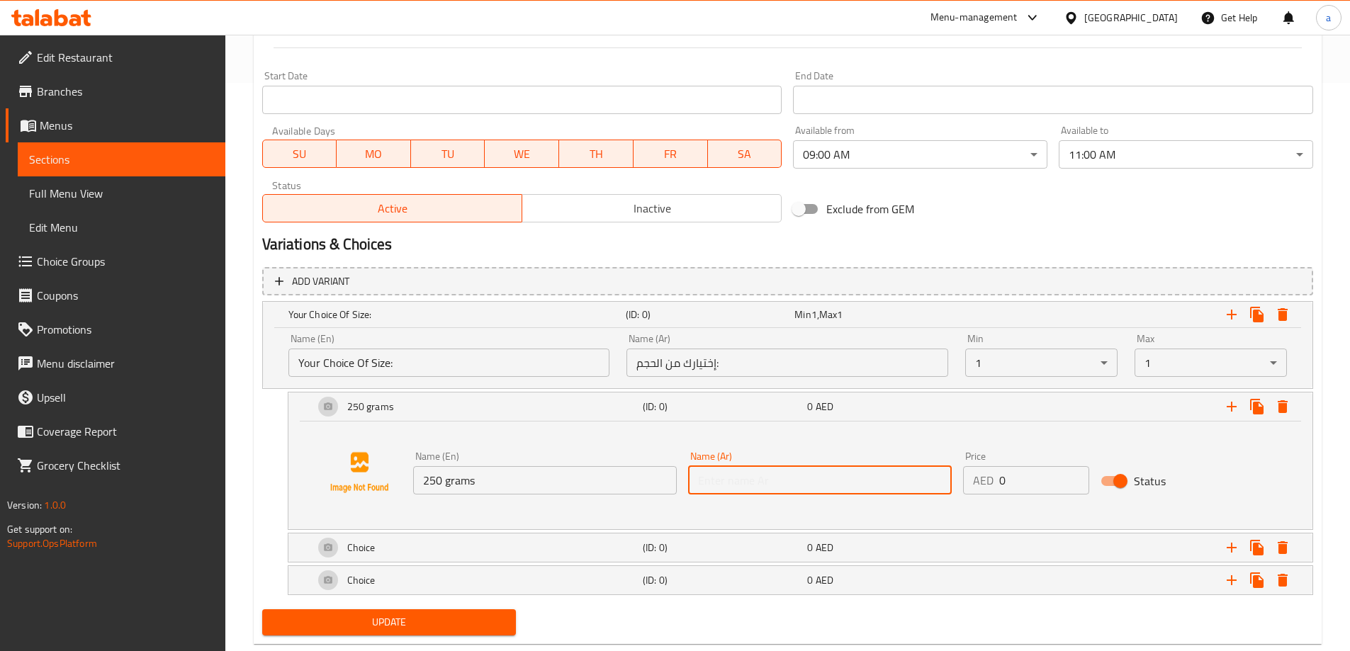
paste input "250 غرام"
type input "250 غرام"
click at [1016, 483] on input "0" at bounding box center [1044, 480] width 90 height 28
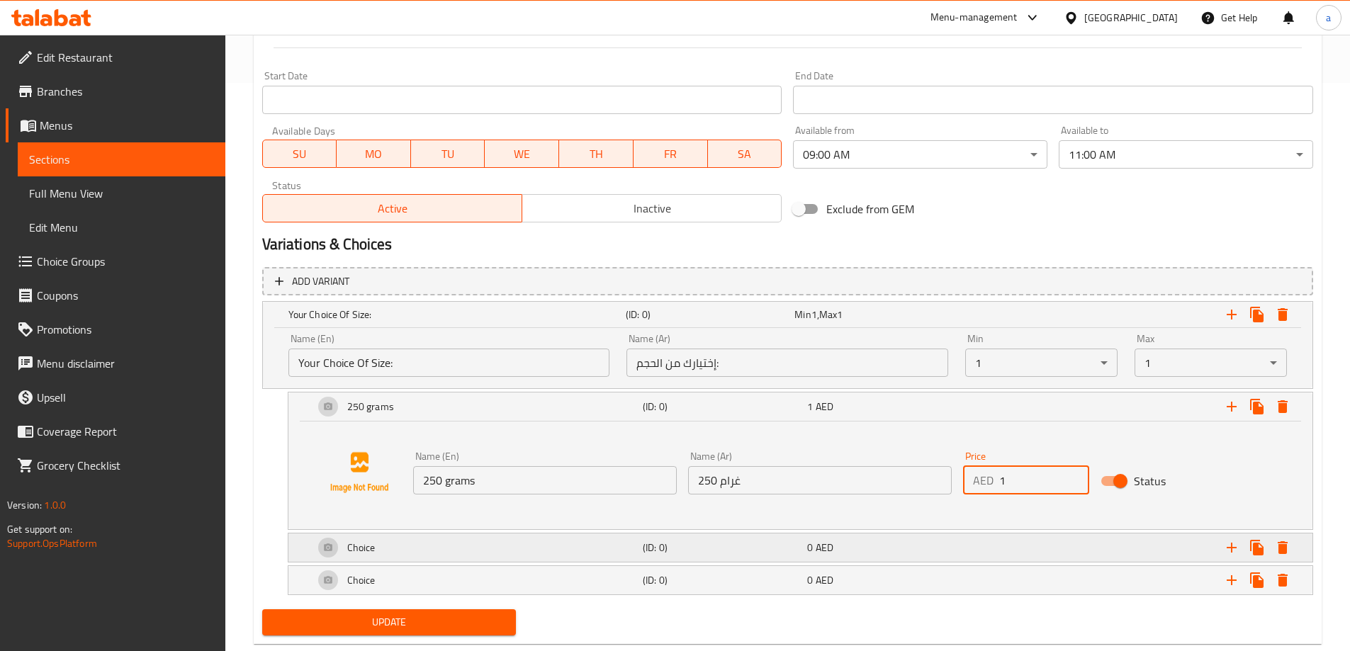
type input "1"
click at [986, 539] on div "Expand" at bounding box center [1133, 547] width 329 height 31
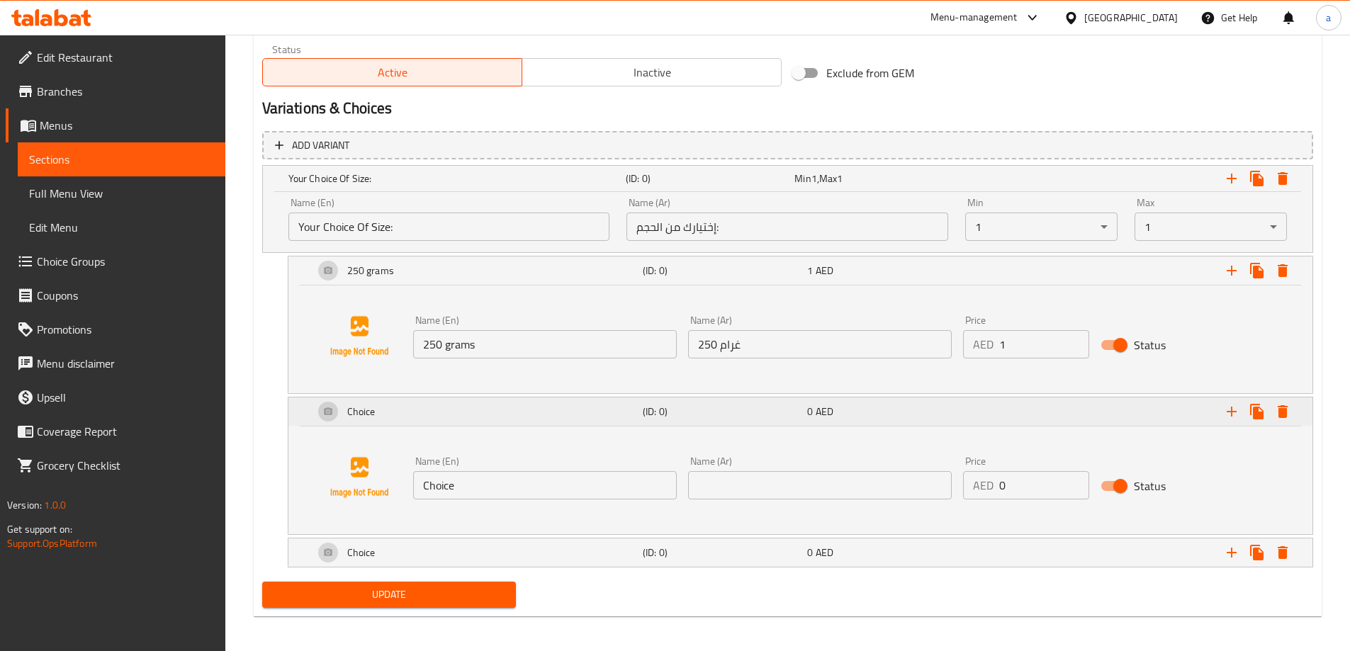
scroll to position [710, 0]
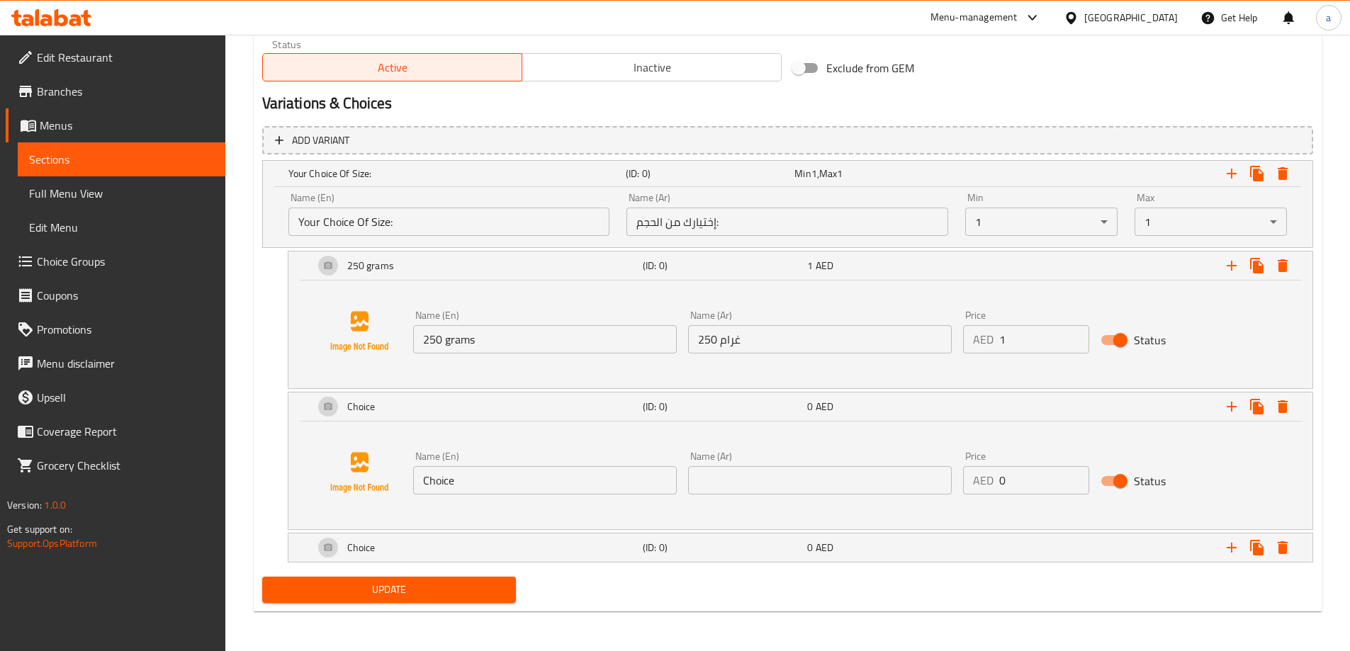
click at [470, 491] on input "Choice" at bounding box center [545, 480] width 264 height 28
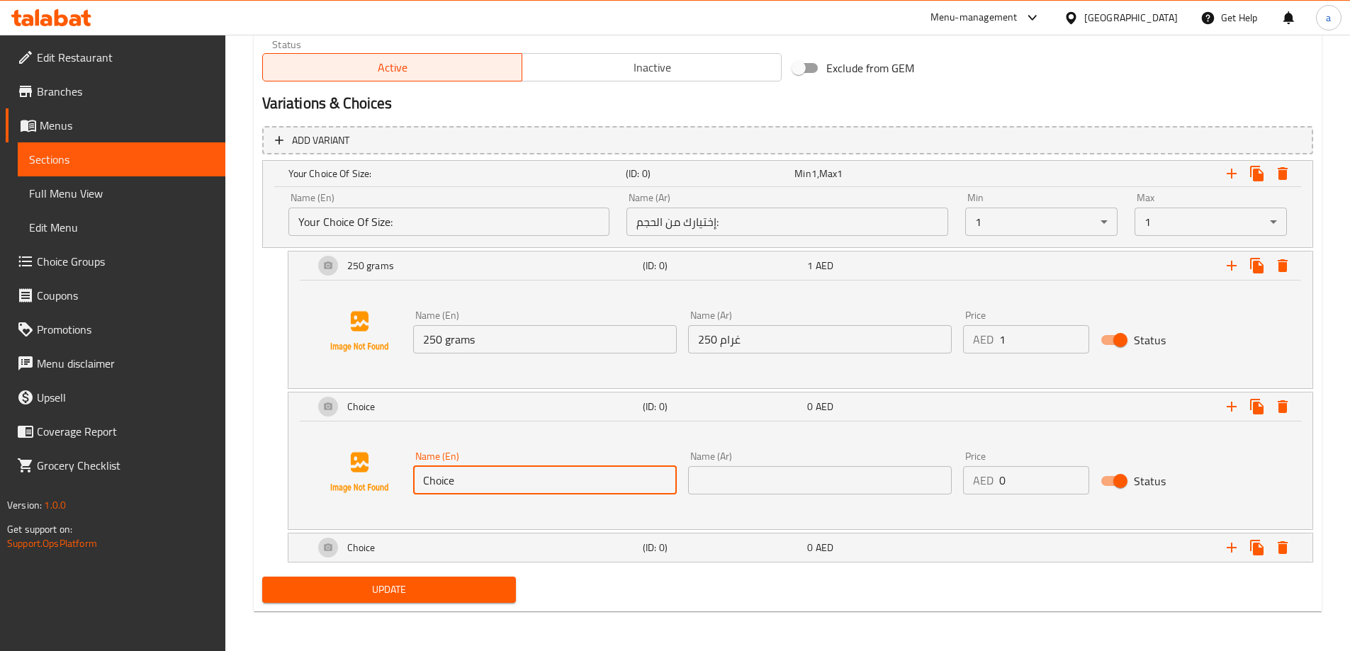
click at [470, 491] on input "Choice" at bounding box center [545, 480] width 264 height 28
paste input "400 grams"
type input "400 grams"
click at [812, 483] on input "text" at bounding box center [820, 480] width 264 height 28
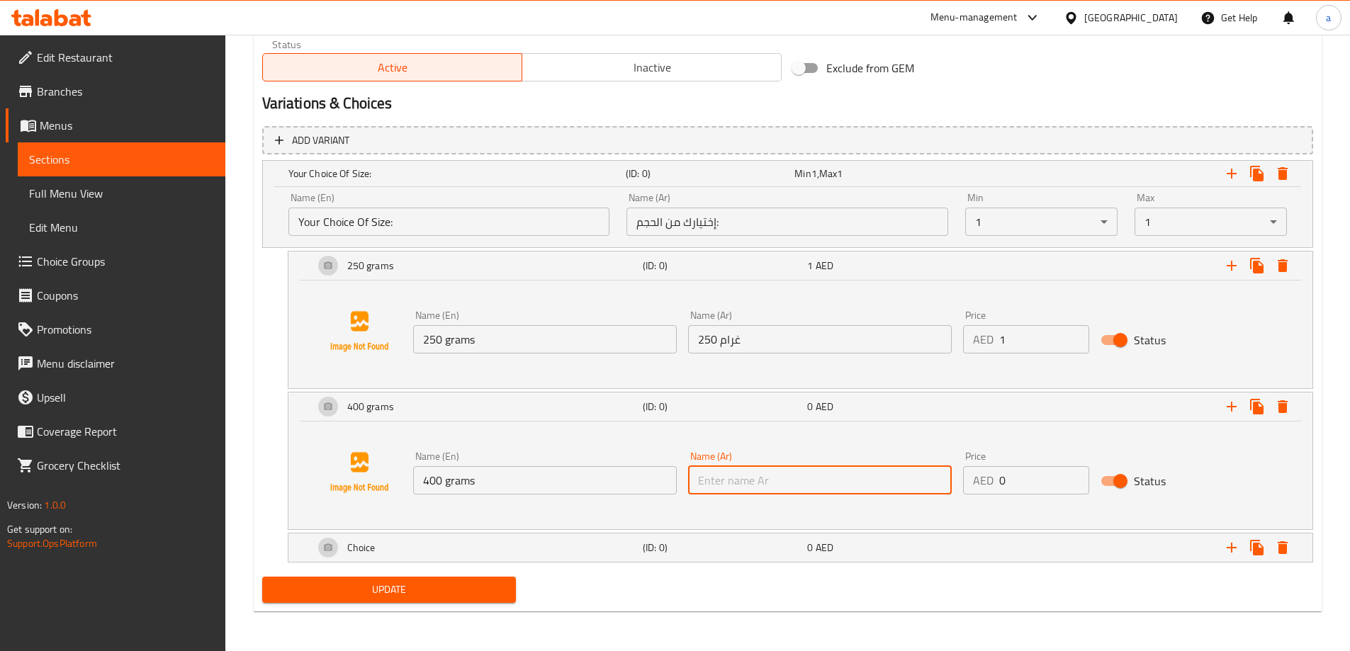
paste input "400 غرام"
type input "400 غرام"
click at [1016, 485] on input "0" at bounding box center [1044, 480] width 90 height 28
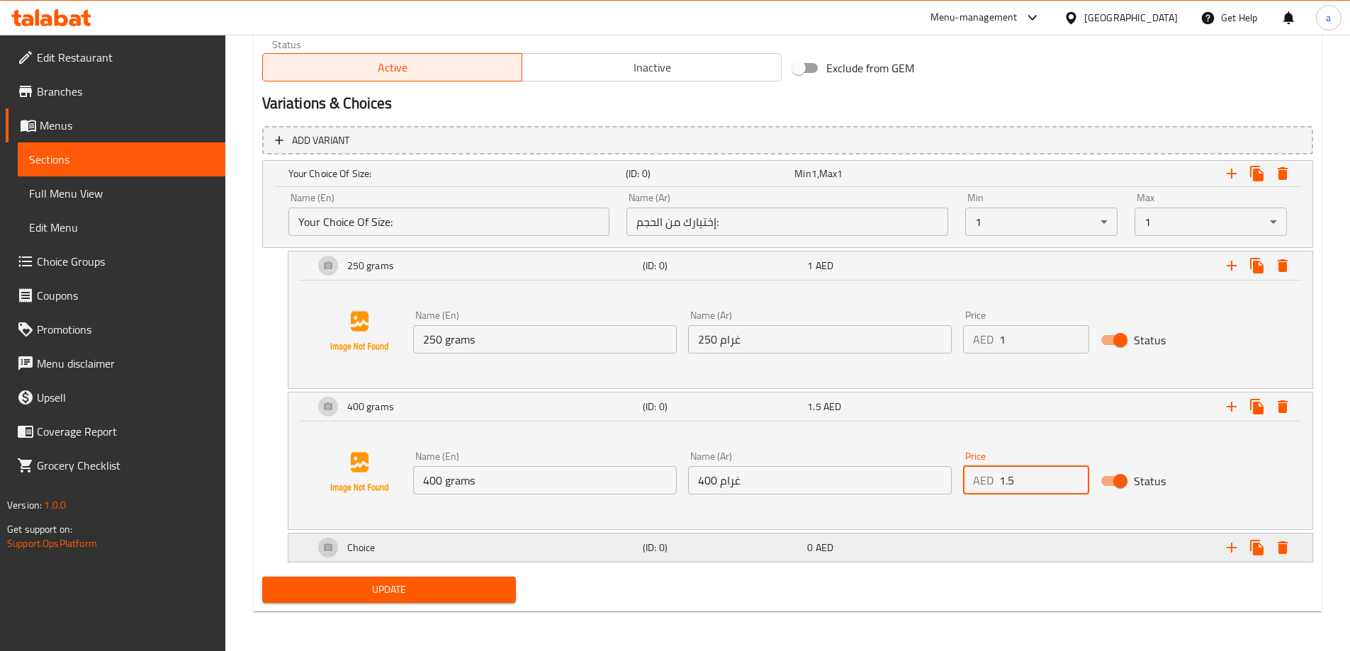
type input "1.5"
click at [772, 549] on h5 "(ID: 0)" at bounding box center [722, 548] width 159 height 14
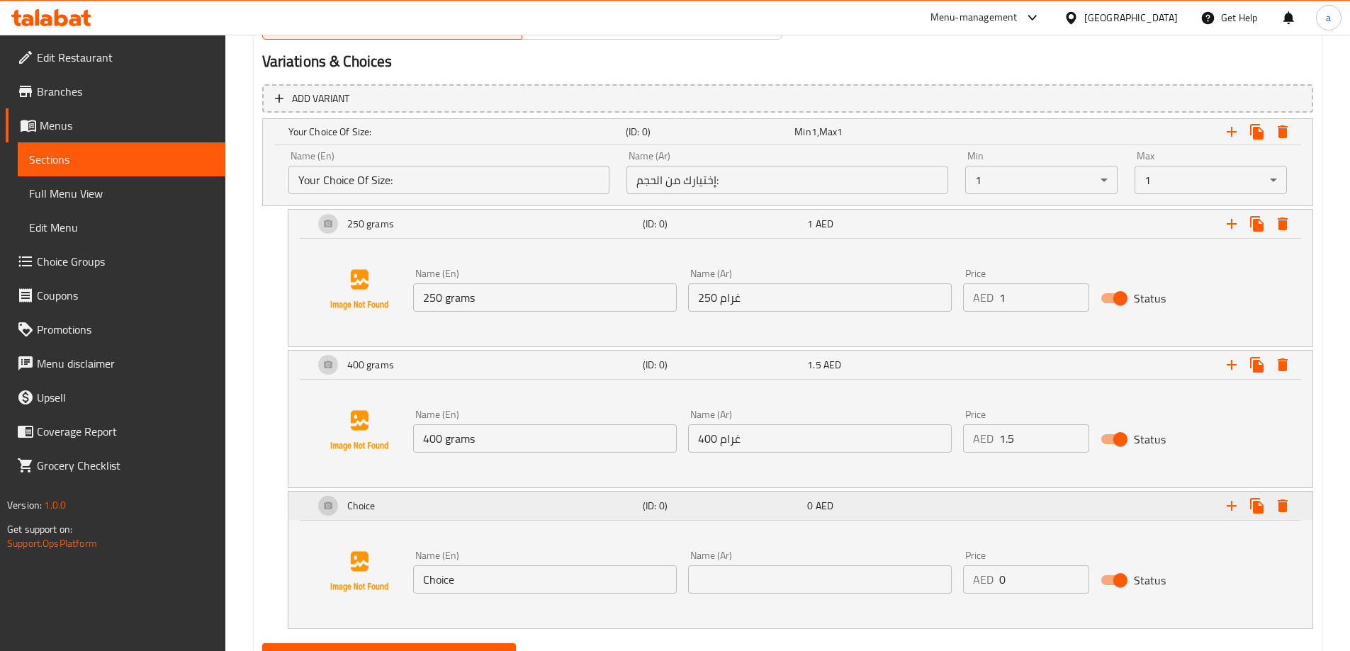
scroll to position [818, 0]
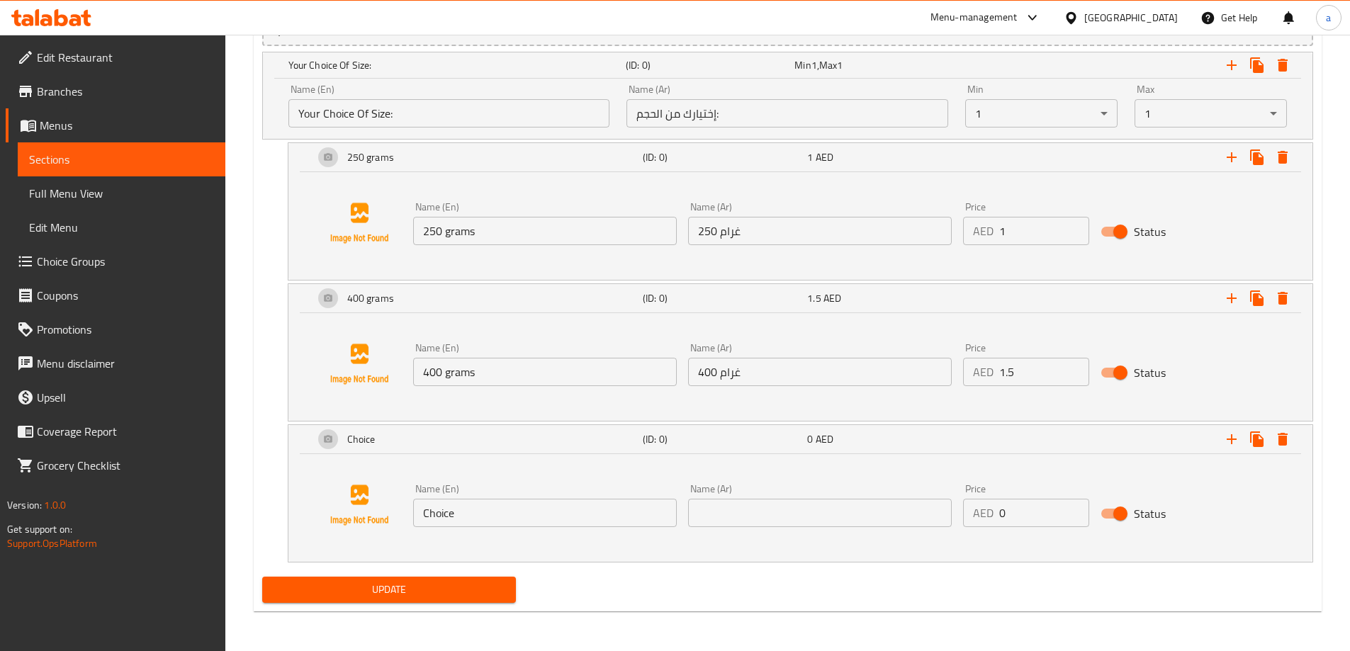
click at [535, 524] on input "Choice" at bounding box center [545, 513] width 264 height 28
paste input "500 grams"
type input "500 grams"
click at [771, 515] on input "text" at bounding box center [820, 513] width 264 height 28
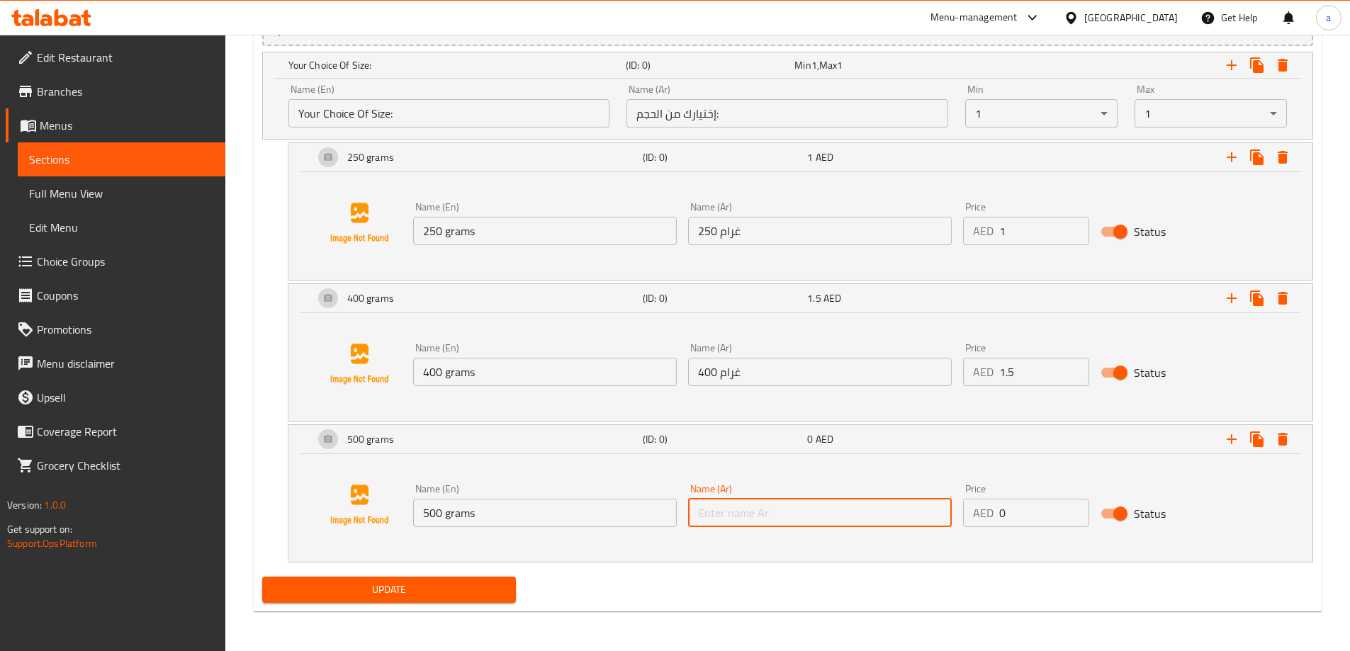
paste input "500 غرام"
type input "500 غرام"
click at [1028, 516] on input "0" at bounding box center [1044, 513] width 90 height 28
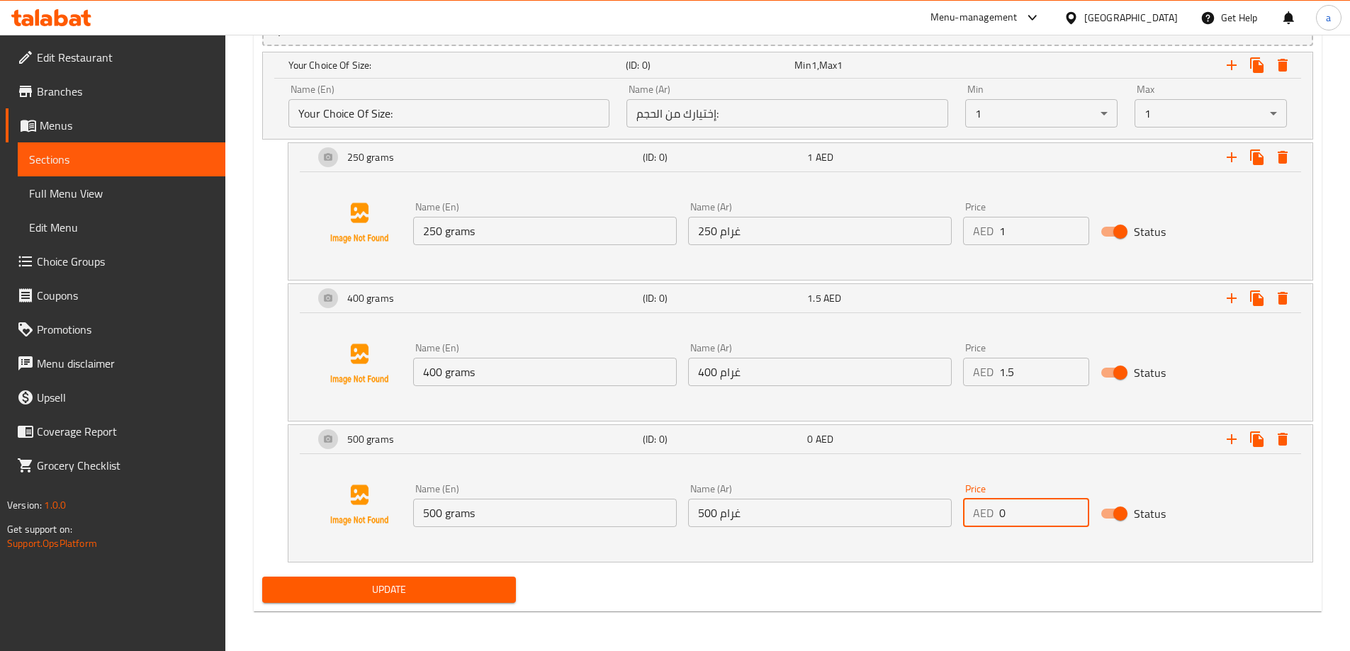
click at [1028, 516] on input "0" at bounding box center [1044, 513] width 90 height 28
type input "1.75"
click at [437, 583] on span "Update" at bounding box center [390, 590] width 232 height 18
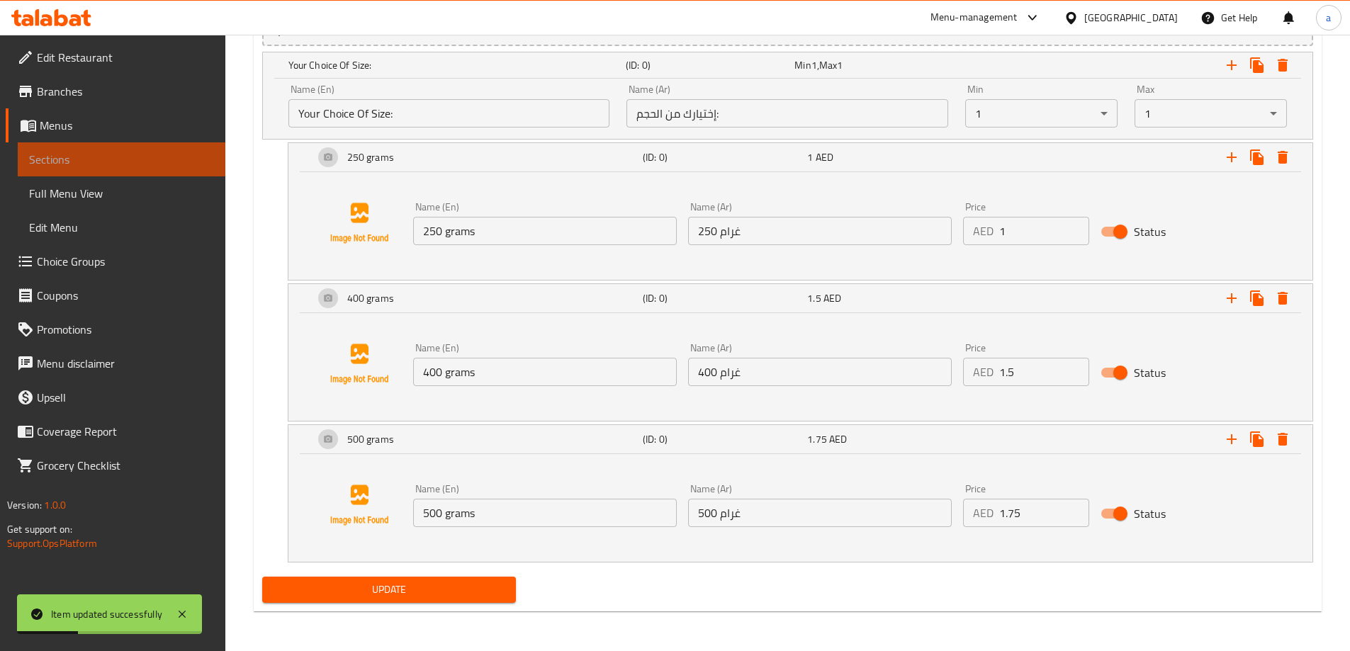
click at [103, 154] on span "Sections" at bounding box center [121, 159] width 185 height 17
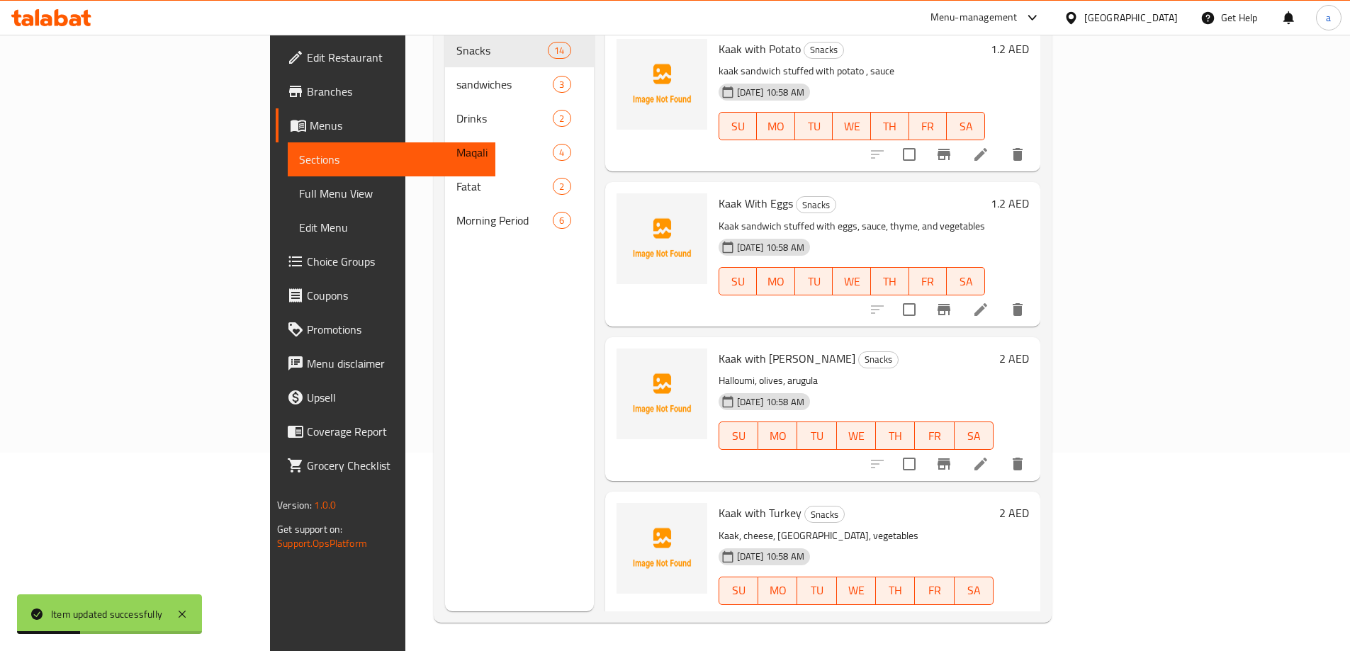
scroll to position [198, 0]
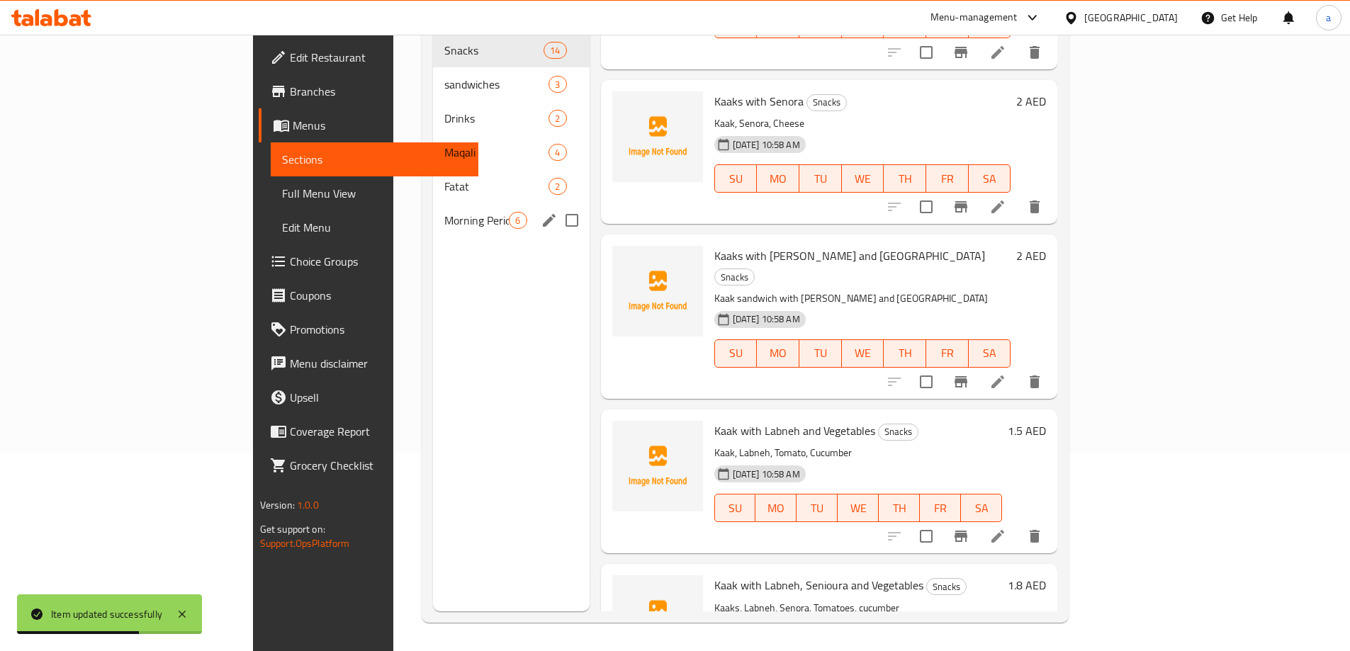
click at [557, 206] on input "Menu sections" at bounding box center [572, 221] width 30 height 30
checkbox input "true"
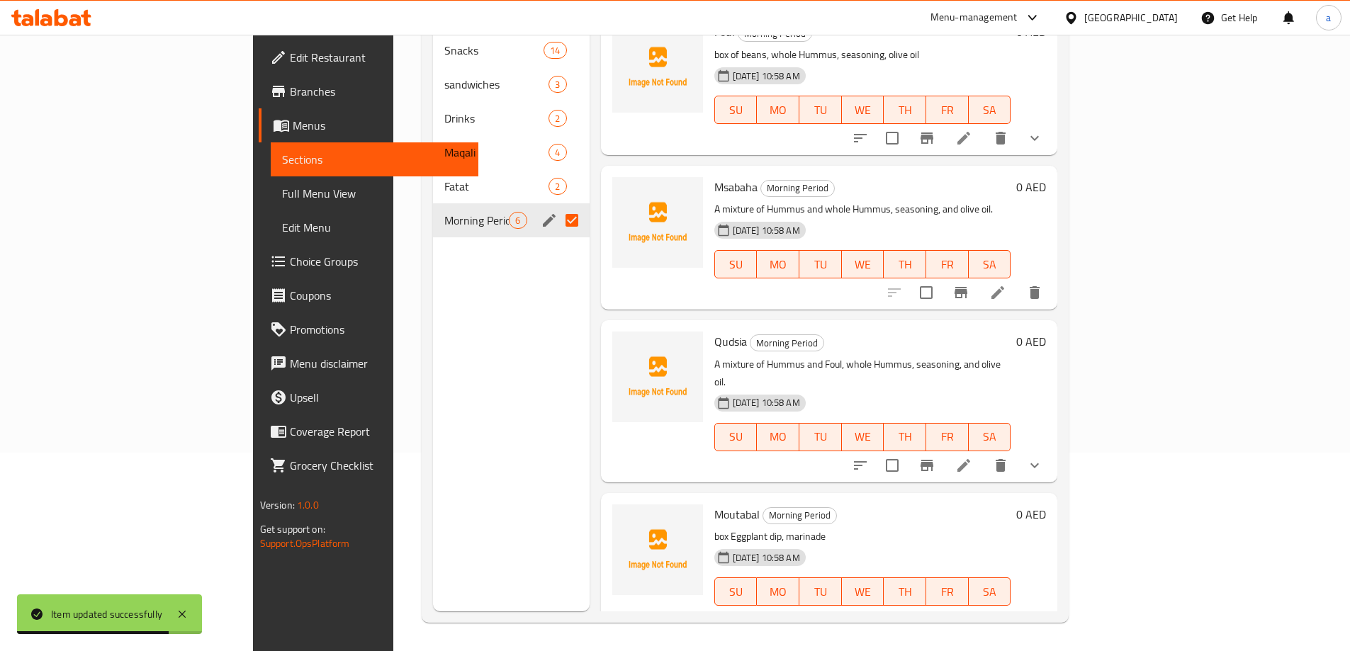
scroll to position [313, 0]
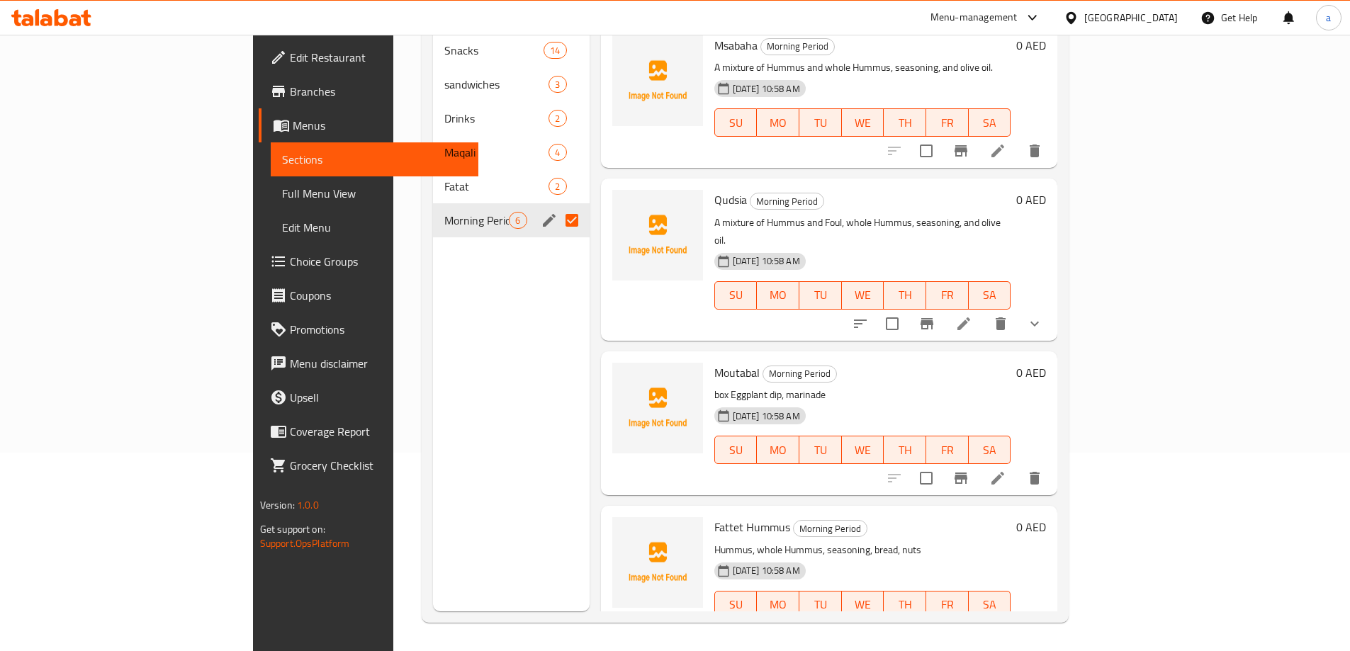
click at [973, 625] on icon at bounding box center [964, 633] width 17 height 17
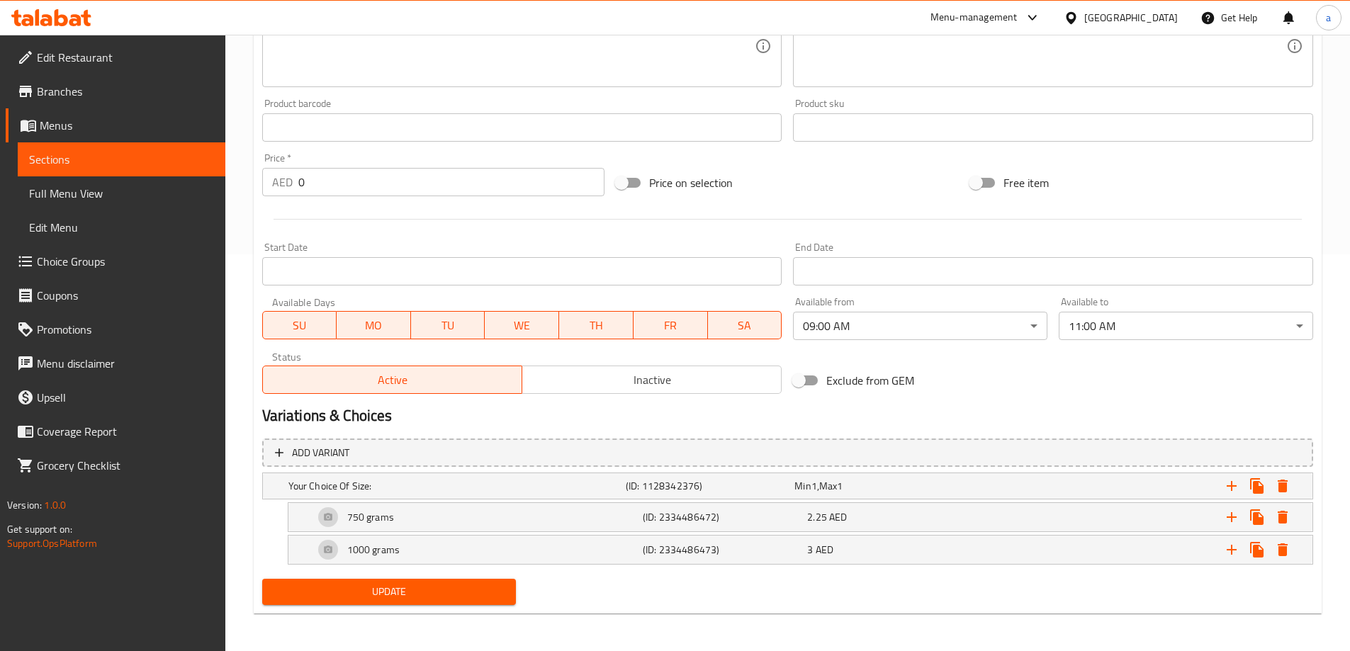
scroll to position [399, 0]
click at [79, 165] on span "Sections" at bounding box center [121, 159] width 185 height 17
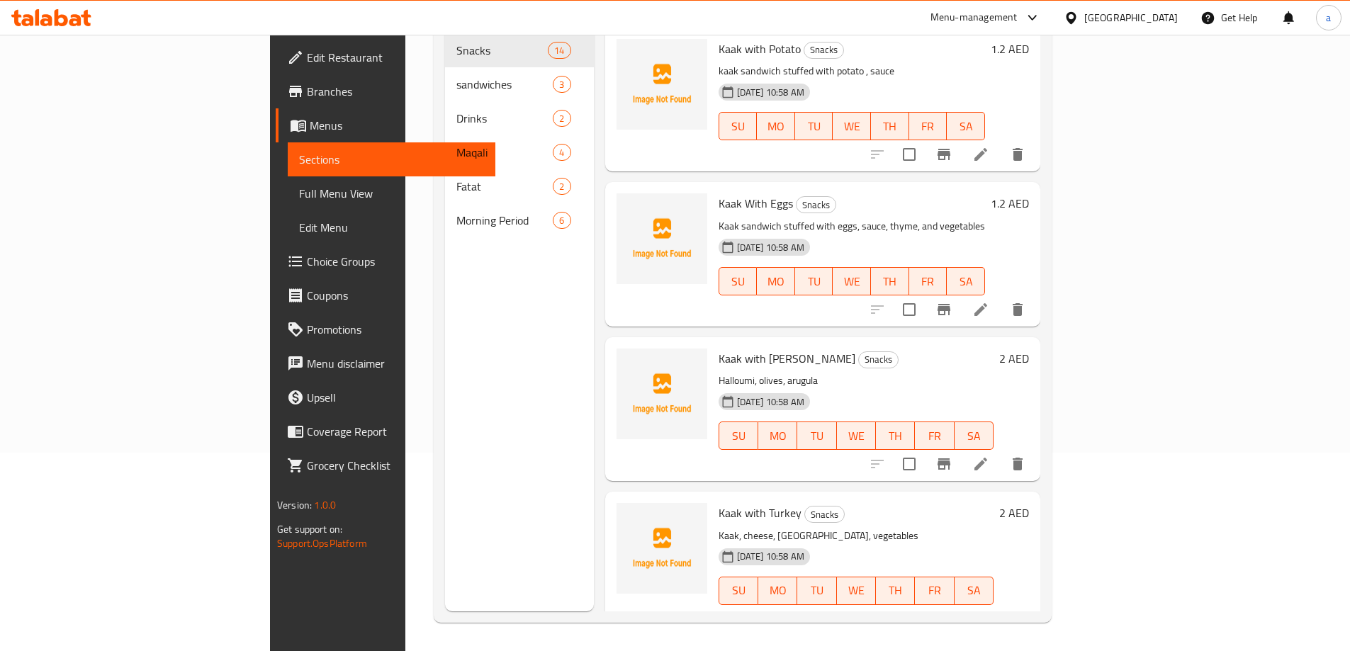
scroll to position [198, 0]
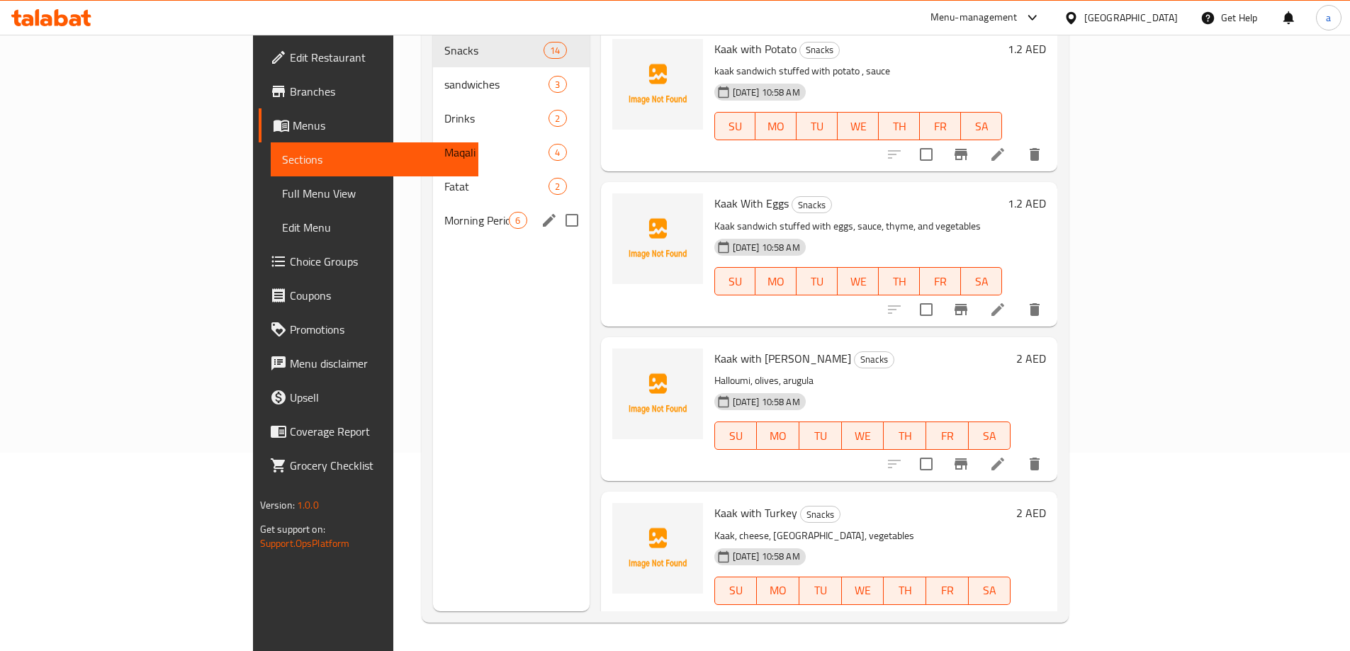
click at [557, 206] on input "Menu sections" at bounding box center [572, 221] width 30 height 30
checkbox input "true"
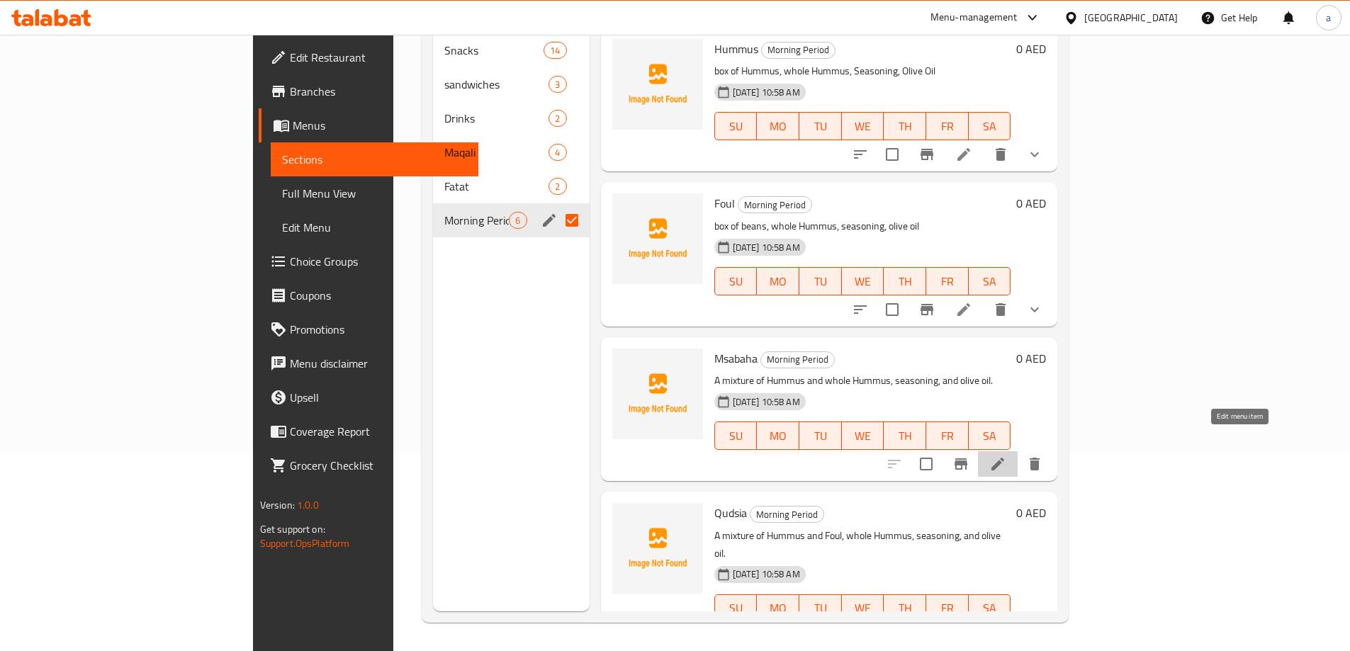
click at [1007, 456] on icon at bounding box center [998, 464] width 17 height 17
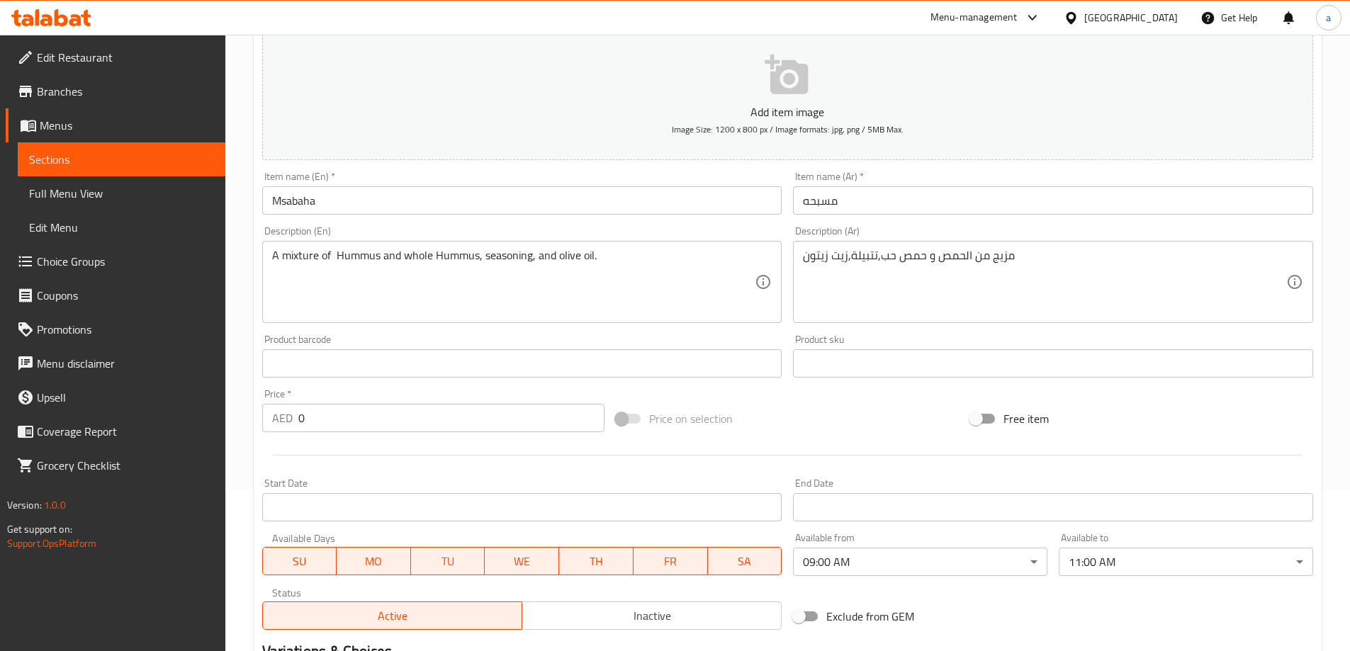
scroll to position [339, 0]
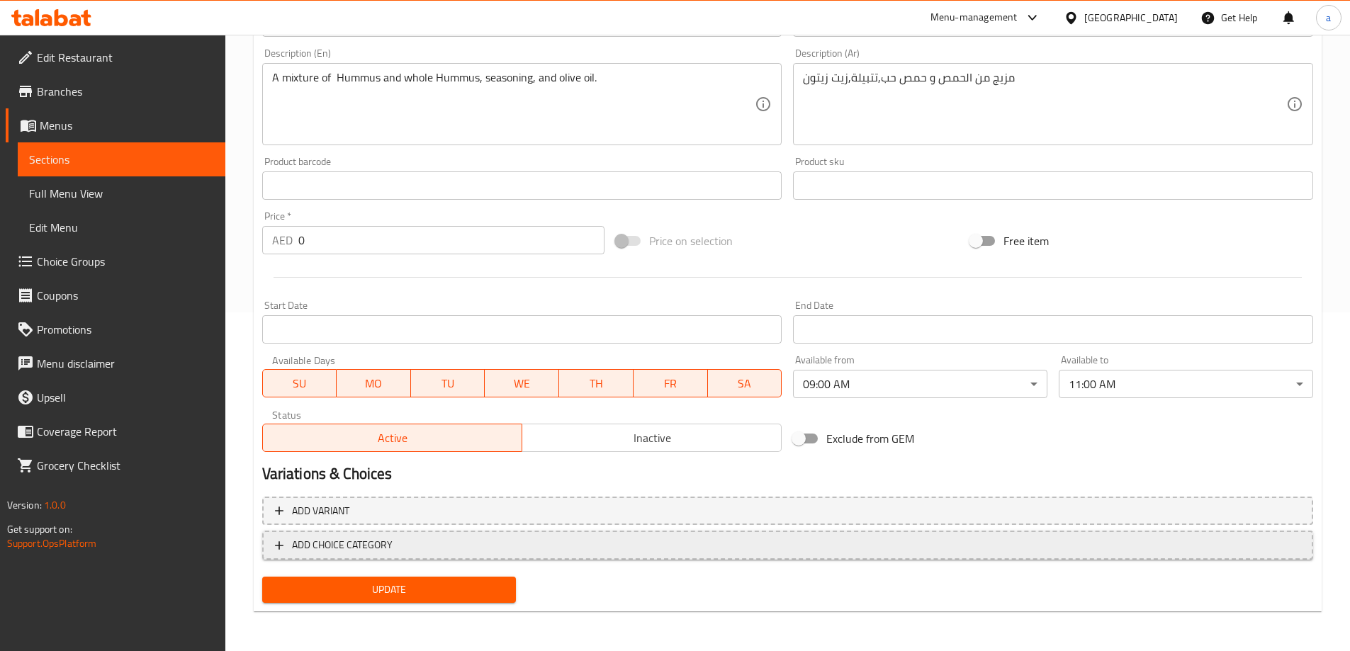
click at [580, 544] on span "ADD CHOICE CATEGORY" at bounding box center [788, 546] width 1026 height 18
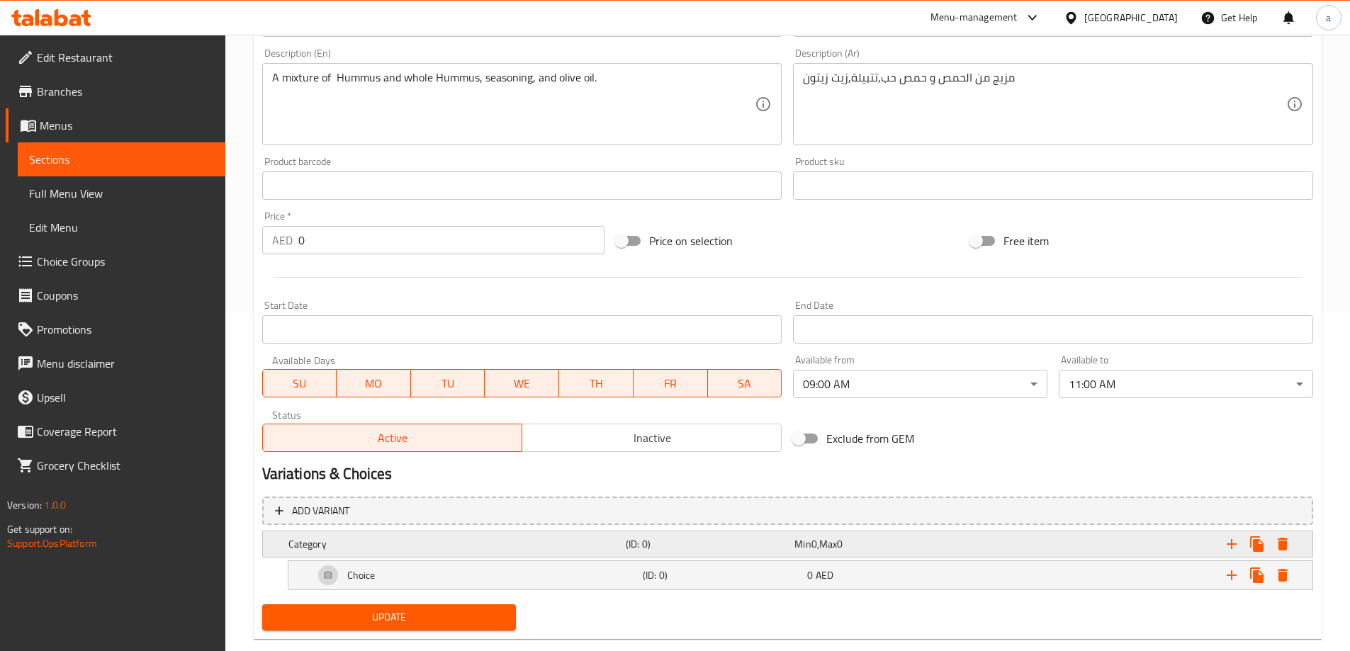
click at [1095, 546] on div "Expand" at bounding box center [1128, 544] width 337 height 31
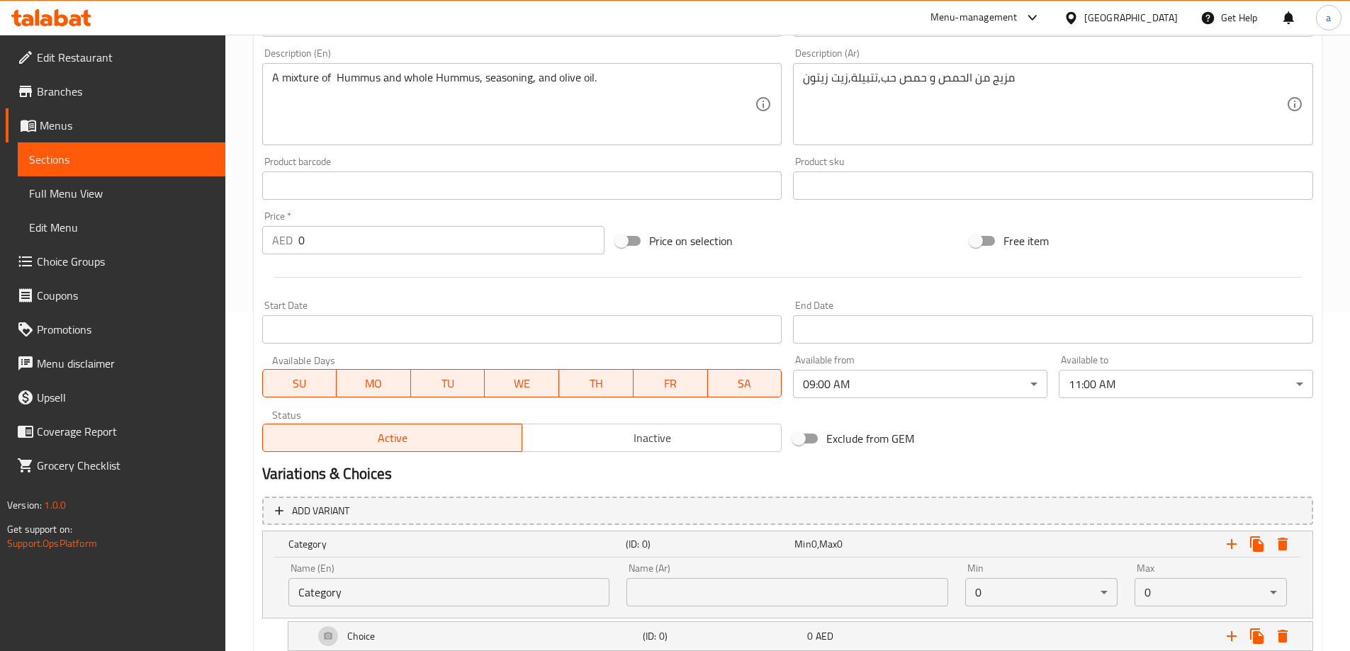
click at [1015, 313] on body "​ Menu-management United Arab Emirates Get Help a Edit Restaurant Branches Menu…" at bounding box center [675, 4] width 1350 height 617
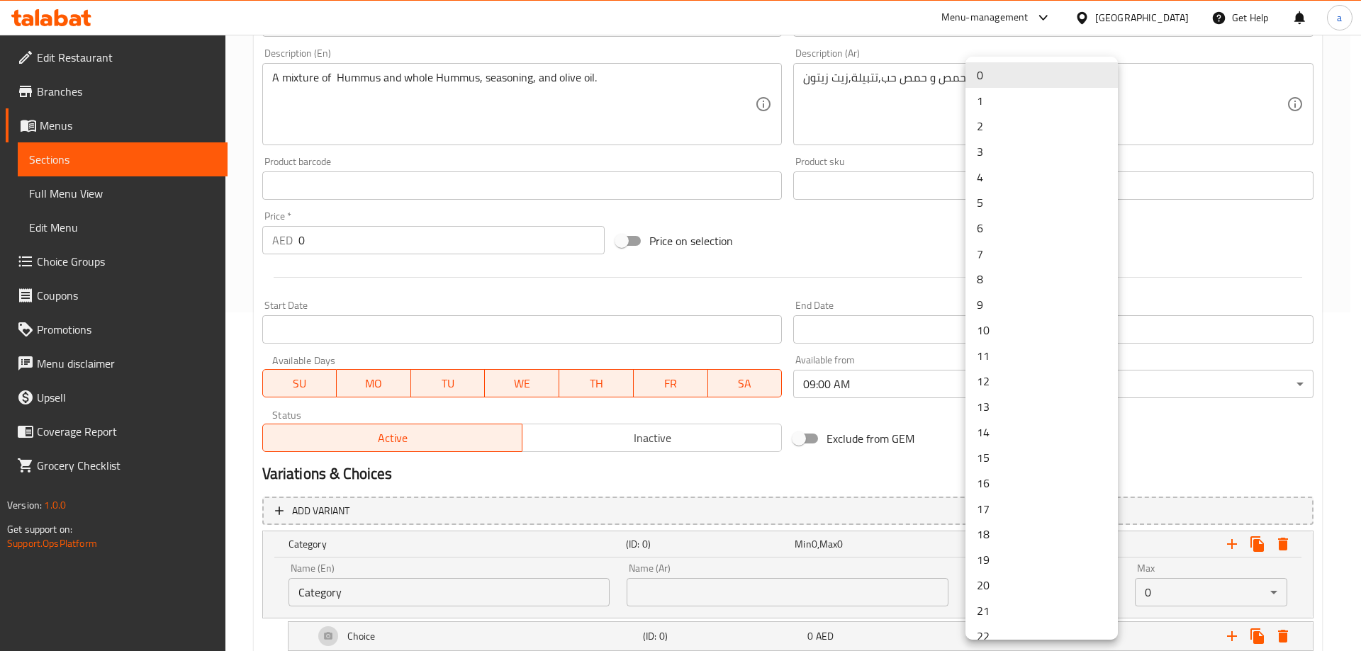
click at [1004, 99] on li "1" at bounding box center [1041, 101] width 152 height 26
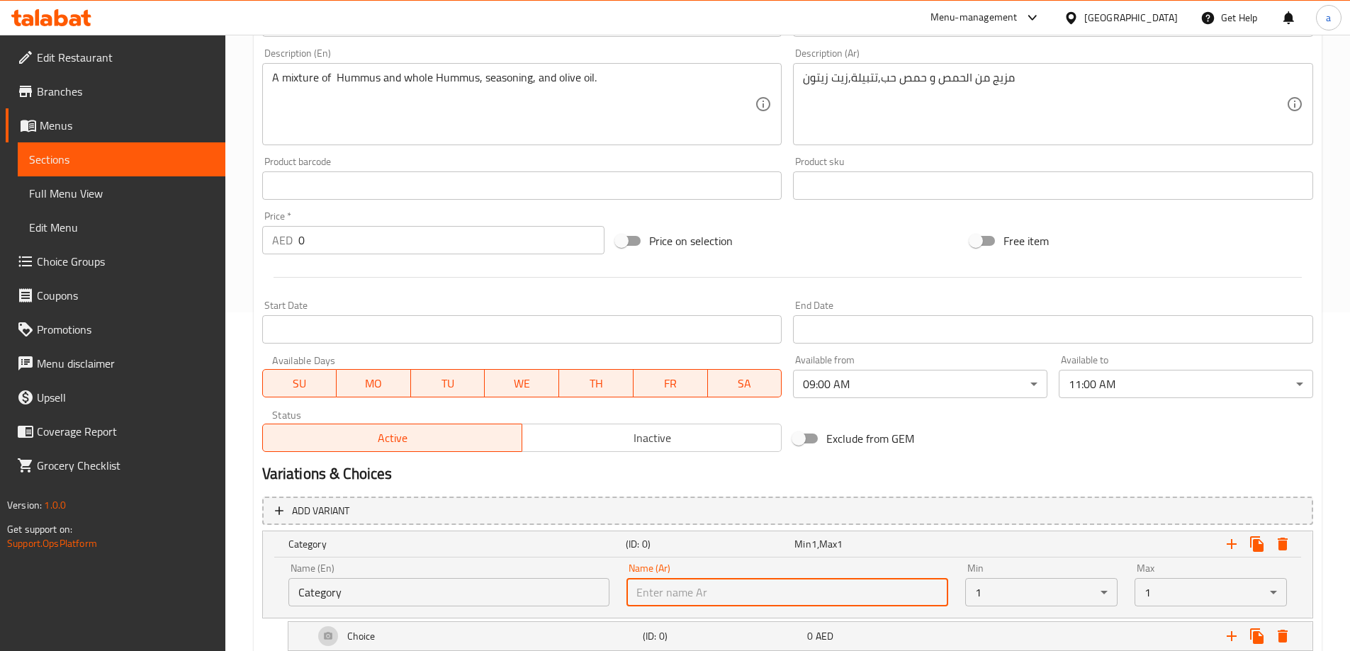
click at [640, 598] on input "text" at bounding box center [788, 592] width 322 height 28
click at [645, 599] on input "إختيارك من الحجم:" at bounding box center [788, 592] width 322 height 28
click at [639, 598] on input "إختيارك من الحجم:" at bounding box center [788, 592] width 322 height 28
type input "إختيارك من الحجم:"
click at [483, 593] on input "Category" at bounding box center [449, 592] width 322 height 28
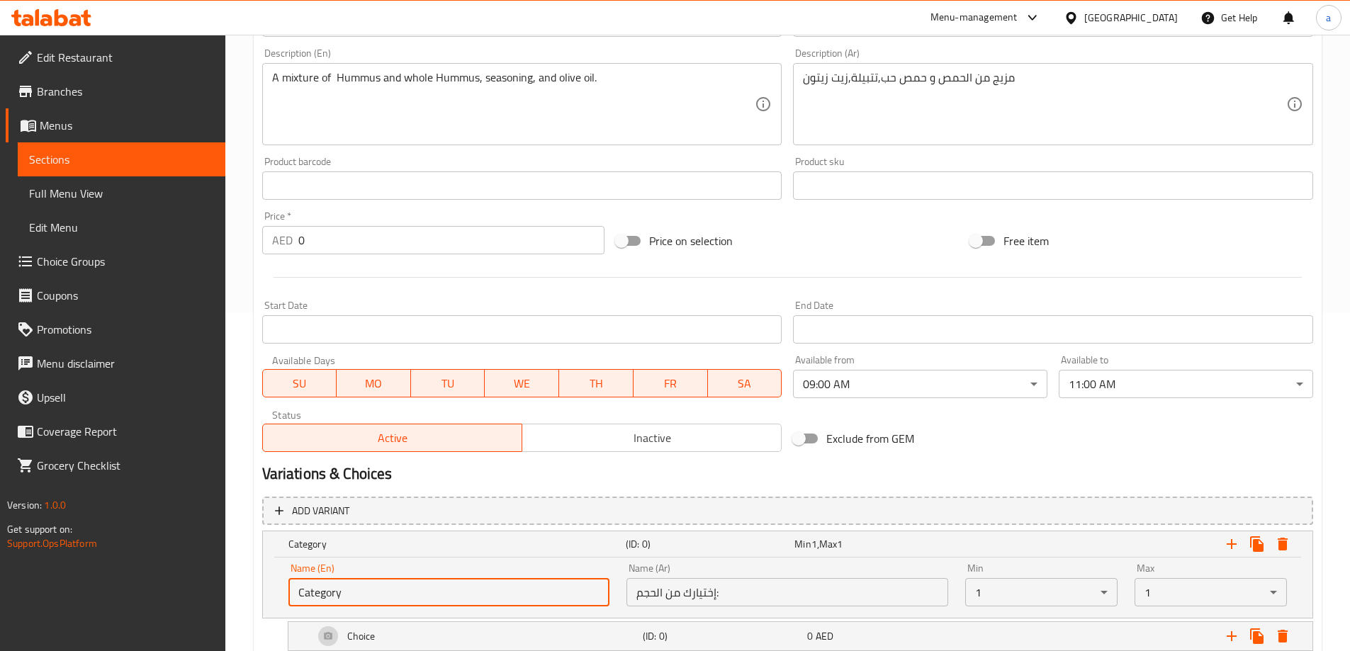
click at [483, 593] on input "Category" at bounding box center [449, 592] width 322 height 28
type input "Your Choice Of Size:"
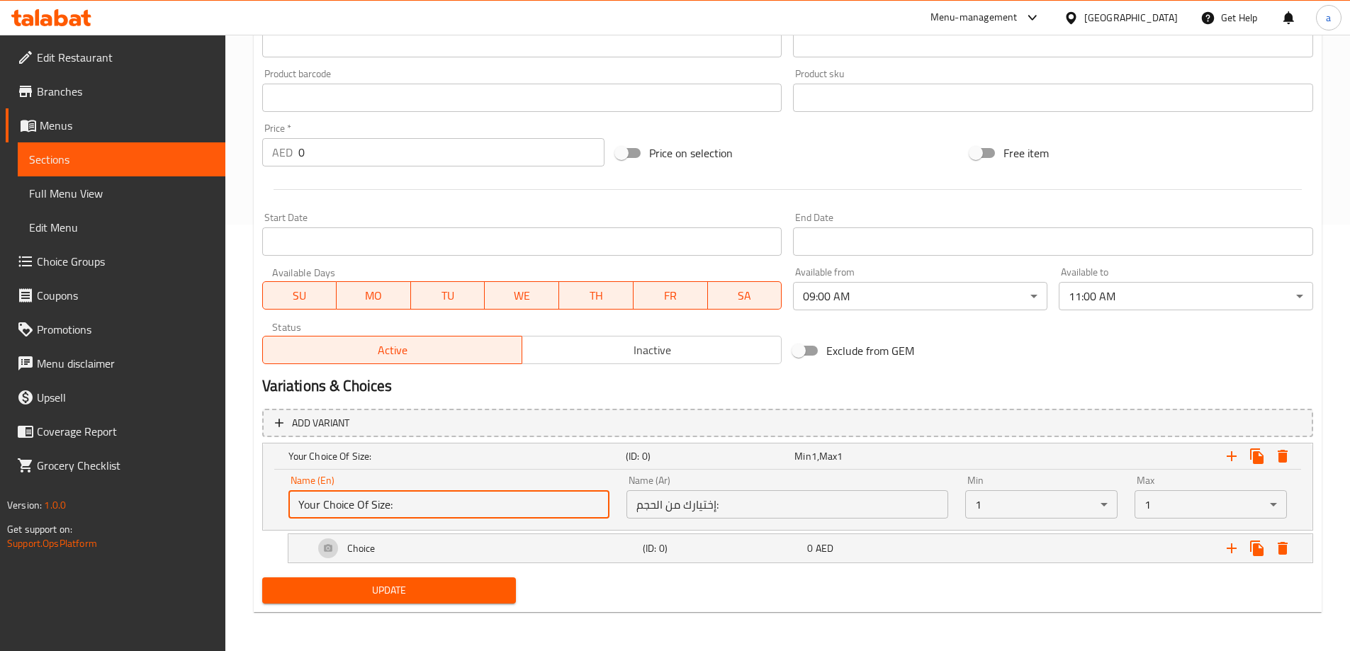
scroll to position [427, 0]
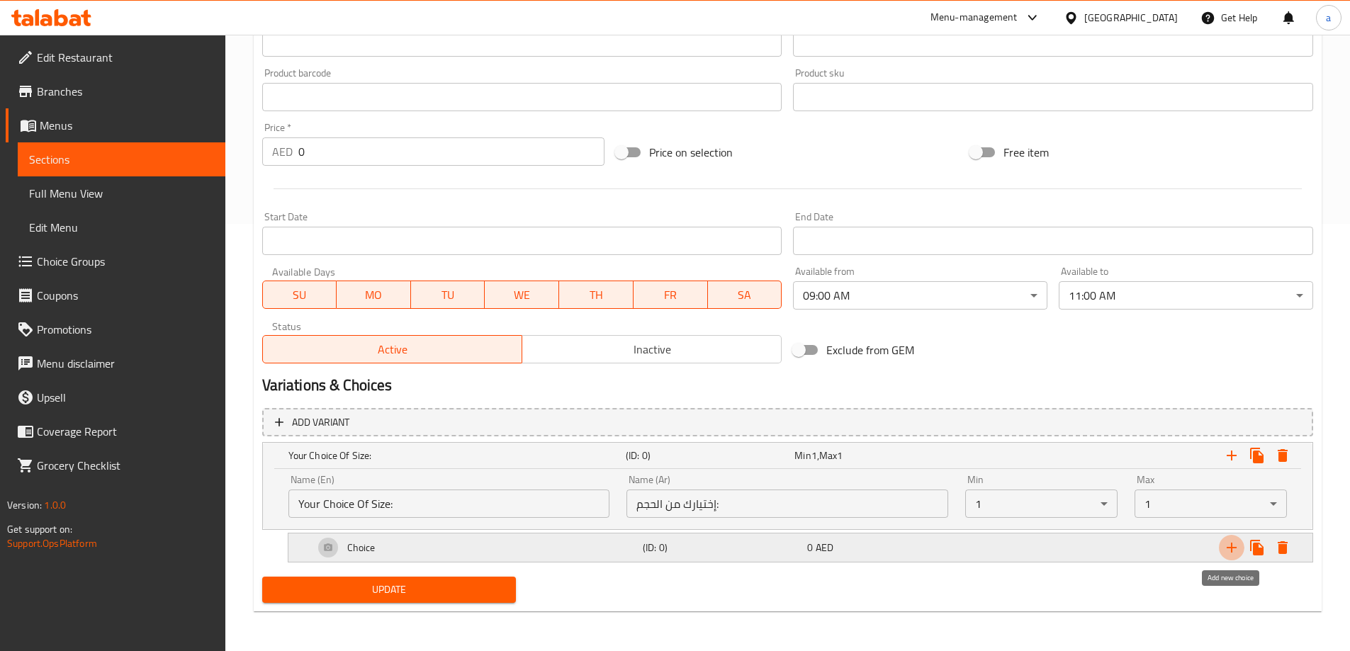
click at [1225, 546] on icon "Expand" at bounding box center [1231, 547] width 17 height 17
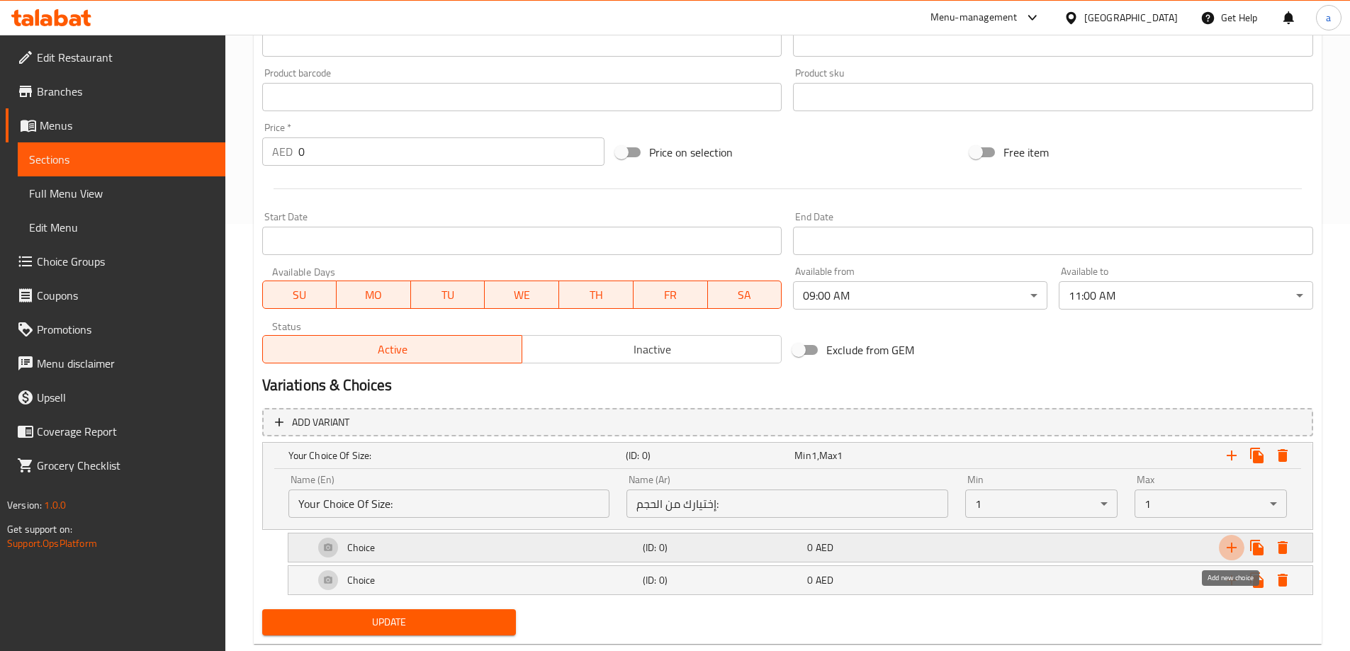
click at [1226, 546] on icon "Expand" at bounding box center [1231, 547] width 17 height 17
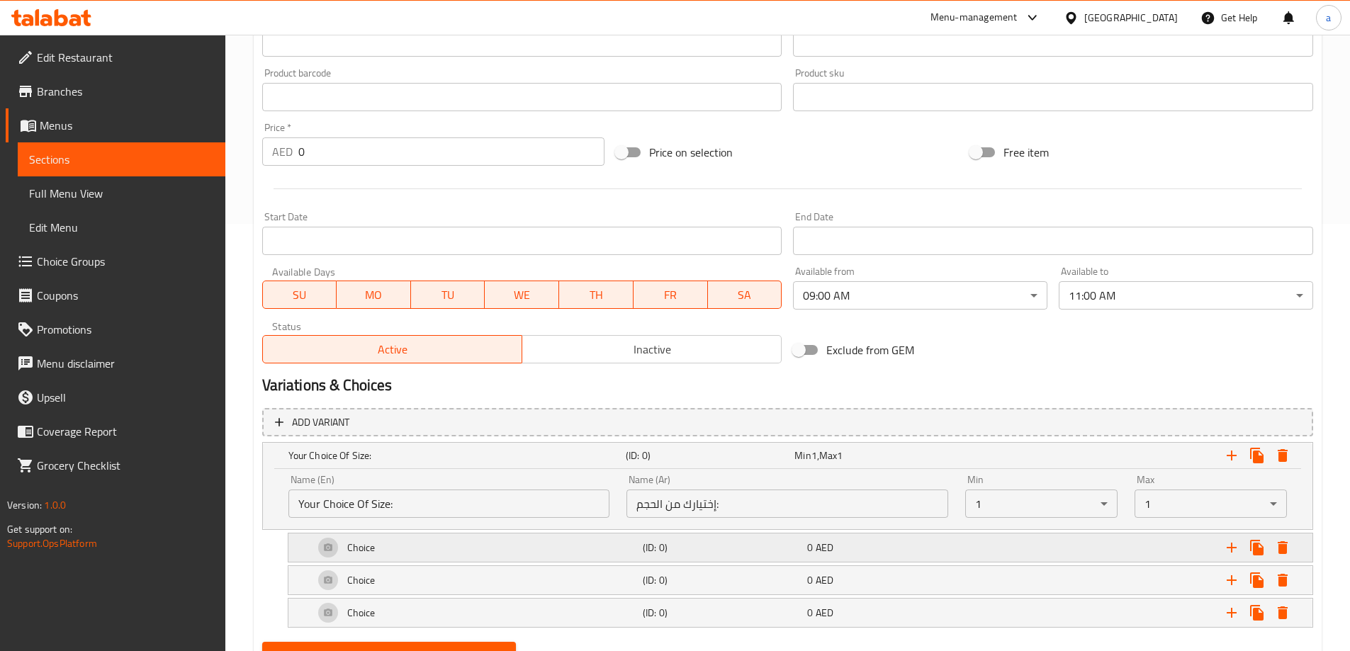
click at [982, 563] on div "Expand" at bounding box center [1133, 547] width 329 height 31
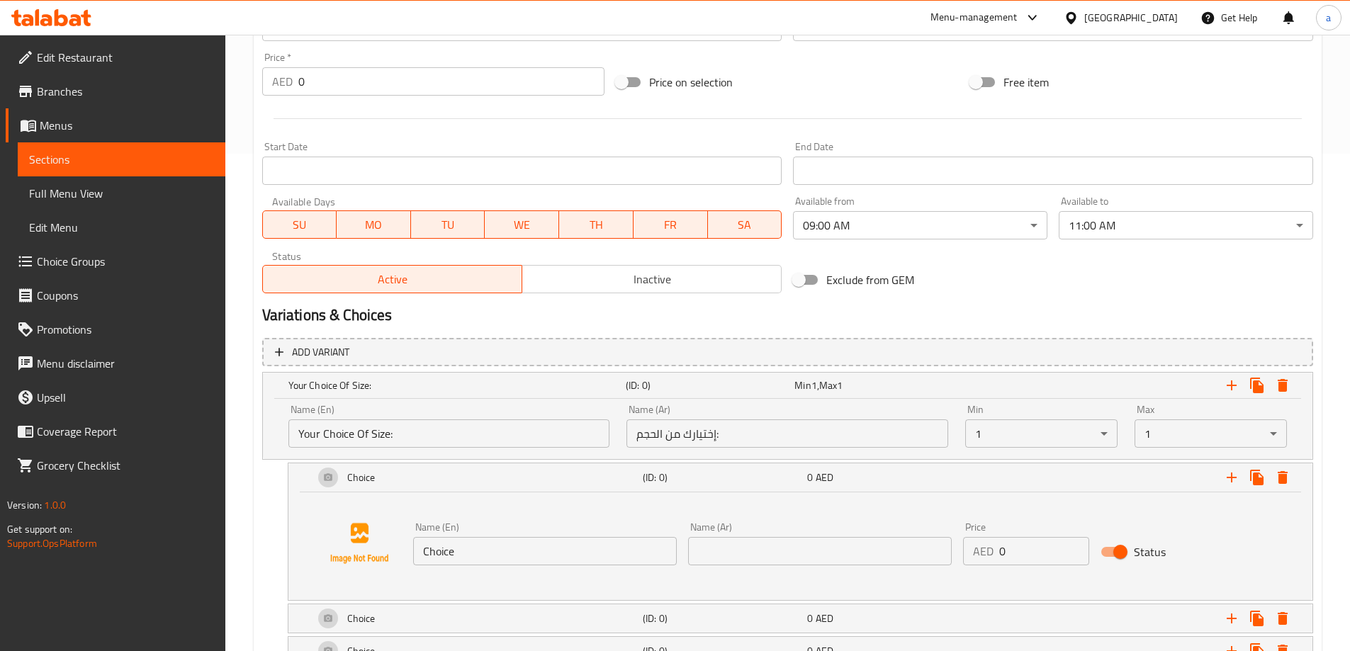
scroll to position [601, 0]
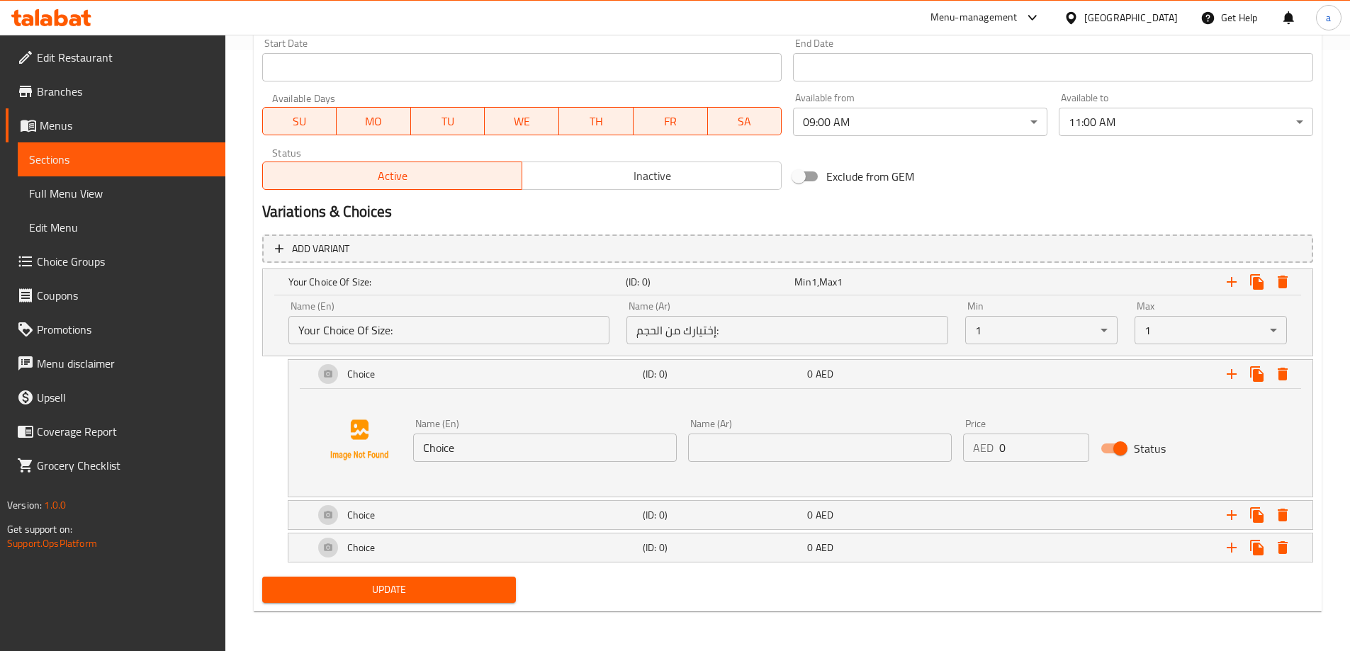
click at [461, 457] on input "Choice" at bounding box center [545, 448] width 264 height 28
paste input "250 grams"
type input "250 grams"
click at [795, 459] on input "text" at bounding box center [820, 448] width 264 height 28
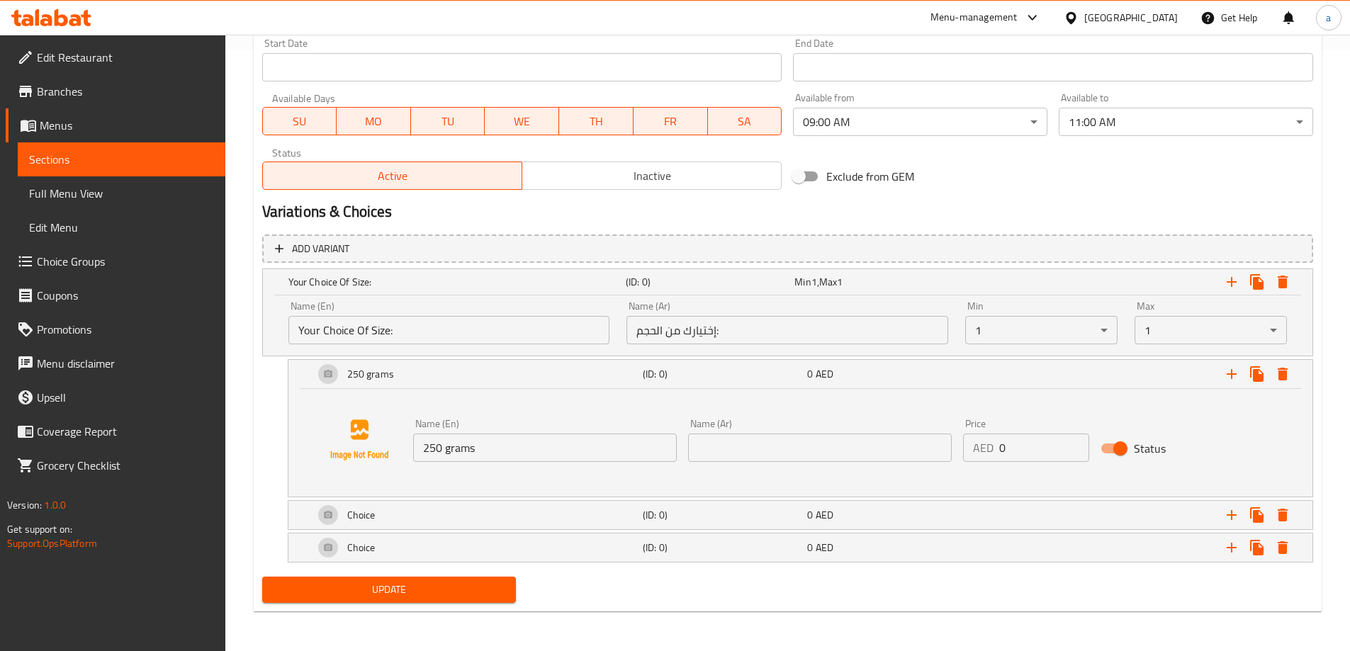
click at [769, 448] on input "text" at bounding box center [820, 448] width 264 height 28
paste input "400 grams"
click at [740, 449] on input "400 grams" at bounding box center [820, 448] width 264 height 28
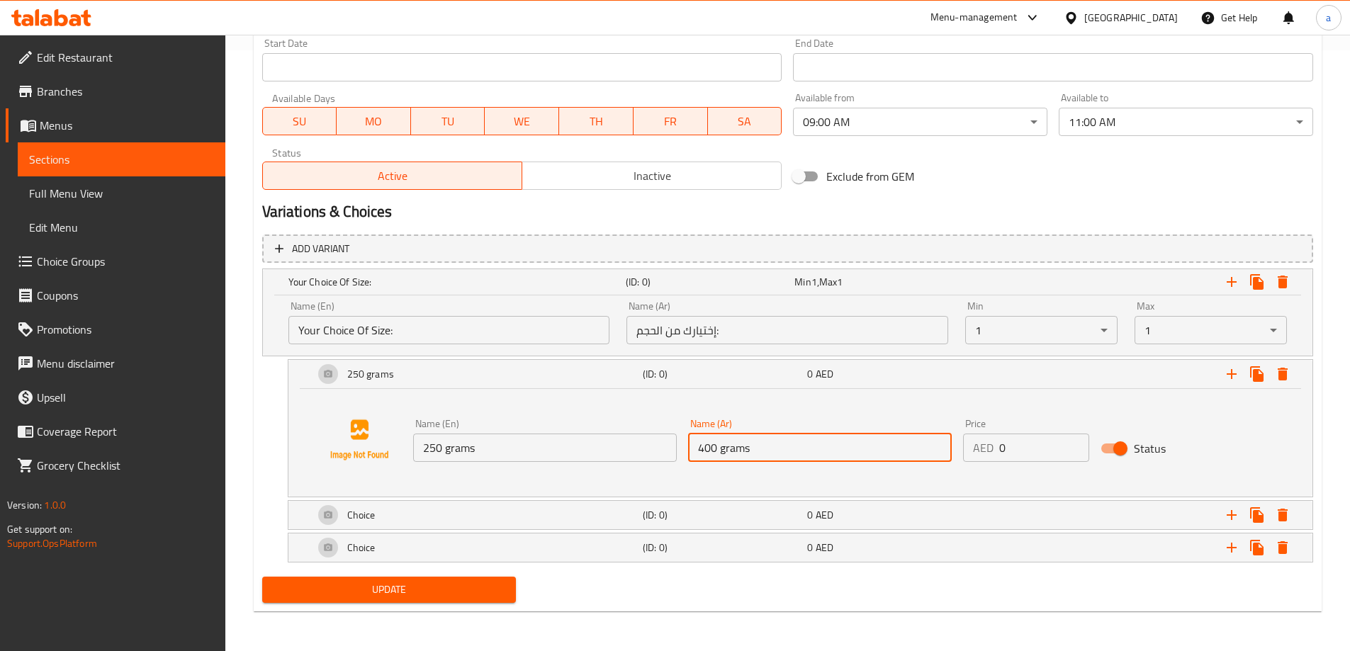
click at [740, 449] on input "400 grams" at bounding box center [820, 448] width 264 height 28
paste input "250 غرام"
type input "250 غرام"
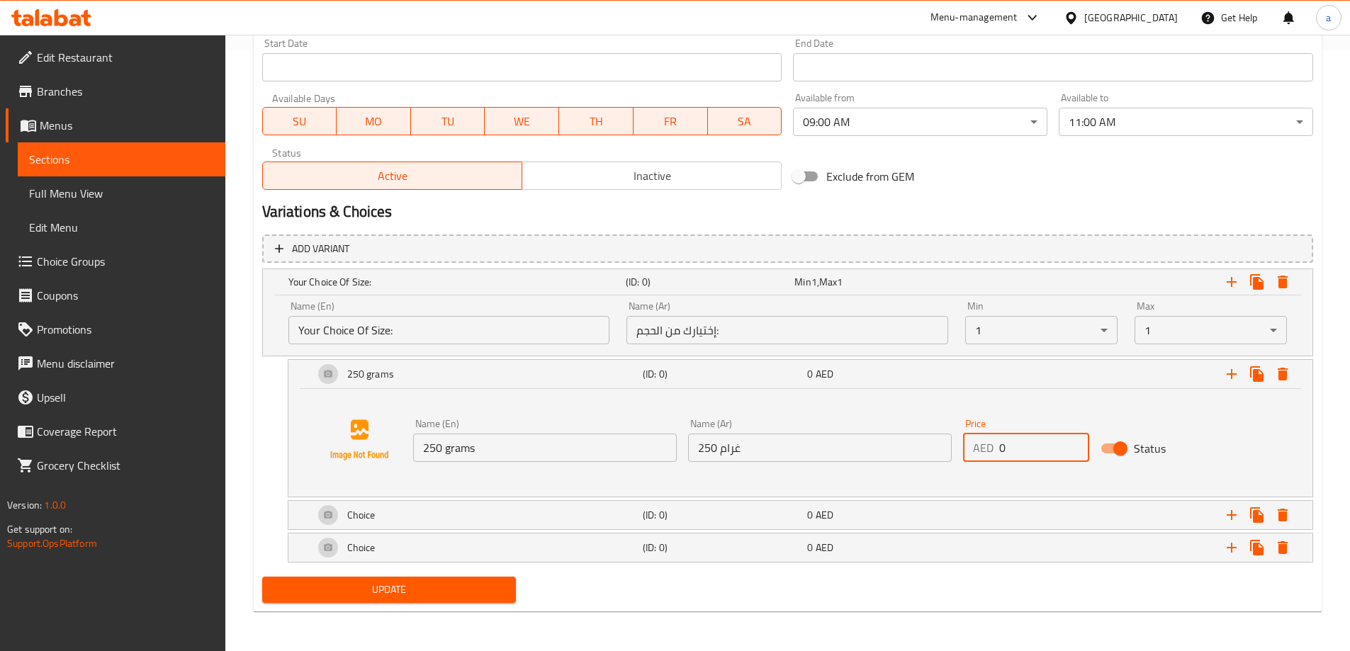
click at [1025, 454] on input "0" at bounding box center [1044, 448] width 90 height 28
drag, startPoint x: 1016, startPoint y: 451, endPoint x: 1001, endPoint y: 448, distance: 15.9
click at [1001, 448] on input "0" at bounding box center [1044, 448] width 90 height 28
type input "1"
click at [848, 516] on div "0 AED" at bounding box center [886, 515] width 159 height 14
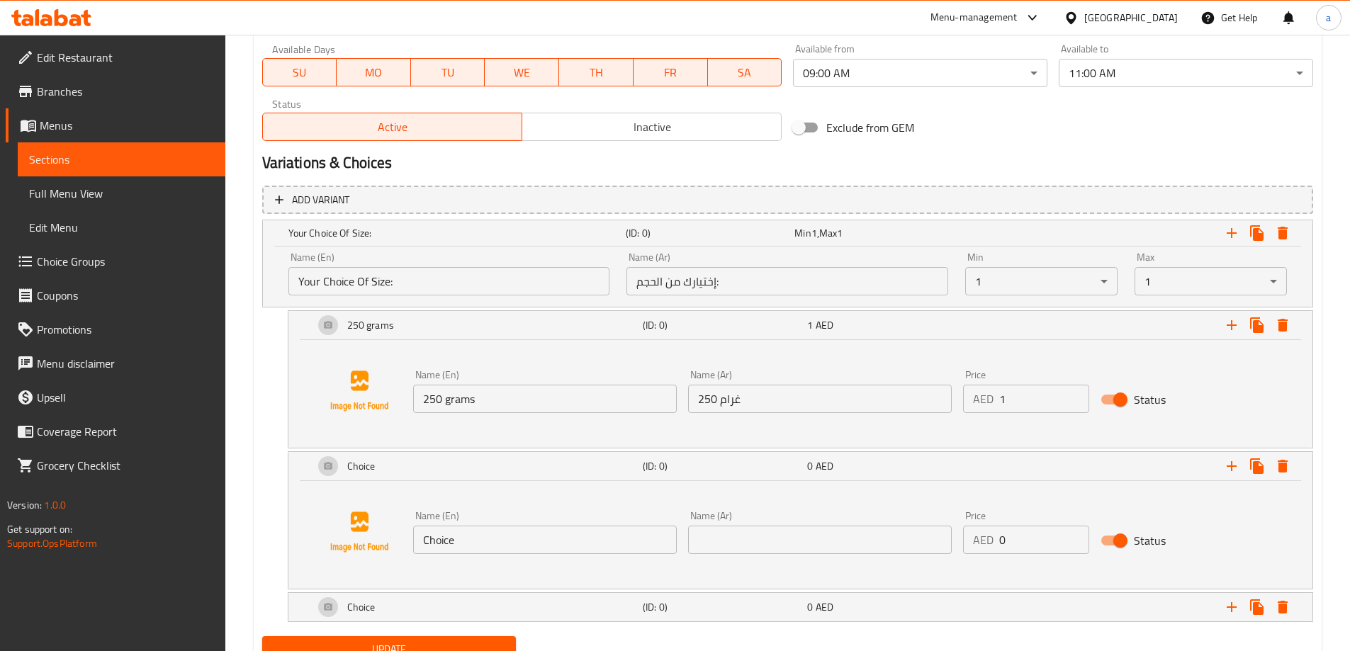
scroll to position [672, 0]
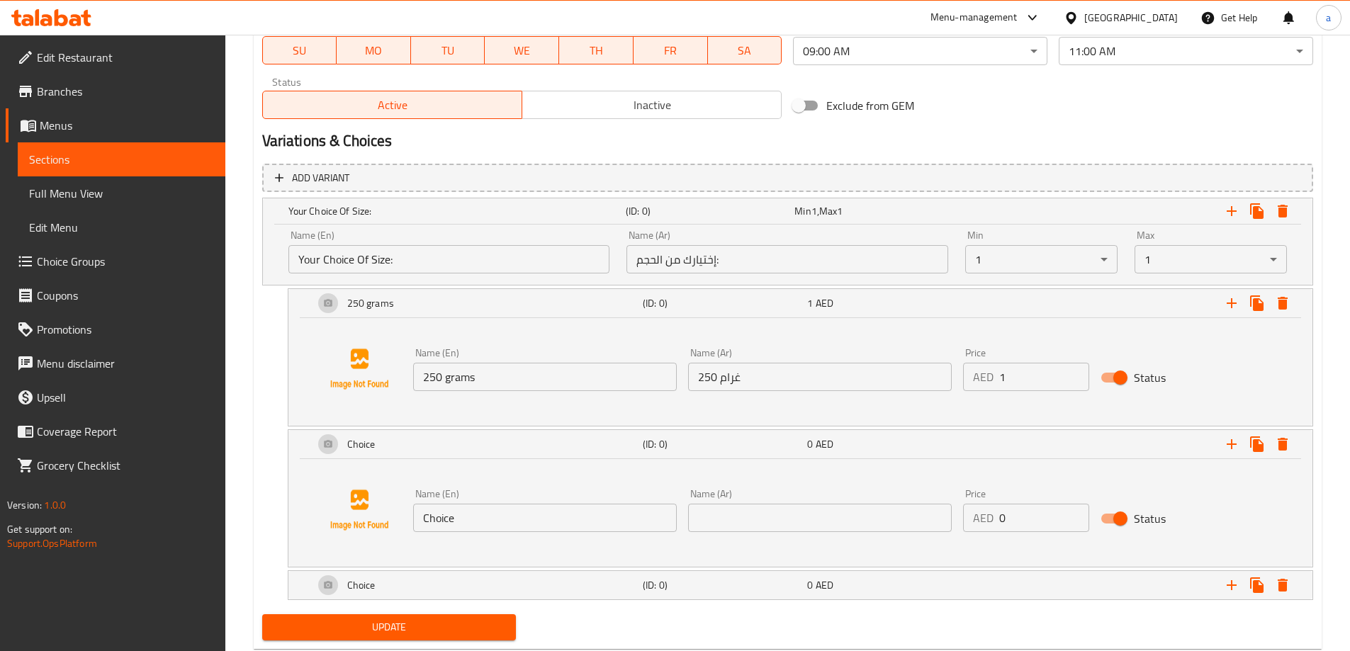
click at [505, 507] on input "Choice" at bounding box center [545, 518] width 264 height 28
paste input "400 غرام"
click at [543, 527] on input "400 غرام" at bounding box center [545, 518] width 264 height 28
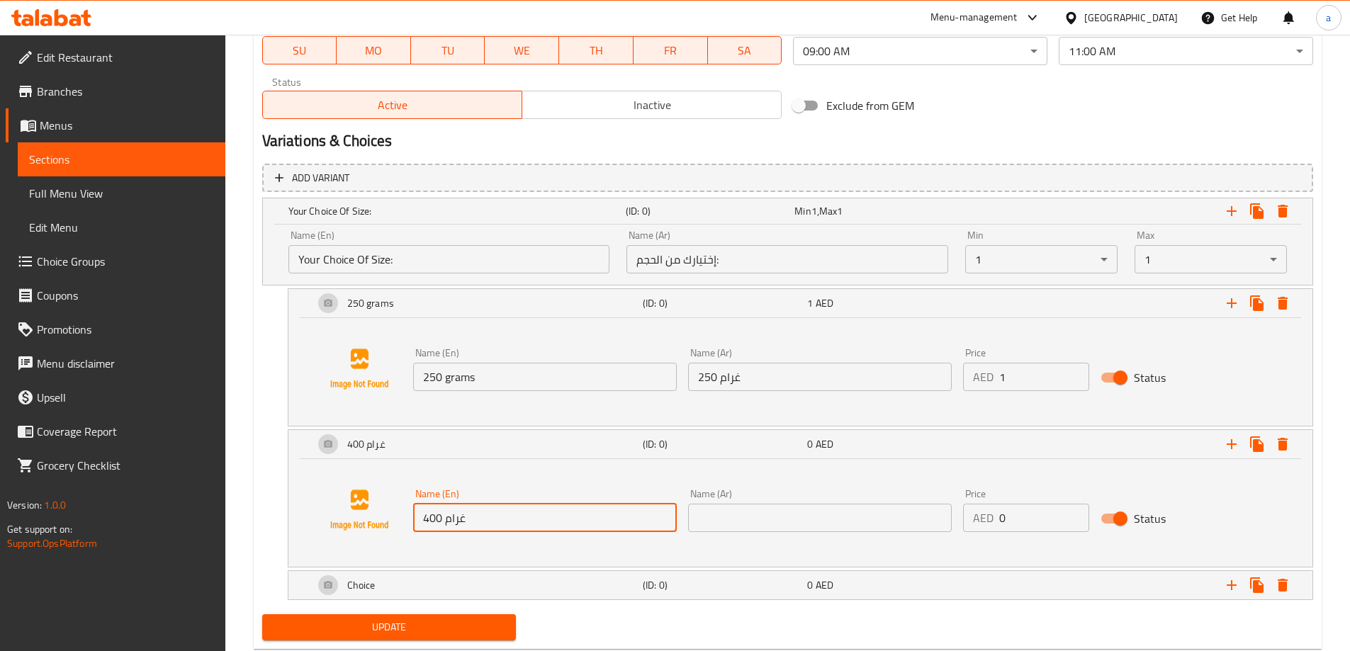
click at [543, 527] on input "400 غرام" at bounding box center [545, 518] width 264 height 28
paste input "grams"
type input "400 grams"
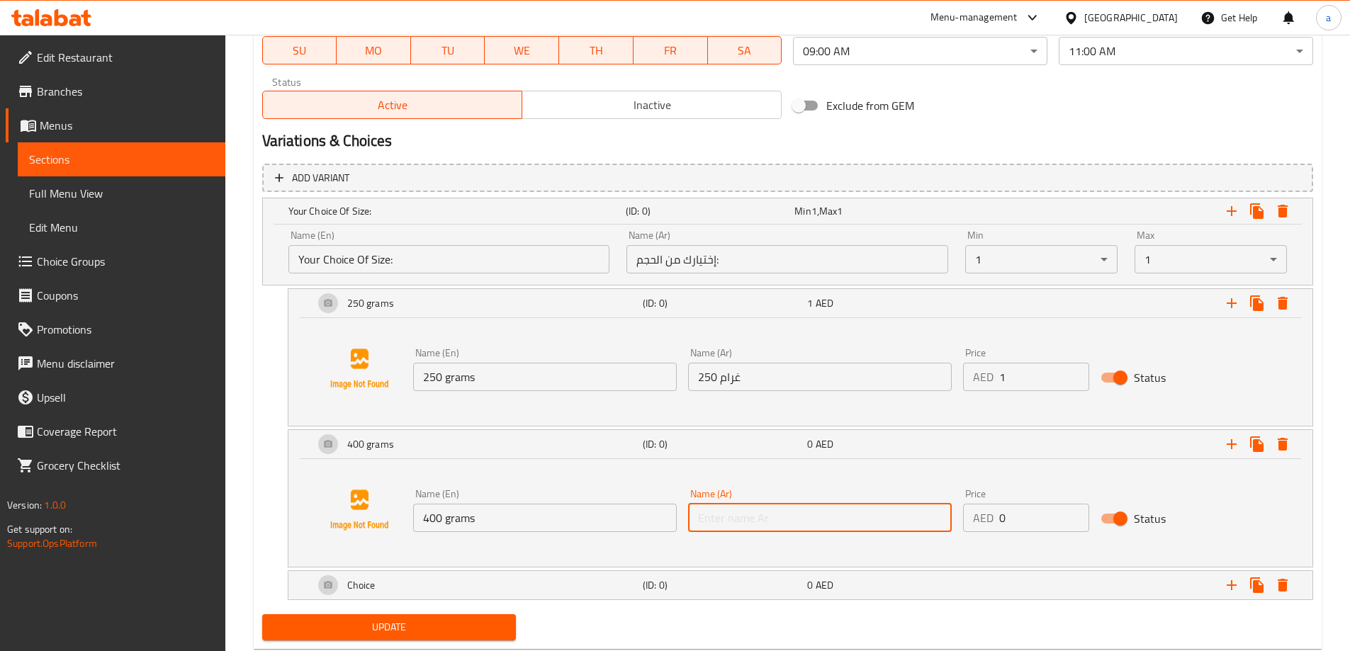
click at [753, 504] on input "text" at bounding box center [820, 518] width 264 height 28
paste input "400 غرام"
type input "400 غرام"
click at [1035, 523] on input "0" at bounding box center [1044, 518] width 90 height 28
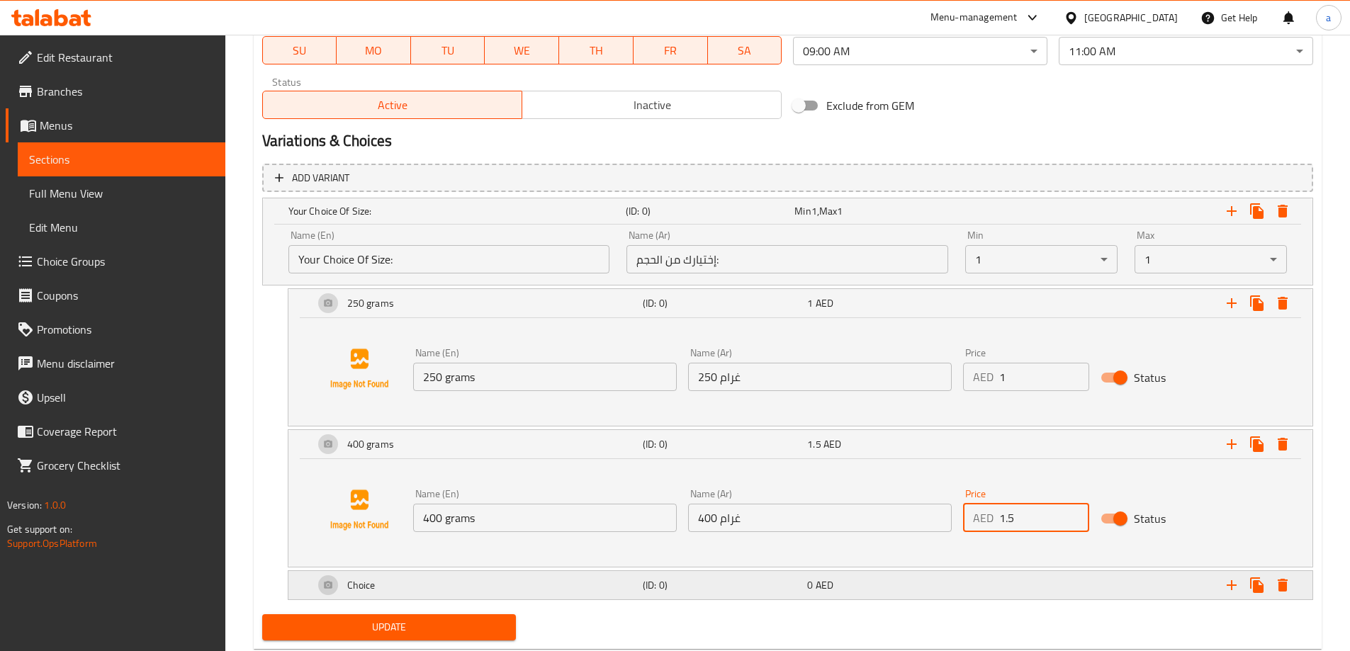
type input "1.5"
click at [732, 593] on h5 "(ID: 0)" at bounding box center [722, 585] width 159 height 14
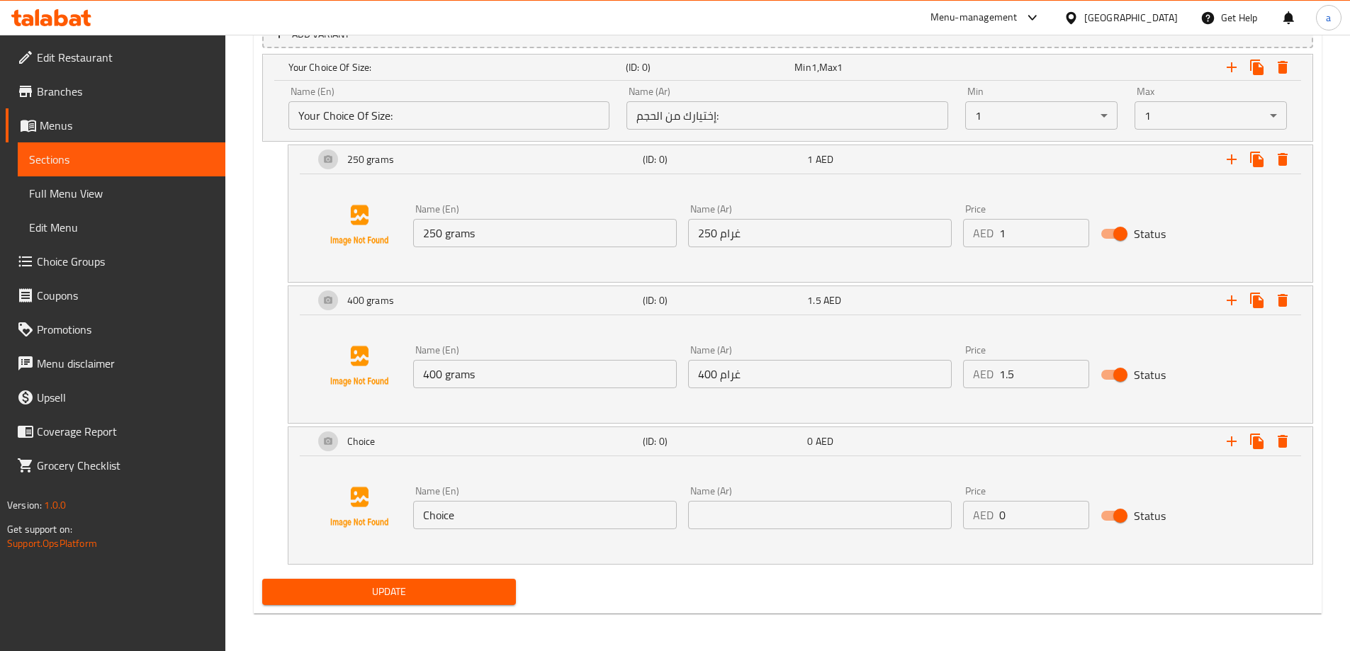
scroll to position [818, 0]
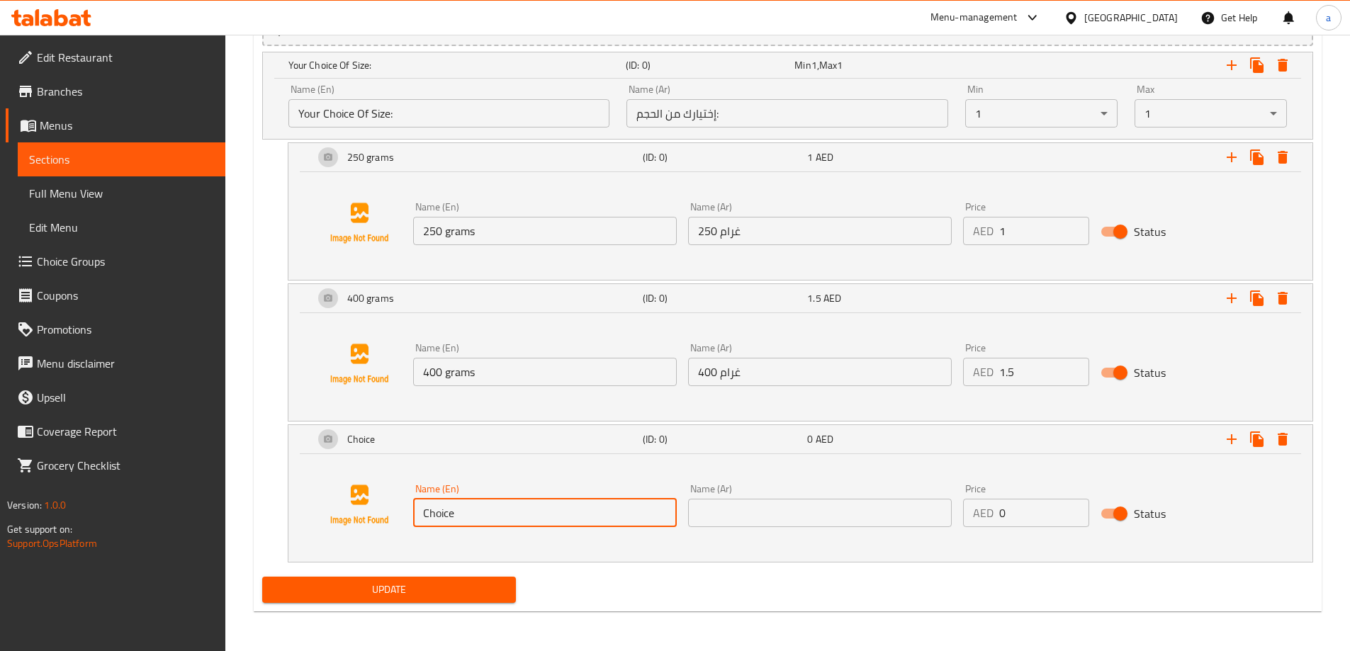
click at [454, 514] on input "Choice" at bounding box center [545, 513] width 264 height 28
paste input "500 grams"
type input "500 grams"
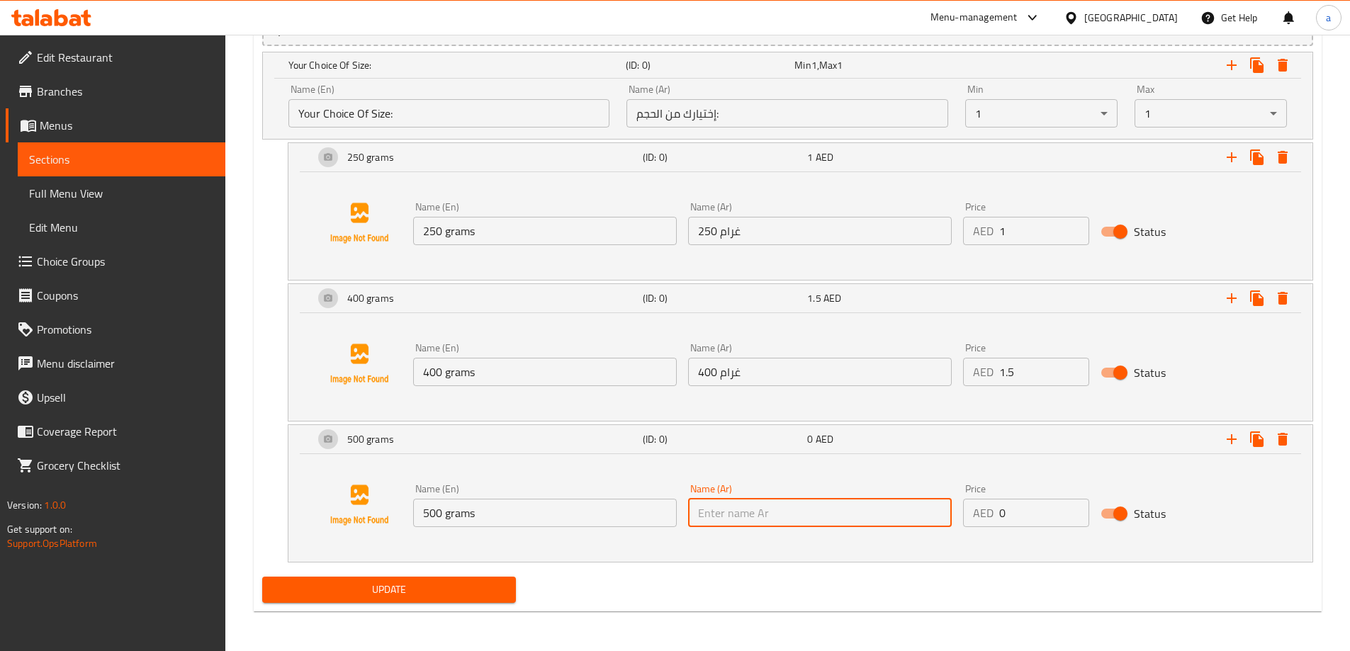
click at [802, 510] on input "text" at bounding box center [820, 513] width 264 height 28
click at [732, 516] on input "text" at bounding box center [820, 513] width 264 height 28
drag, startPoint x: 699, startPoint y: 514, endPoint x: 727, endPoint y: 515, distance: 27.7
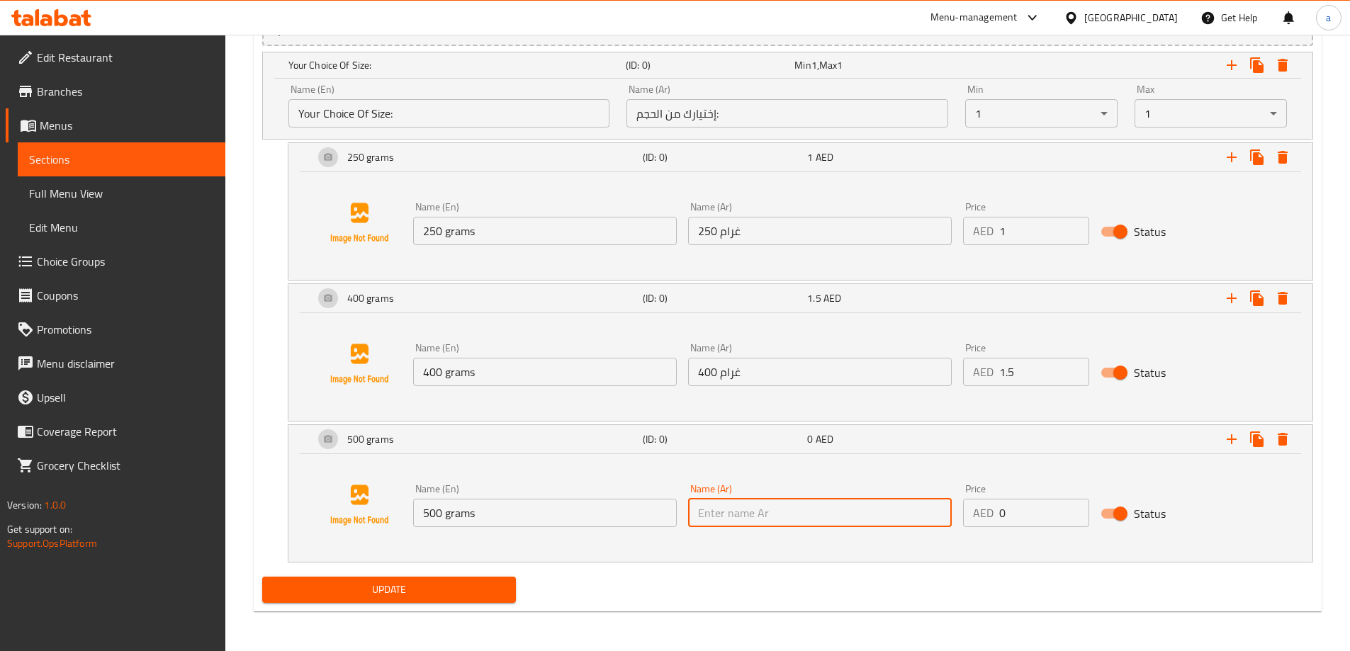
click at [727, 515] on input "text" at bounding box center [820, 513] width 264 height 28
click at [722, 514] on input "text" at bounding box center [820, 513] width 264 height 28
drag, startPoint x: 713, startPoint y: 512, endPoint x: 704, endPoint y: 512, distance: 9.2
click at [704, 512] on input "text" at bounding box center [820, 513] width 264 height 28
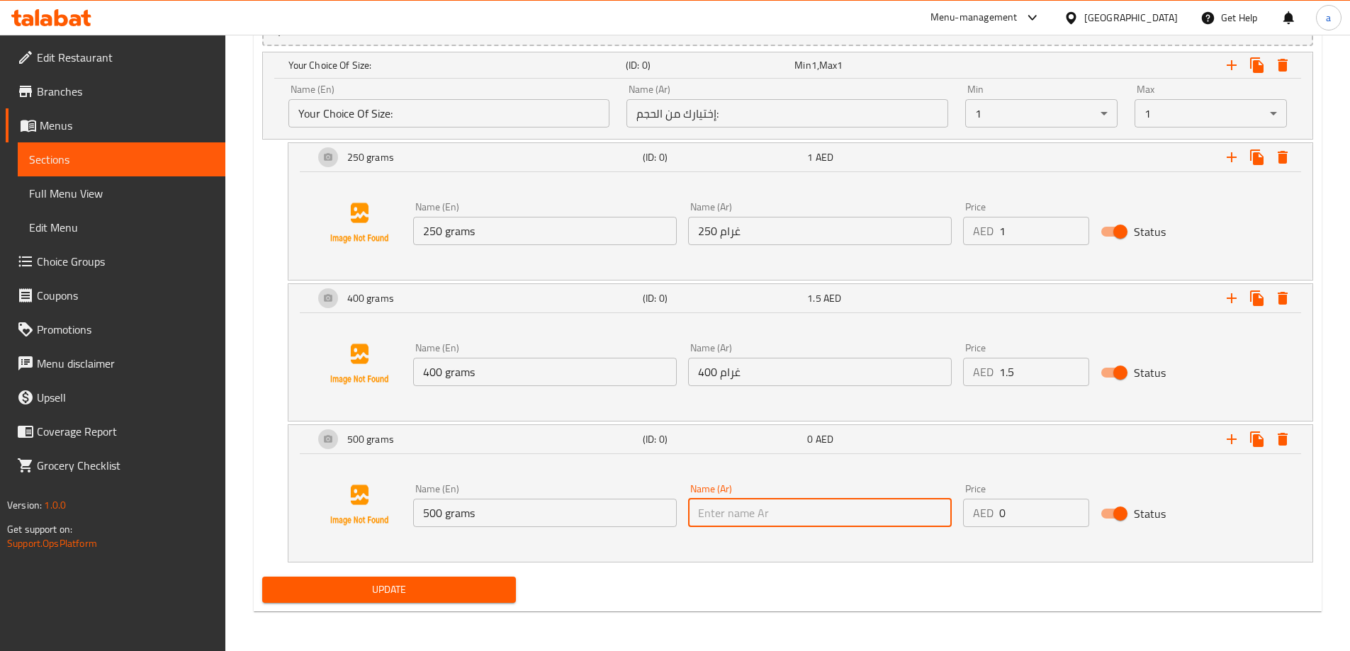
click at [704, 512] on input "text" at bounding box center [820, 513] width 264 height 28
click at [715, 609] on div "Update" at bounding box center [788, 590] width 1063 height 38
click at [710, 515] on input "text" at bounding box center [820, 513] width 264 height 28
paste input "500 grams"
click at [739, 520] on input "500 grams" at bounding box center [820, 513] width 264 height 28
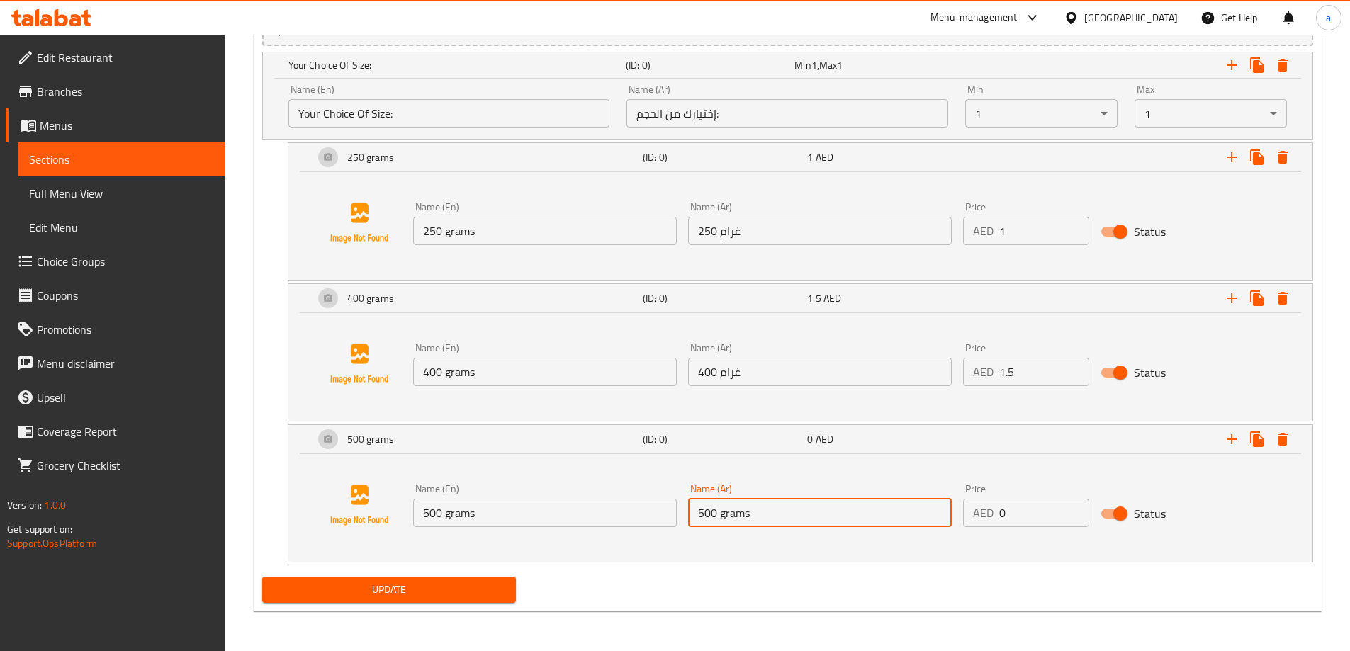
click at [739, 520] on input "500 grams" at bounding box center [820, 513] width 264 height 28
paste input "غرام"
type input "500 غرام"
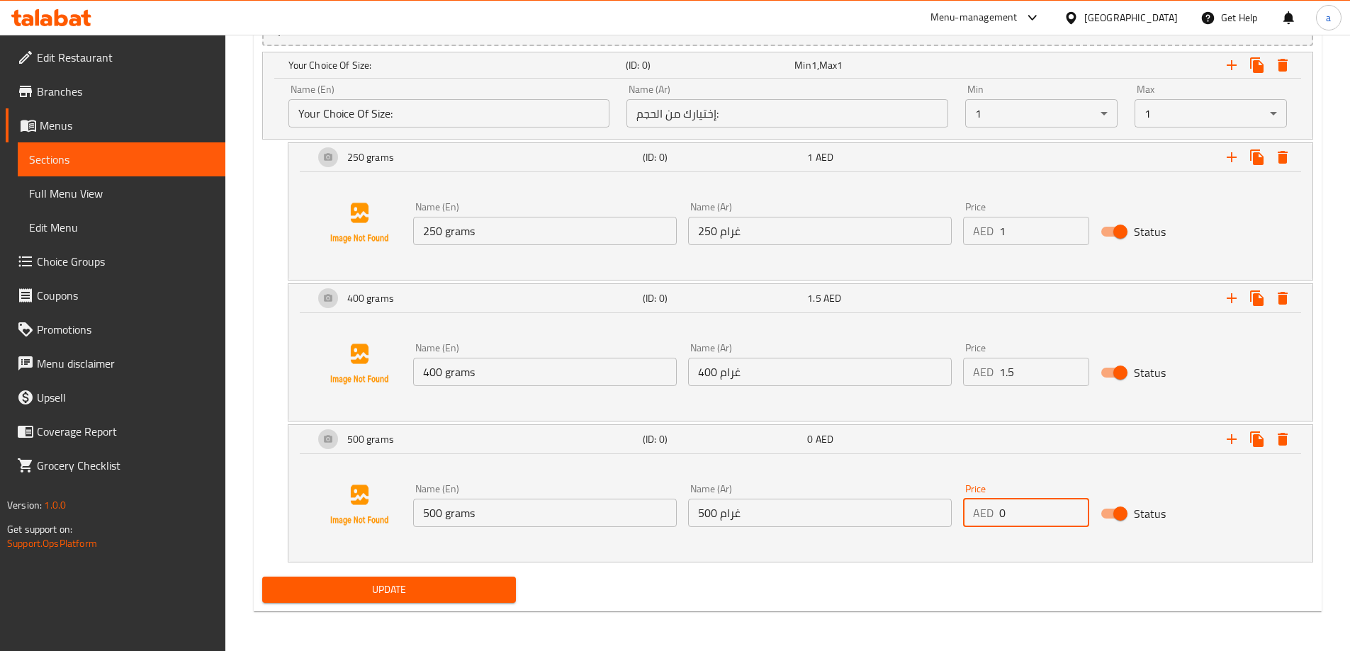
drag, startPoint x: 1009, startPoint y: 514, endPoint x: 997, endPoint y: 510, distance: 12.6
click at [997, 510] on div "AED 0 Price" at bounding box center [1026, 513] width 126 height 28
type input "1.75"
click at [381, 585] on span "Update" at bounding box center [390, 590] width 232 height 18
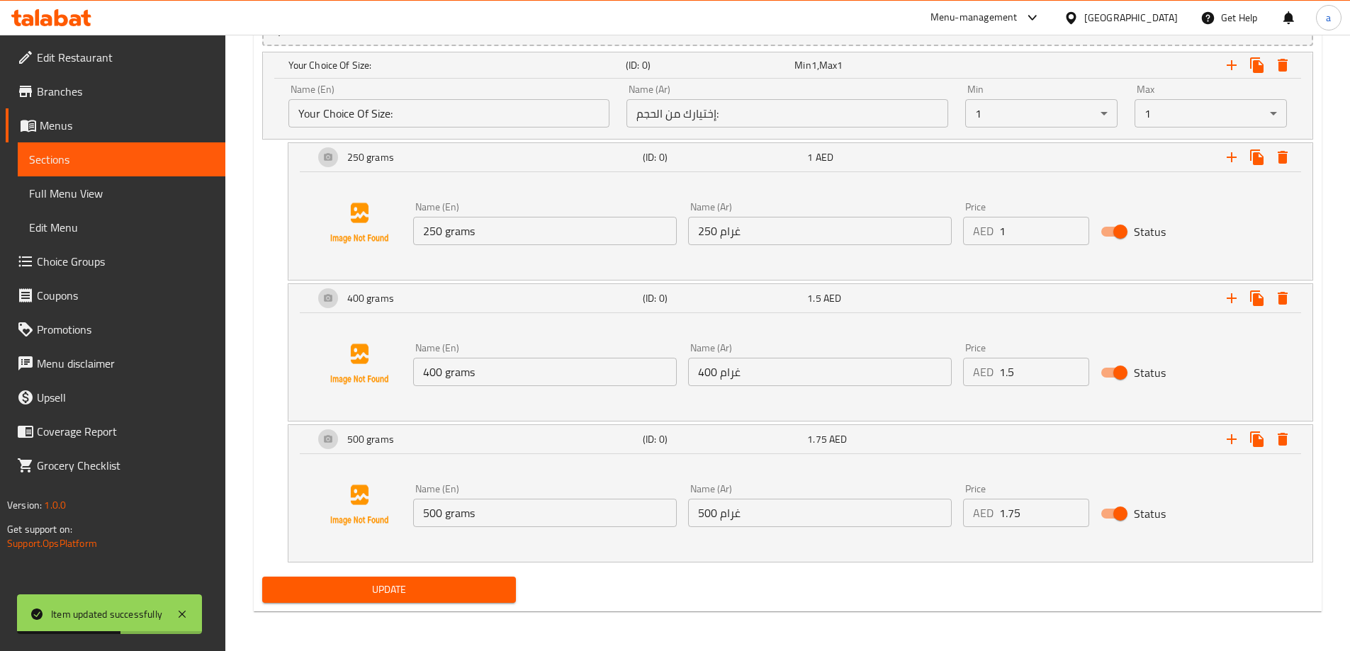
click at [83, 159] on span "Sections" at bounding box center [121, 159] width 185 height 17
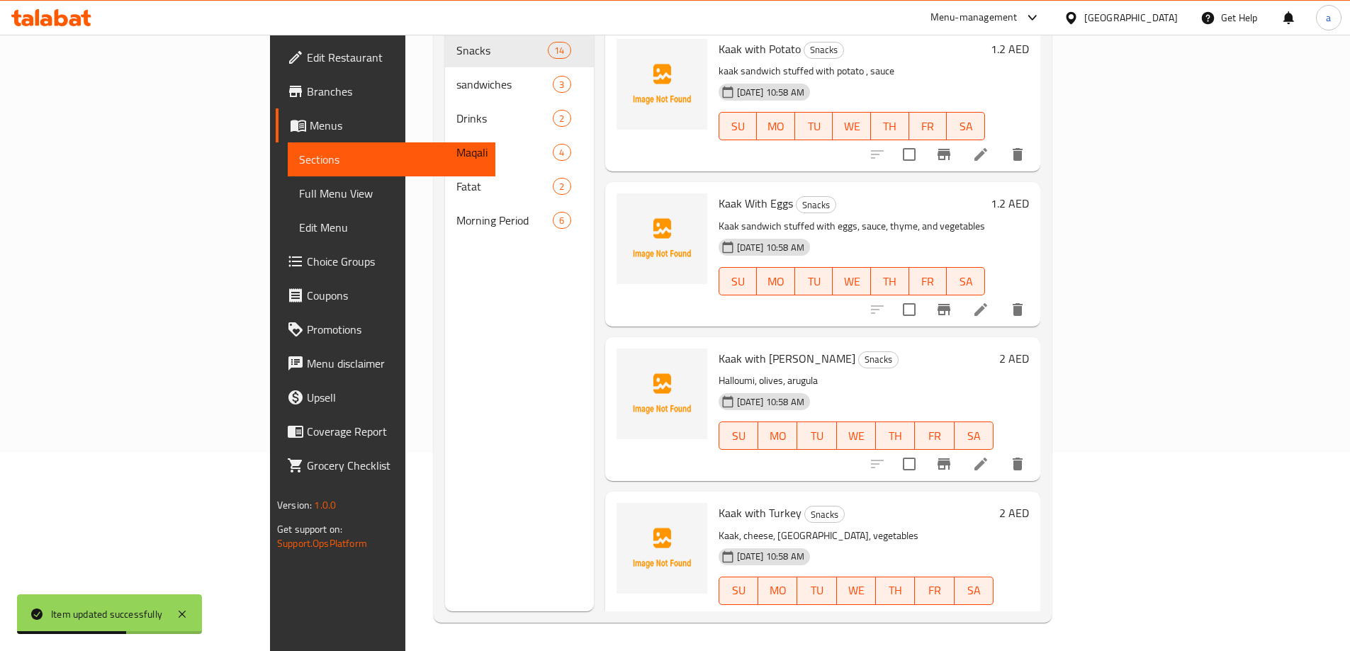
scroll to position [198, 0]
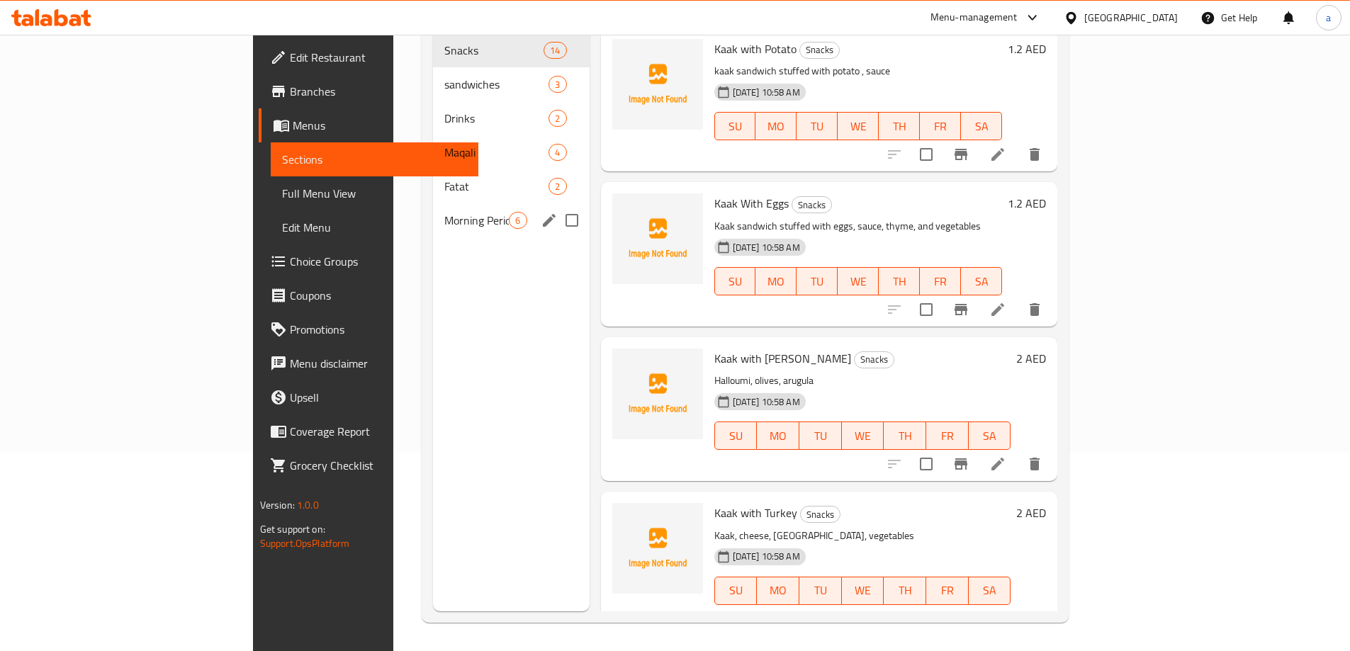
click at [557, 206] on input "Menu sections" at bounding box center [572, 221] width 30 height 30
checkbox input "true"
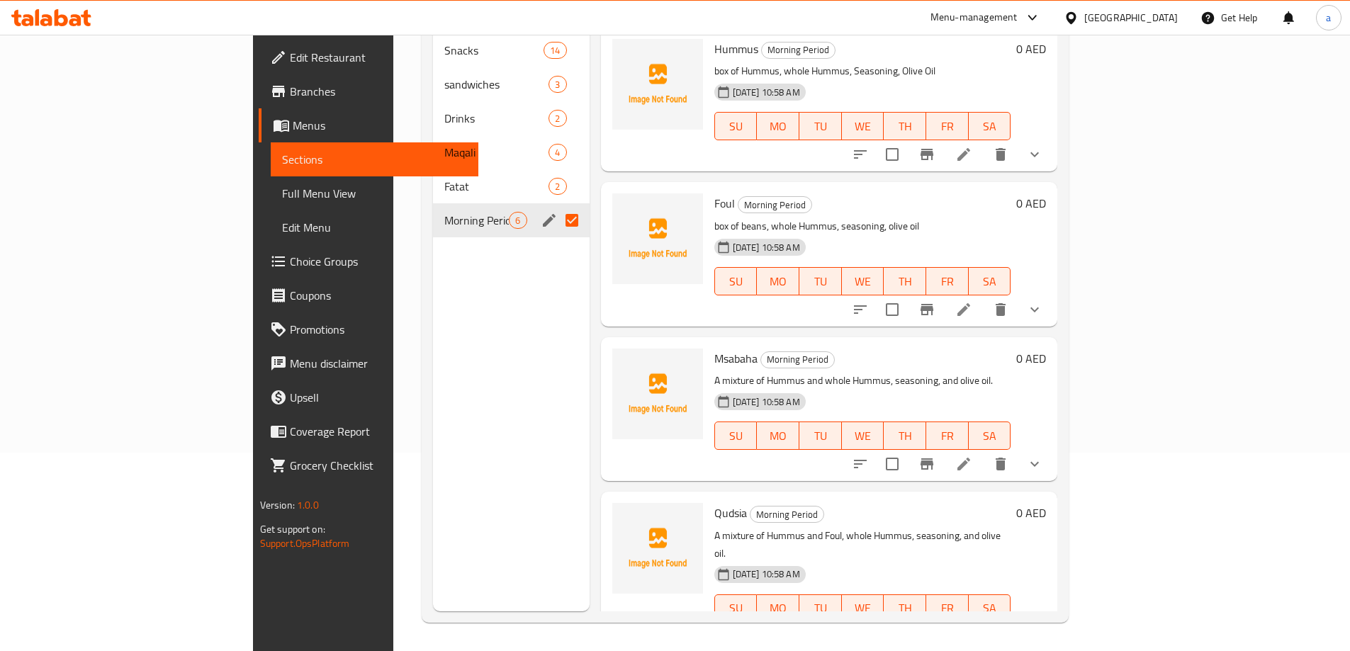
scroll to position [313, 0]
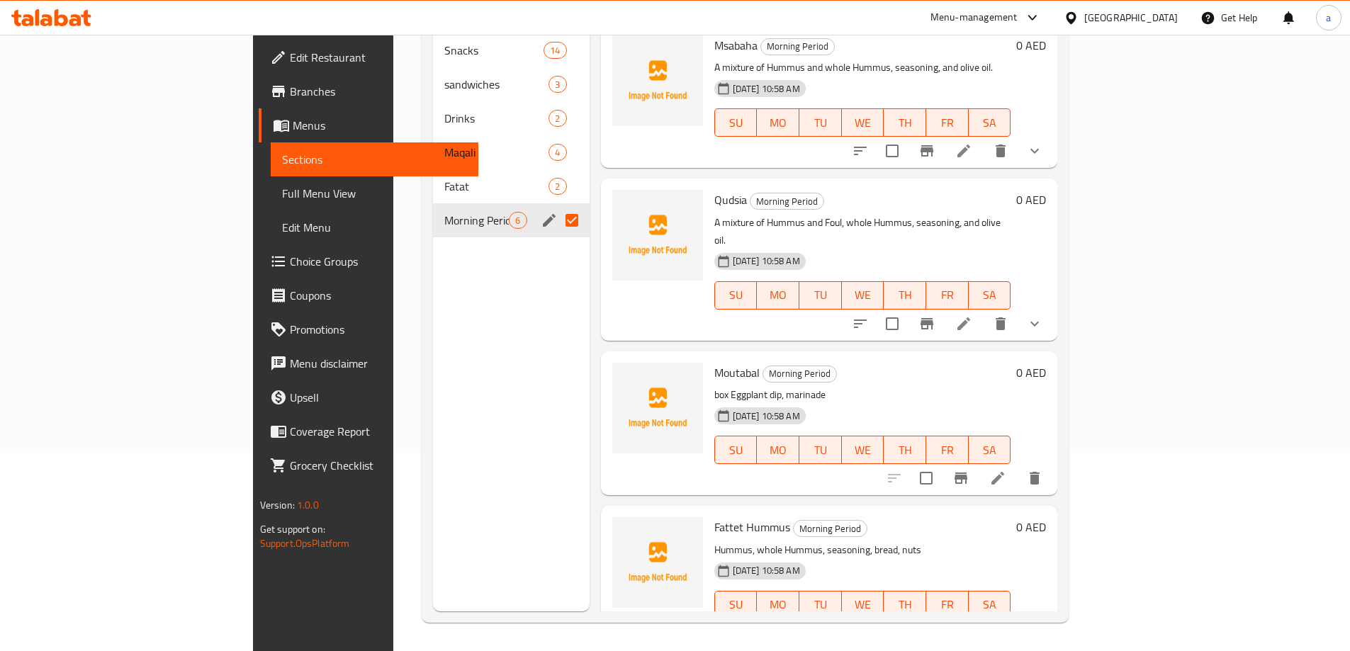
click at [984, 621] on li at bounding box center [964, 634] width 40 height 26
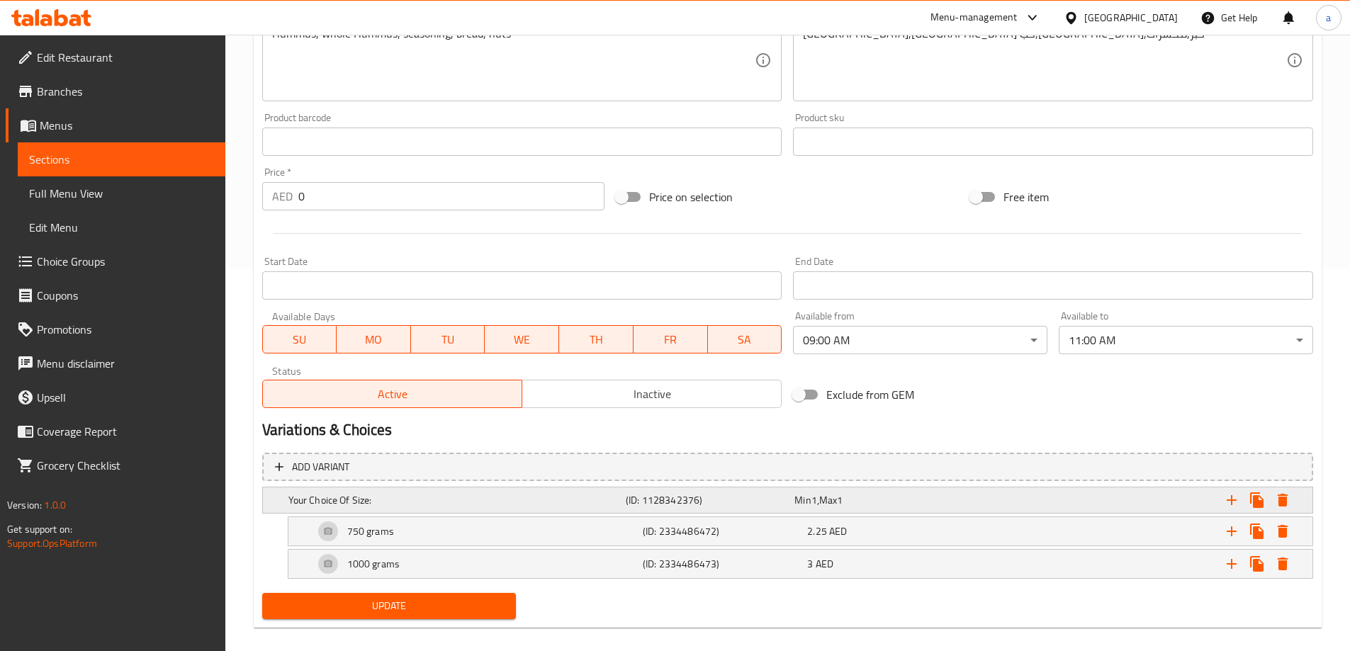
scroll to position [399, 0]
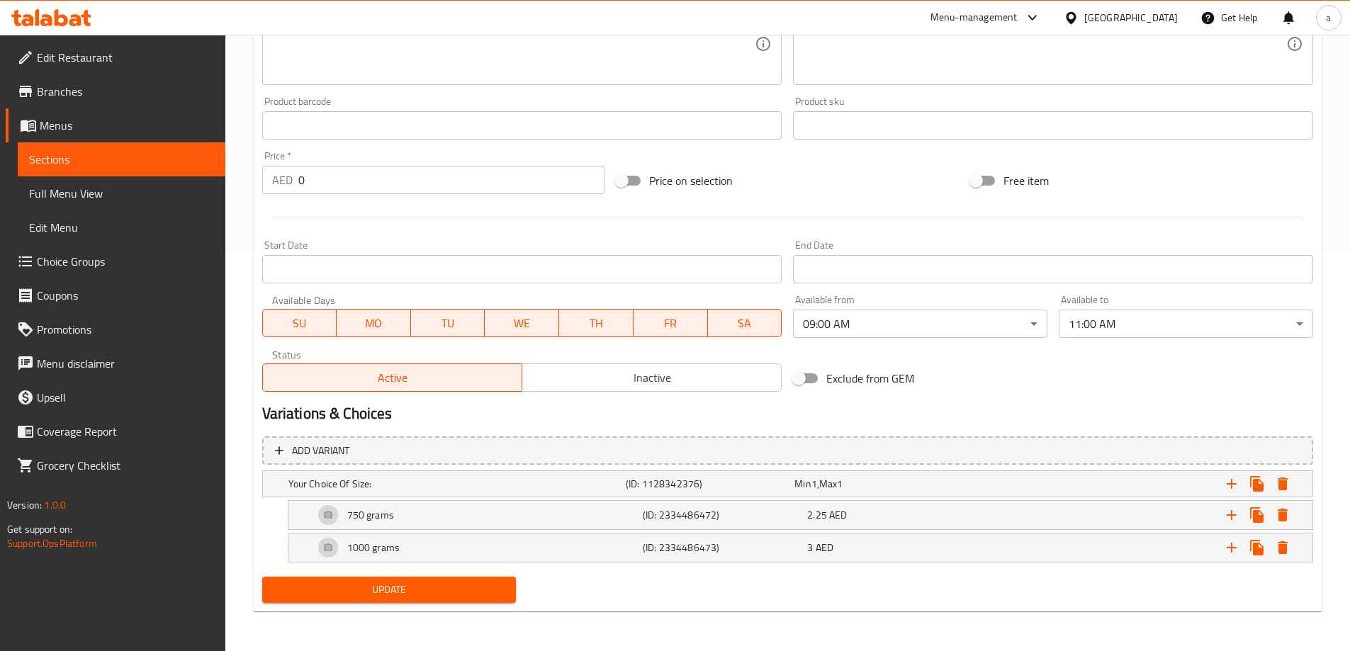
click at [91, 146] on link "Sections" at bounding box center [122, 159] width 208 height 34
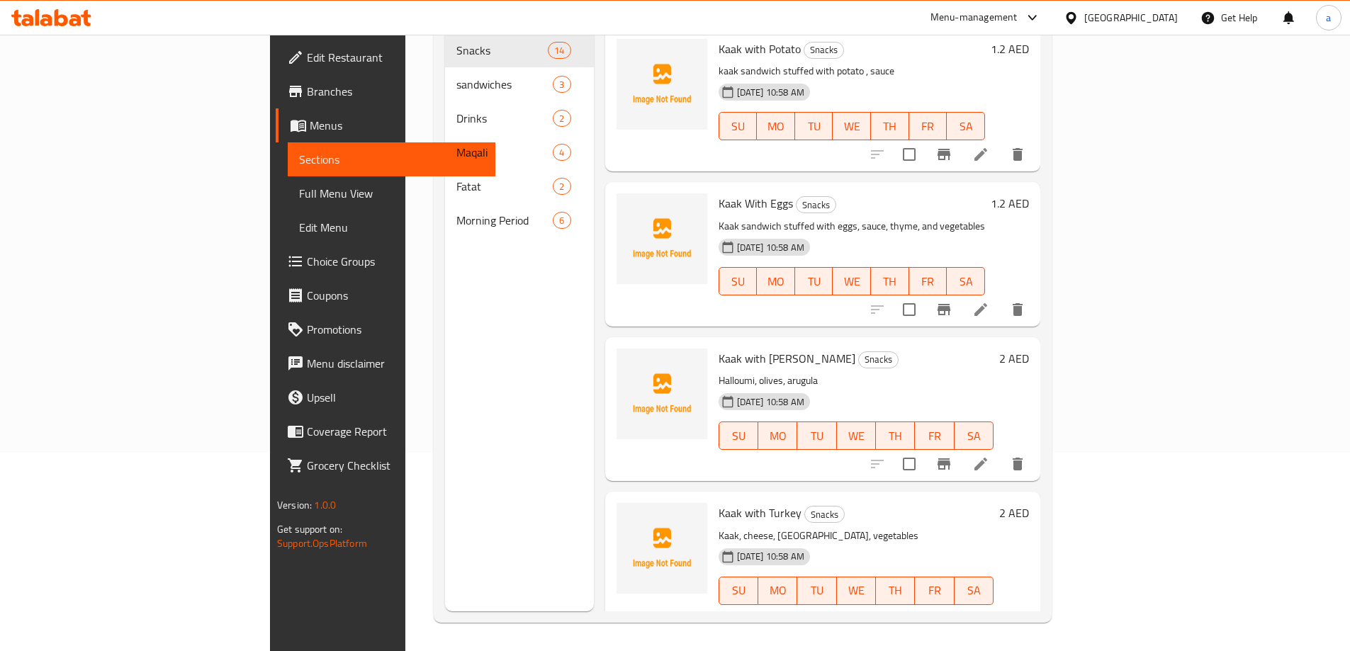
scroll to position [198, 0]
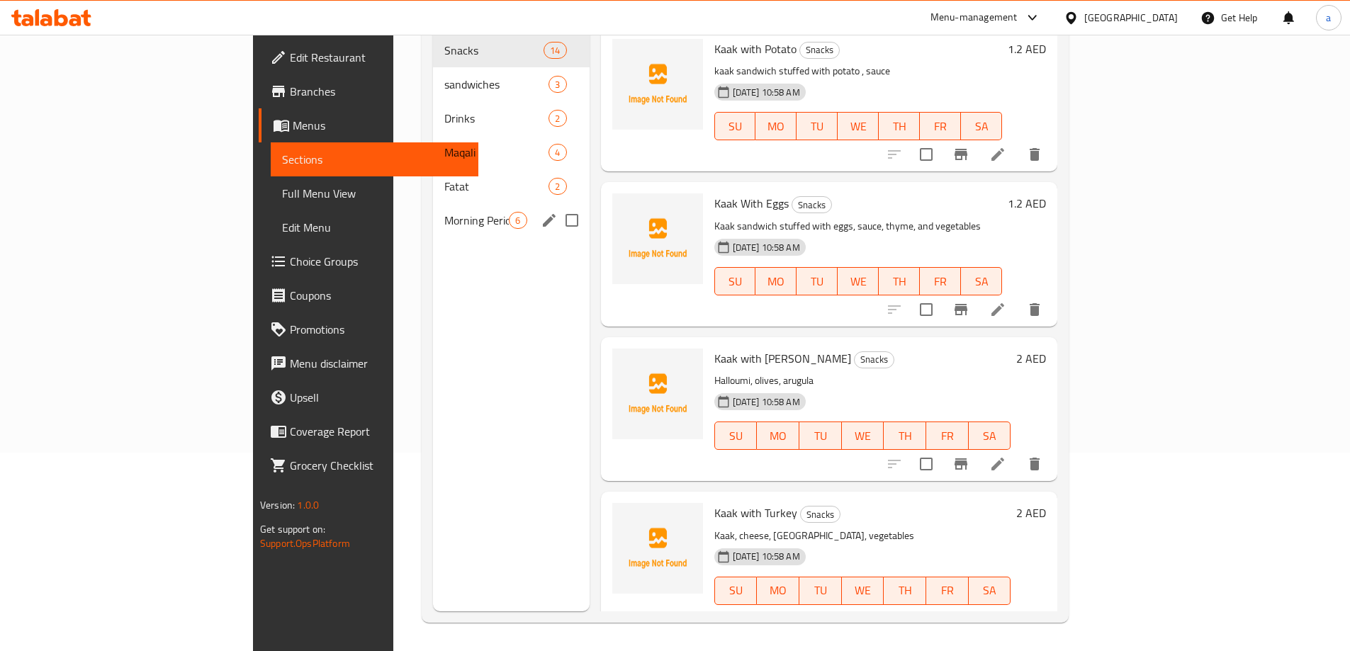
click at [557, 206] on input "Menu sections" at bounding box center [572, 221] width 30 height 30
checkbox input "true"
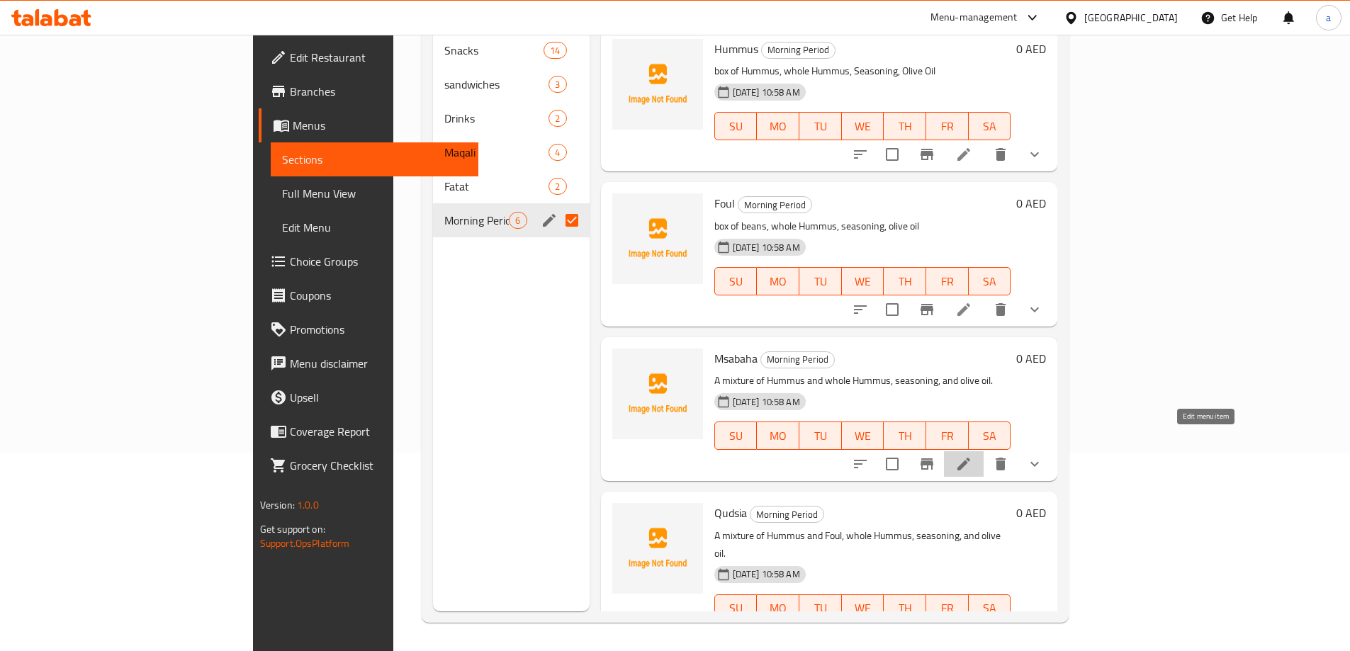
click at [973, 456] on icon at bounding box center [964, 464] width 17 height 17
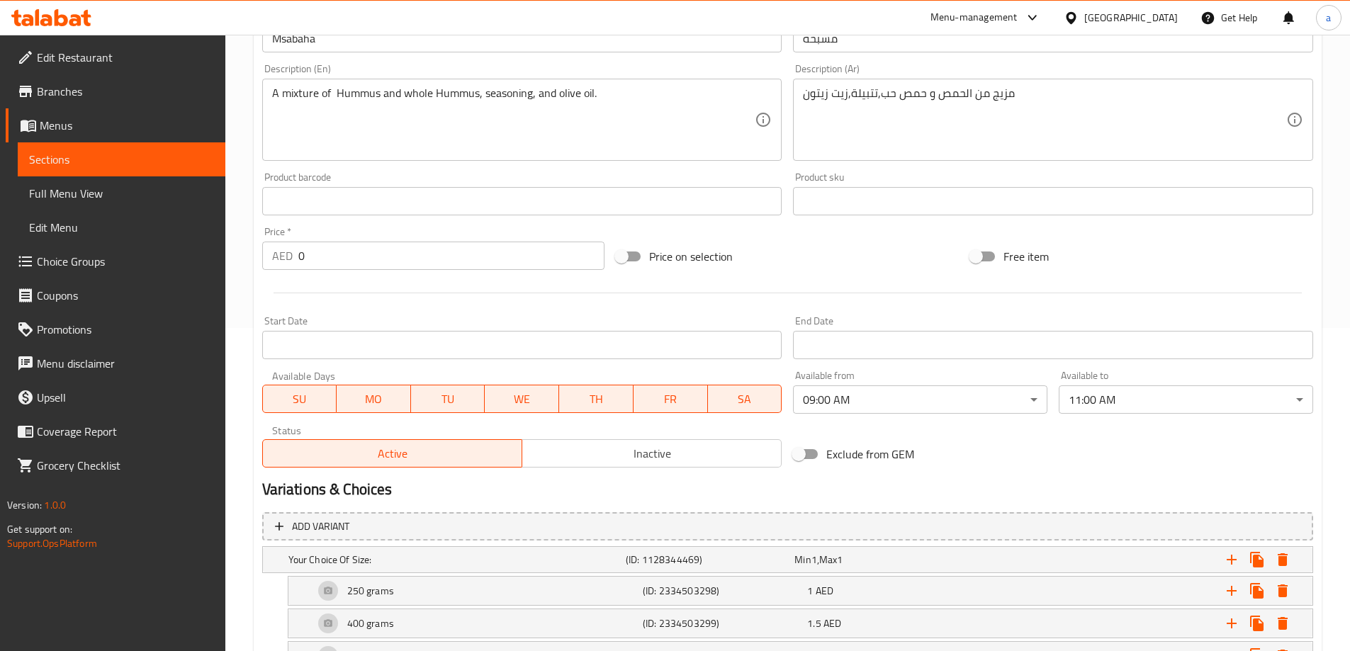
scroll to position [432, 0]
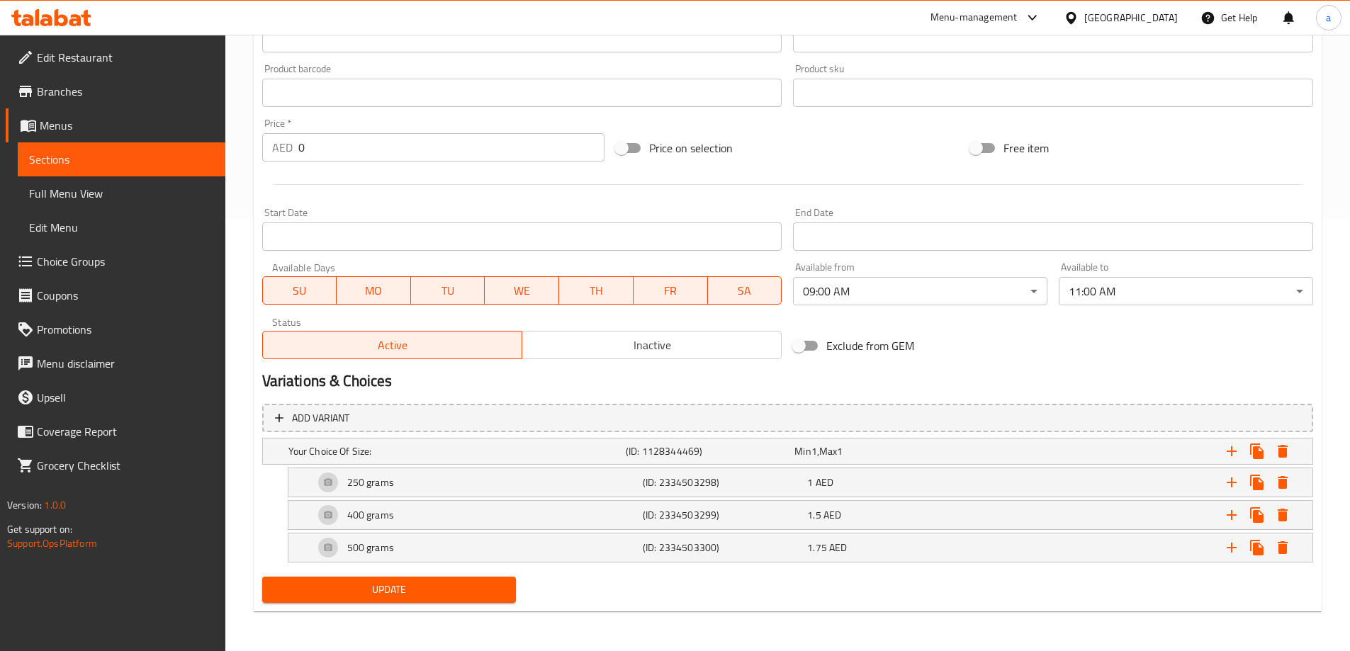
click at [139, 164] on span "Sections" at bounding box center [121, 159] width 185 height 17
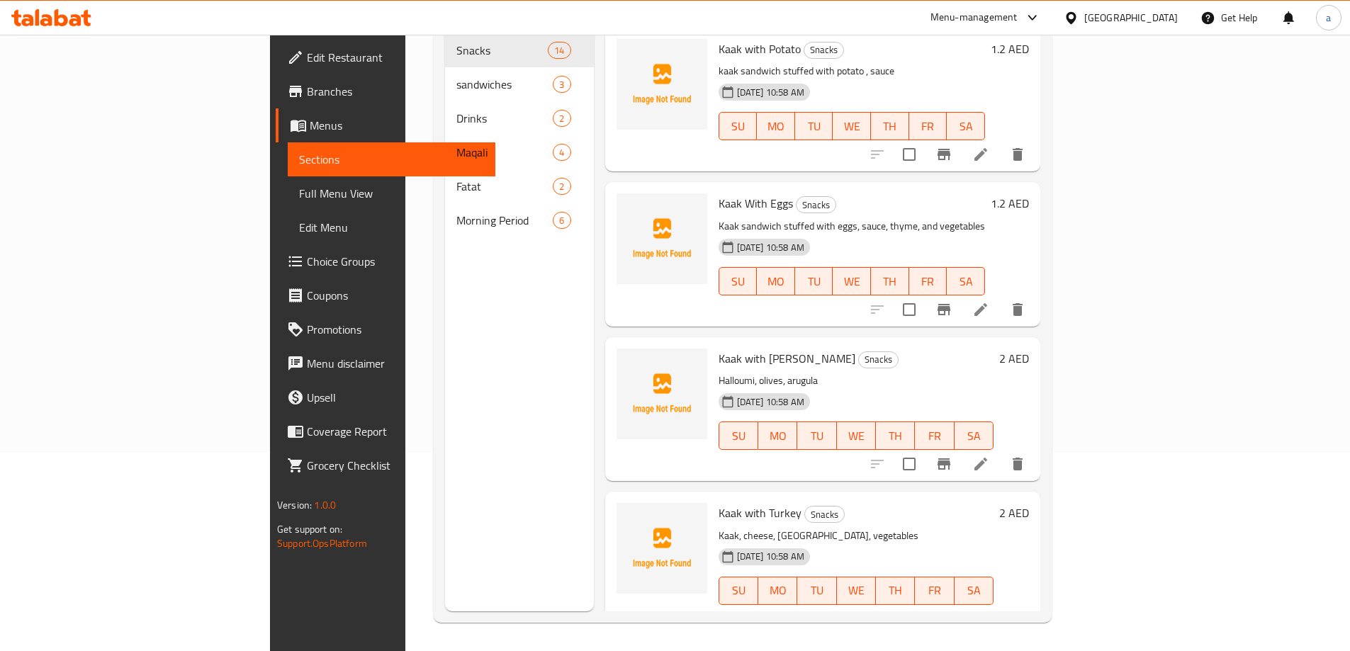
scroll to position [198, 0]
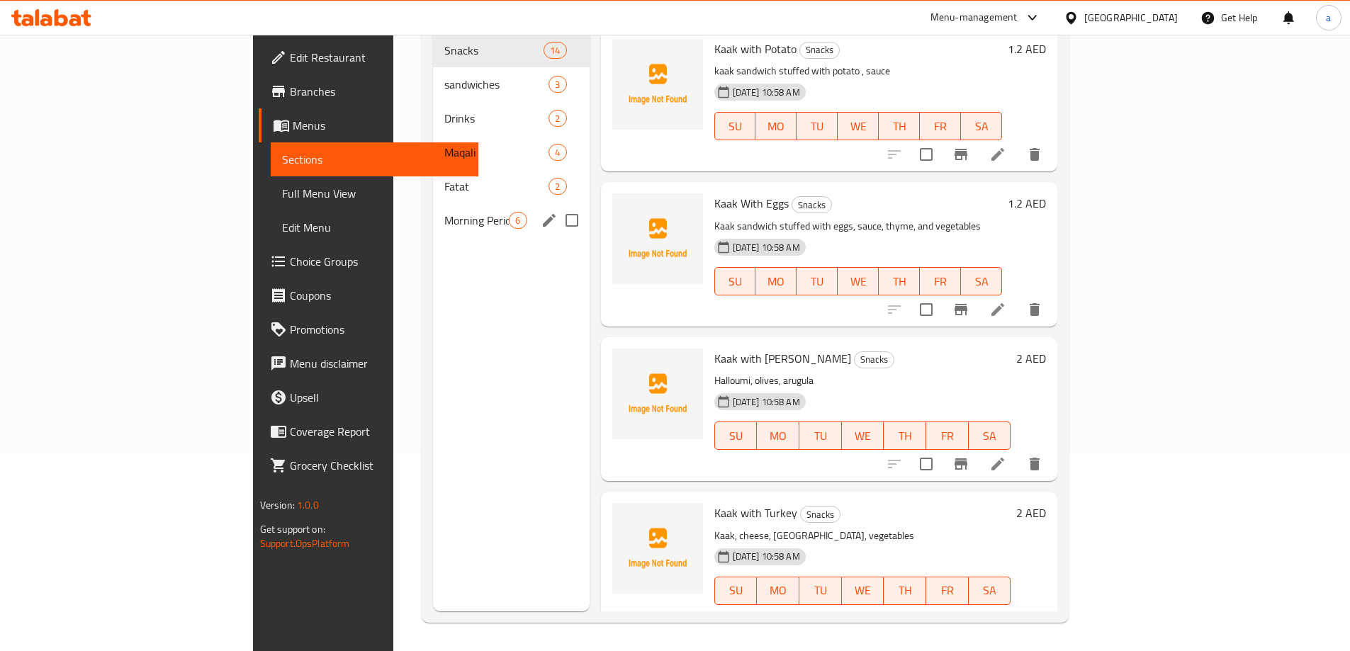
click at [557, 206] on input "Menu sections" at bounding box center [572, 221] width 30 height 30
checkbox input "true"
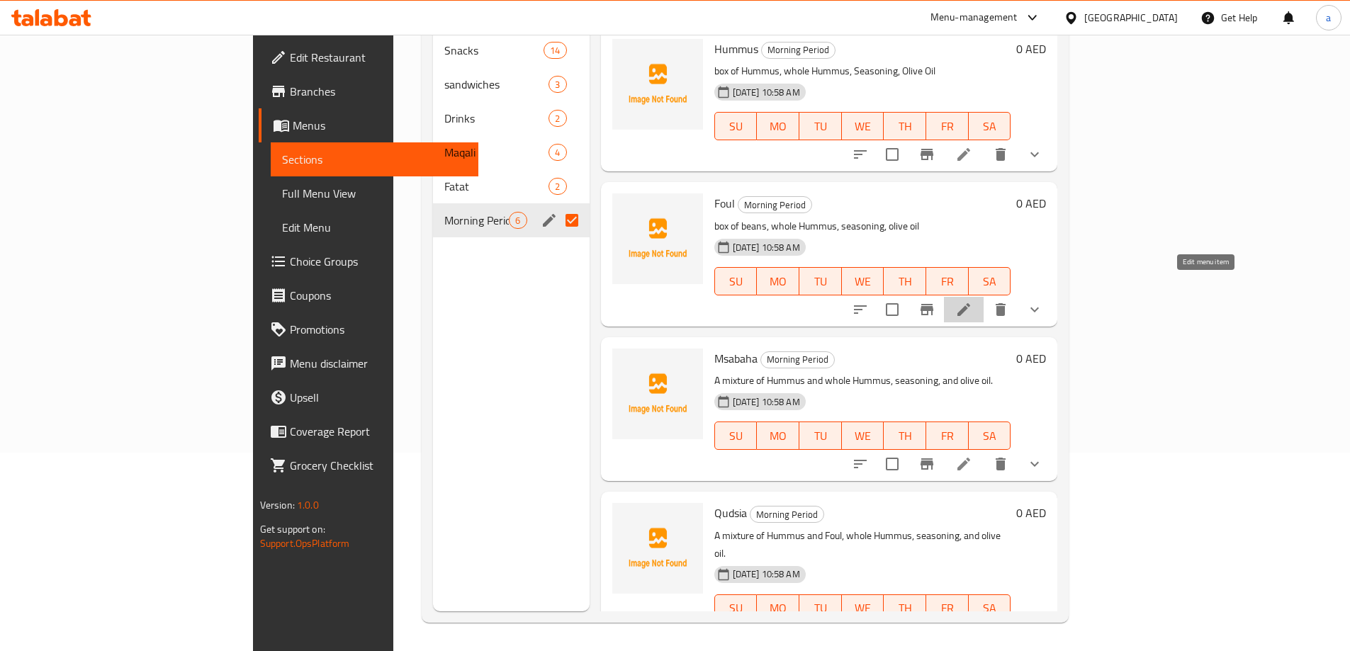
click at [973, 301] on icon at bounding box center [964, 309] width 17 height 17
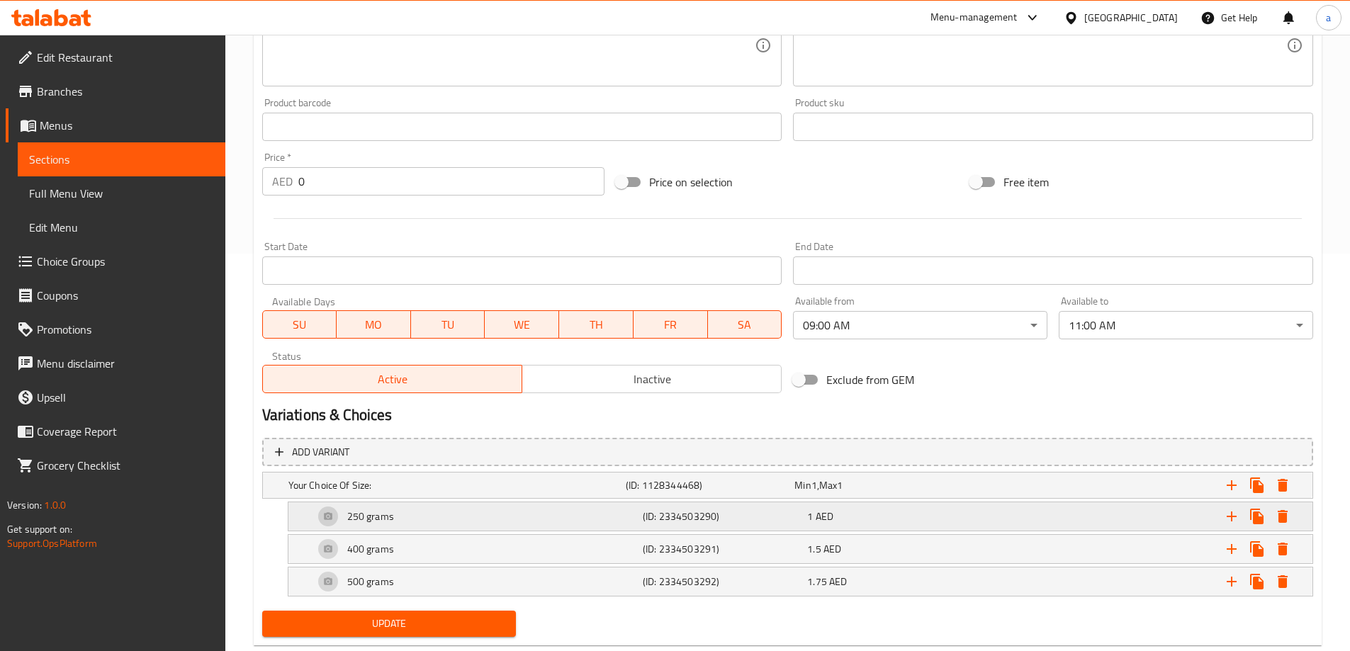
scroll to position [432, 0]
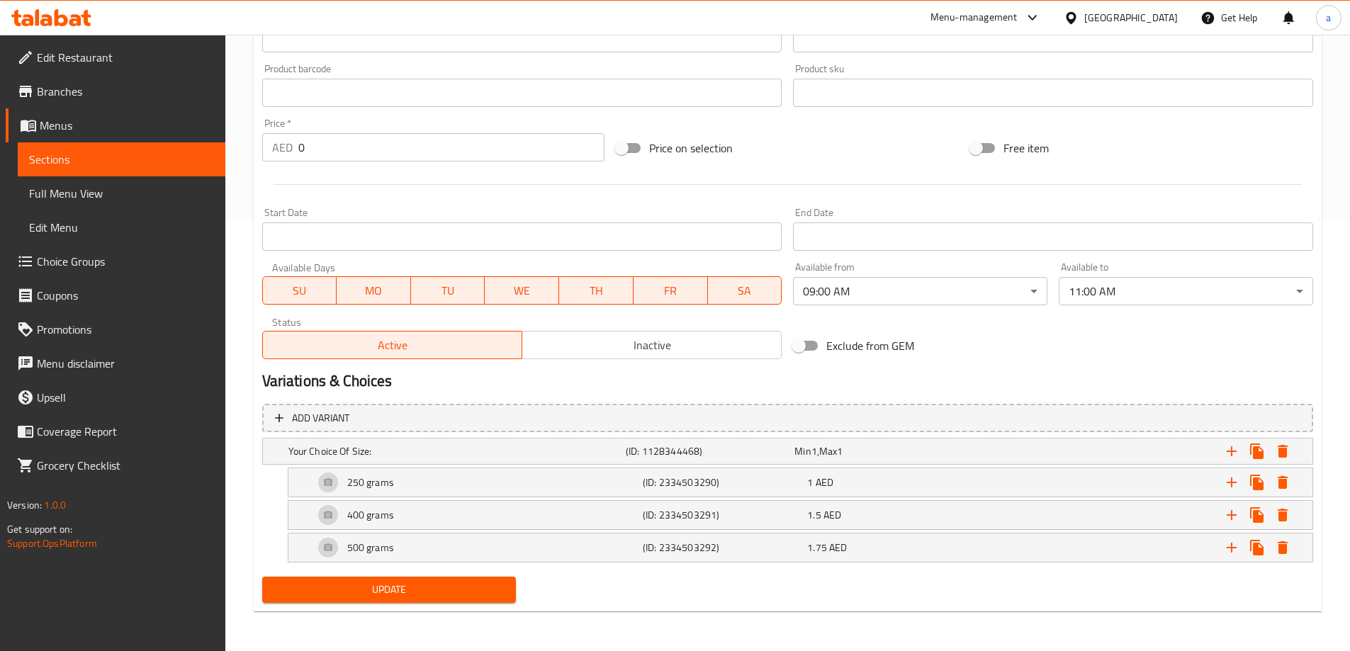
click at [85, 156] on span "Sections" at bounding box center [121, 159] width 185 height 17
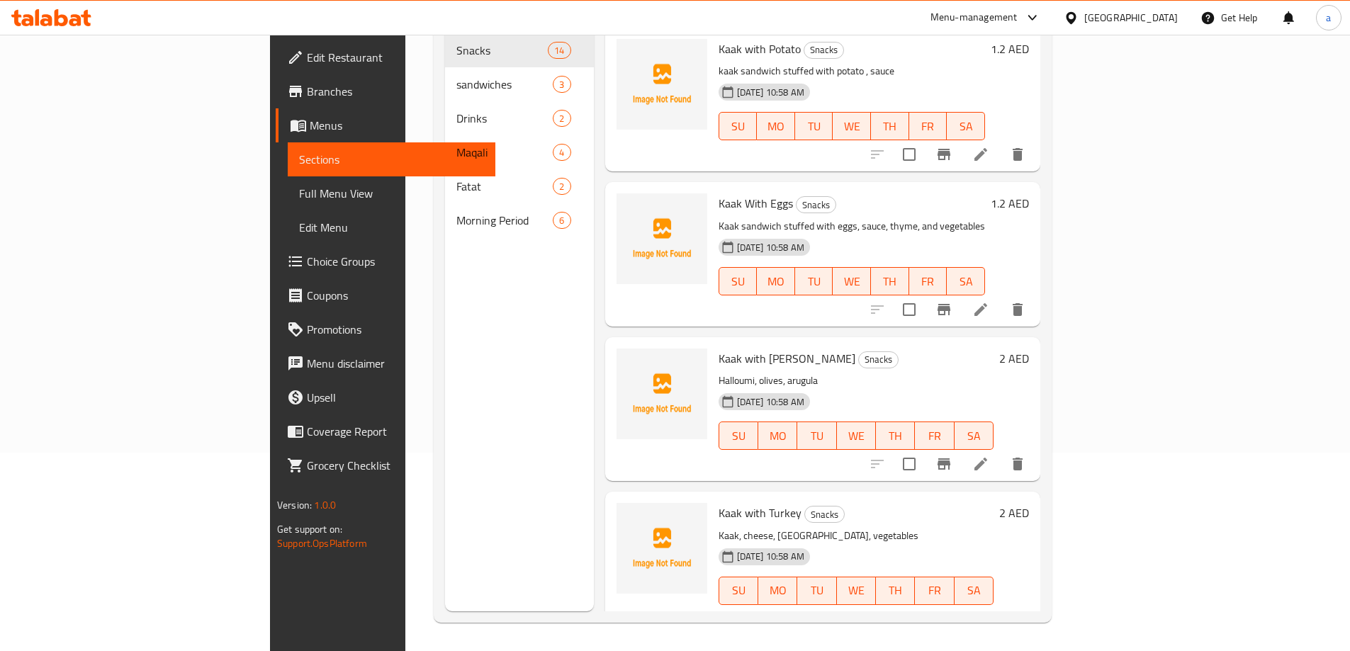
scroll to position [198, 0]
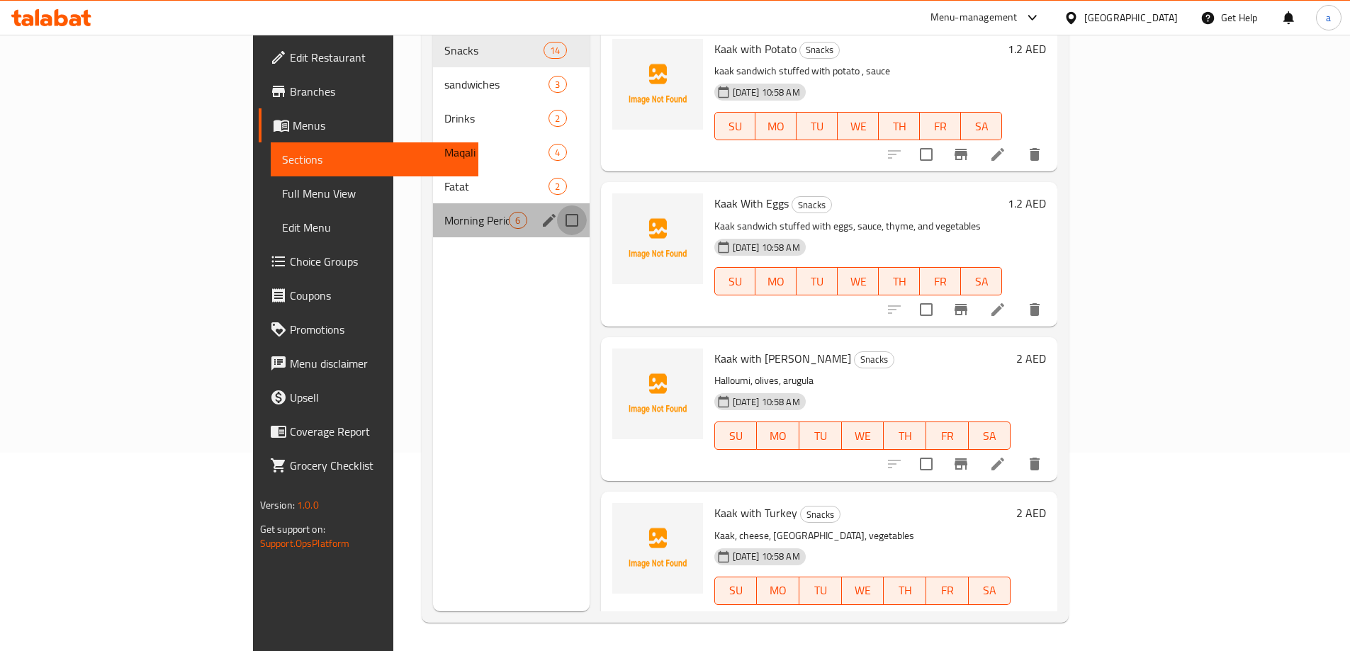
click at [557, 206] on input "Menu sections" at bounding box center [572, 221] width 30 height 30
checkbox input "true"
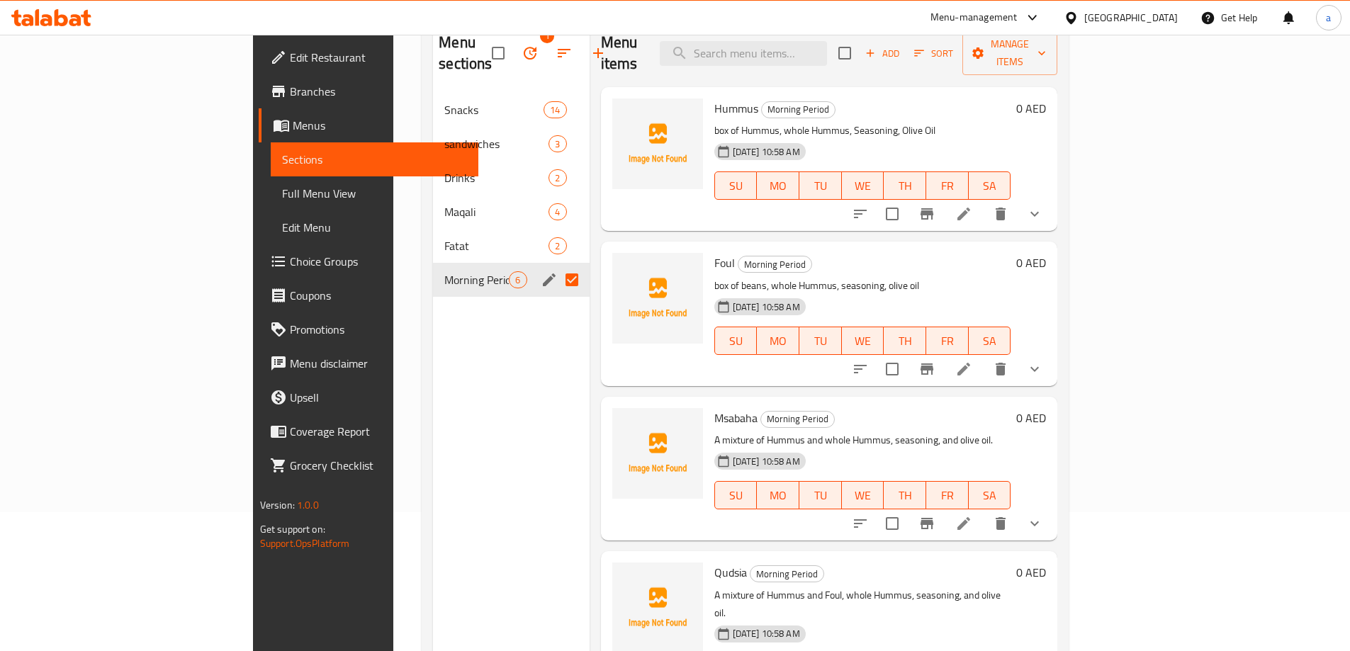
scroll to position [57, 0]
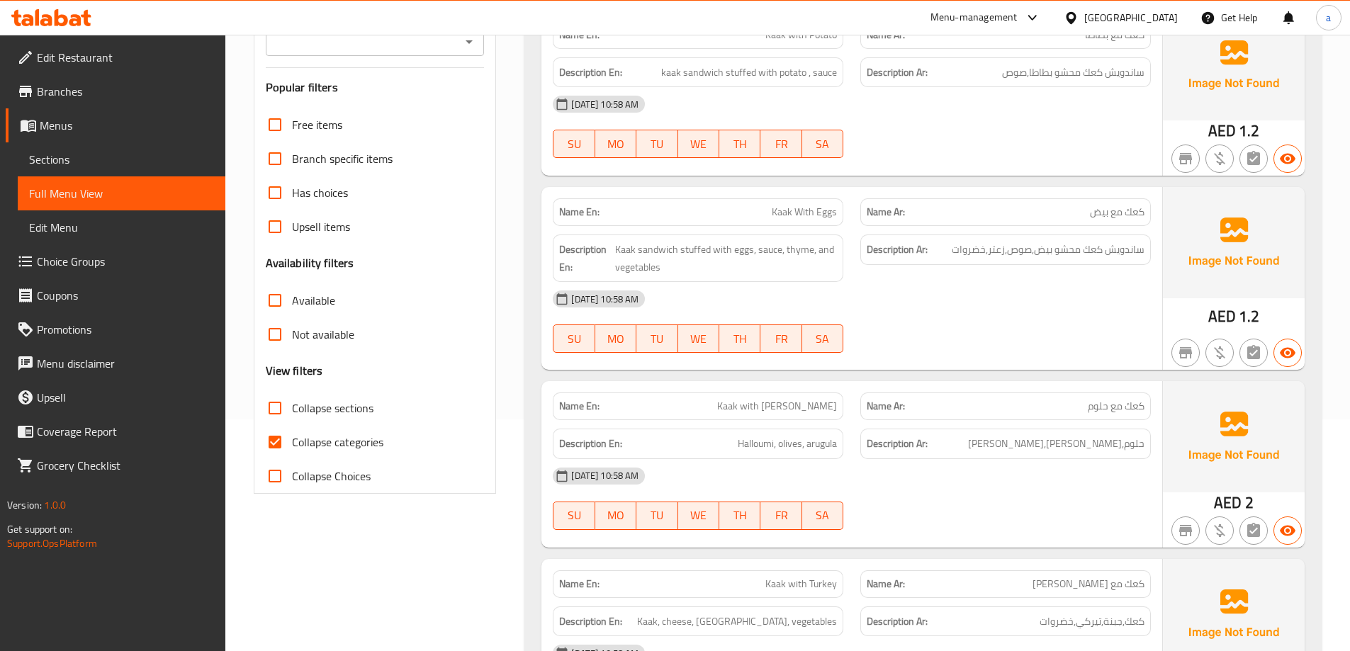
scroll to position [457, 0]
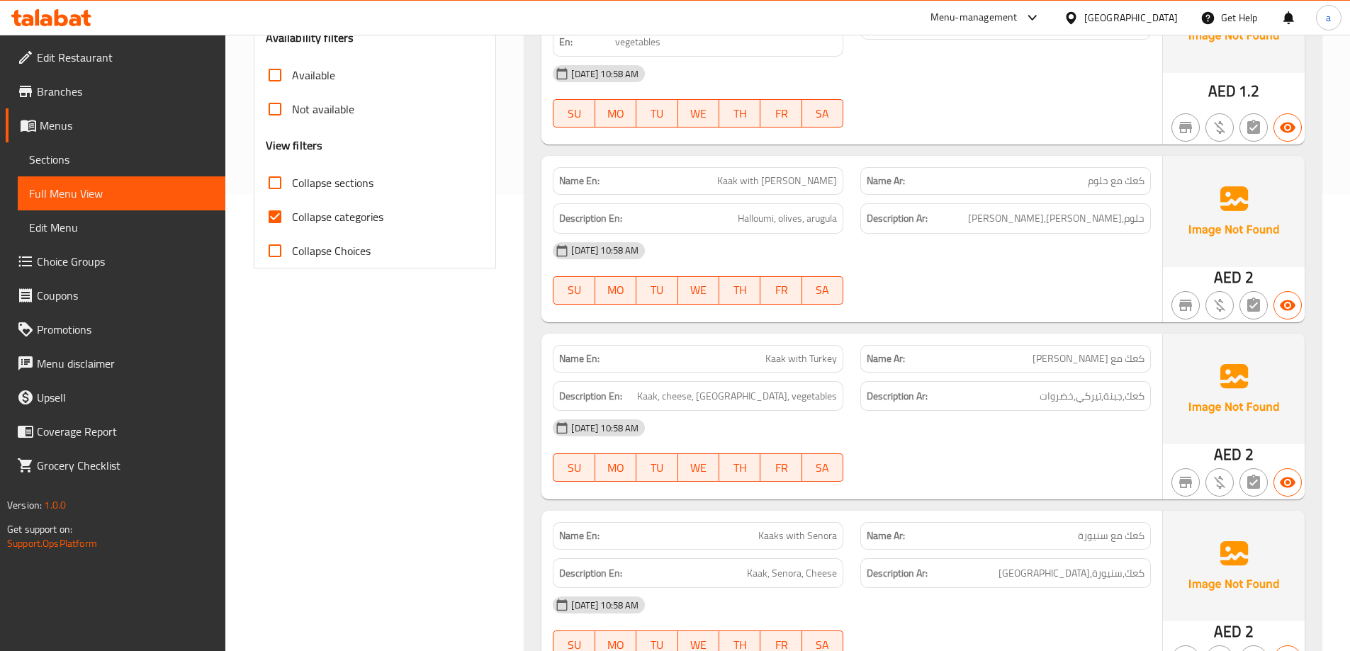
click at [313, 217] on span "Collapse categories" at bounding box center [337, 216] width 91 height 17
click at [292, 217] on input "Collapse categories" at bounding box center [275, 217] width 34 height 34
checkbox input "false"
click at [308, 255] on span "Collapse Choices" at bounding box center [331, 250] width 79 height 17
click at [292, 255] on input "Collapse Choices" at bounding box center [275, 251] width 34 height 34
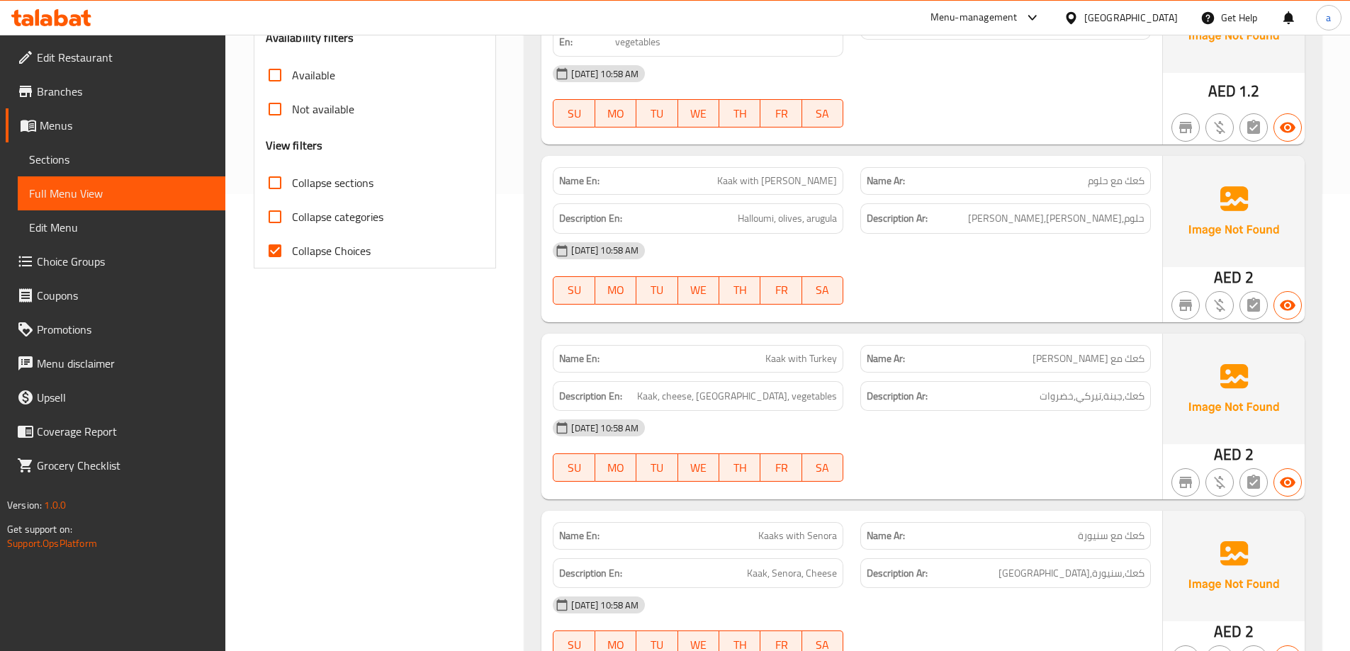
click at [308, 255] on span "Collapse Choices" at bounding box center [331, 250] width 79 height 17
click at [292, 255] on input "Collapse Choices" at bounding box center [275, 251] width 34 height 34
checkbox input "false"
click at [320, 191] on span "Collapse sections" at bounding box center [333, 182] width 82 height 17
click at [292, 192] on input "Collapse sections" at bounding box center [275, 183] width 34 height 34
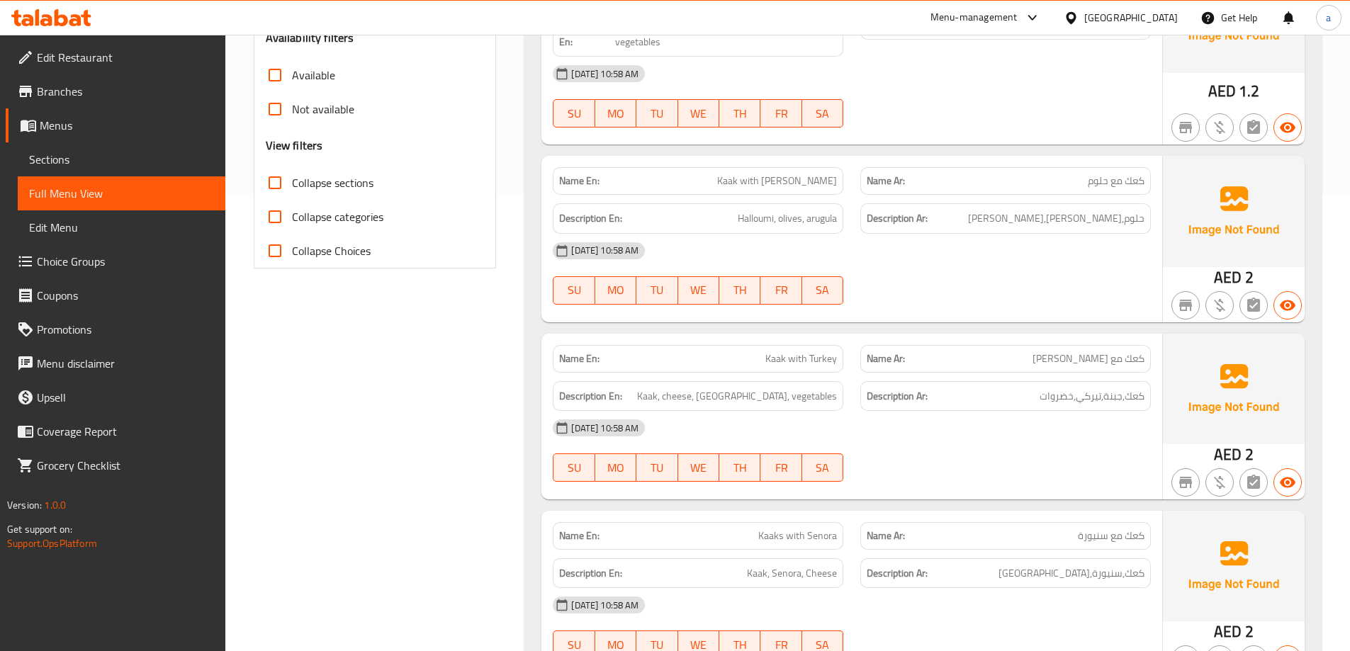
checkbox input "true"
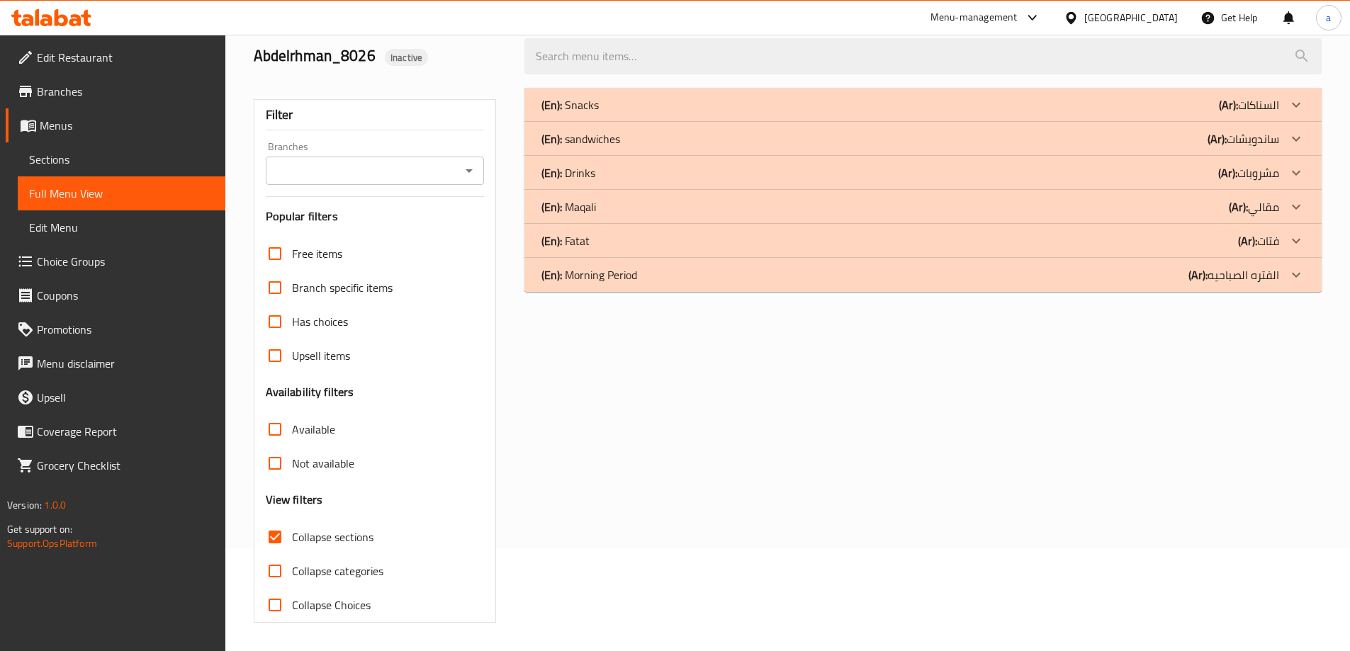
scroll to position [103, 0]
click at [1296, 281] on icon at bounding box center [1296, 275] width 17 height 17
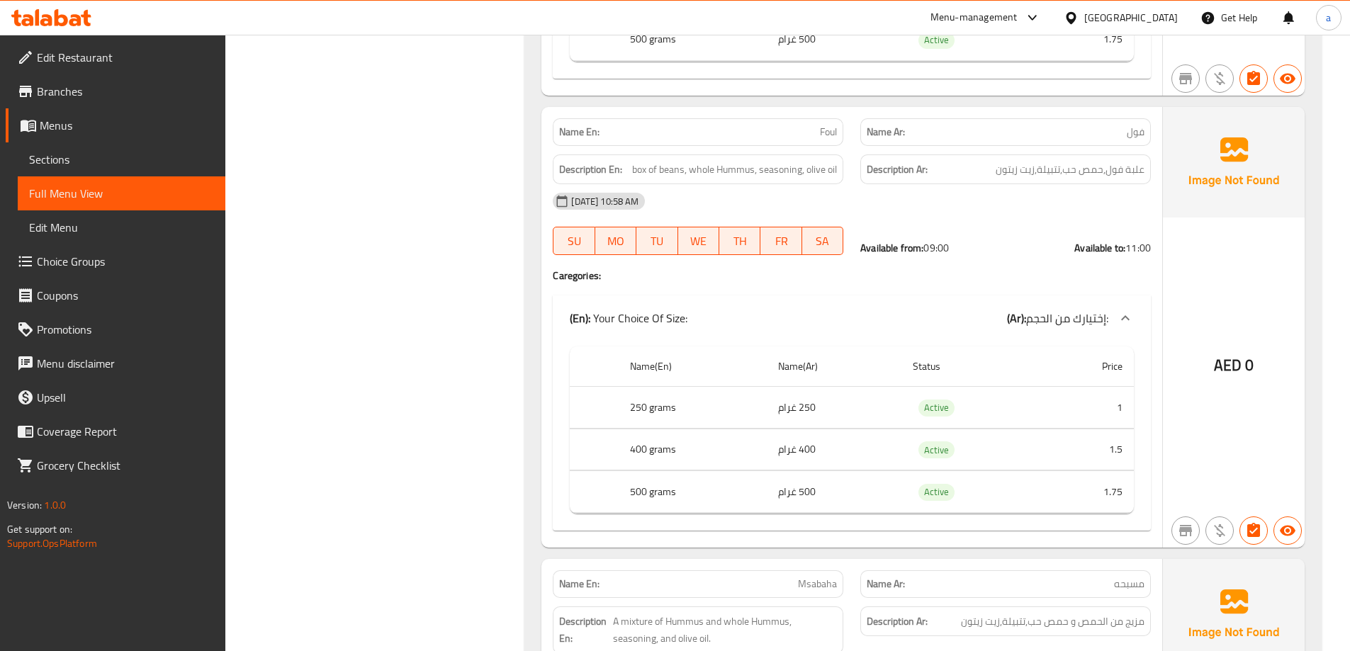
scroll to position [999, 0]
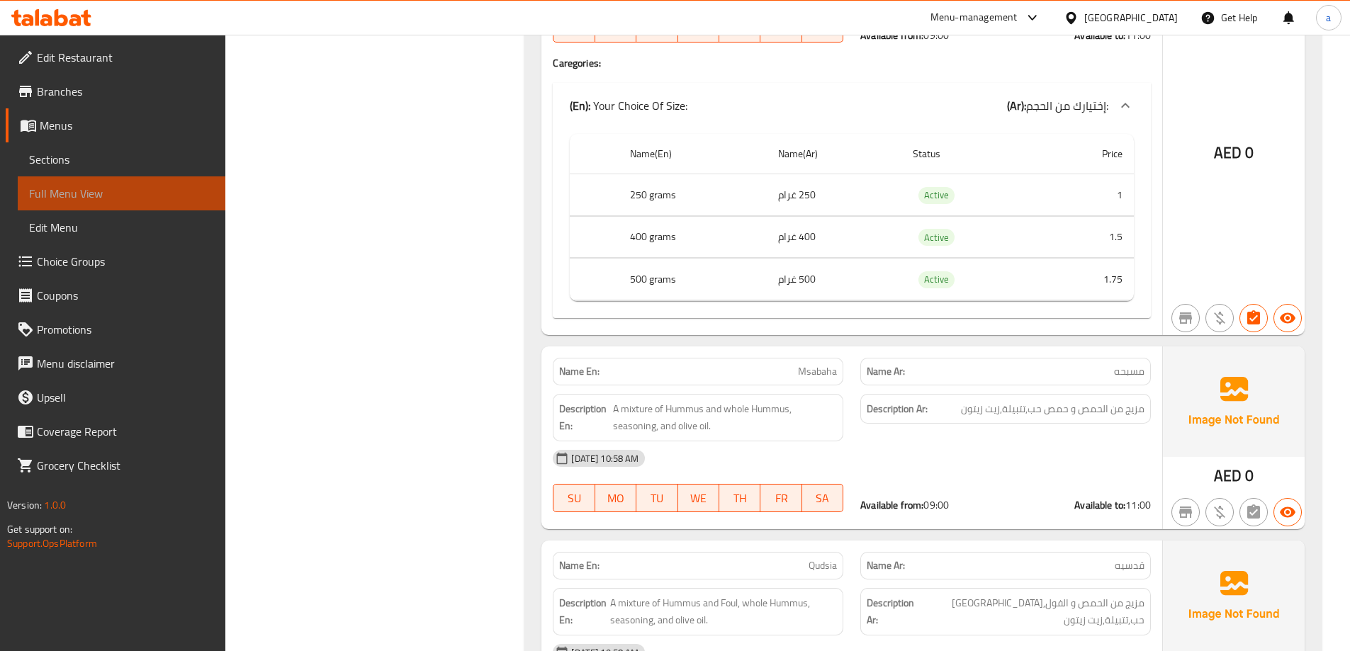
click at [89, 202] on span "Full Menu View" at bounding box center [121, 193] width 185 height 17
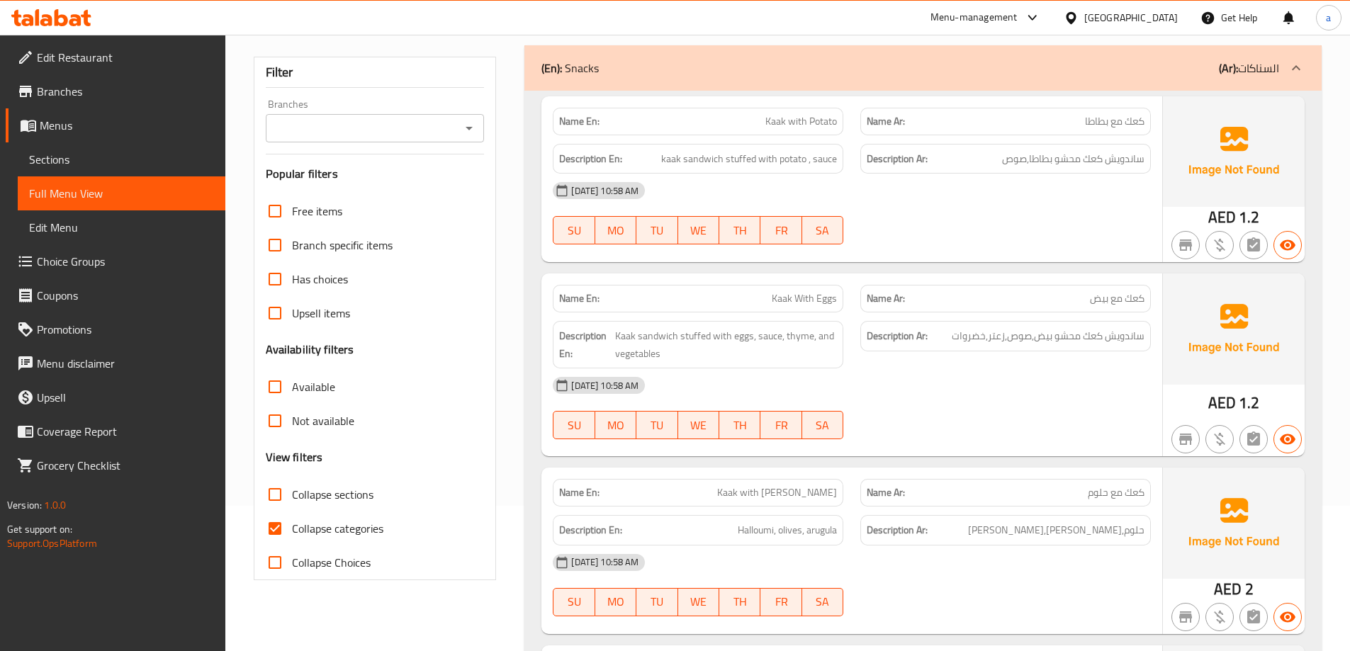
scroll to position [376, 0]
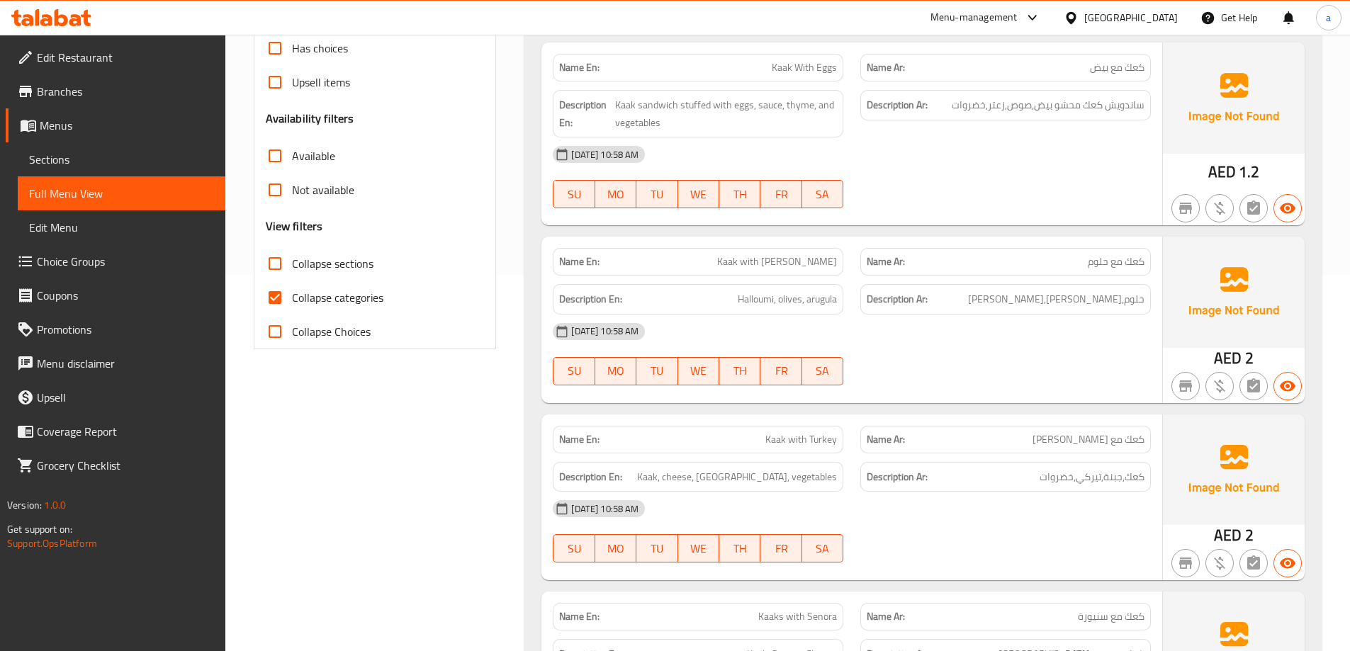
click at [301, 323] on span "Collapse Choices" at bounding box center [331, 331] width 79 height 17
click at [292, 321] on input "Collapse Choices" at bounding box center [275, 332] width 34 height 34
checkbox input "true"
click at [307, 295] on span "Collapse categories" at bounding box center [337, 297] width 91 height 17
click at [292, 295] on input "Collapse categories" at bounding box center [275, 298] width 34 height 34
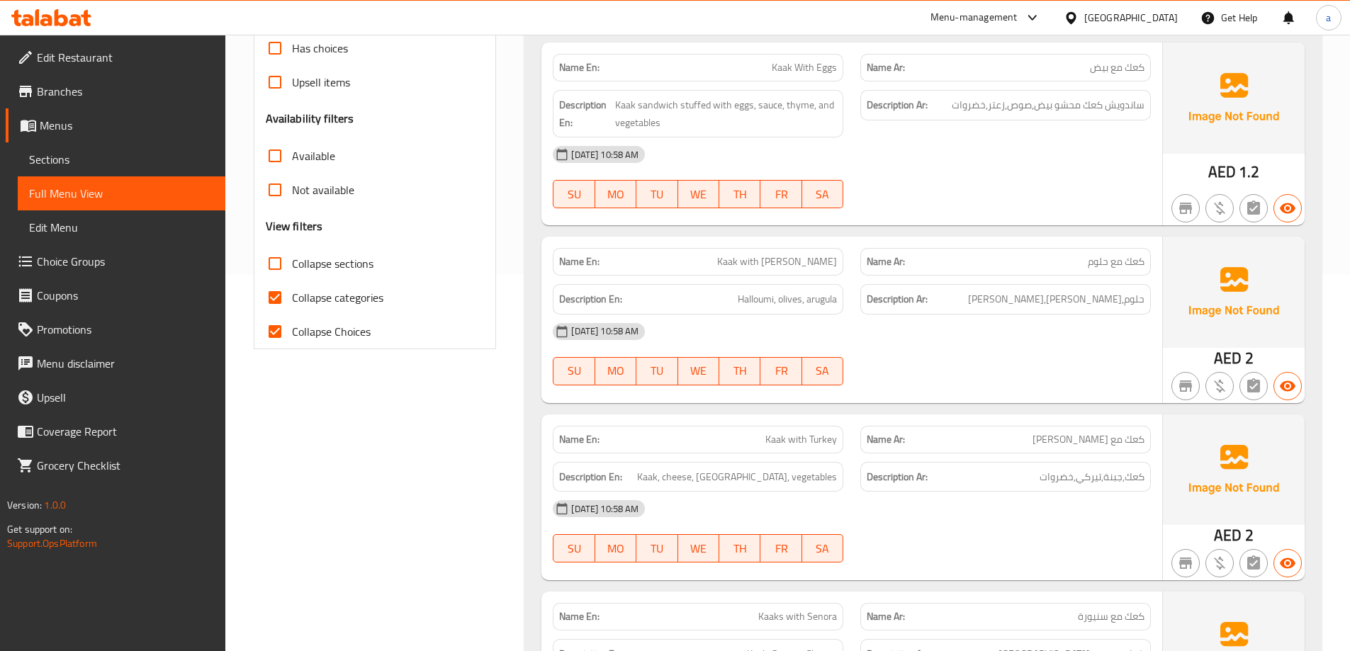
checkbox input "false"
click at [327, 252] on label "Collapse sections" at bounding box center [316, 264] width 116 height 34
click at [292, 252] on input "Collapse sections" at bounding box center [275, 264] width 34 height 34
checkbox input "true"
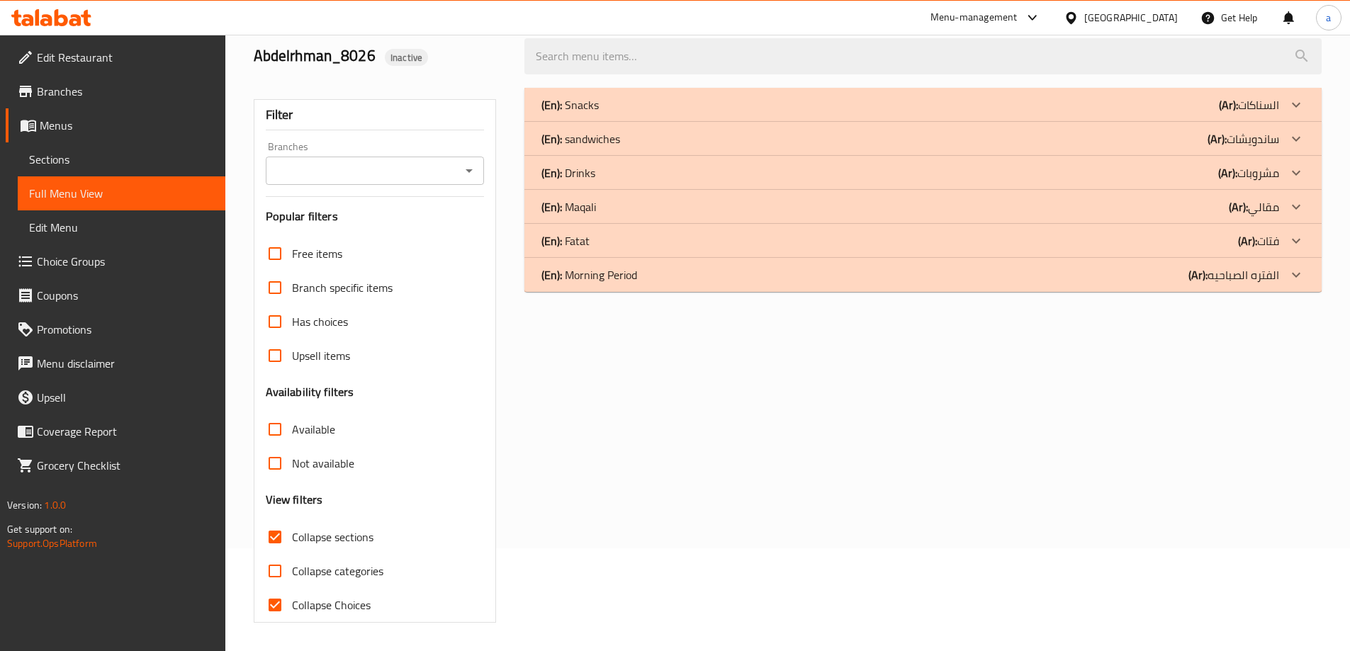
click at [308, 588] on label "Collapse Choices" at bounding box center [314, 605] width 113 height 34
click at [269, 600] on input "Collapse Choices" at bounding box center [275, 605] width 34 height 34
checkbox input "false"
click at [1047, 293] on div "(En): Snacks (Ar): السناكات Name En: Kaak with Potato Name Ar: كعك مع بطاطا Des…" at bounding box center [923, 355] width 814 height 552
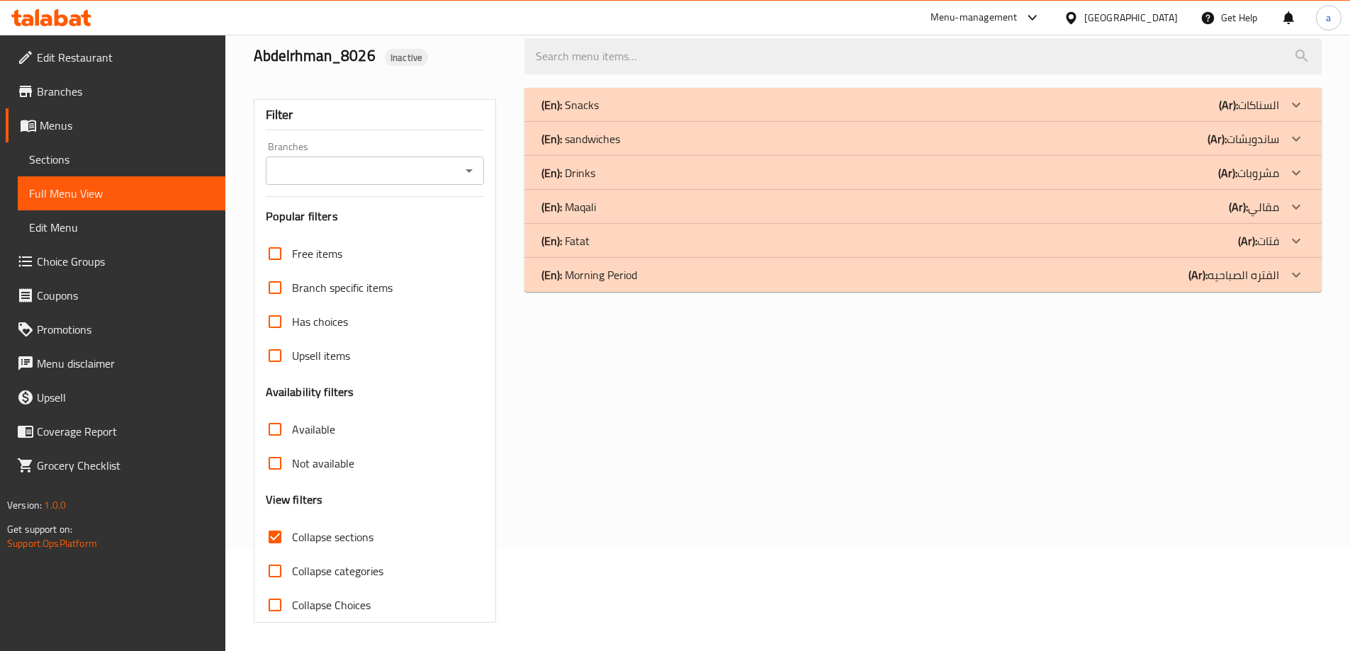
click at [1035, 284] on div "(En): Morning Period (Ar): الفتره الصباحيه" at bounding box center [923, 275] width 797 height 34
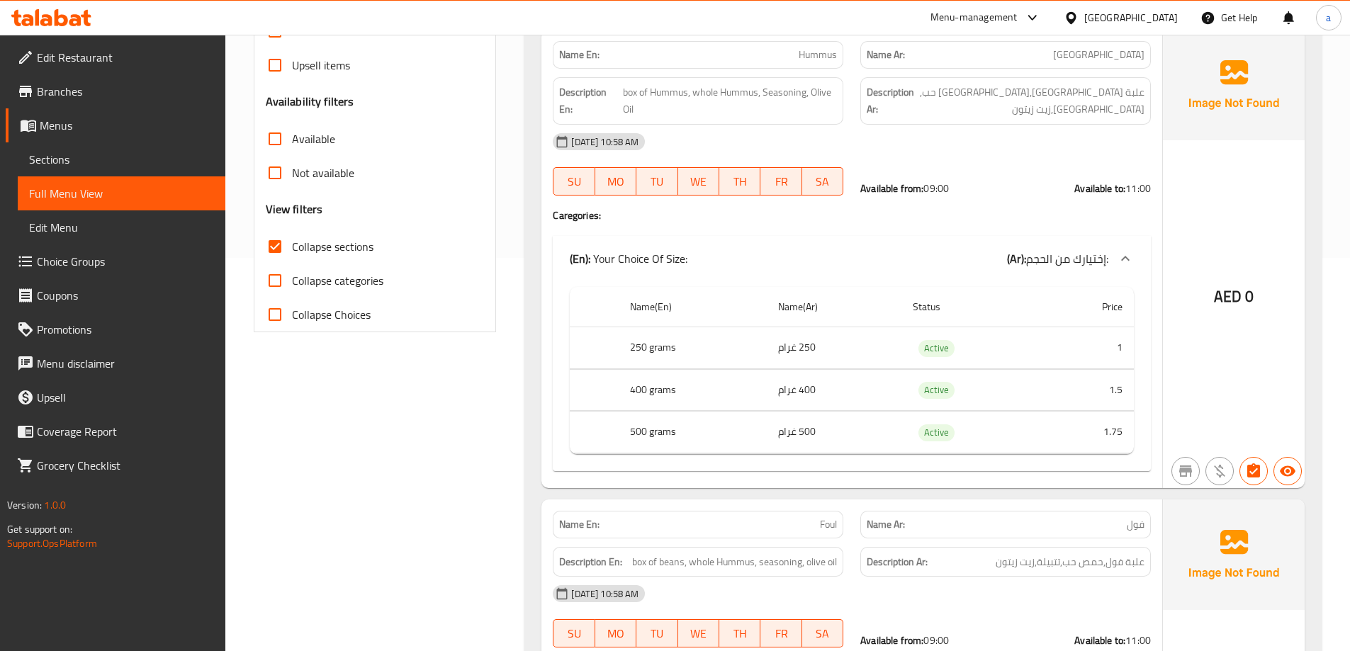
scroll to position [211, 0]
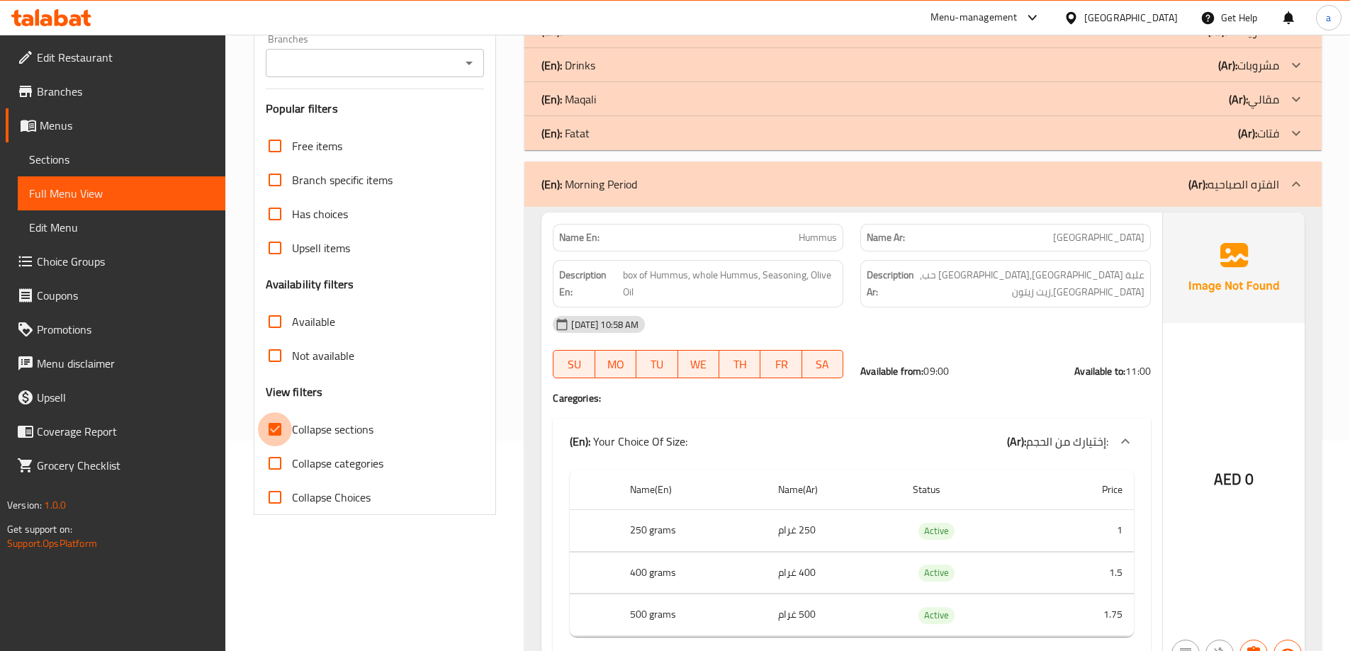
click at [286, 425] on input "Collapse sections" at bounding box center [275, 430] width 34 height 34
checkbox input "false"
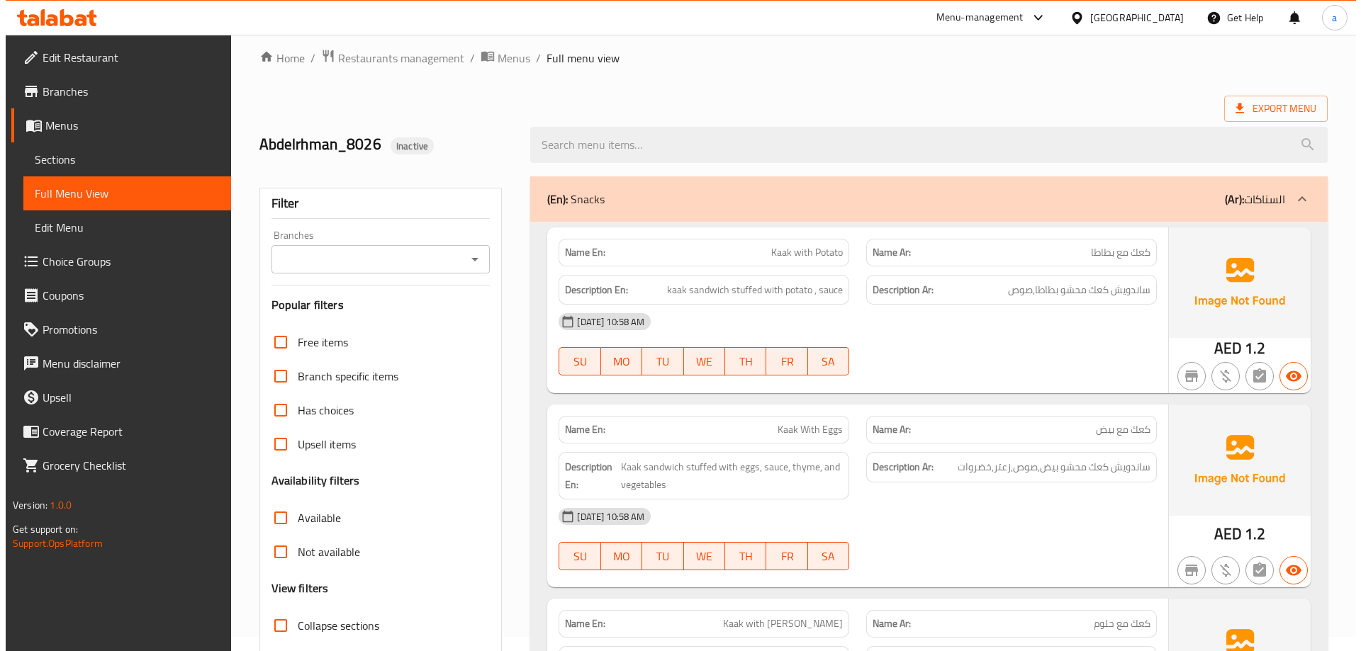
scroll to position [0, 0]
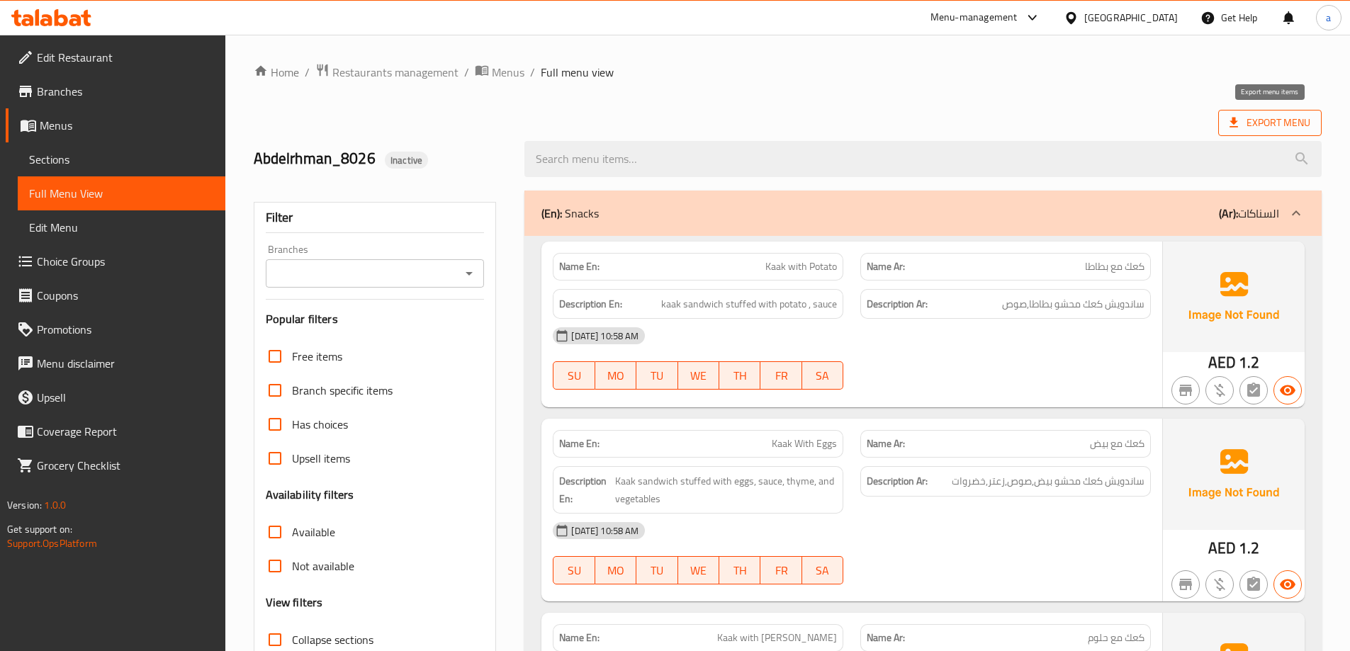
click at [1253, 120] on span "Export Menu" at bounding box center [1270, 123] width 81 height 18
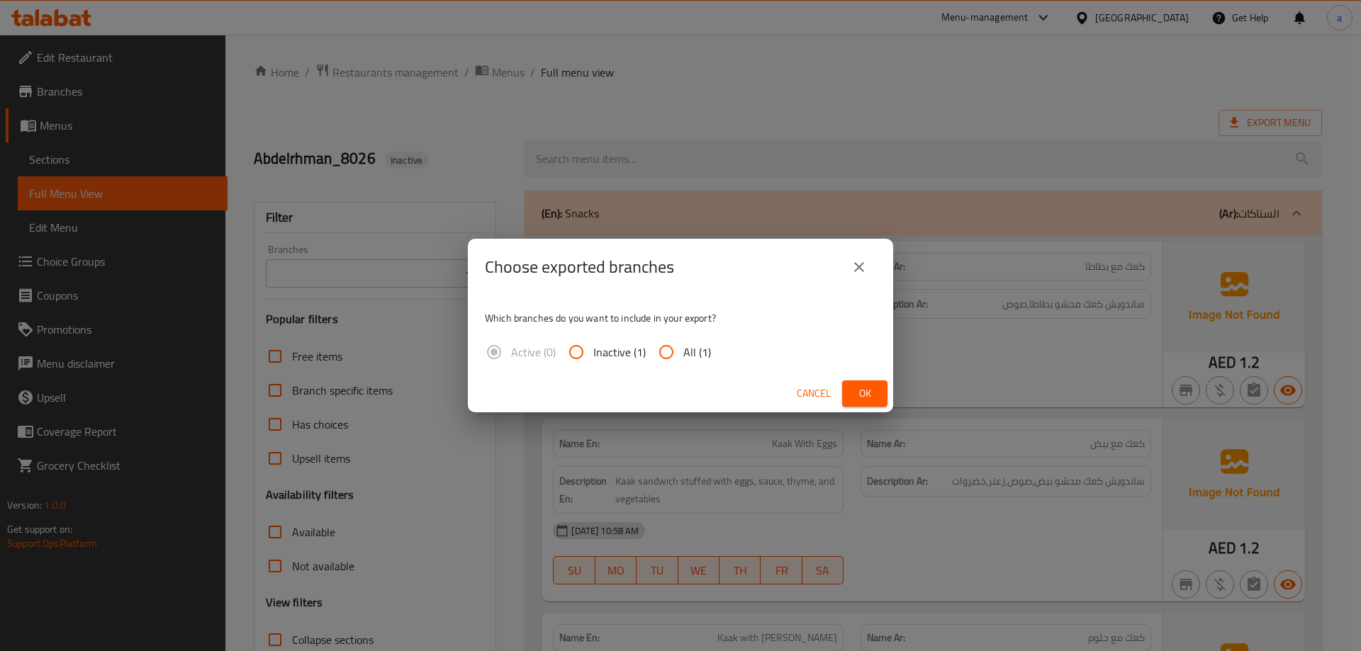
click at [679, 352] on input "All (1)" at bounding box center [666, 352] width 34 height 34
radio input "true"
click at [865, 398] on span "Ok" at bounding box center [864, 394] width 23 height 18
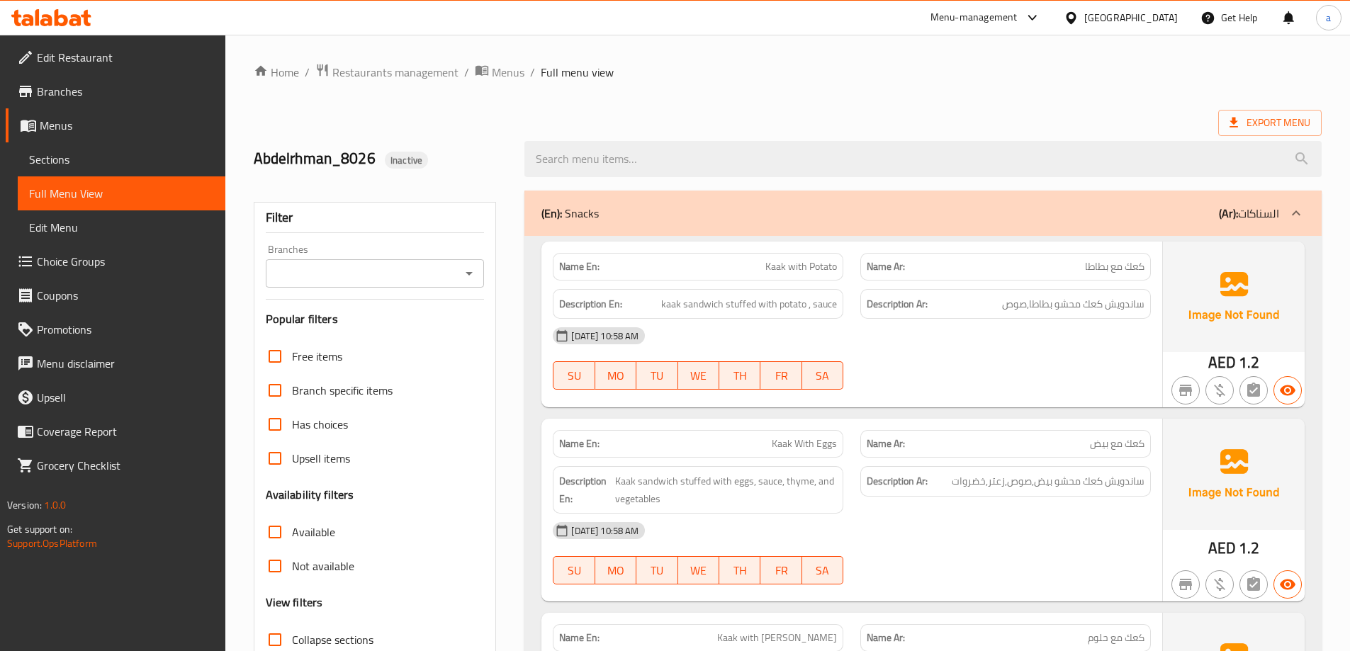
drag, startPoint x: 1092, startPoint y: 88, endPoint x: 1097, endPoint y: 69, distance: 19.3
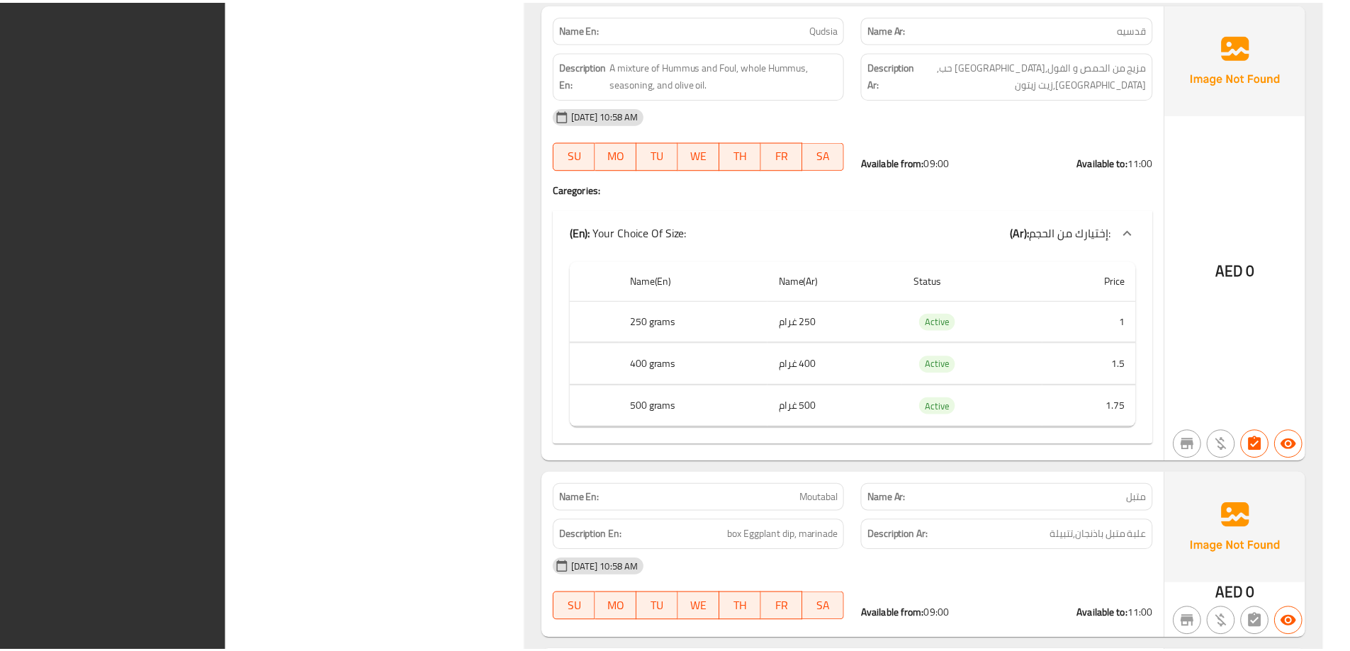
scroll to position [7054, 0]
